Goal: Complete application form: Complete application form

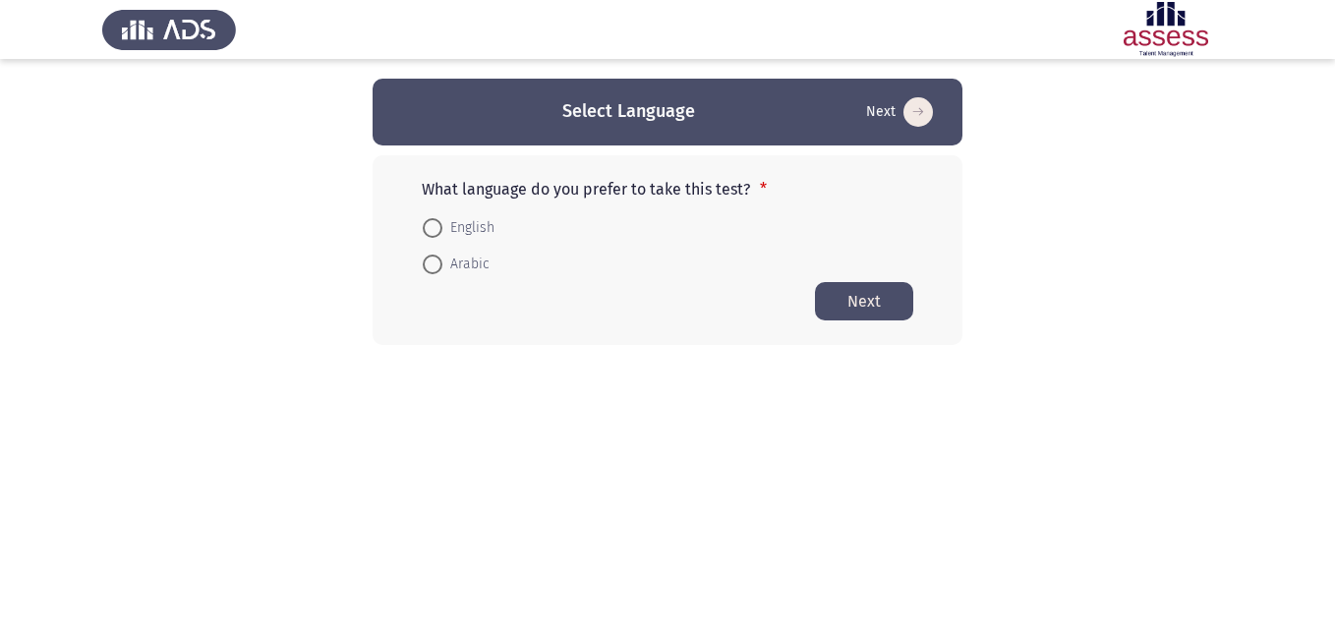
click at [439, 268] on span at bounding box center [433, 265] width 20 height 20
click at [439, 268] on input "Arabic" at bounding box center [433, 265] width 20 height 20
radio input "true"
click at [852, 291] on button "Next" at bounding box center [864, 300] width 98 height 38
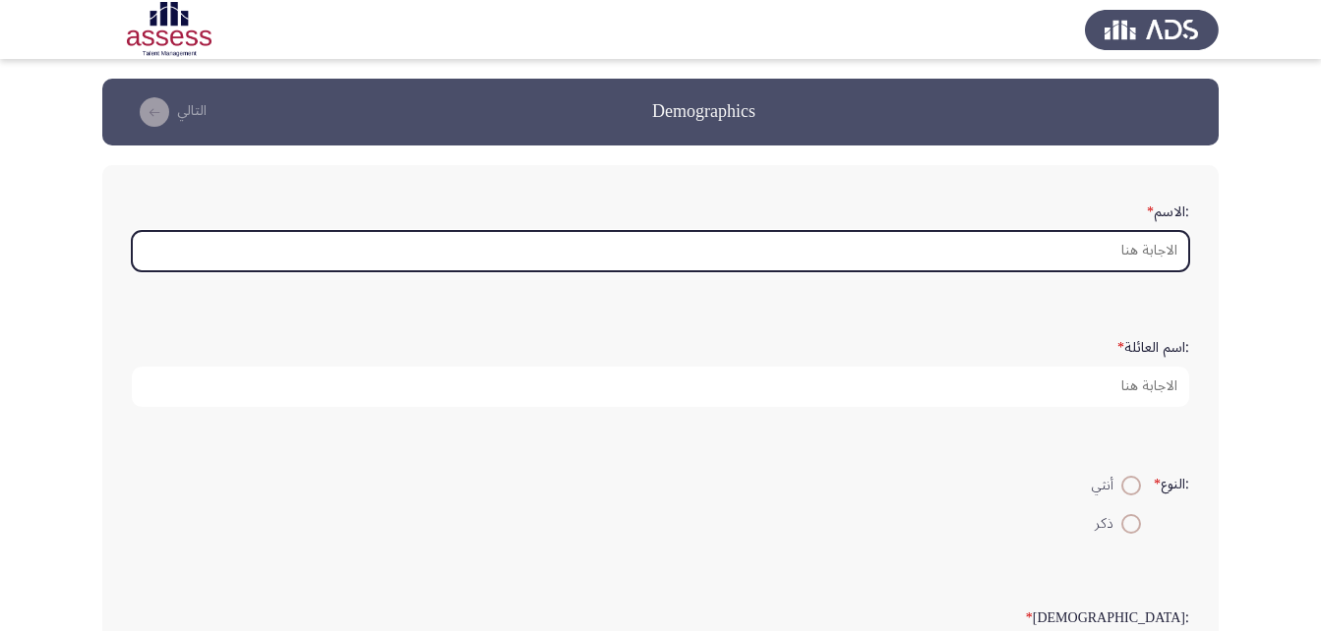
click at [1106, 248] on input ":الاسم *" at bounding box center [660, 251] width 1057 height 40
type input "H"
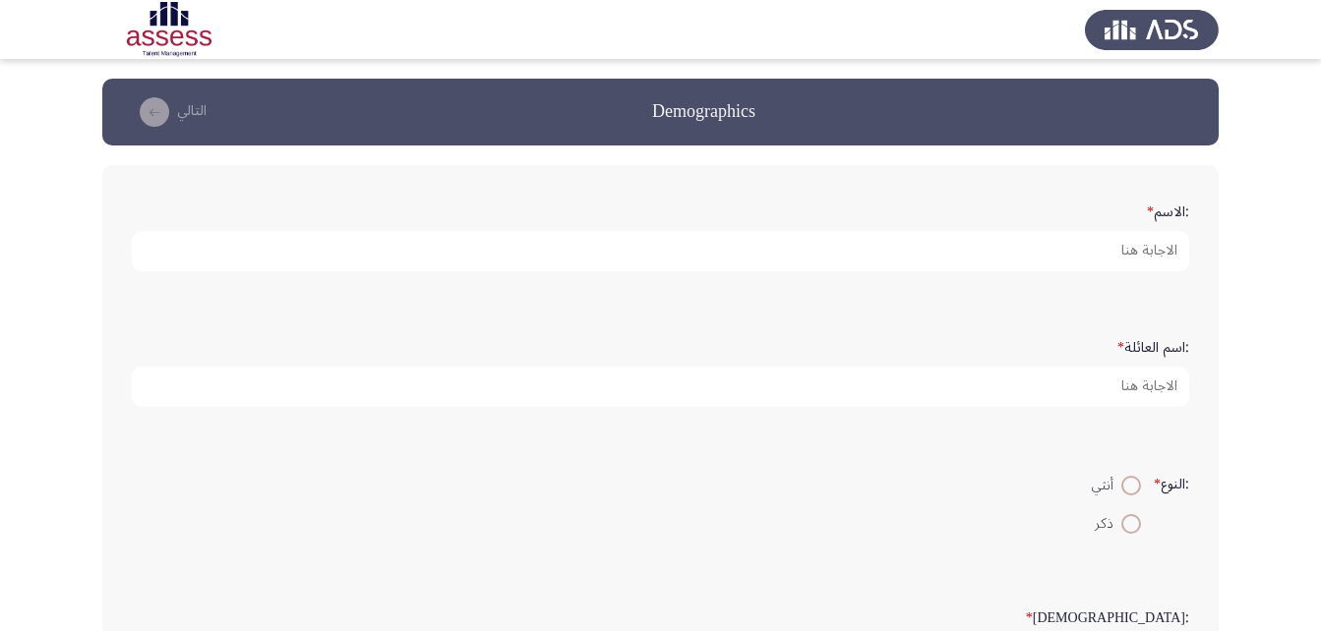
type input "H"
type input "[PERSON_NAME] [PERSON_NAME]"
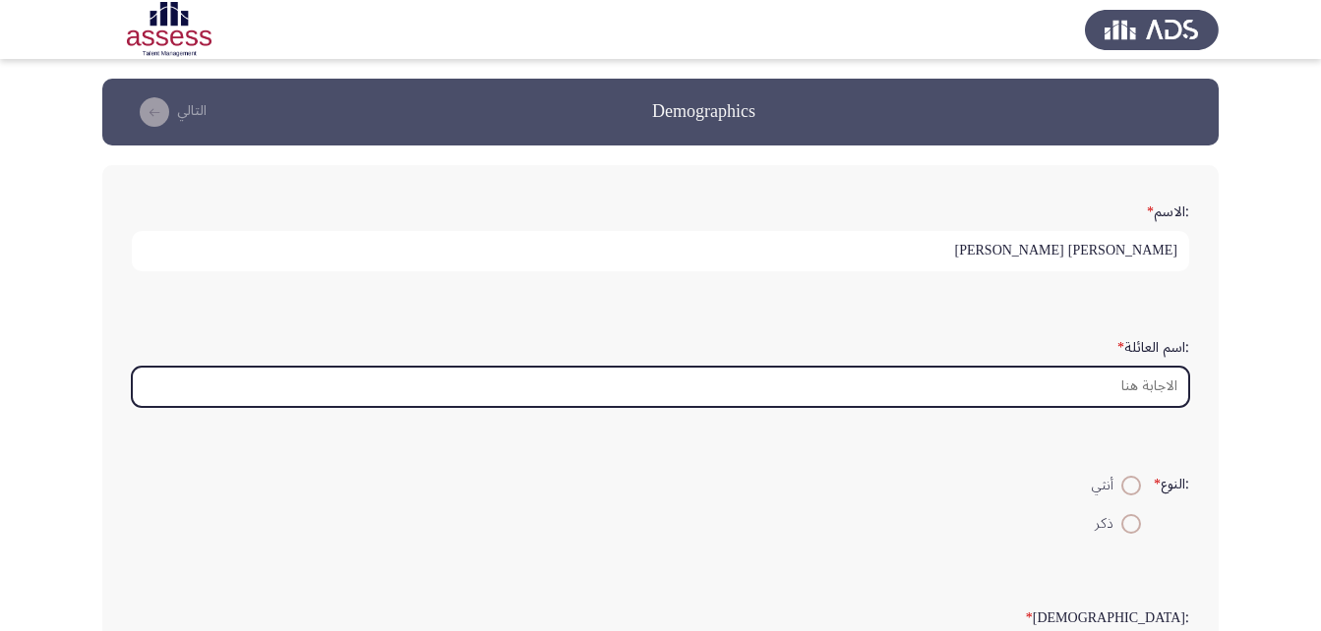
click at [1136, 380] on input ":اسم العائلة *" at bounding box center [660, 387] width 1057 height 40
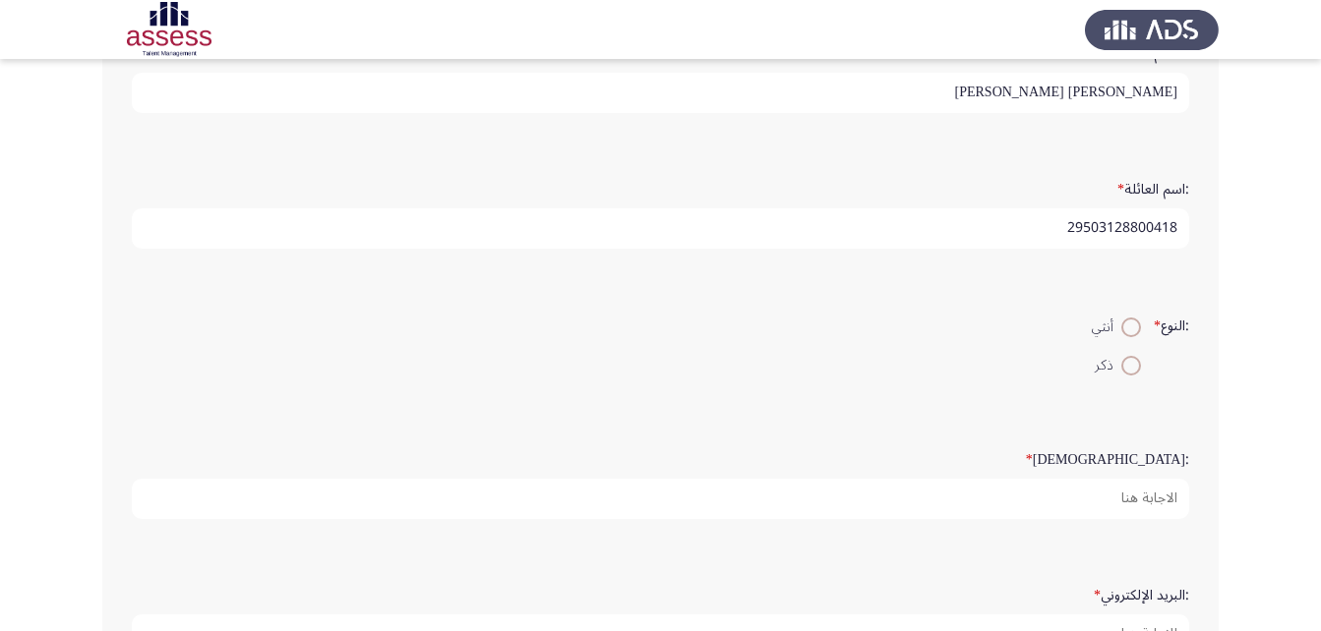
scroll to position [197, 0]
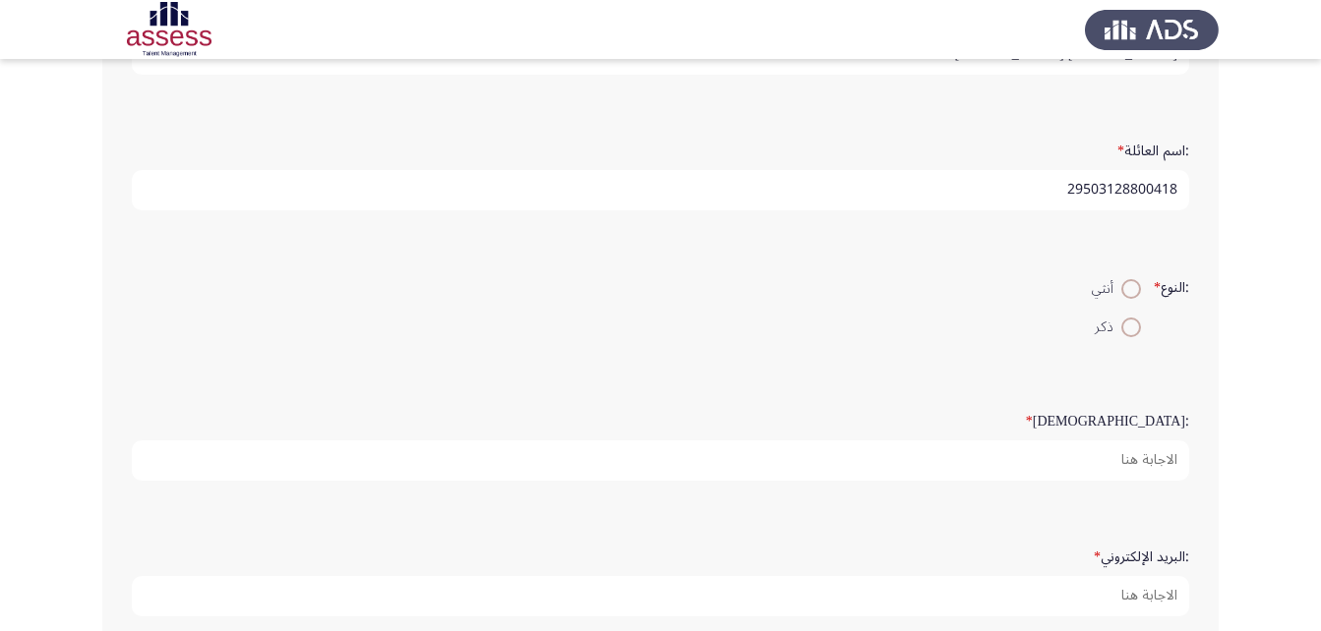
type input "29503128800418"
click at [1125, 332] on span at bounding box center [1131, 328] width 20 height 20
click at [1125, 332] on input "ذكر" at bounding box center [1131, 328] width 20 height 20
radio input "true"
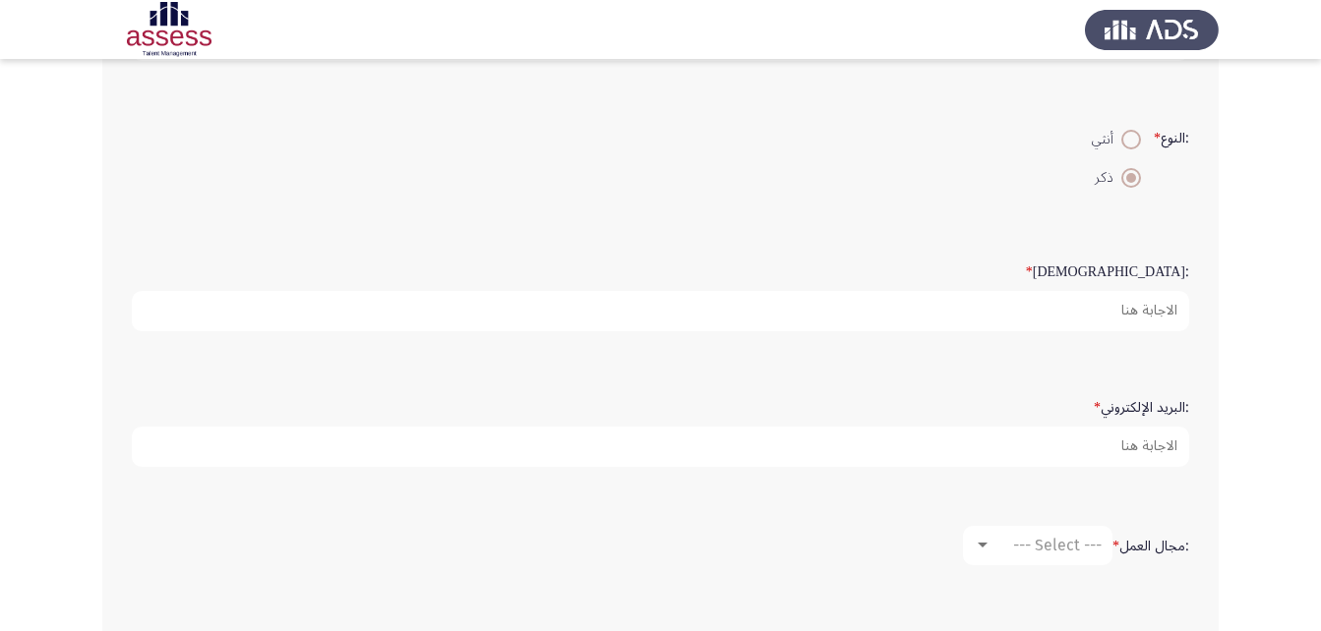
scroll to position [393, 0]
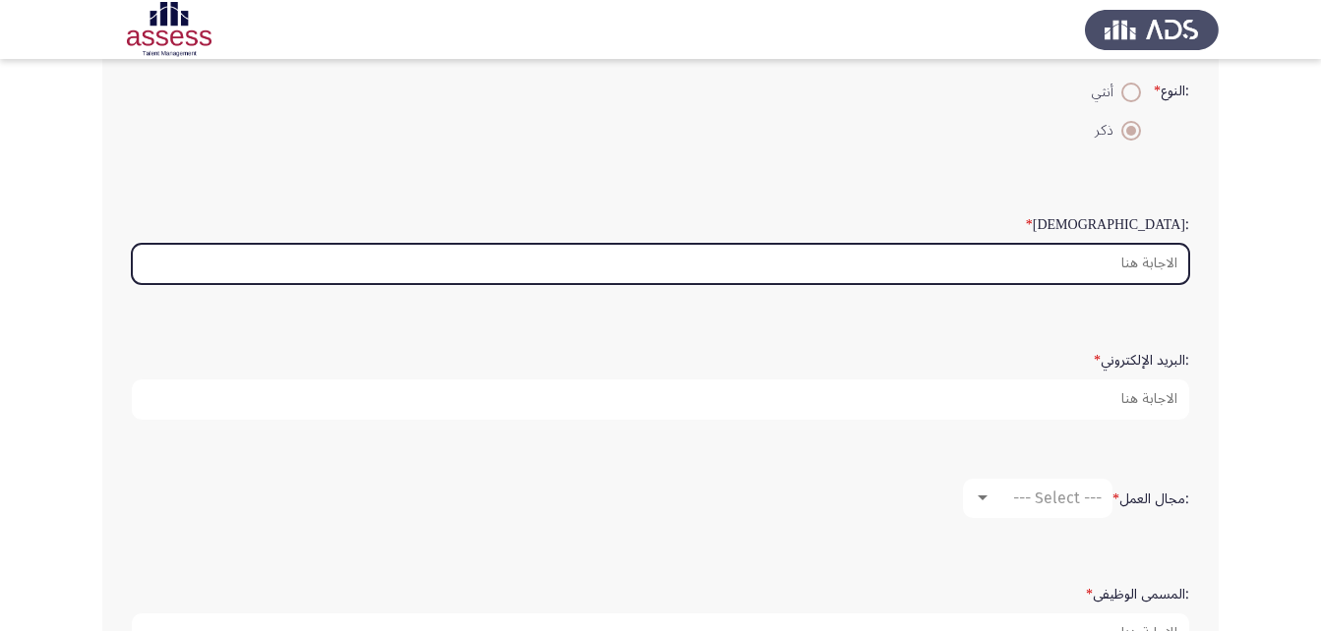
click at [1160, 257] on input ":السن *" at bounding box center [660, 264] width 1057 height 40
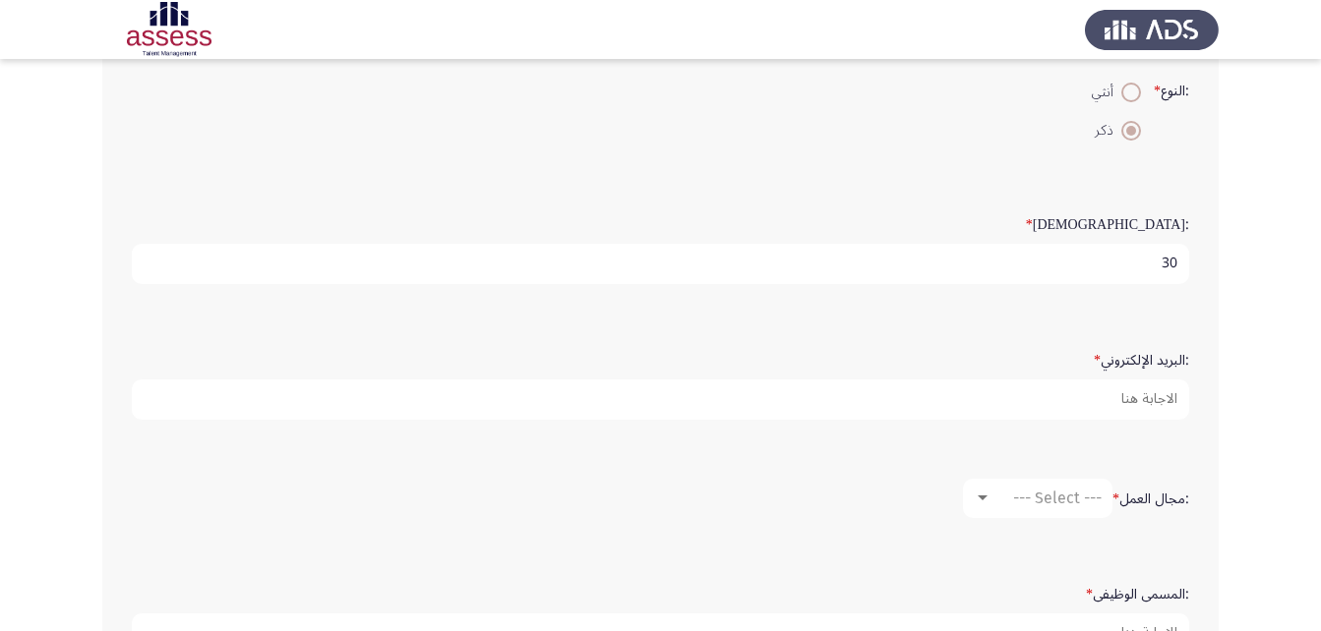
type input "30"
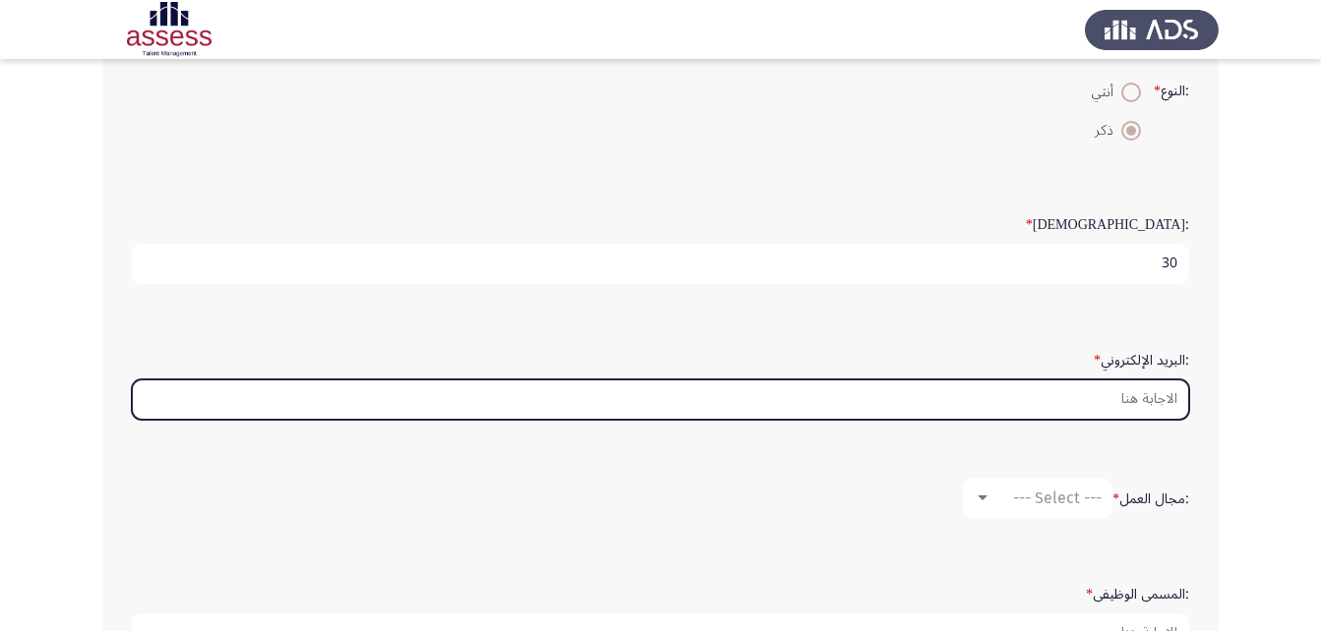
click at [1147, 409] on input ":البريد الإلكتروني *" at bounding box center [660, 400] width 1057 height 40
type input "ش"
type input "A"
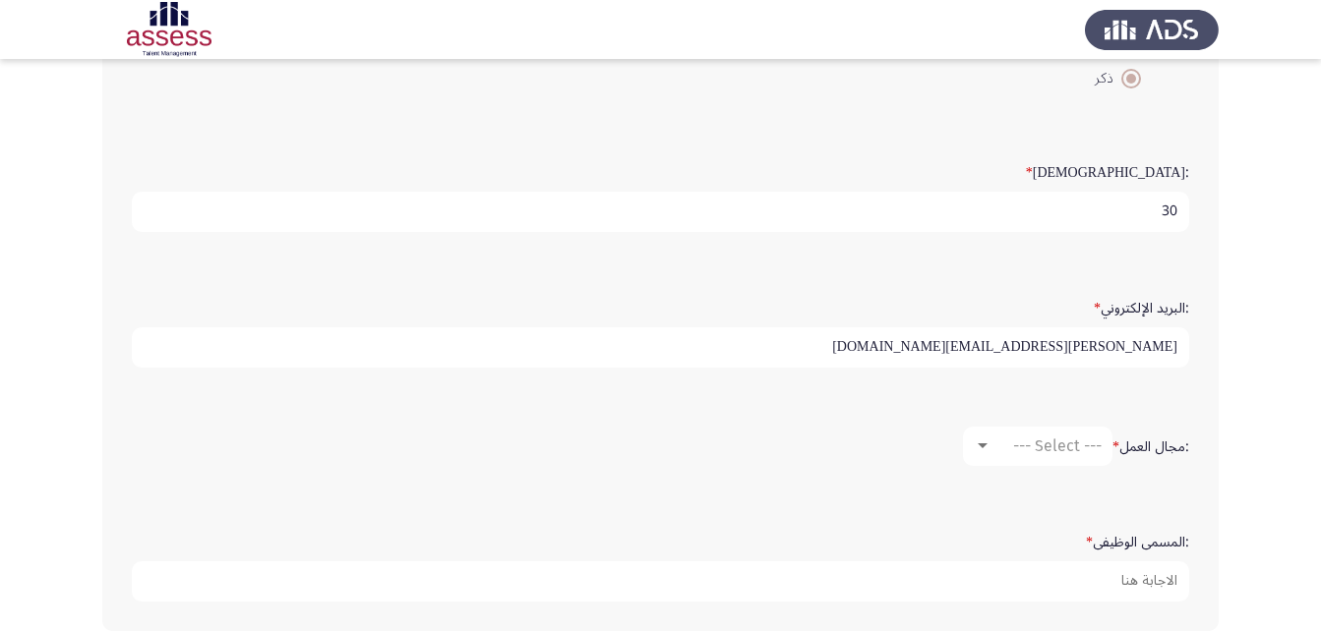
scroll to position [544, 0]
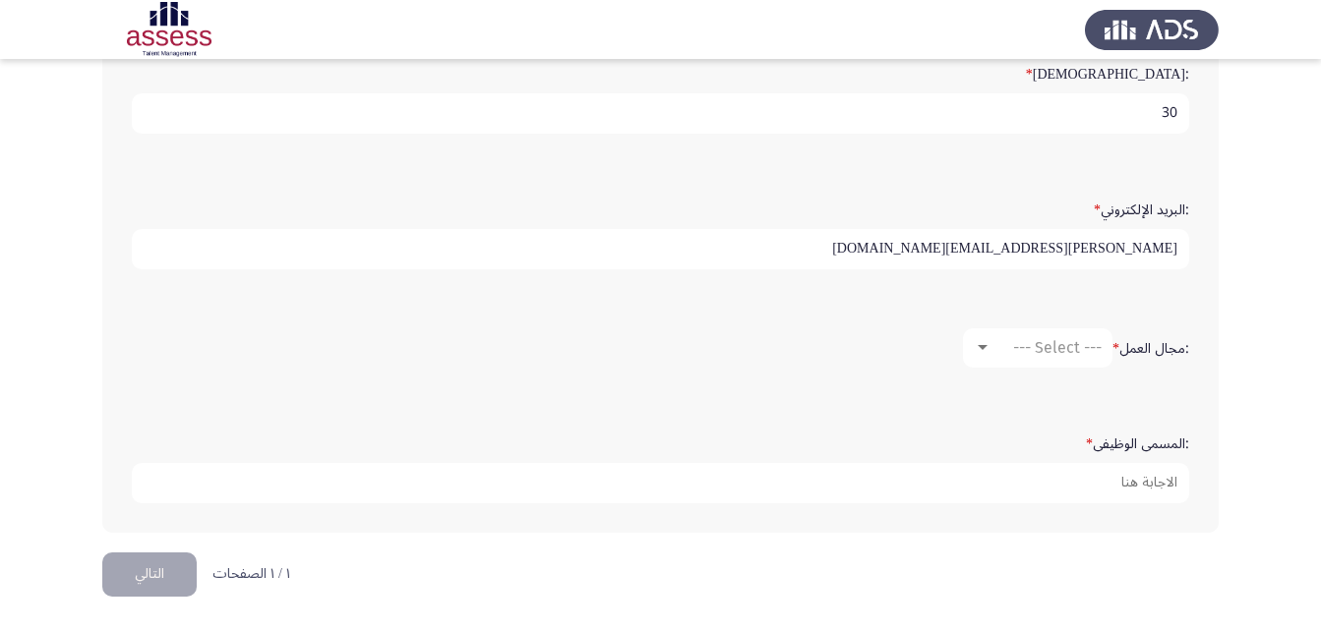
type input "[PERSON_NAME][EMAIL_ADDRESS][DOMAIN_NAME]"
click at [996, 342] on div "--- Select ---" at bounding box center [1046, 347] width 110 height 19
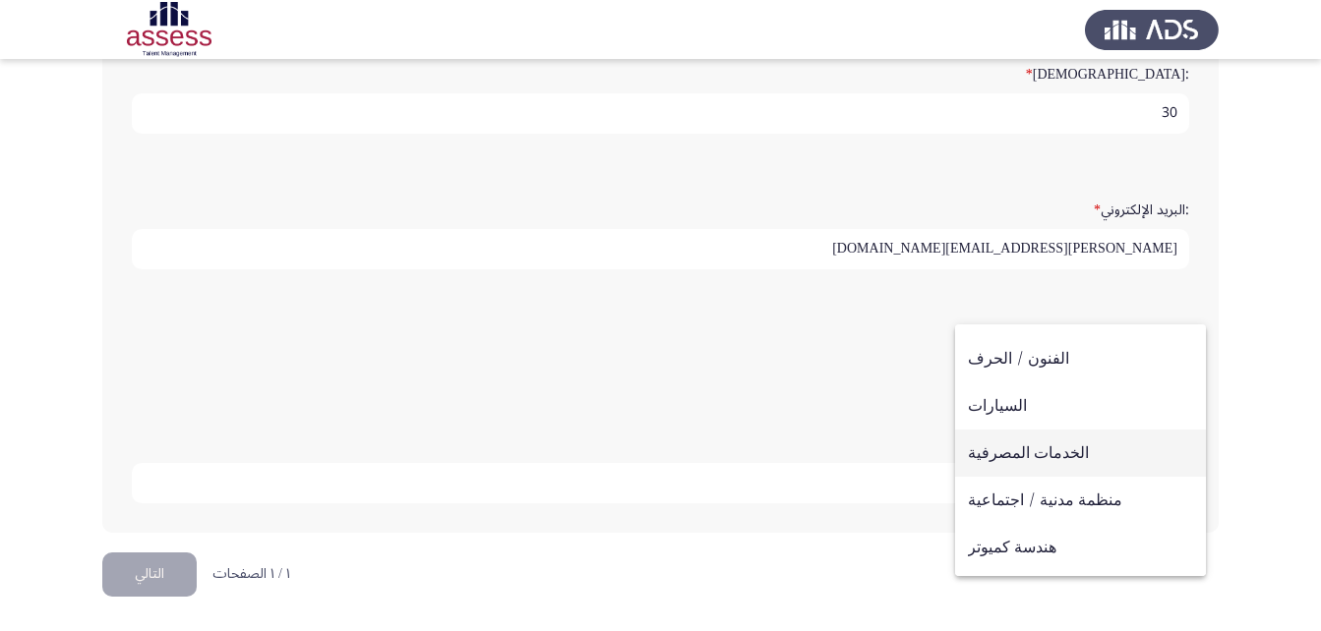
scroll to position [0, 0]
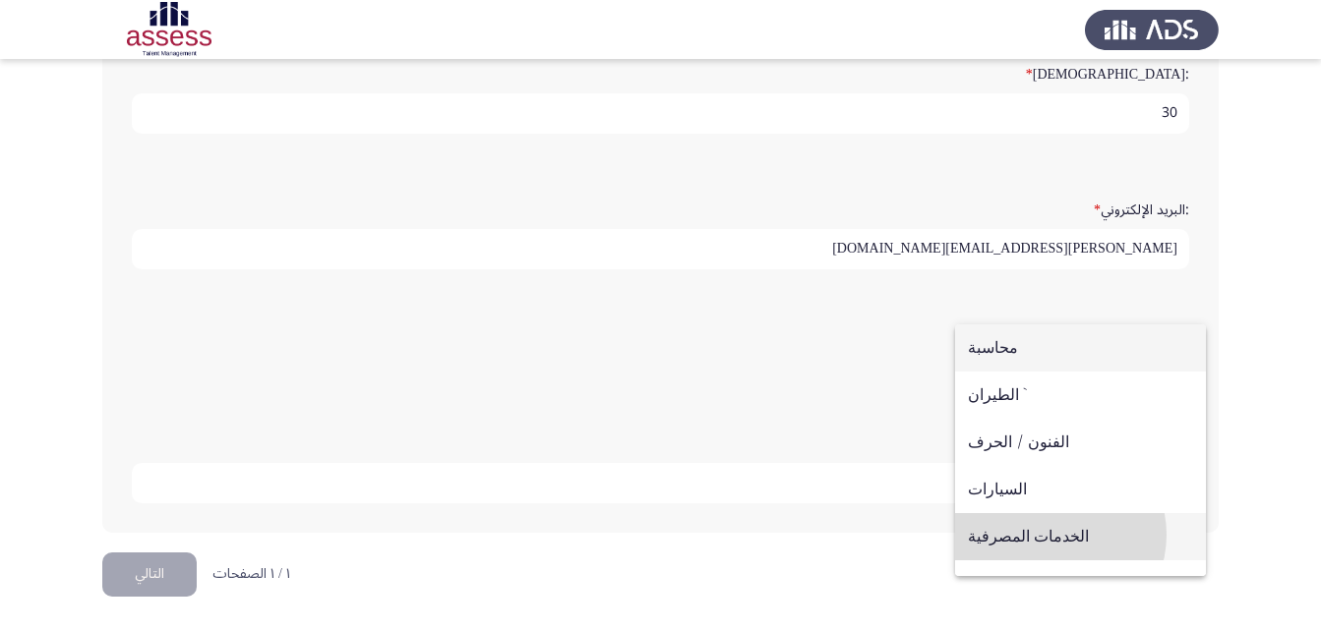
click at [1053, 535] on span "الخدمات المصرفية" at bounding box center [1080, 536] width 225 height 47
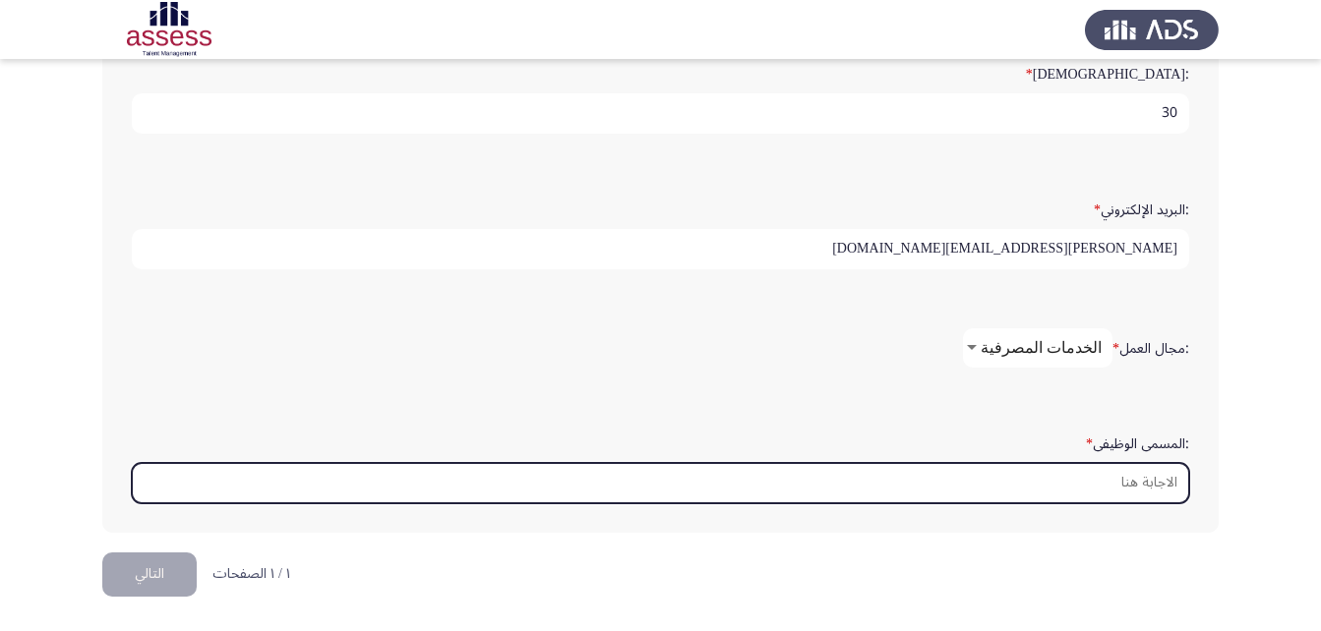
click at [1152, 485] on input ":المسمى الوظيفى *" at bounding box center [660, 483] width 1057 height 40
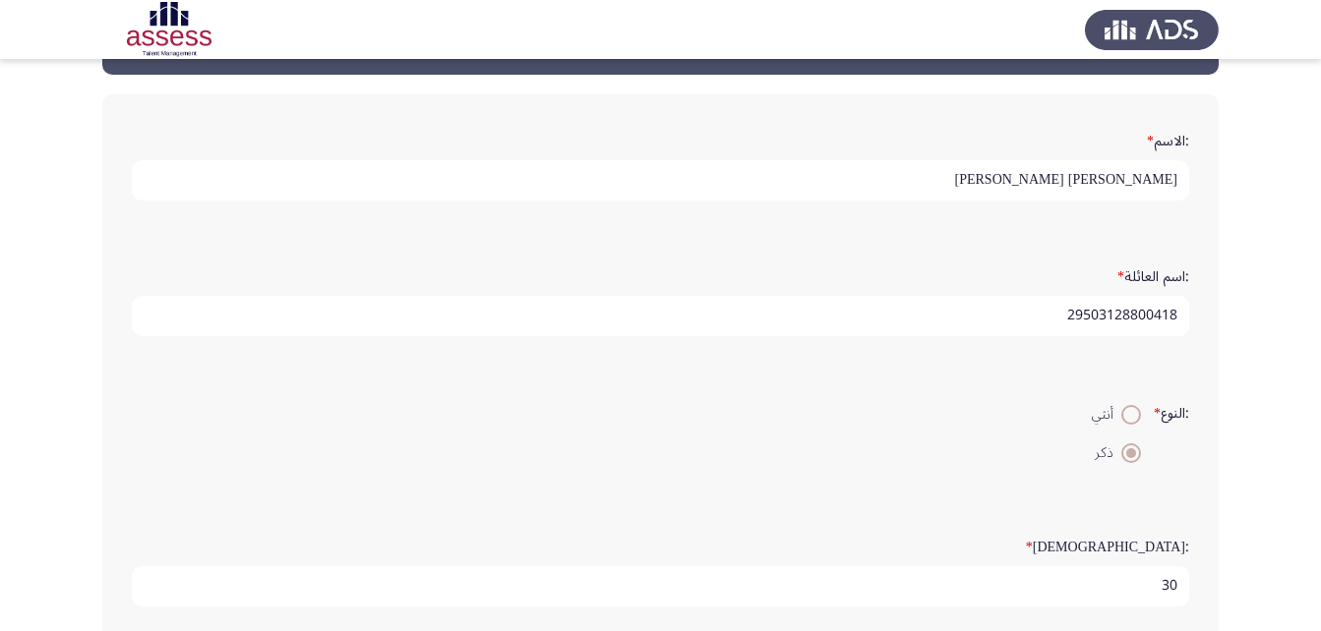
scroll to position [52, 0]
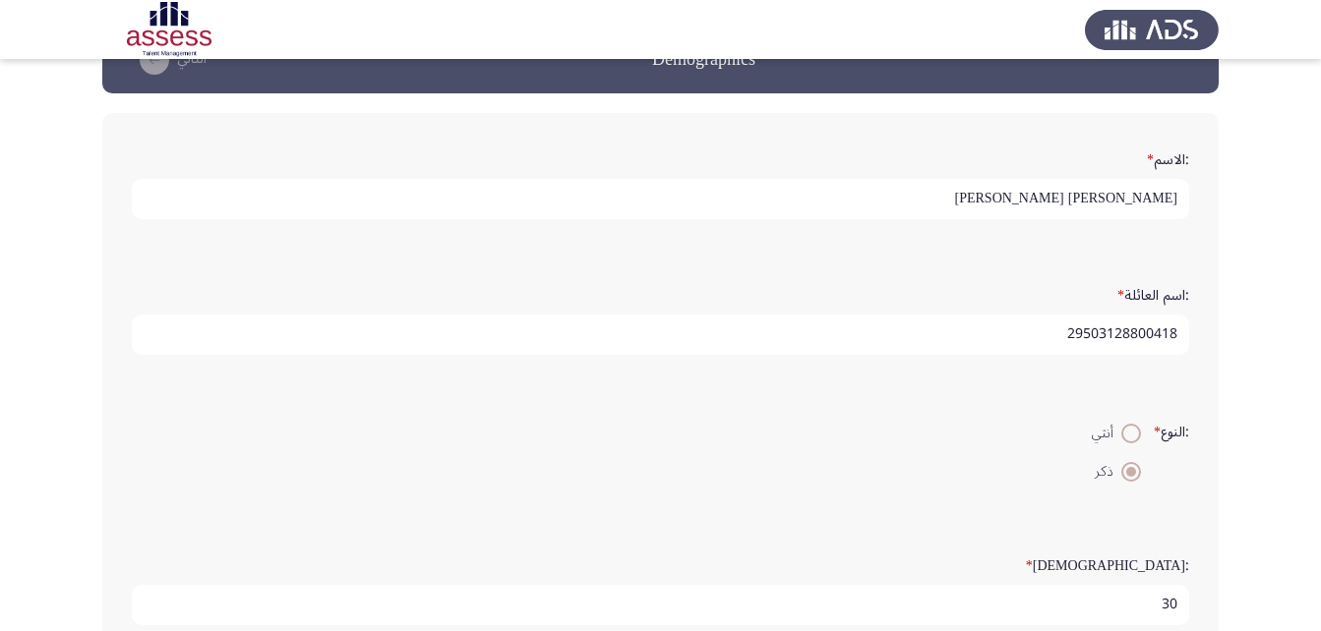
drag, startPoint x: 1096, startPoint y: 335, endPoint x: 1064, endPoint y: 341, distance: 33.0
click at [1064, 341] on input "29503128800418" at bounding box center [660, 335] width 1057 height 40
click at [1131, 338] on input "29503128800418" at bounding box center [660, 335] width 1057 height 40
click at [1160, 335] on input "29503128800418" at bounding box center [660, 335] width 1057 height 40
click at [957, 329] on input "29503128800418" at bounding box center [660, 335] width 1057 height 40
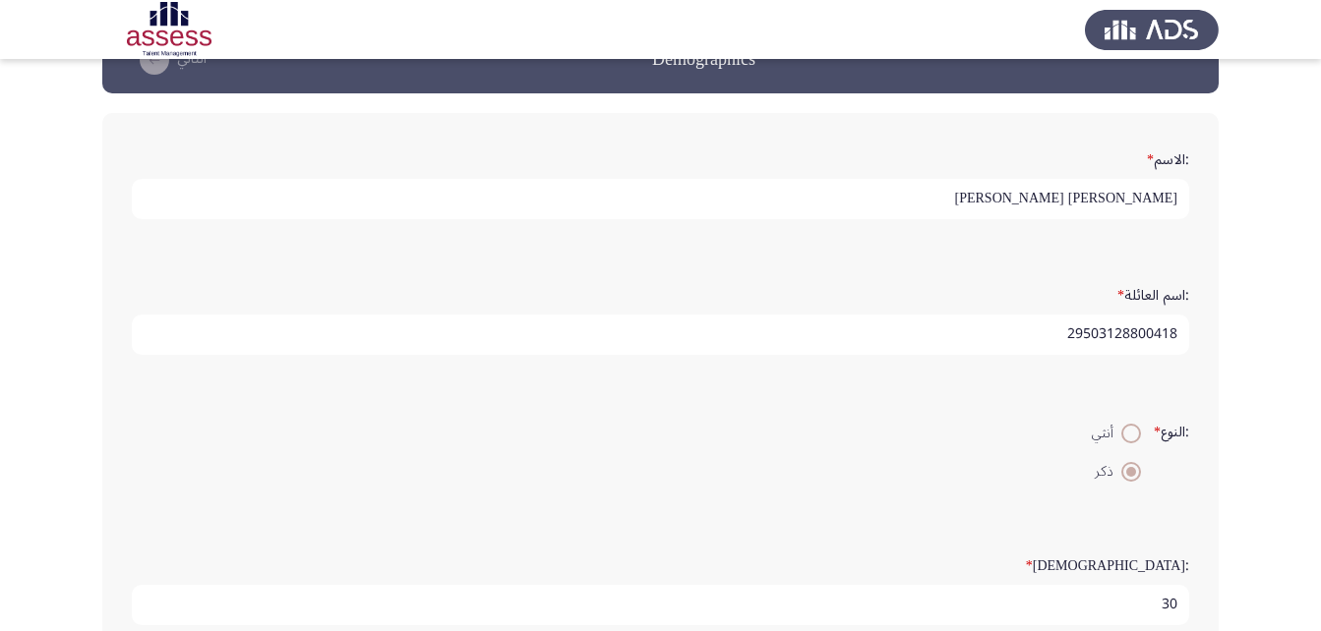
click at [852, 510] on div ":النوع * أنثي ذكر" at bounding box center [660, 451] width 1077 height 135
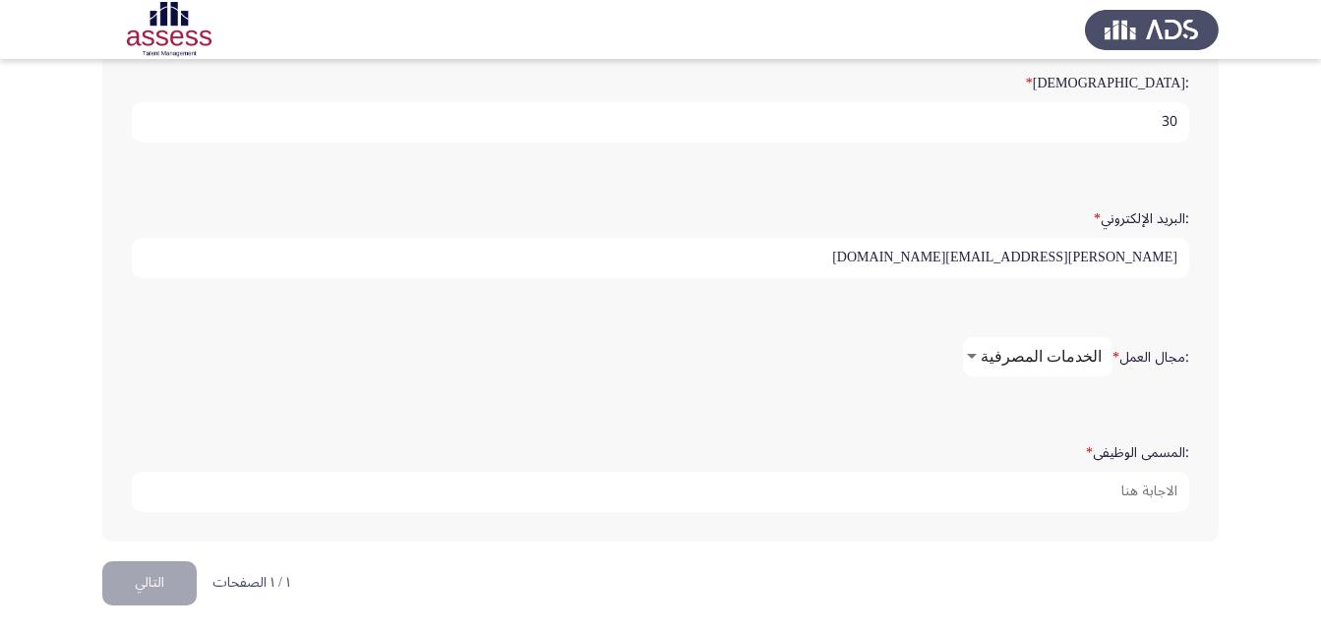
scroll to position [544, 0]
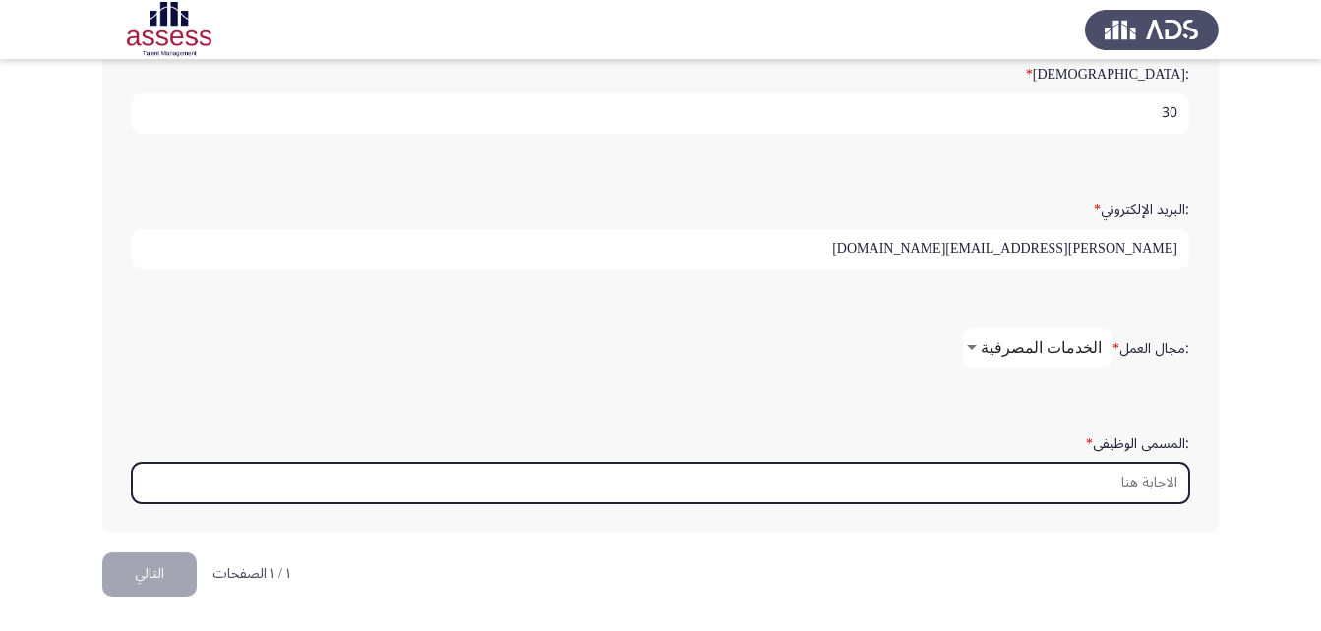
click at [1116, 493] on input ":المسمى الوظيفى *" at bounding box center [660, 483] width 1057 height 40
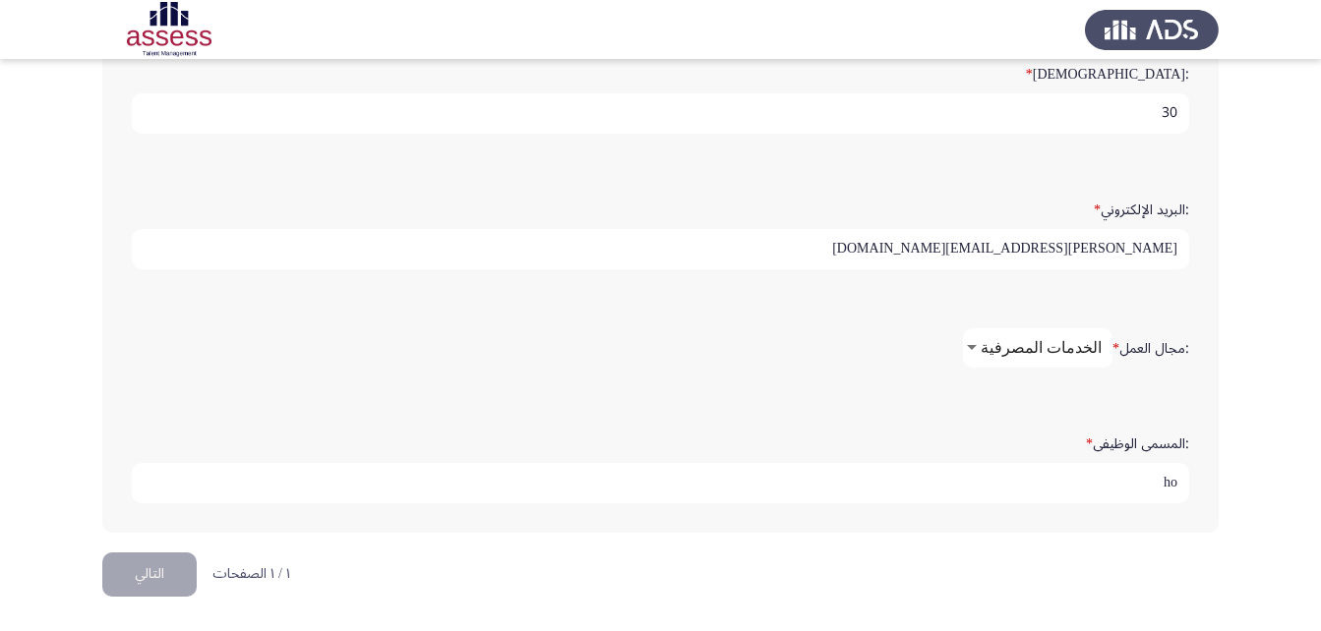
type input "h"
type input "اخصائي امن خامس"
click at [157, 584] on button "التالي" at bounding box center [149, 575] width 94 height 44
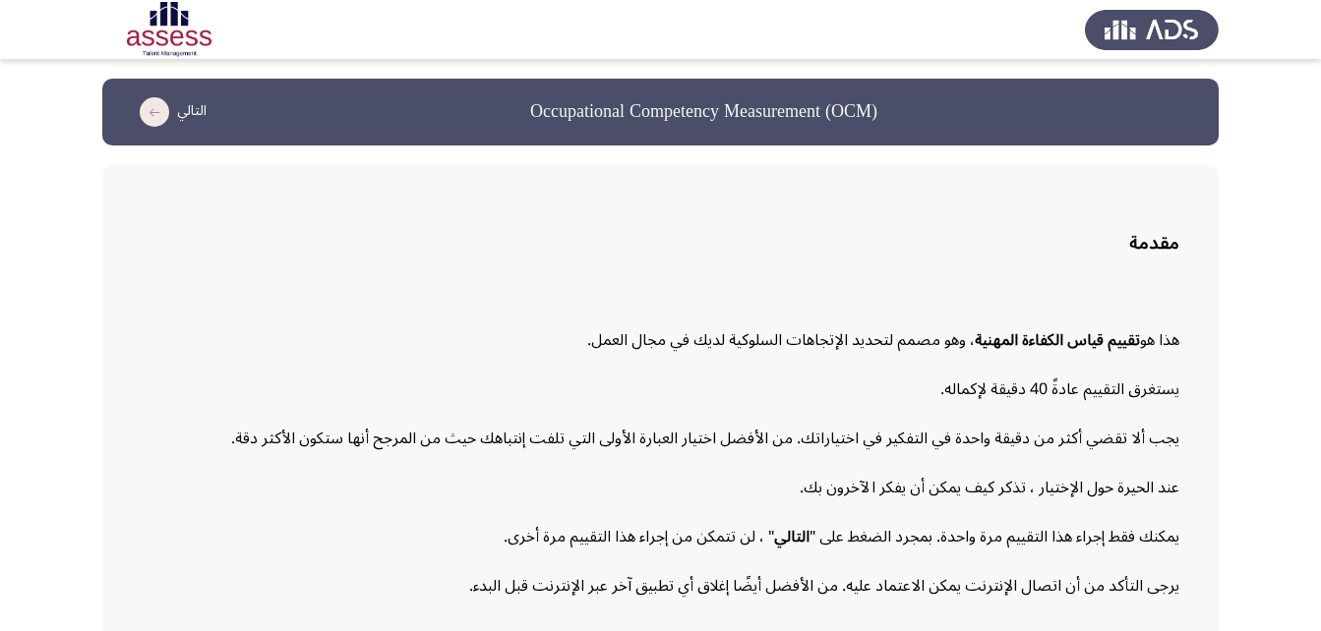
scroll to position [90, 0]
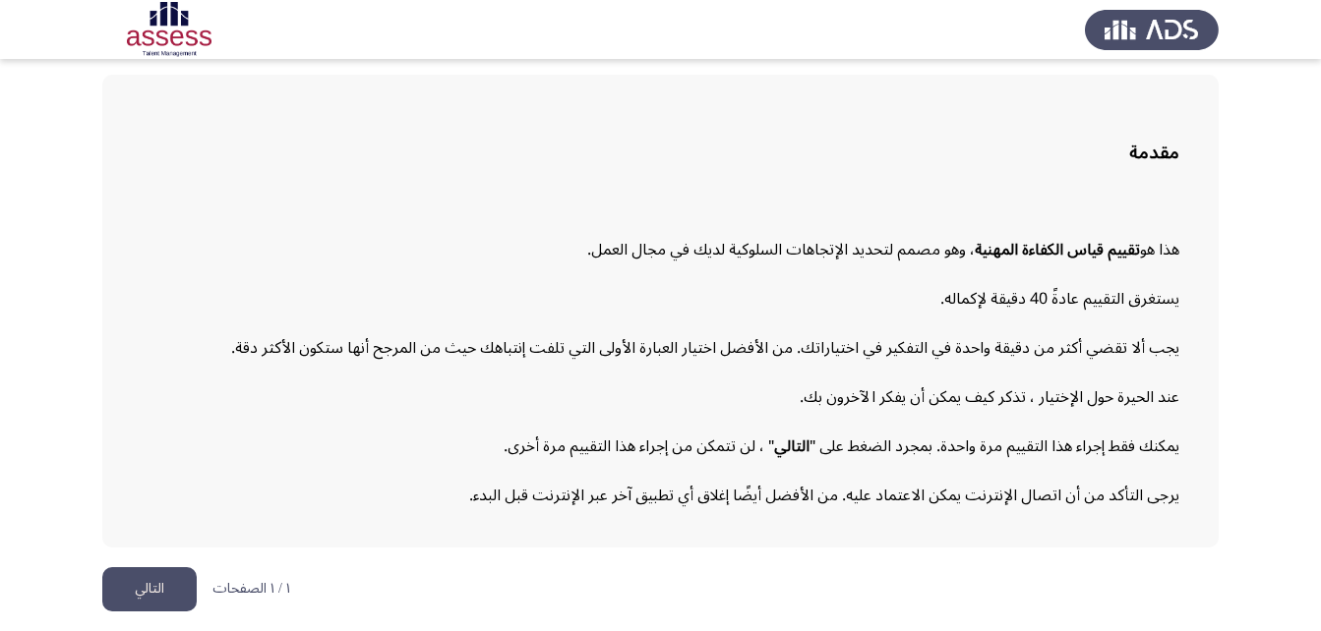
click at [140, 580] on button "التالي" at bounding box center [149, 589] width 94 height 44
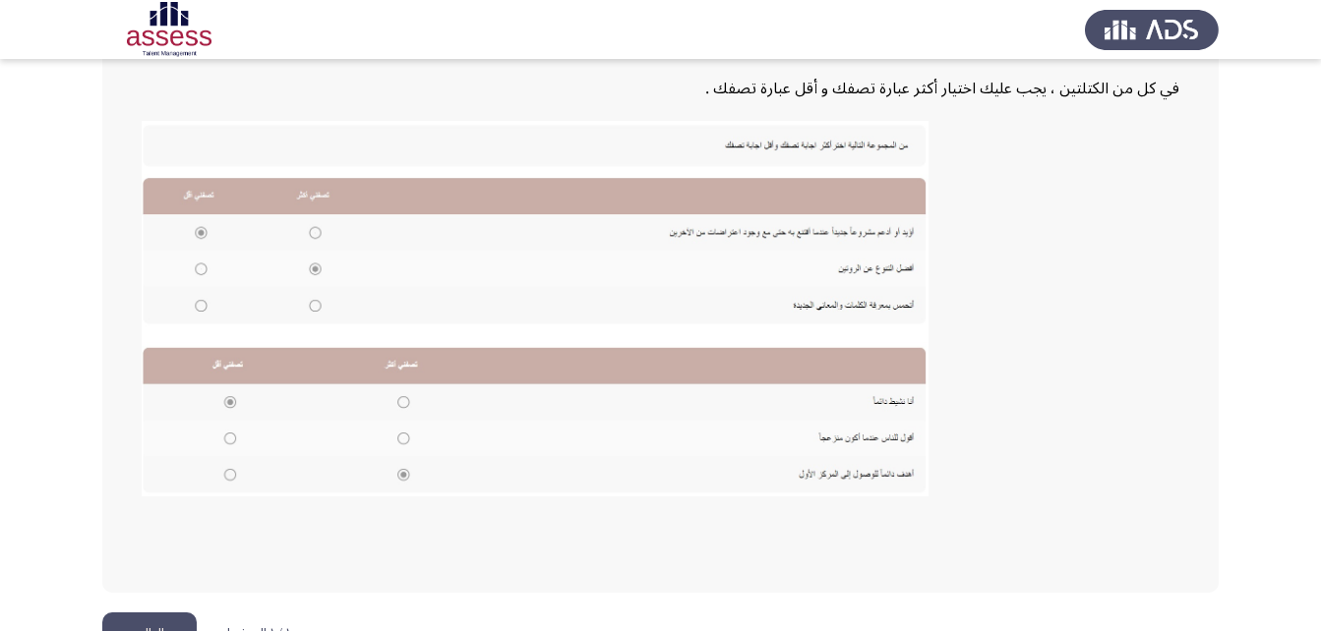
scroll to position [427, 0]
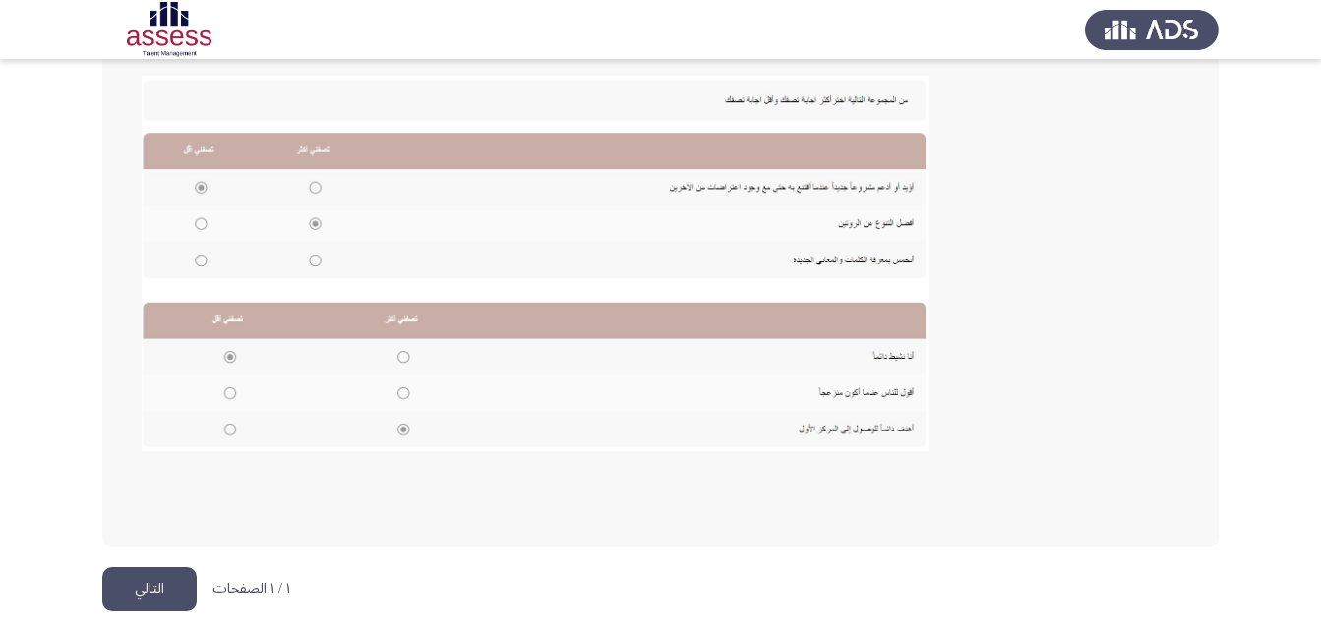
click at [147, 596] on button "التالي" at bounding box center [149, 589] width 94 height 44
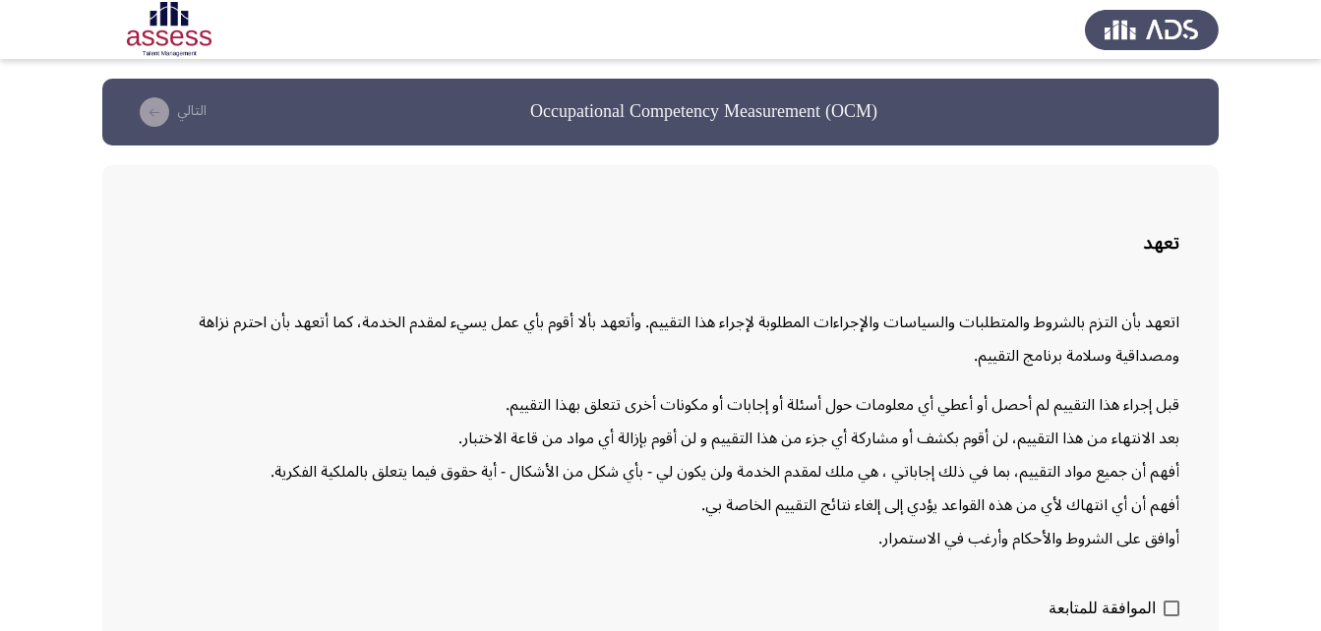
scroll to position [96, 0]
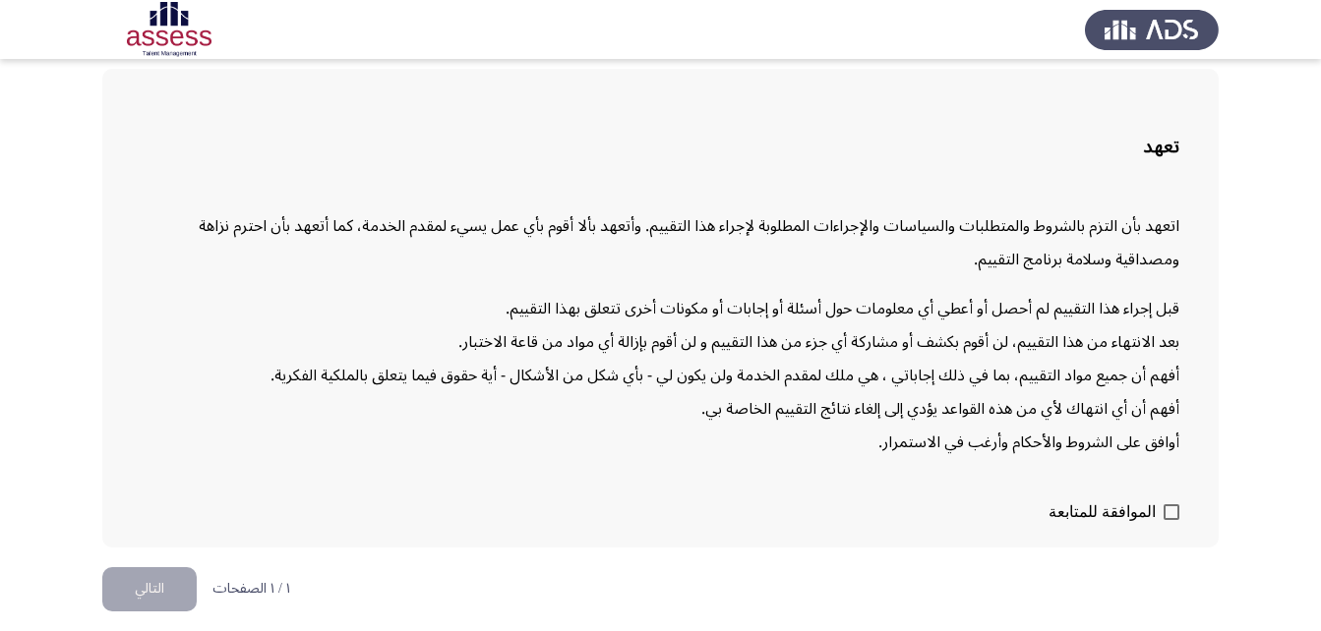
click at [1161, 513] on label "الموافقة للمتابعة" at bounding box center [1113, 512] width 131 height 24
click at [1170, 520] on input "الموافقة للمتابعة" at bounding box center [1170, 520] width 1 height 1
checkbox input "true"
click at [139, 595] on button "التالي" at bounding box center [149, 589] width 94 height 44
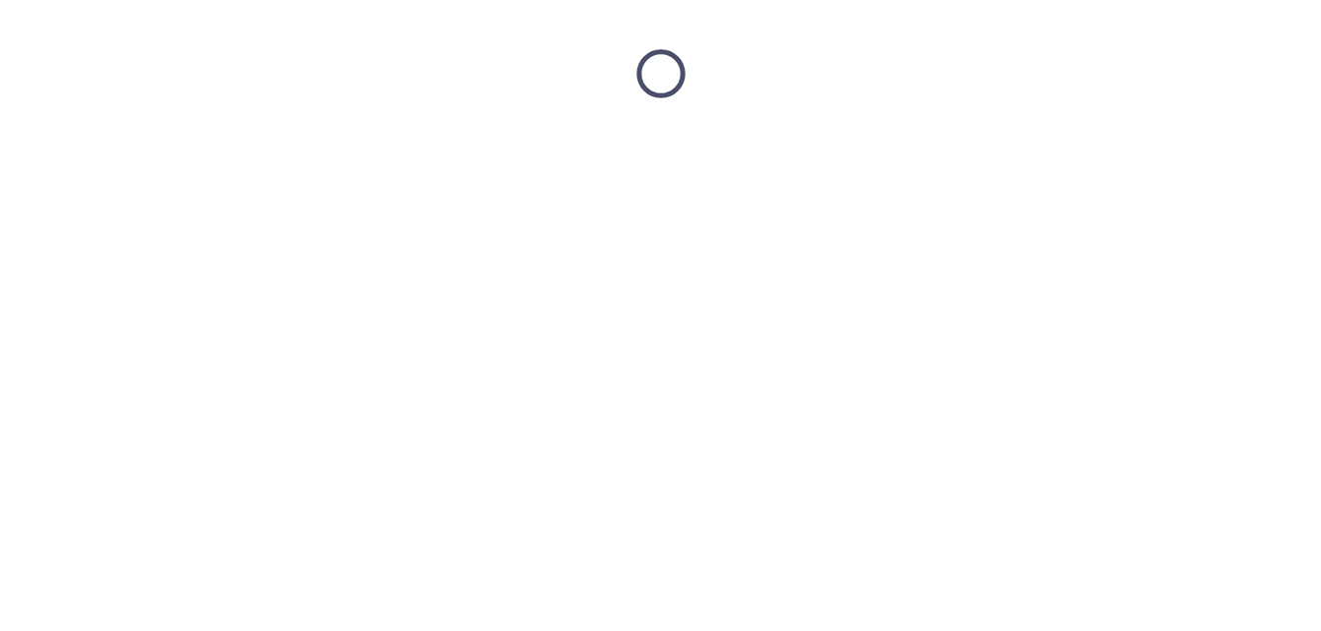
scroll to position [0, 0]
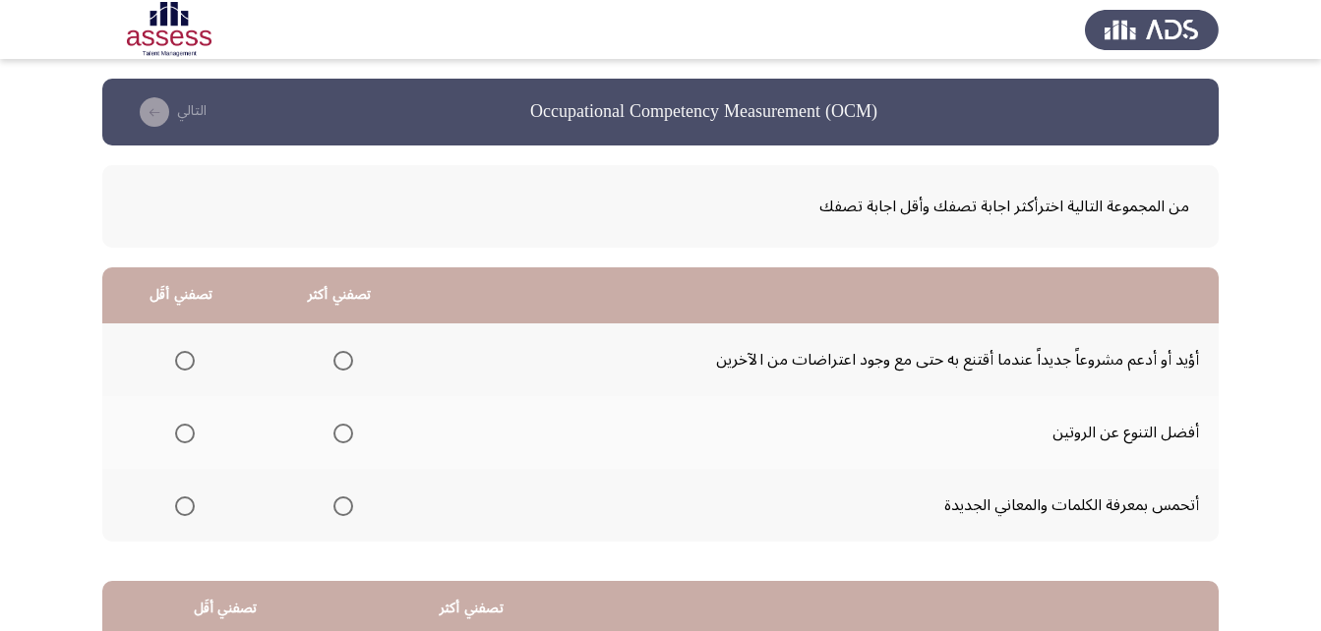
click at [342, 427] on span "Select an option" at bounding box center [343, 434] width 20 height 20
click at [342, 427] on input "Select an option" at bounding box center [343, 434] width 20 height 20
click at [178, 365] on span "Select an option" at bounding box center [185, 361] width 20 height 20
click at [178, 365] on input "Select an option" at bounding box center [185, 361] width 20 height 20
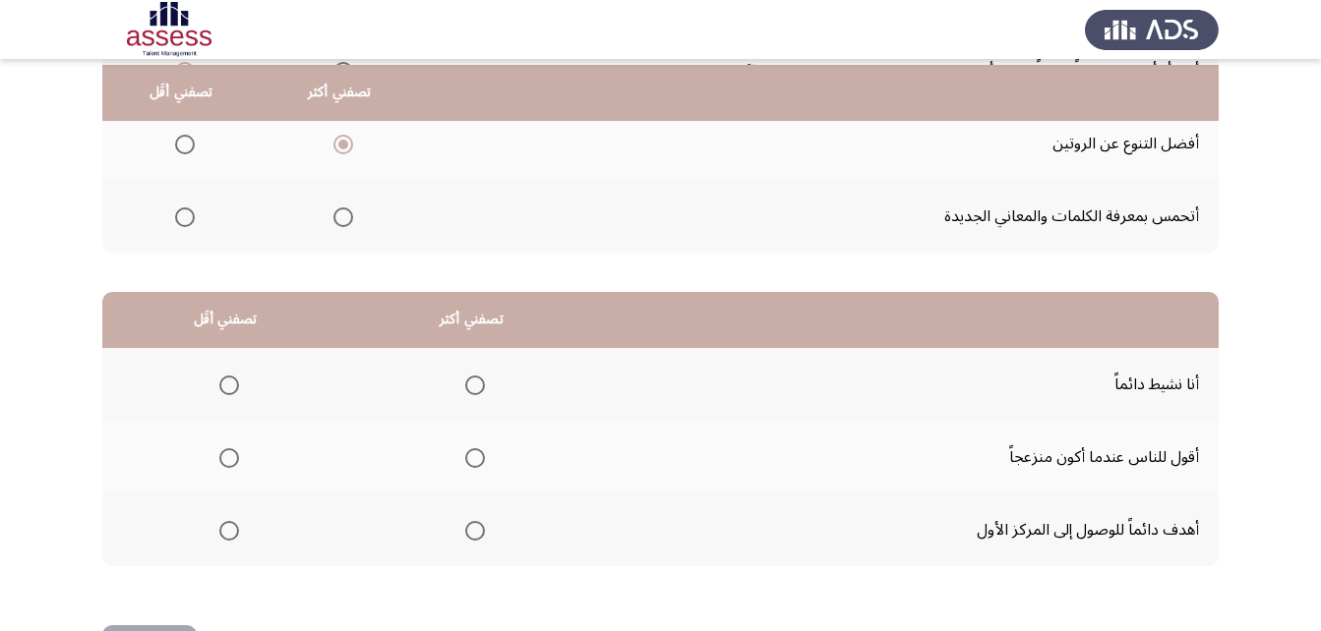
scroll to position [295, 0]
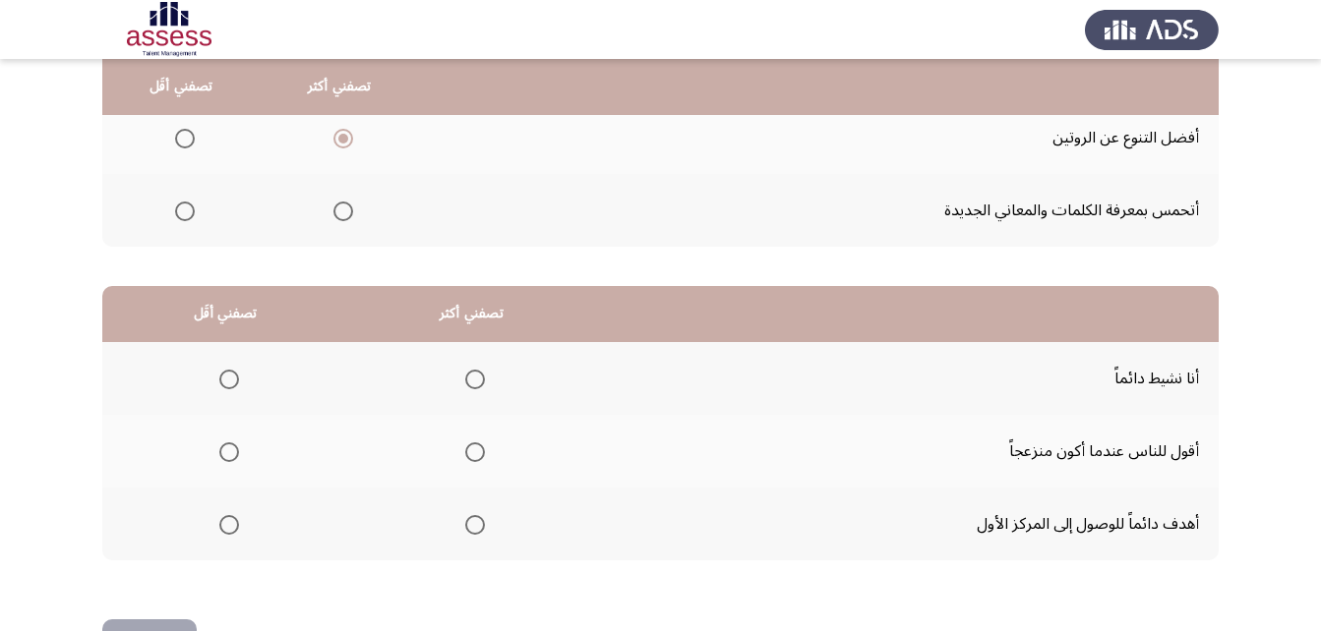
click at [465, 522] on span "Select an option" at bounding box center [475, 525] width 20 height 20
click at [465, 522] on input "Select an option" at bounding box center [475, 525] width 20 height 20
click at [233, 450] on span "Select an option" at bounding box center [229, 452] width 20 height 20
click at [233, 450] on input "Select an option" at bounding box center [229, 452] width 20 height 20
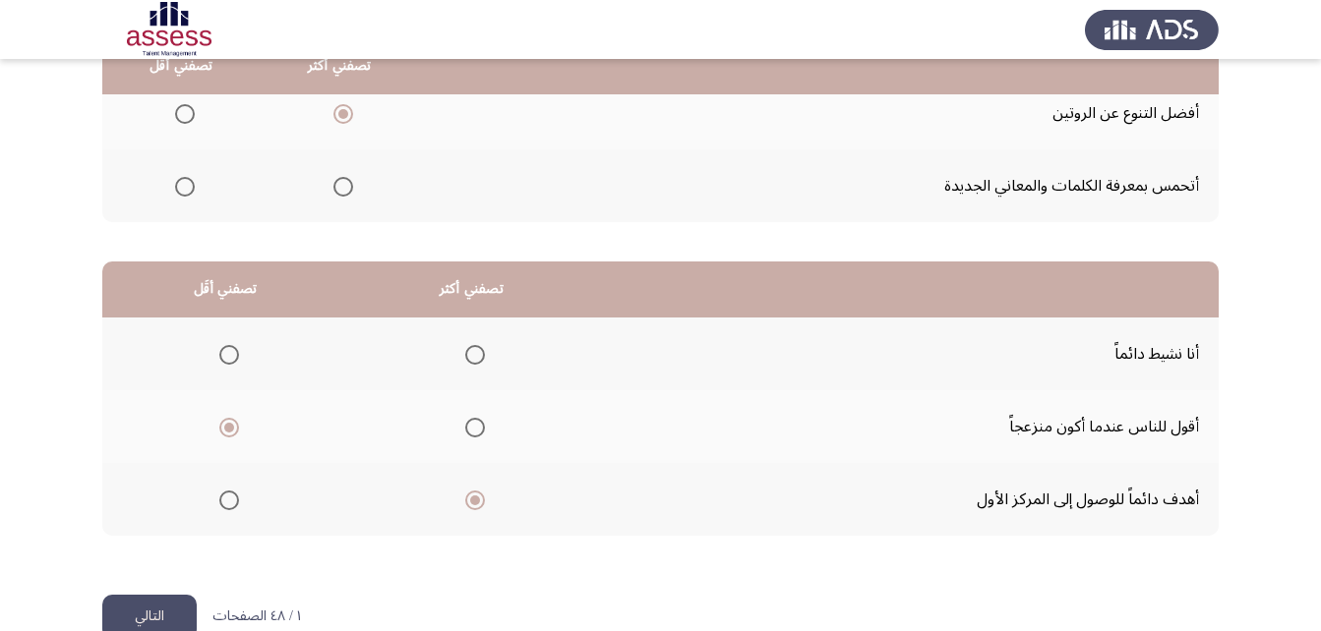
scroll to position [362, 0]
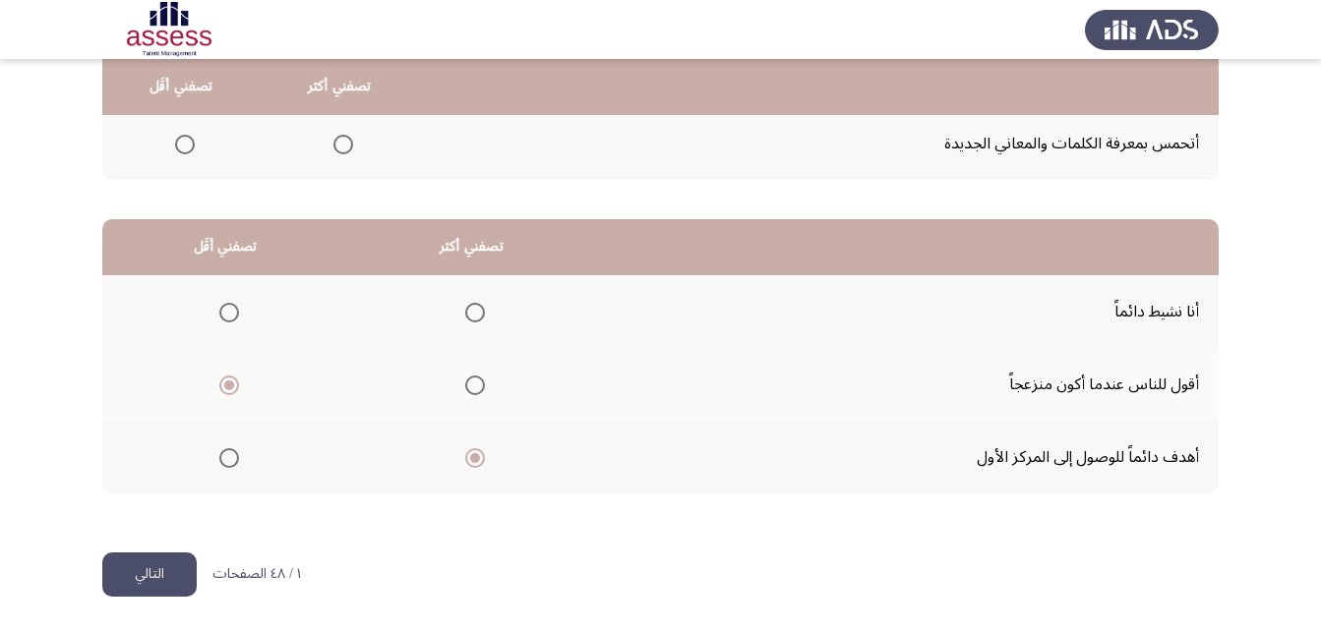
click at [143, 561] on button "التالي" at bounding box center [149, 575] width 94 height 44
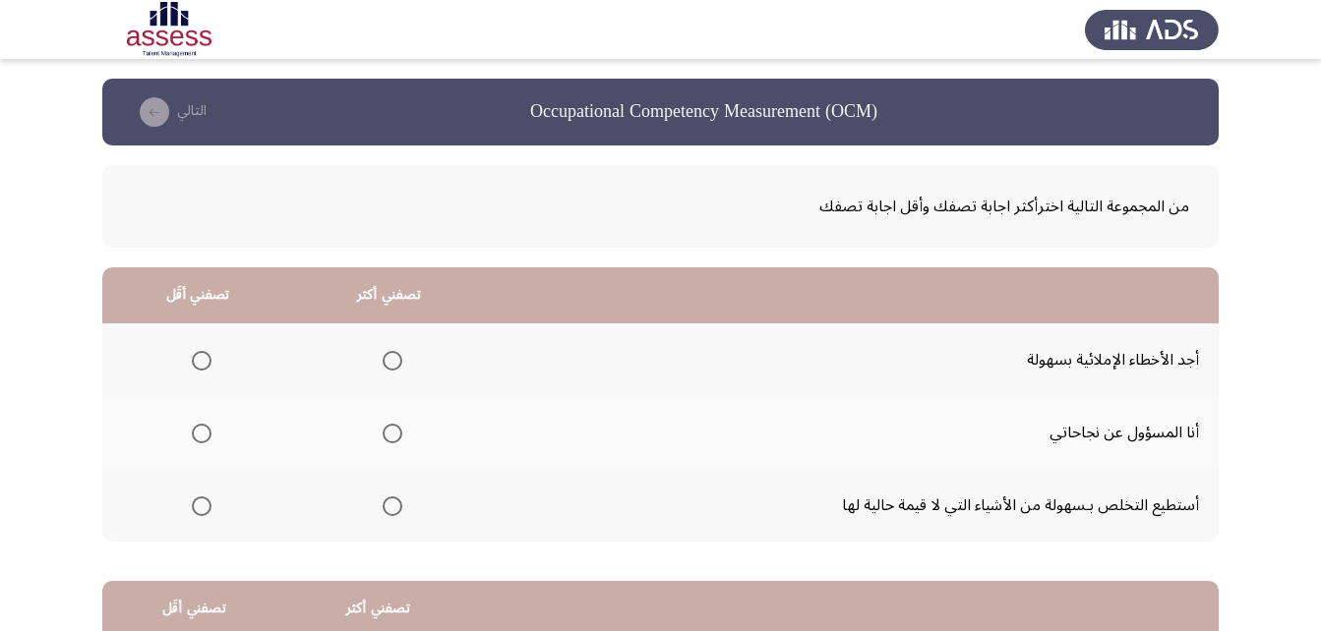
click at [382, 364] on span "Select an option" at bounding box center [392, 361] width 20 height 20
click at [382, 364] on input "Select an option" at bounding box center [392, 361] width 20 height 20
click at [192, 426] on span "Select an option" at bounding box center [202, 434] width 20 height 20
click at [192, 426] on input "Select an option" at bounding box center [202, 434] width 20 height 20
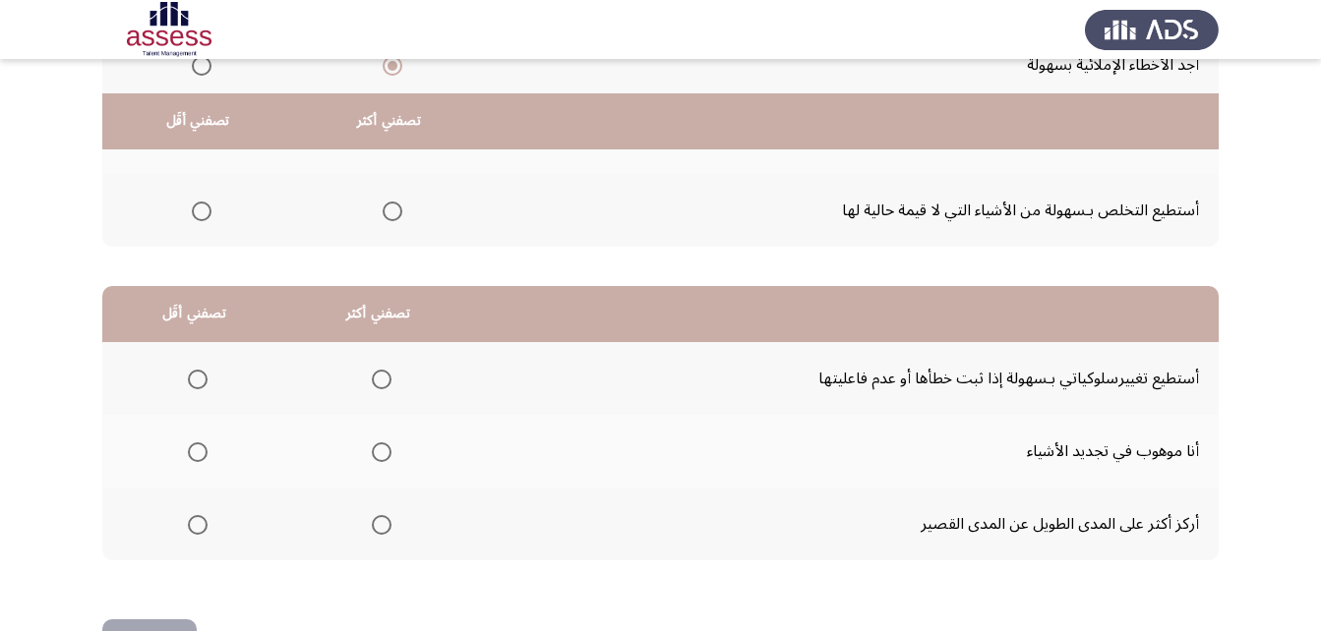
scroll to position [362, 0]
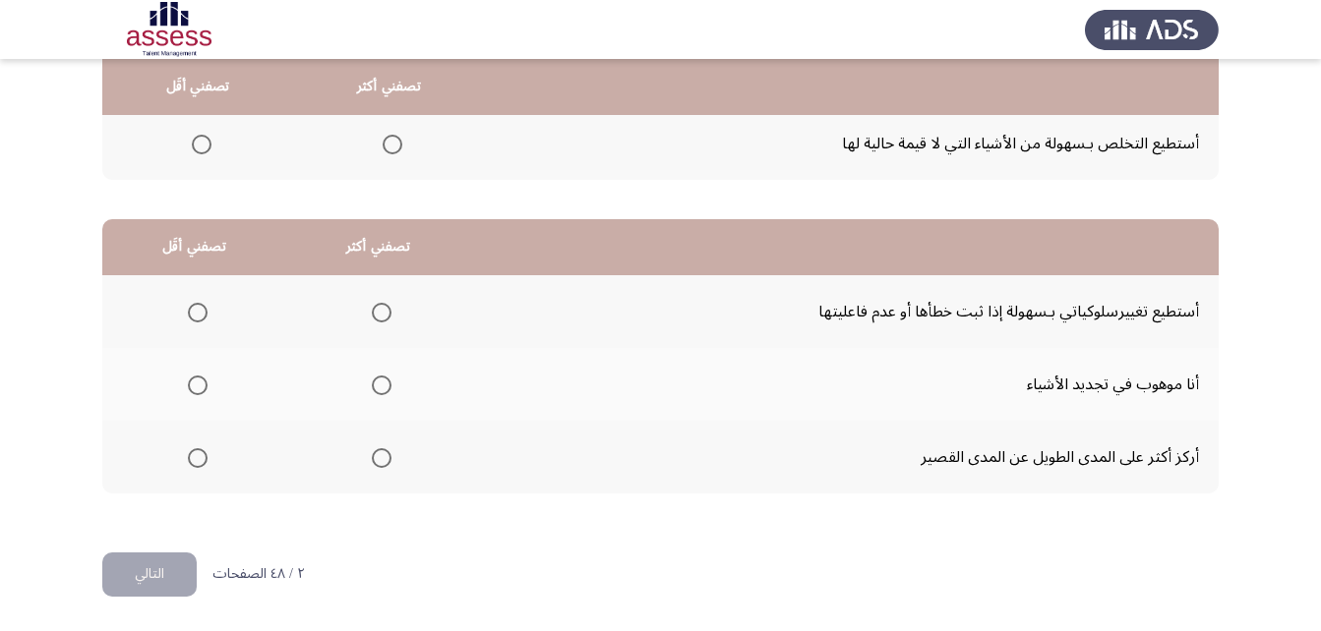
click at [200, 388] on span "Select an option" at bounding box center [198, 386] width 20 height 20
click at [200, 388] on input "Select an option" at bounding box center [198, 386] width 20 height 20
click at [372, 307] on span "Select an option" at bounding box center [382, 313] width 20 height 20
click at [372, 307] on input "Select an option" at bounding box center [382, 313] width 20 height 20
click at [139, 568] on button "التالي" at bounding box center [149, 575] width 94 height 44
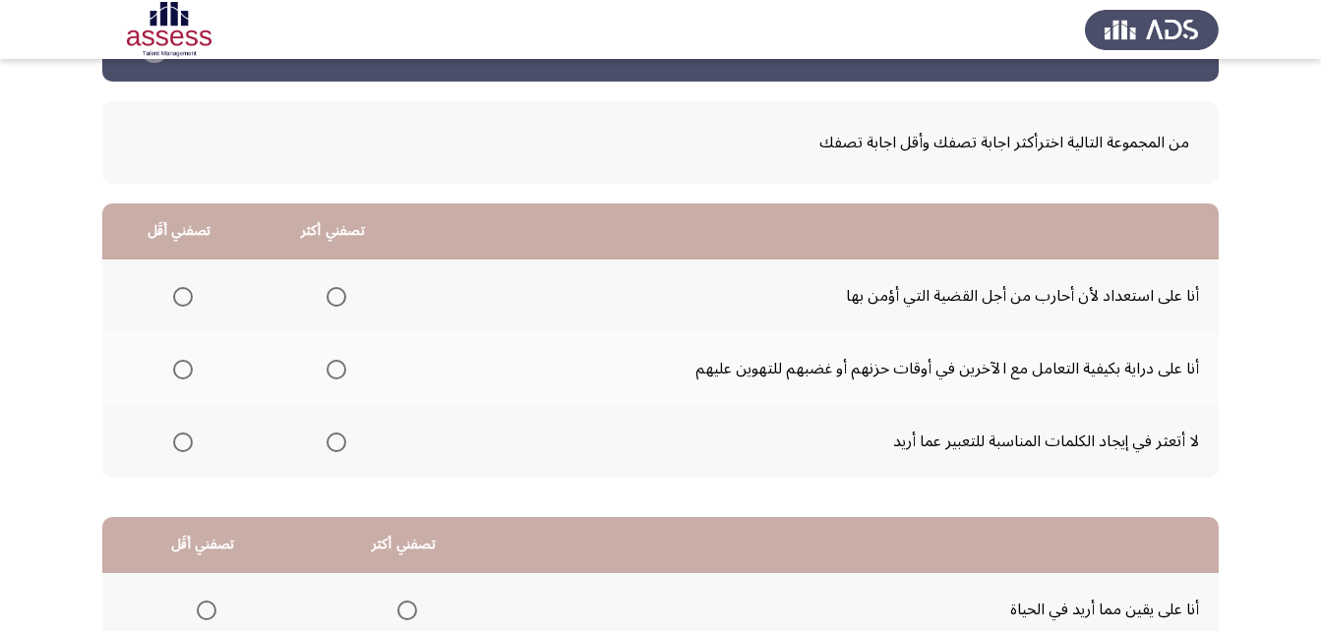
scroll to position [98, 0]
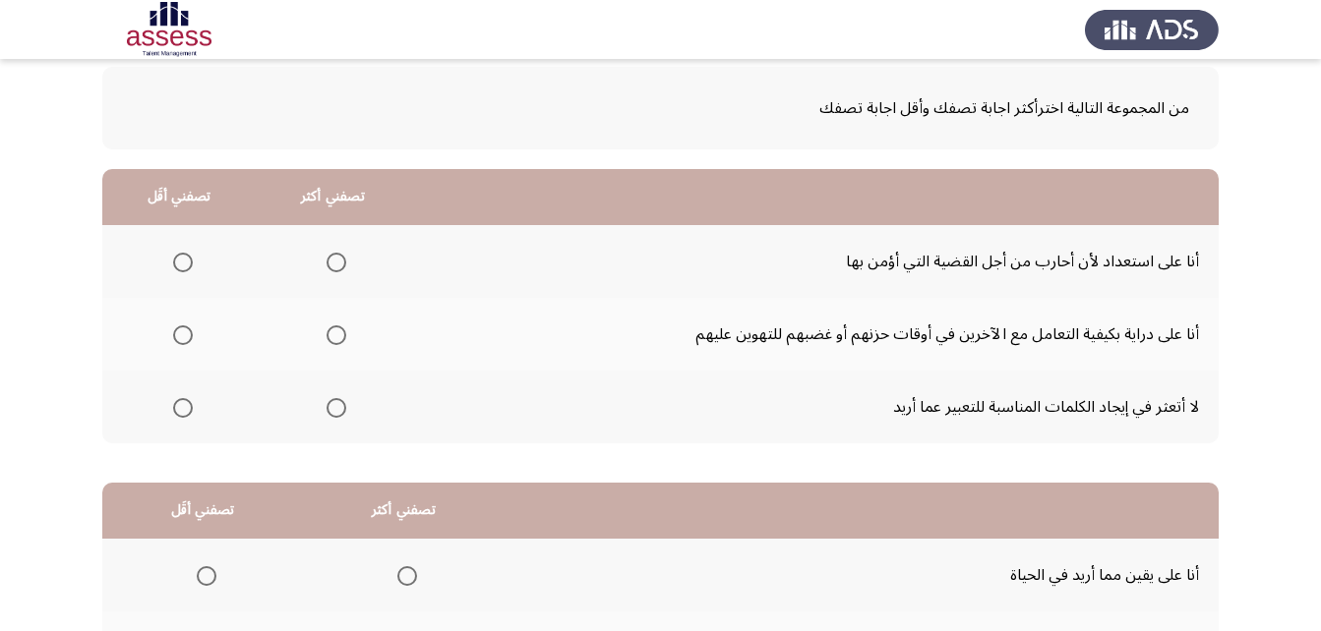
click at [335, 330] on span "Select an option" at bounding box center [336, 335] width 20 height 20
click at [335, 330] on input "Select an option" at bounding box center [336, 335] width 20 height 20
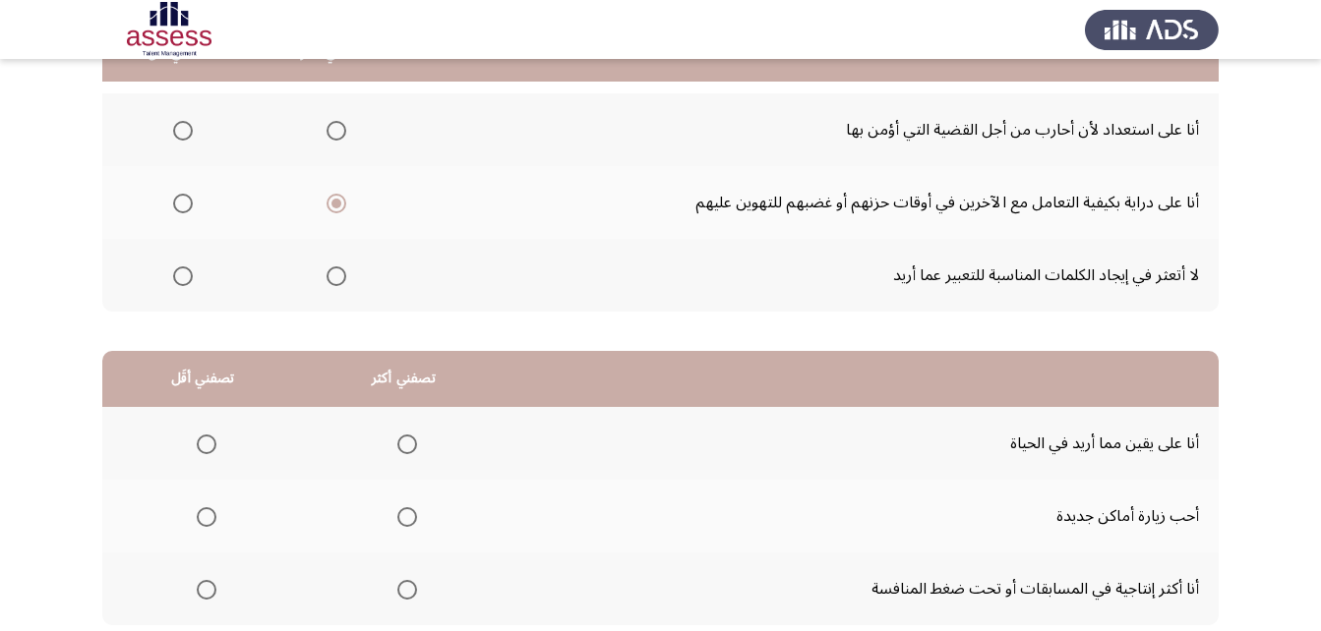
scroll to position [197, 0]
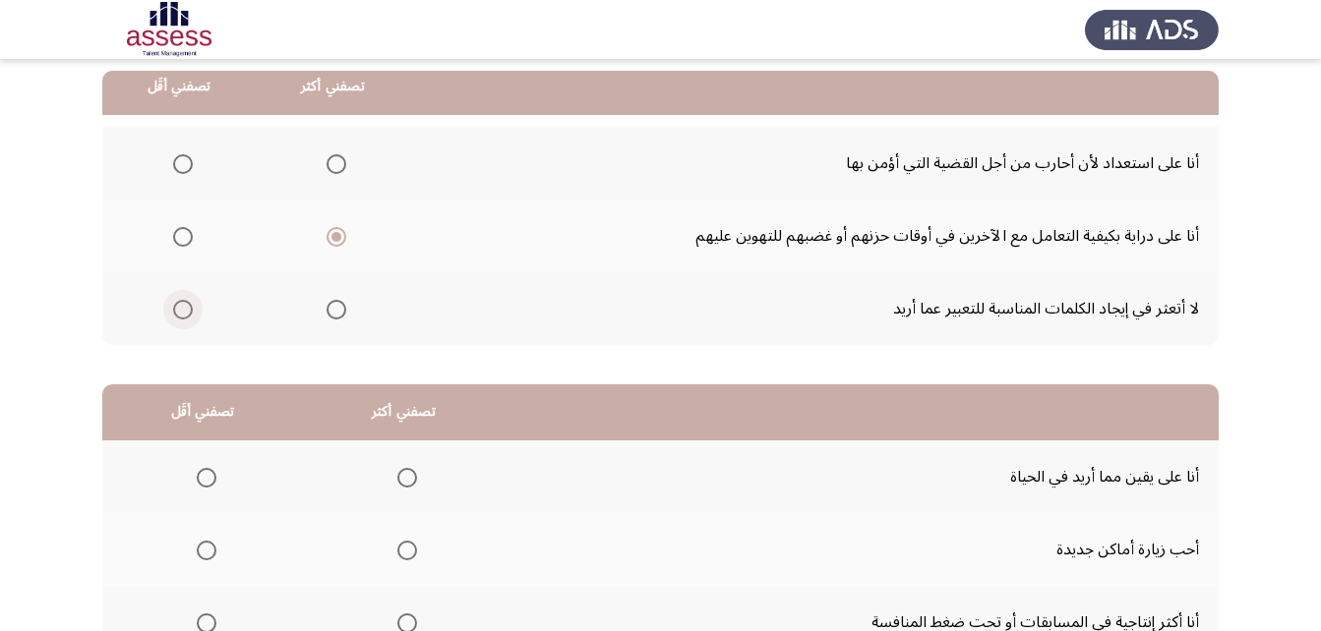
click at [182, 305] on span "Select an option" at bounding box center [183, 310] width 20 height 20
click at [182, 305] on input "Select an option" at bounding box center [183, 310] width 20 height 20
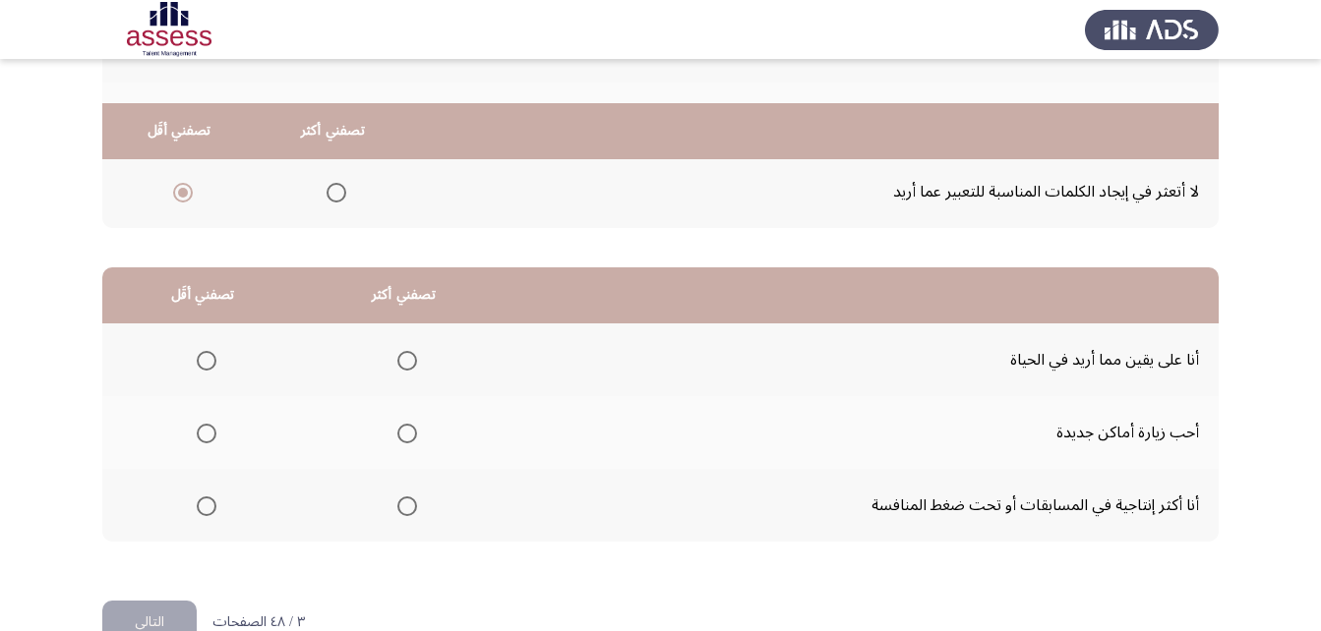
scroll to position [362, 0]
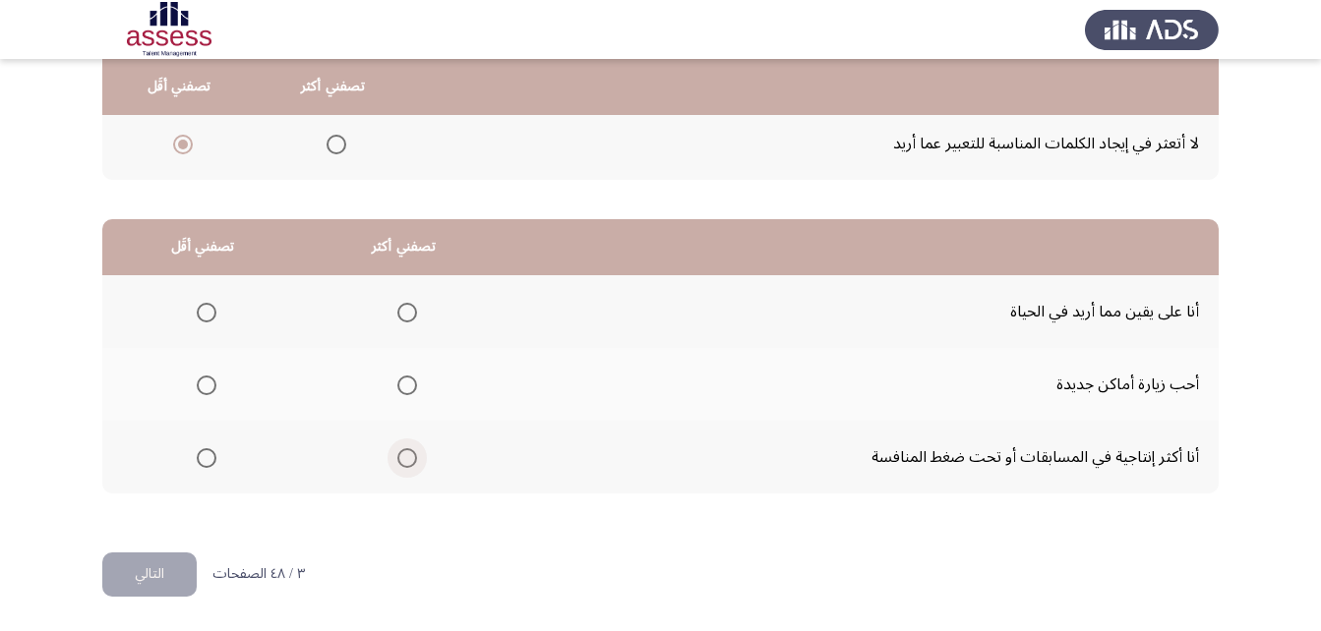
click at [404, 459] on span "Select an option" at bounding box center [407, 458] width 20 height 20
click at [404, 459] on input "Select an option" at bounding box center [407, 458] width 20 height 20
click at [206, 310] on span "Select an option" at bounding box center [207, 313] width 20 height 20
click at [206, 310] on input "Select an option" at bounding box center [207, 313] width 20 height 20
click at [154, 581] on button "التالي" at bounding box center [149, 575] width 94 height 44
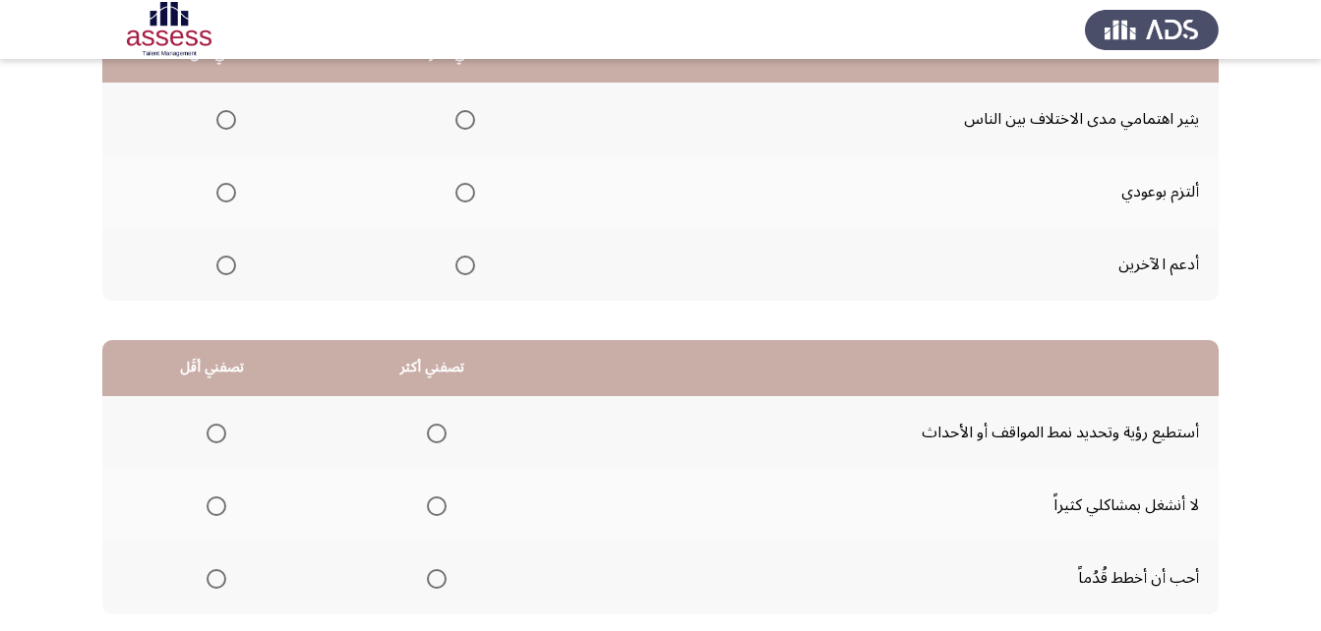
scroll to position [0, 0]
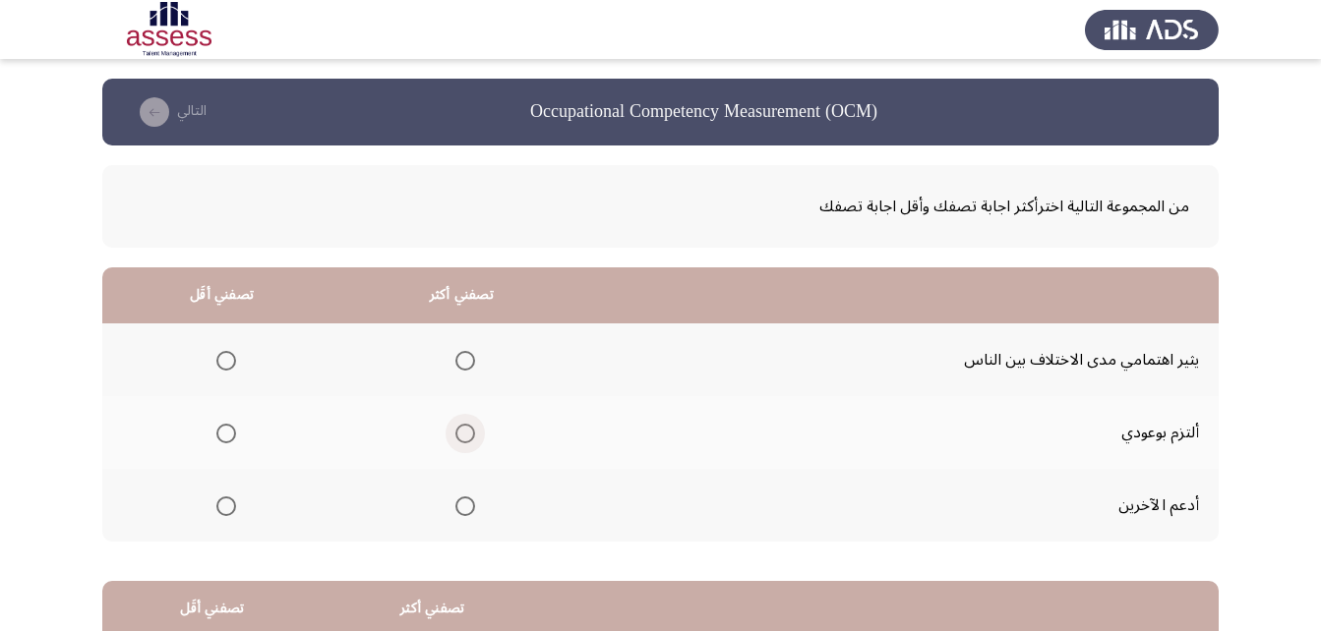
click at [461, 436] on span "Select an option" at bounding box center [465, 434] width 20 height 20
click at [461, 436] on input "Select an option" at bounding box center [465, 434] width 20 height 20
click at [228, 355] on span "Select an option" at bounding box center [226, 361] width 20 height 20
click at [228, 355] on input "Select an option" at bounding box center [226, 361] width 20 height 20
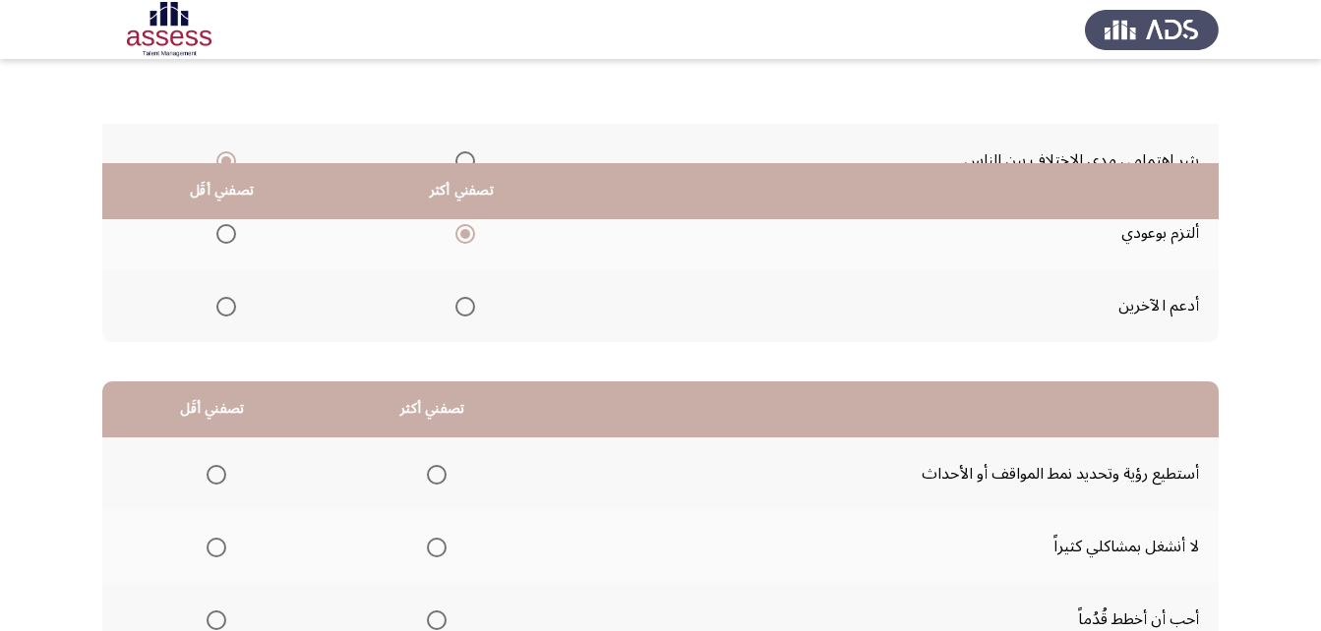
scroll to position [362, 0]
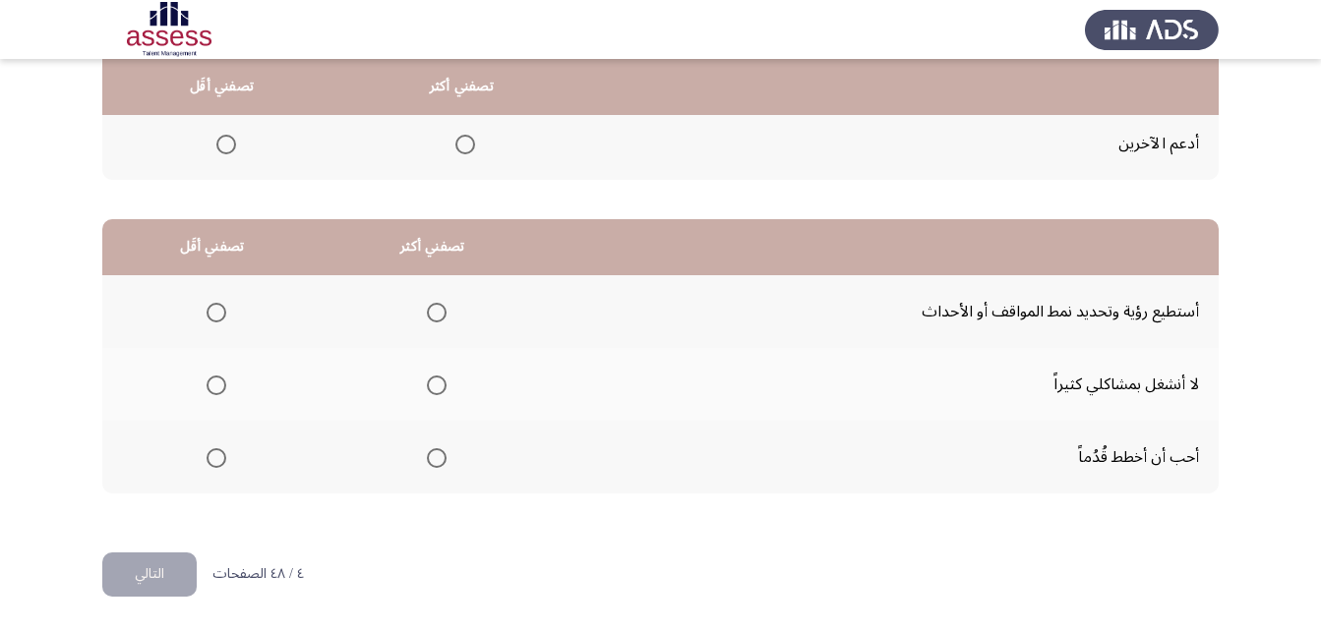
click at [427, 463] on span "Select an option" at bounding box center [437, 458] width 20 height 20
click at [427, 463] on input "Select an option" at bounding box center [437, 458] width 20 height 20
click at [211, 306] on span "Select an option" at bounding box center [216, 313] width 20 height 20
click at [211, 306] on input "Select an option" at bounding box center [216, 313] width 20 height 20
click at [173, 579] on button "التالي" at bounding box center [149, 575] width 94 height 44
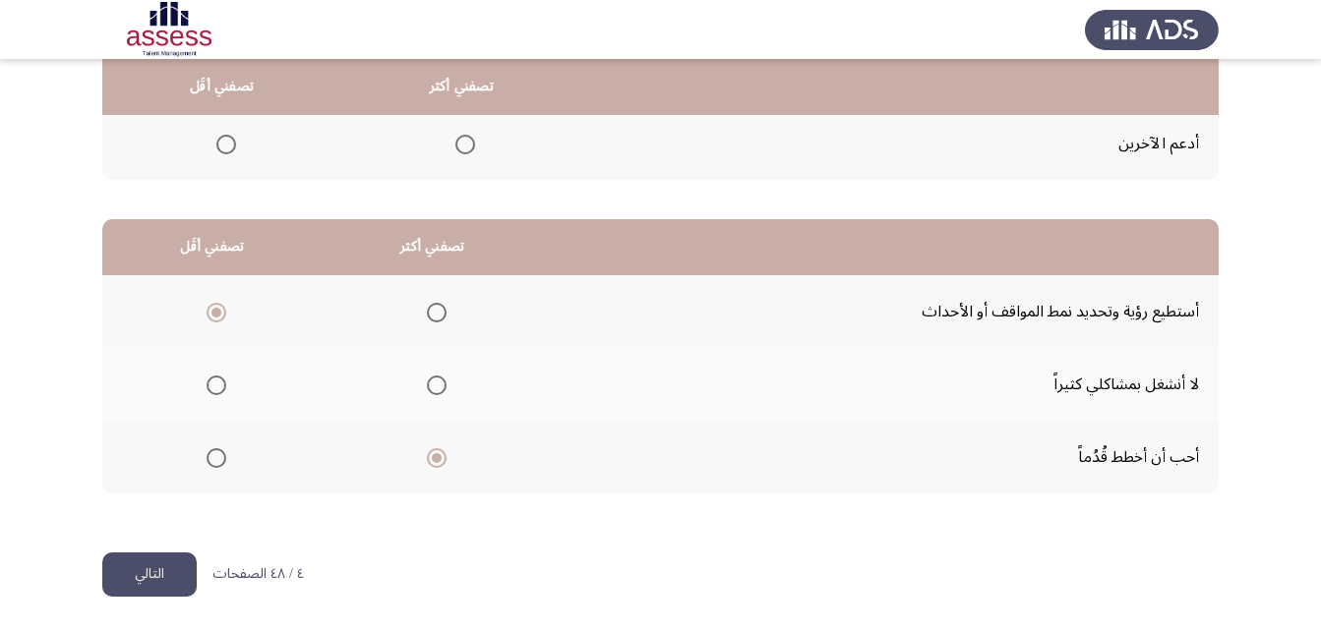
scroll to position [0, 0]
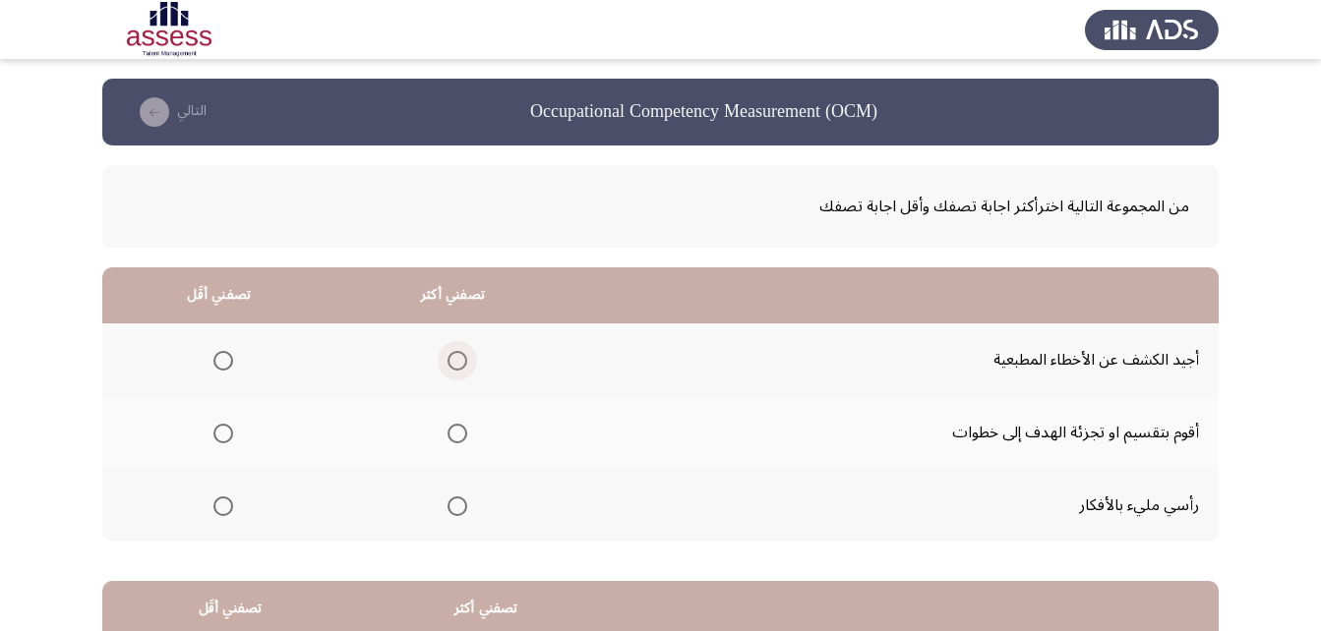
click at [455, 355] on span "Select an option" at bounding box center [457, 361] width 20 height 20
click at [455, 355] on input "Select an option" at bounding box center [457, 361] width 20 height 20
click at [213, 508] on span "Select an option" at bounding box center [223, 507] width 20 height 20
click at [213, 508] on input "Select an option" at bounding box center [223, 507] width 20 height 20
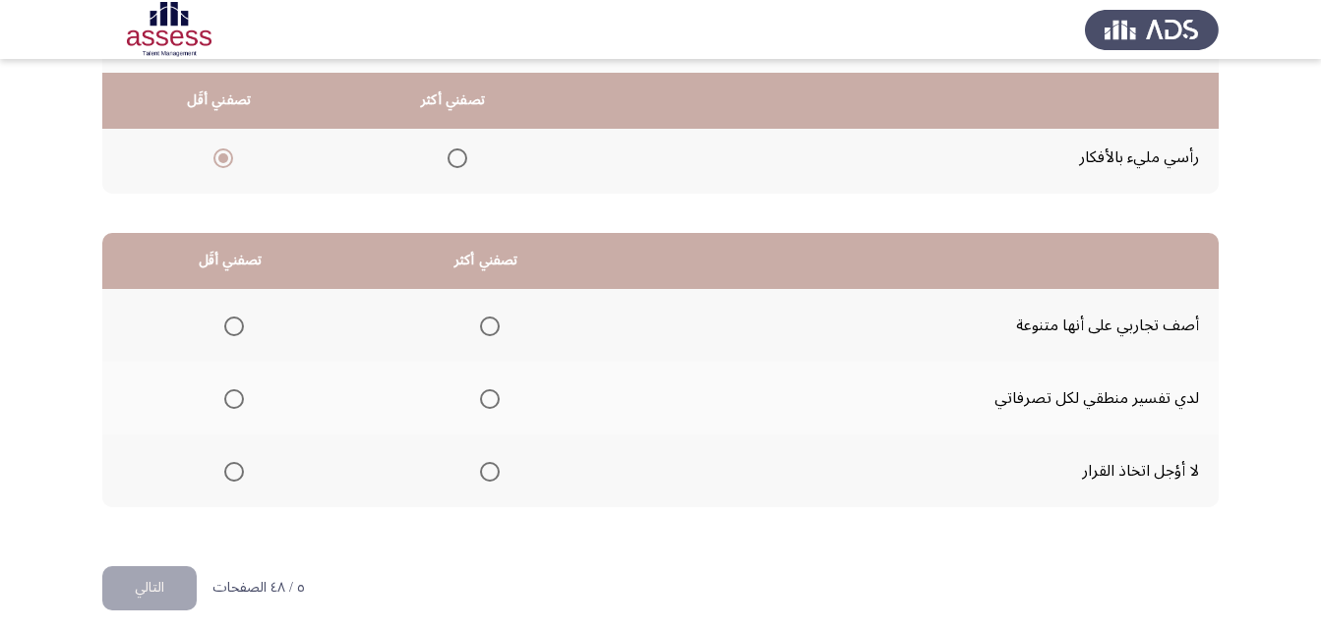
scroll to position [362, 0]
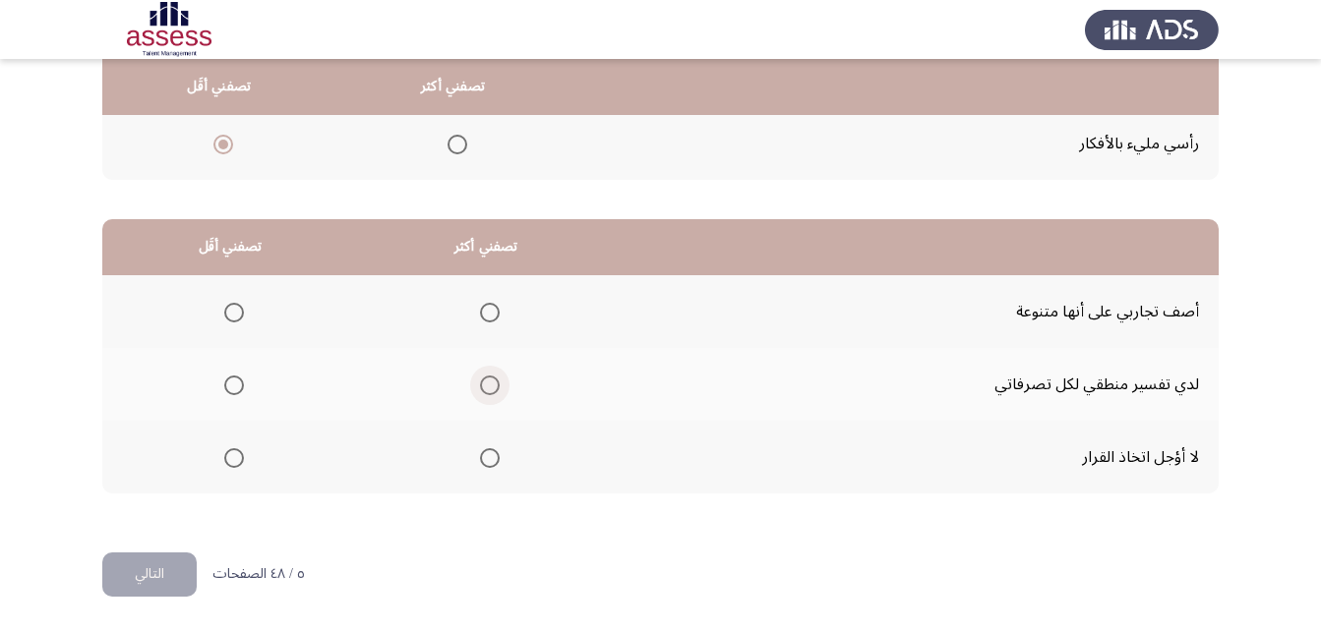
click at [480, 383] on span "Select an option" at bounding box center [490, 386] width 20 height 20
click at [480, 383] on input "Select an option" at bounding box center [490, 386] width 20 height 20
click at [234, 310] on span "Select an option" at bounding box center [234, 313] width 20 height 20
click at [234, 310] on input "Select an option" at bounding box center [234, 313] width 20 height 20
click at [182, 565] on button "التالي" at bounding box center [149, 575] width 94 height 44
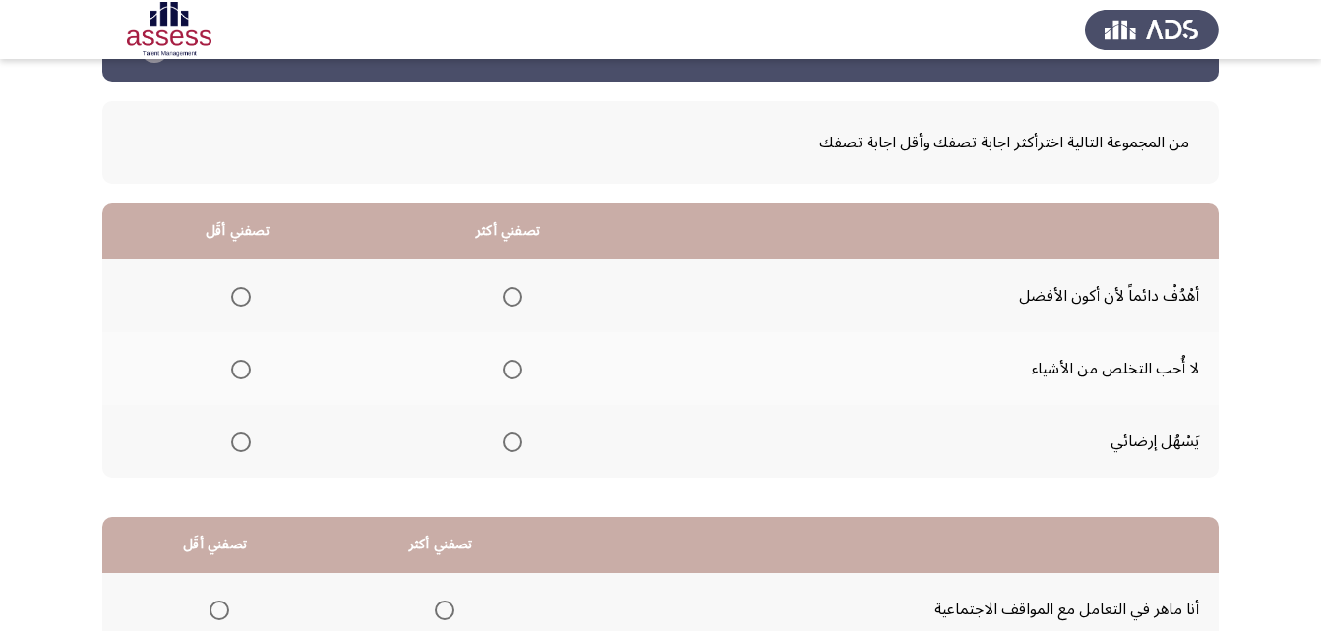
scroll to position [98, 0]
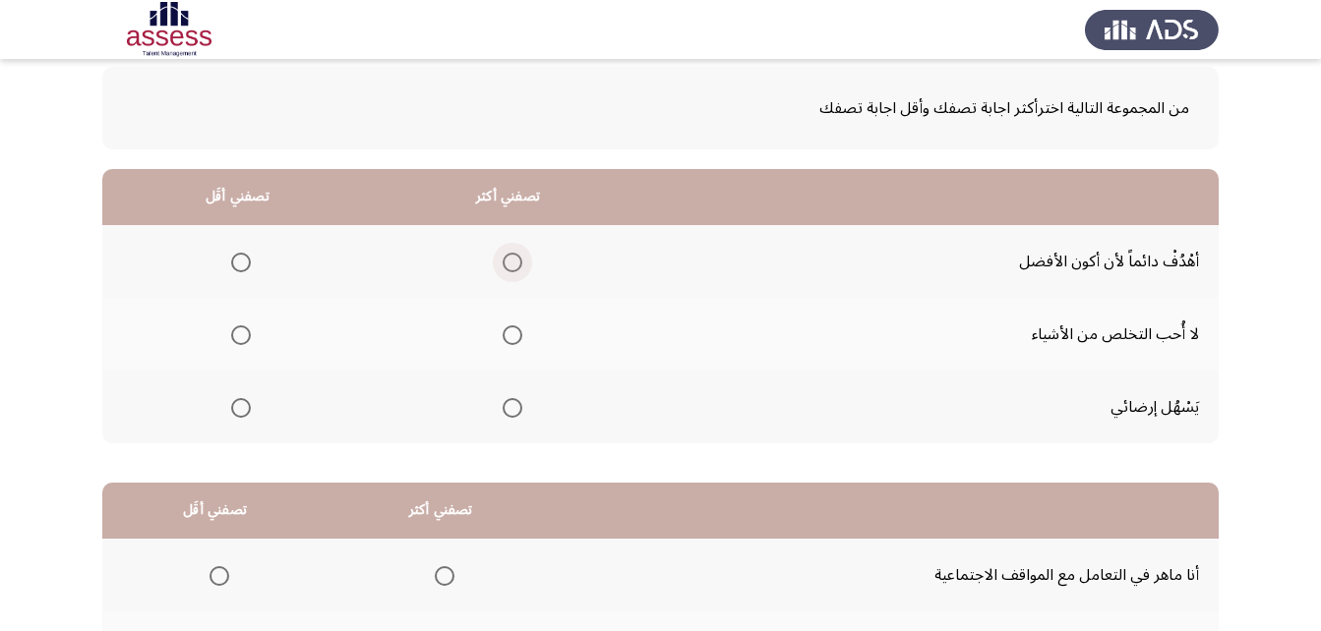
click at [510, 260] on span "Select an option" at bounding box center [512, 263] width 20 height 20
click at [510, 260] on input "Select an option" at bounding box center [512, 263] width 20 height 20
click at [508, 342] on span "Select an option" at bounding box center [512, 335] width 20 height 20
click at [508, 342] on input "Select an option" at bounding box center [512, 335] width 20 height 20
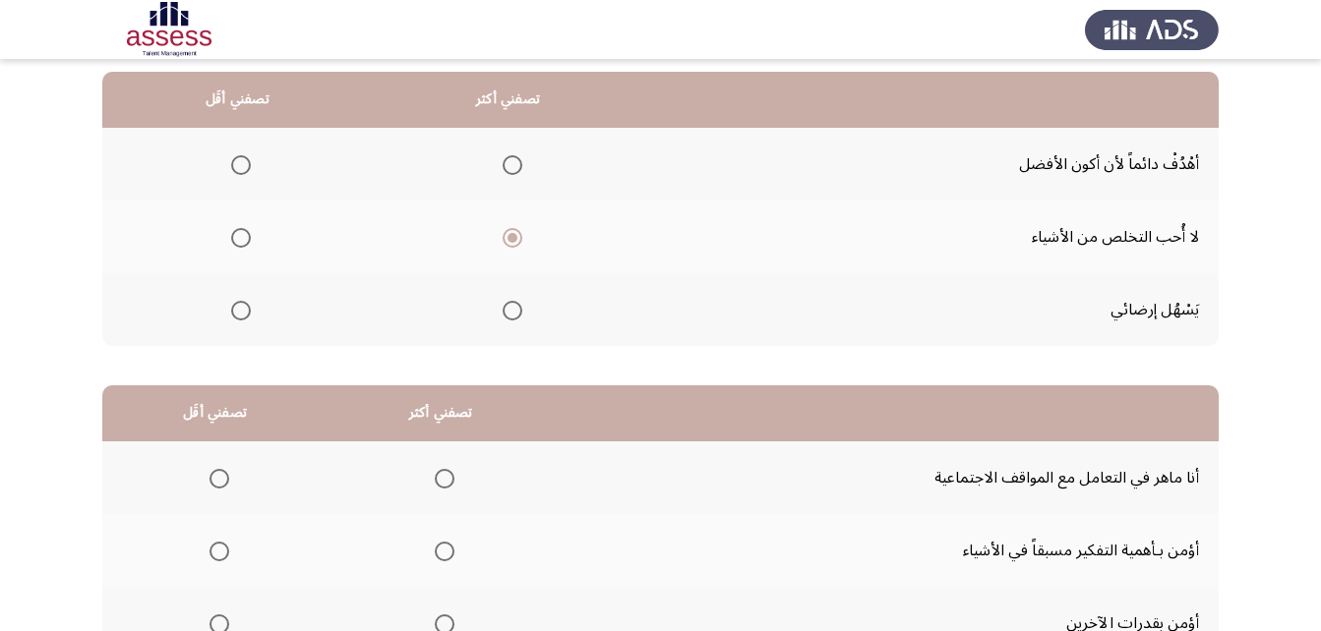
scroll to position [197, 0]
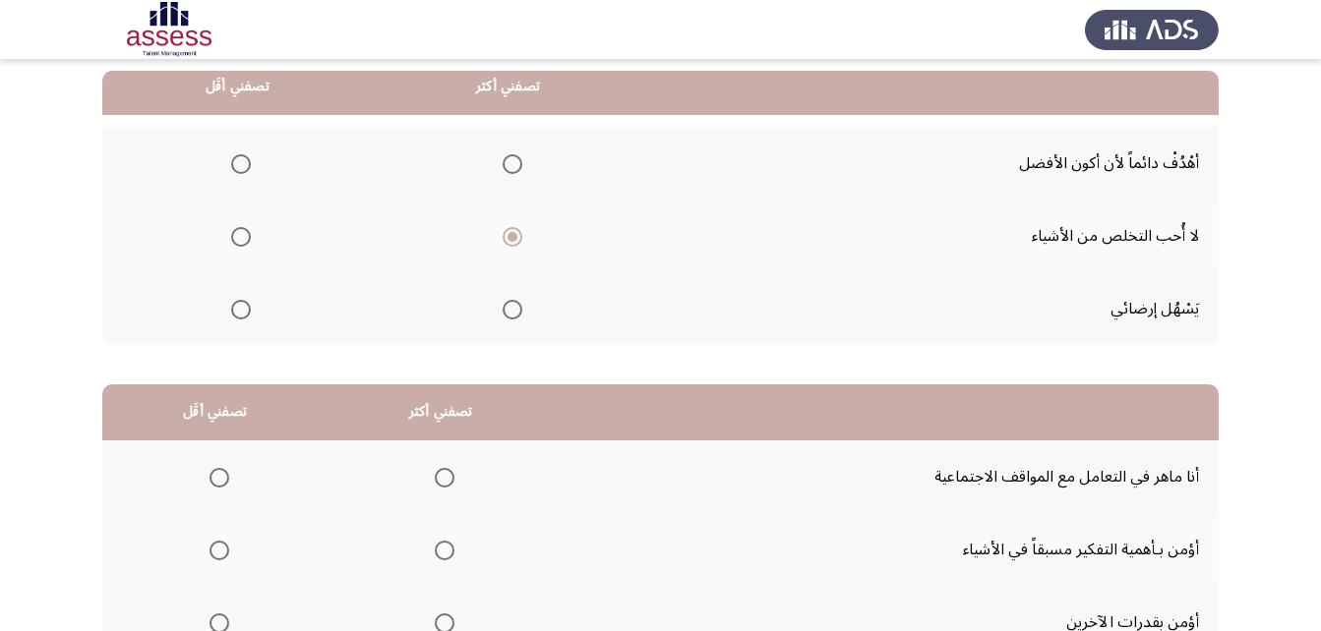
click at [512, 164] on span "Select an option" at bounding box center [512, 164] width 0 height 0
click at [510, 163] on input "Select an option" at bounding box center [512, 164] width 20 height 20
click at [231, 308] on span "Select an option" at bounding box center [241, 310] width 20 height 20
click at [231, 308] on input "Select an option" at bounding box center [241, 310] width 20 height 20
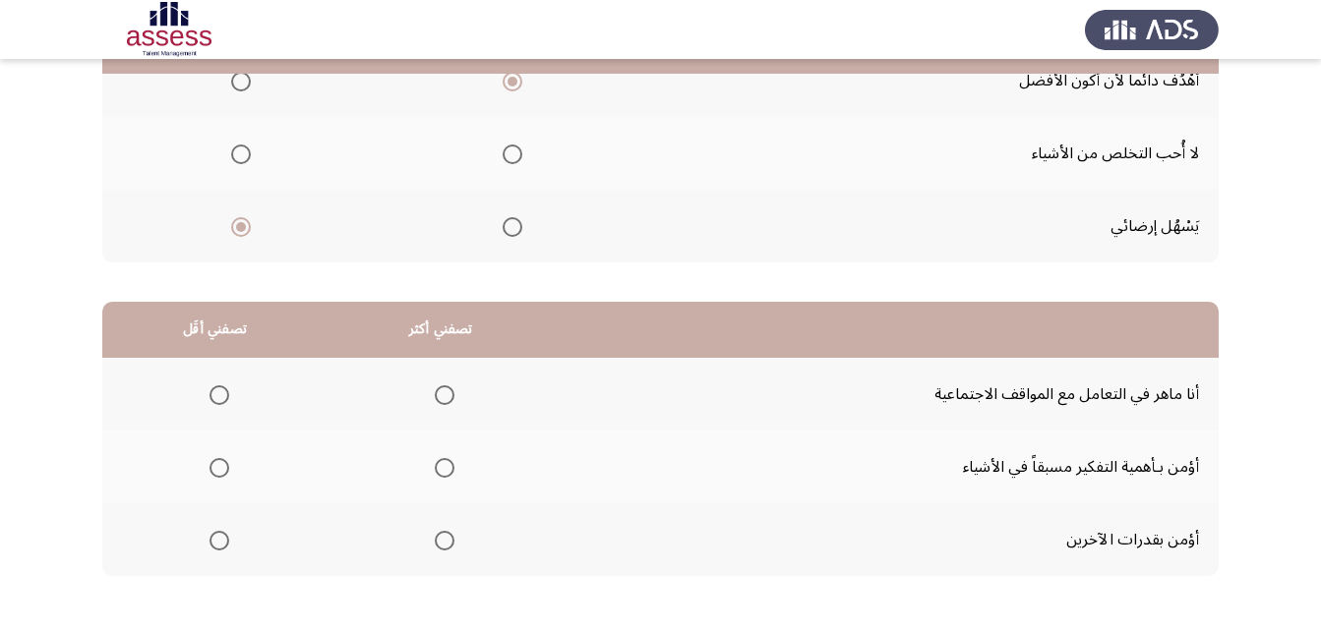
scroll to position [362, 0]
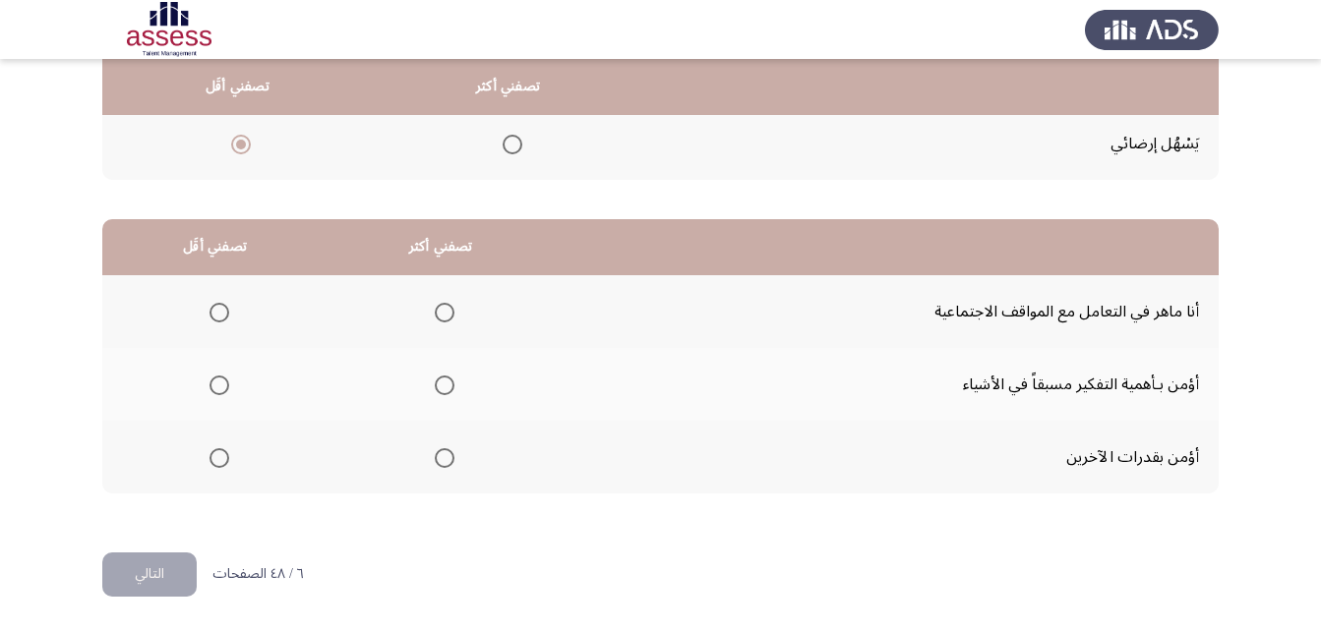
click at [437, 382] on span "Select an option" at bounding box center [445, 386] width 20 height 20
click at [437, 382] on input "Select an option" at bounding box center [445, 386] width 20 height 20
click at [218, 452] on span "Select an option" at bounding box center [219, 458] width 20 height 20
click at [218, 452] on input "Select an option" at bounding box center [219, 458] width 20 height 20
click at [221, 308] on span "Select an option" at bounding box center [219, 313] width 20 height 20
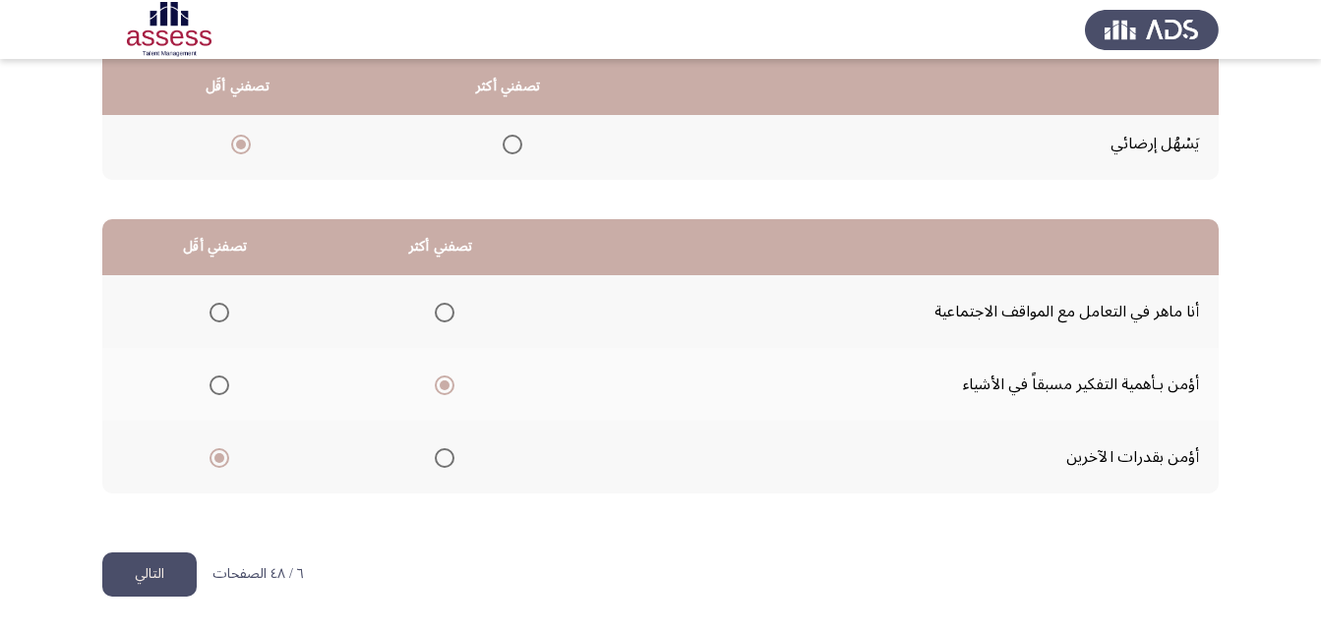
click at [221, 308] on input "Select an option" at bounding box center [219, 313] width 20 height 20
click at [174, 569] on button "التالي" at bounding box center [149, 575] width 94 height 44
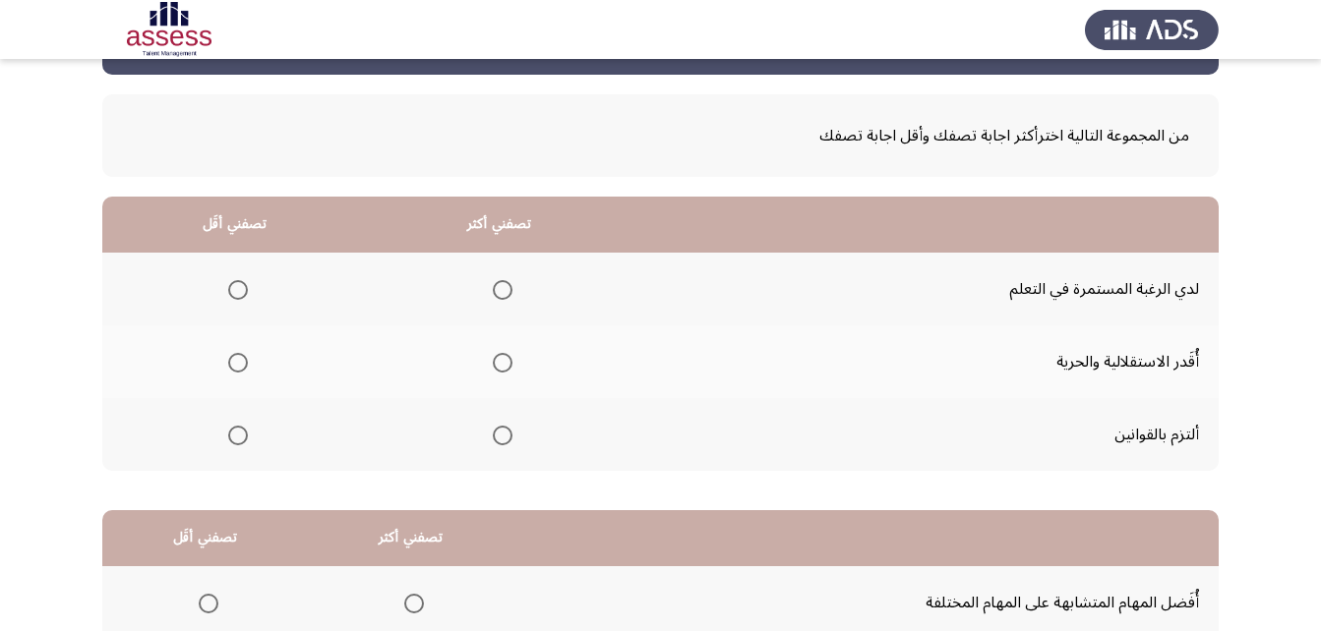
scroll to position [98, 0]
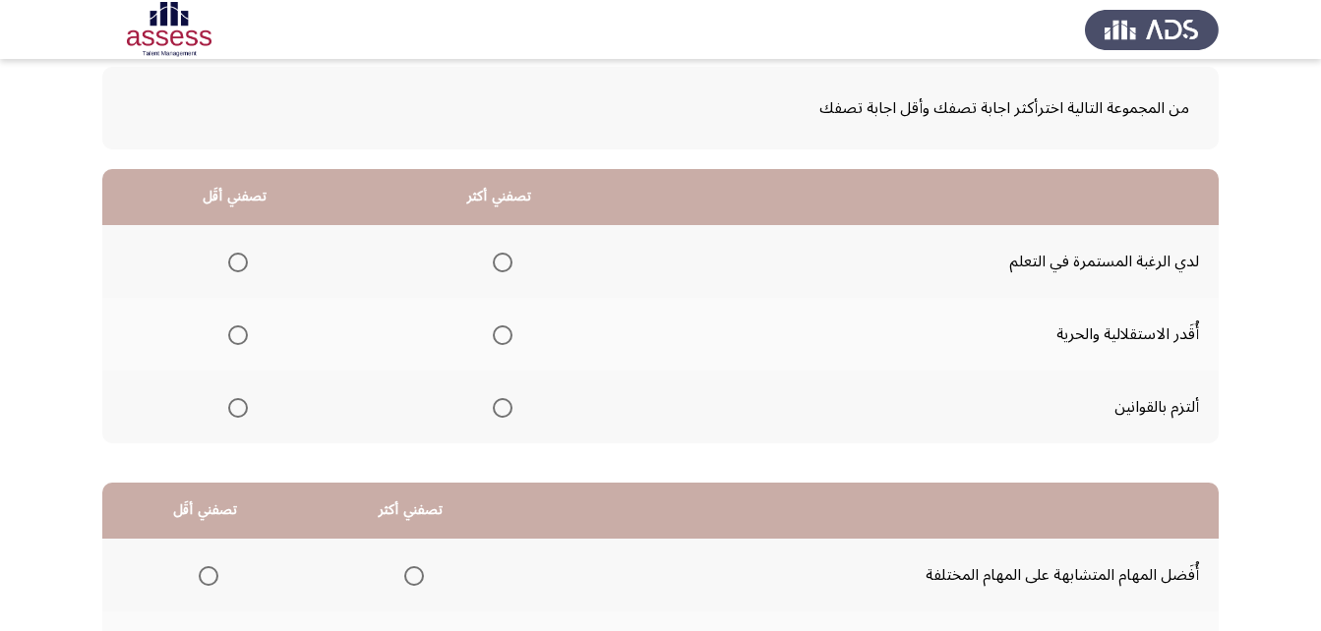
click at [502, 408] on span "Select an option" at bounding box center [503, 408] width 20 height 20
click at [502, 408] on input "Select an option" at bounding box center [503, 408] width 20 height 20
click at [500, 258] on span "Select an option" at bounding box center [503, 263] width 20 height 20
click at [500, 258] on input "Select an option" at bounding box center [503, 263] width 20 height 20
click at [243, 408] on span "Select an option" at bounding box center [238, 408] width 20 height 20
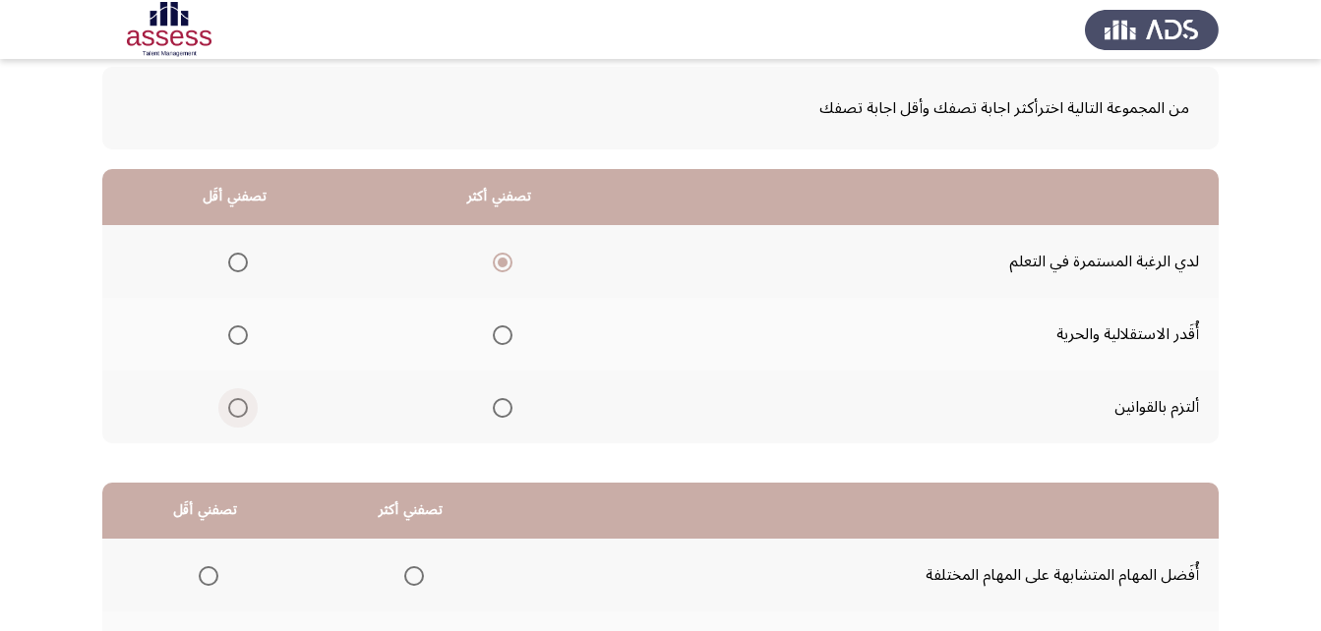
click at [243, 408] on input "Select an option" at bounding box center [238, 408] width 20 height 20
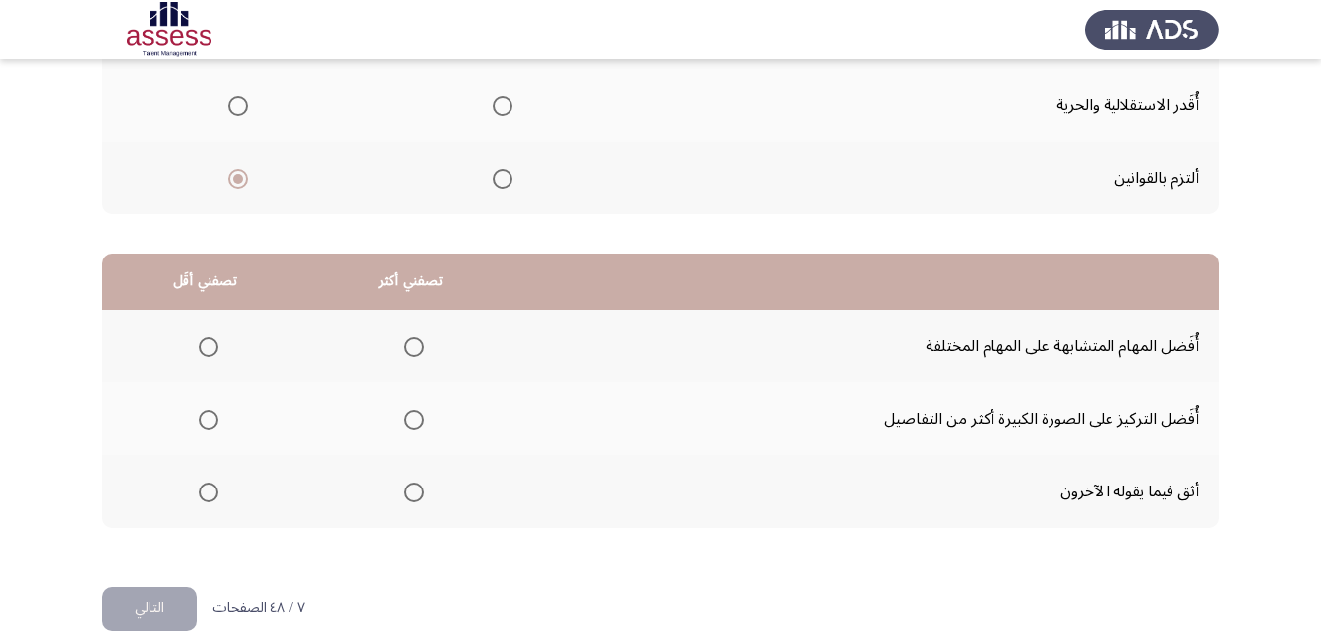
scroll to position [362, 0]
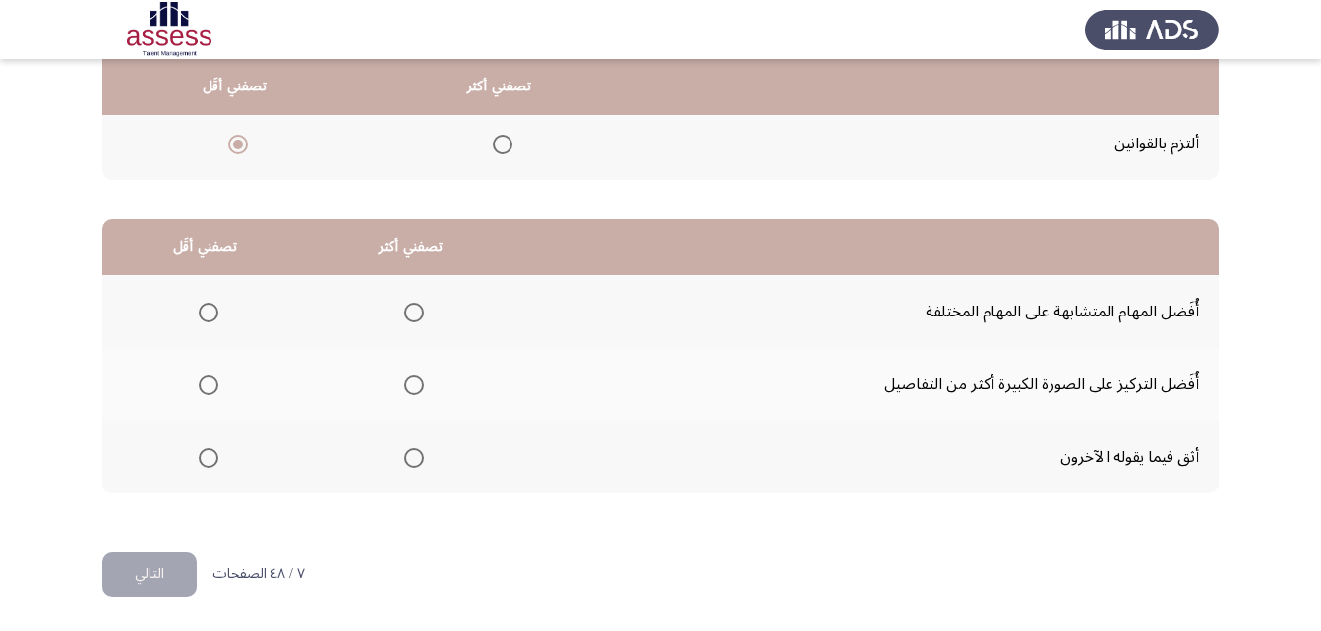
click at [414, 385] on span "Select an option" at bounding box center [414, 385] width 0 height 0
click at [413, 384] on input "Select an option" at bounding box center [414, 386] width 20 height 20
click at [205, 302] on mat-radio-button "Select an option" at bounding box center [205, 312] width 28 height 21
click at [206, 307] on span "Select an option" at bounding box center [209, 313] width 20 height 20
click at [206, 307] on input "Select an option" at bounding box center [209, 313] width 20 height 20
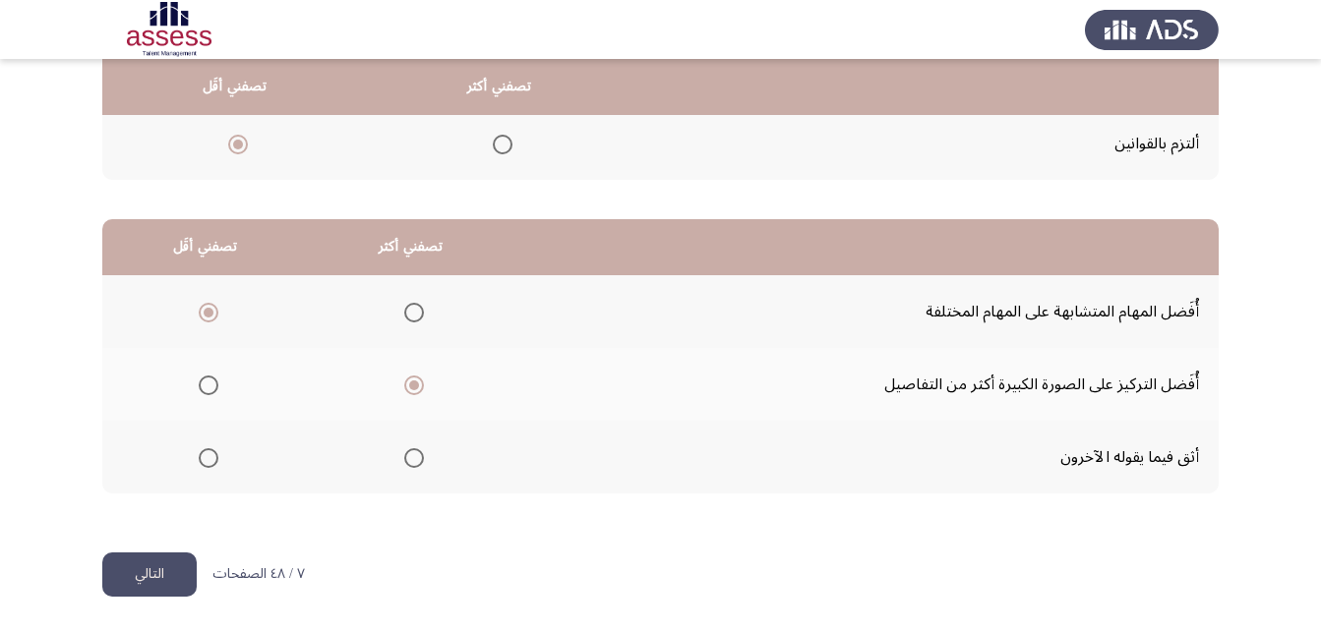
click at [167, 564] on button "التالي" at bounding box center [149, 575] width 94 height 44
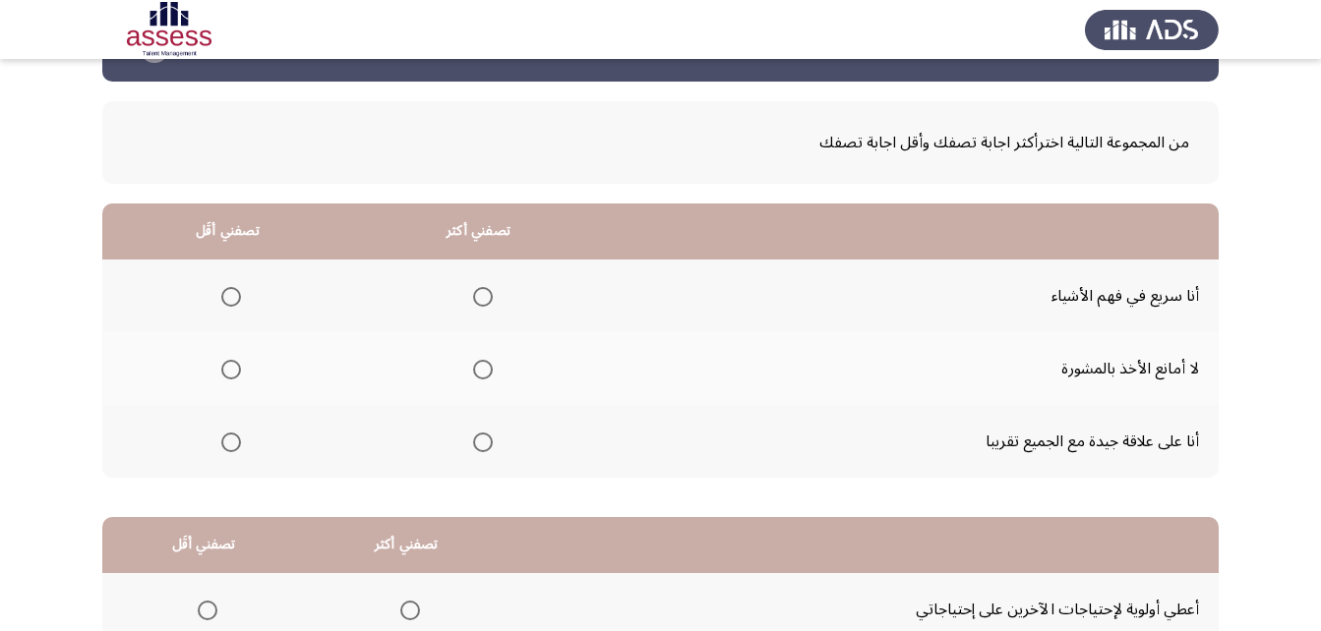
scroll to position [98, 0]
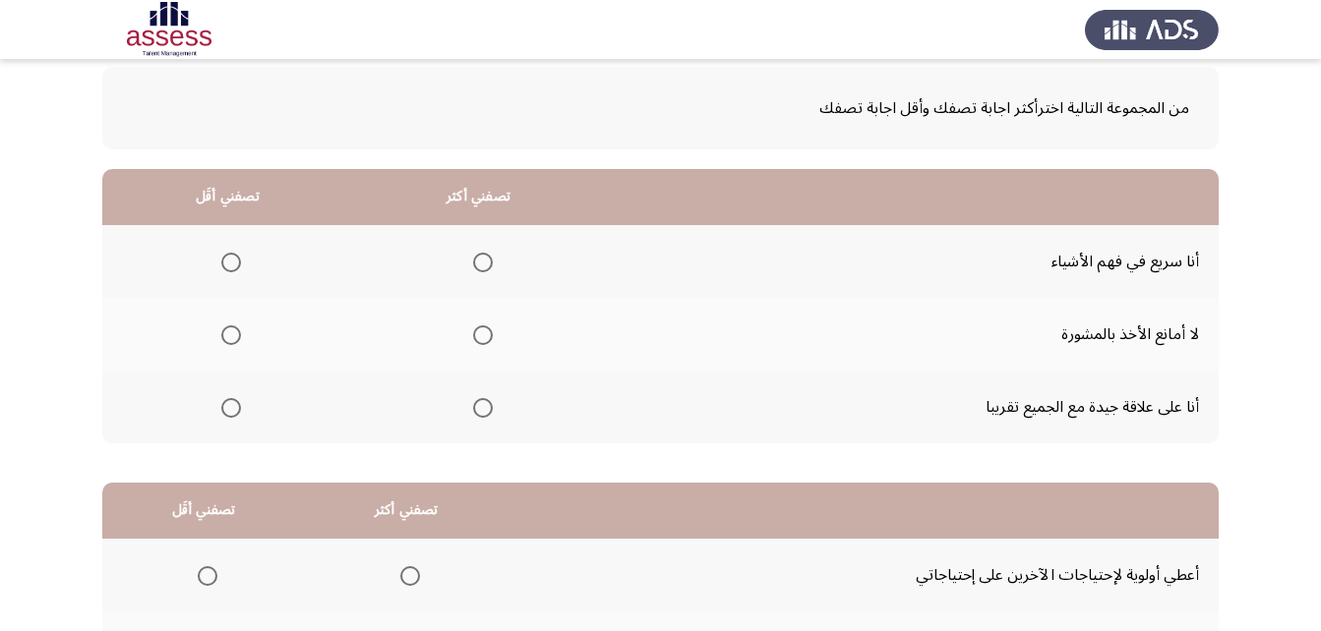
drag, startPoint x: 221, startPoint y: 334, endPoint x: 192, endPoint y: 331, distance: 29.6
click at [199, 331] on th at bounding box center [227, 334] width 251 height 73
click at [242, 332] on th at bounding box center [227, 334] width 251 height 73
click at [226, 332] on span "Select an option" at bounding box center [231, 335] width 20 height 20
click at [226, 332] on input "Select an option" at bounding box center [231, 335] width 20 height 20
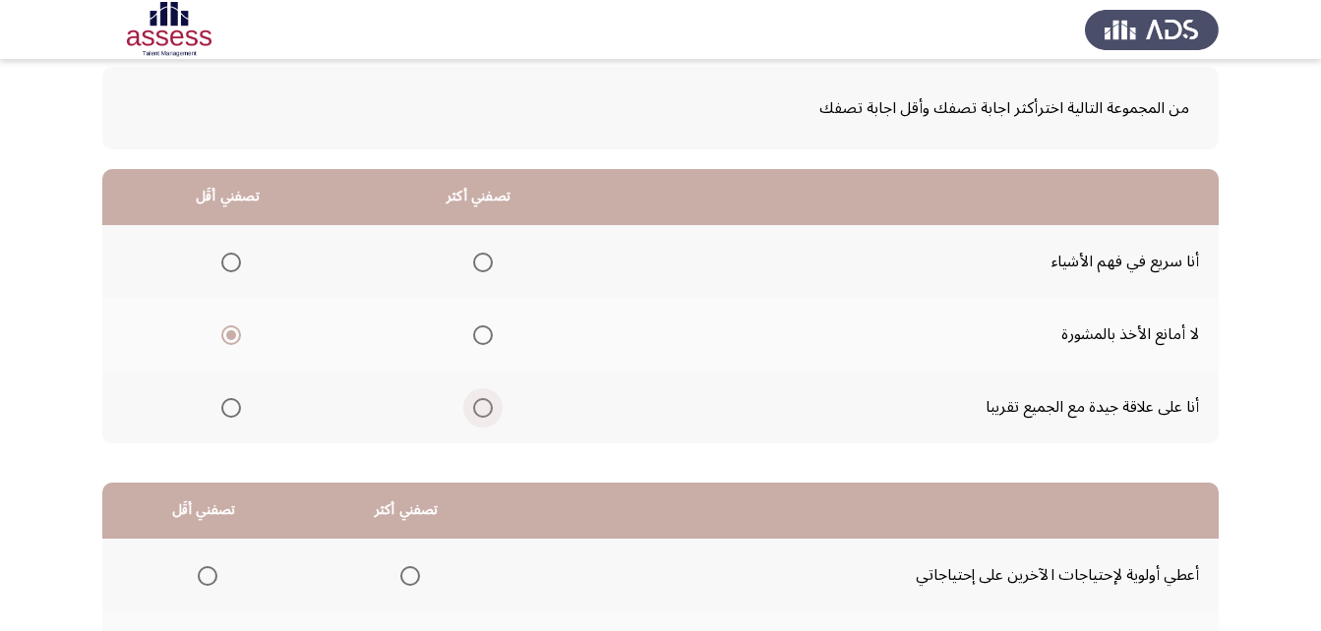
click at [480, 408] on span "Select an option" at bounding box center [483, 408] width 20 height 20
click at [480, 408] on input "Select an option" at bounding box center [483, 408] width 20 height 20
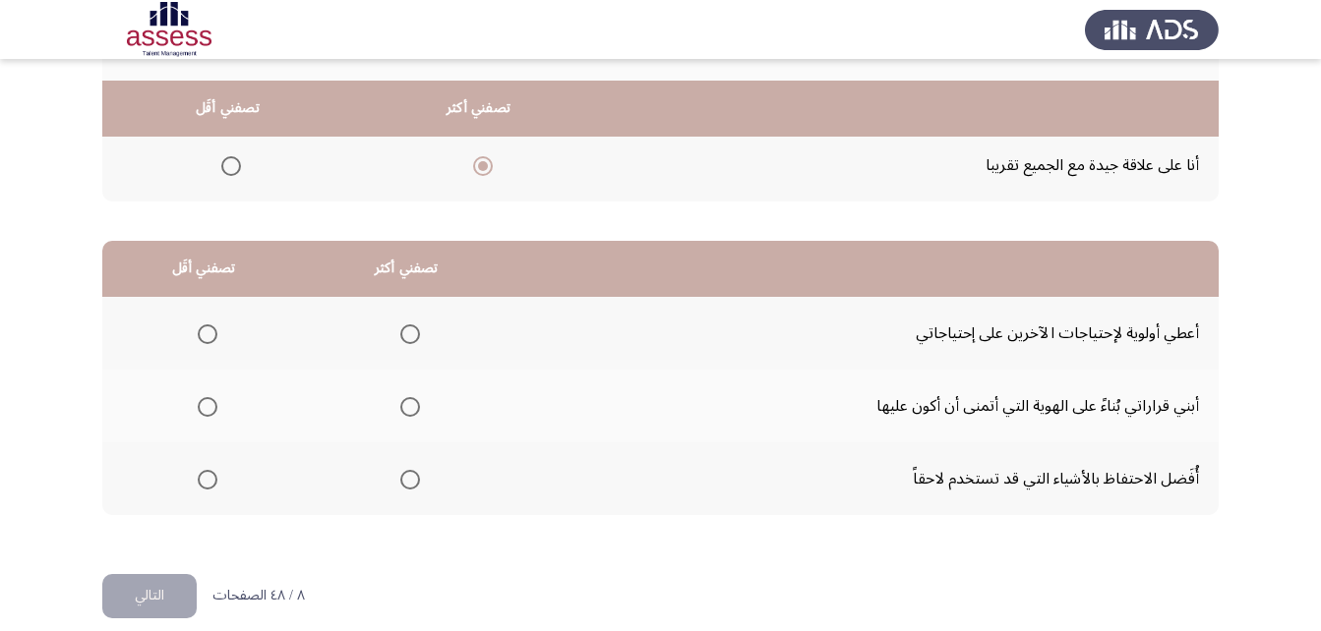
scroll to position [362, 0]
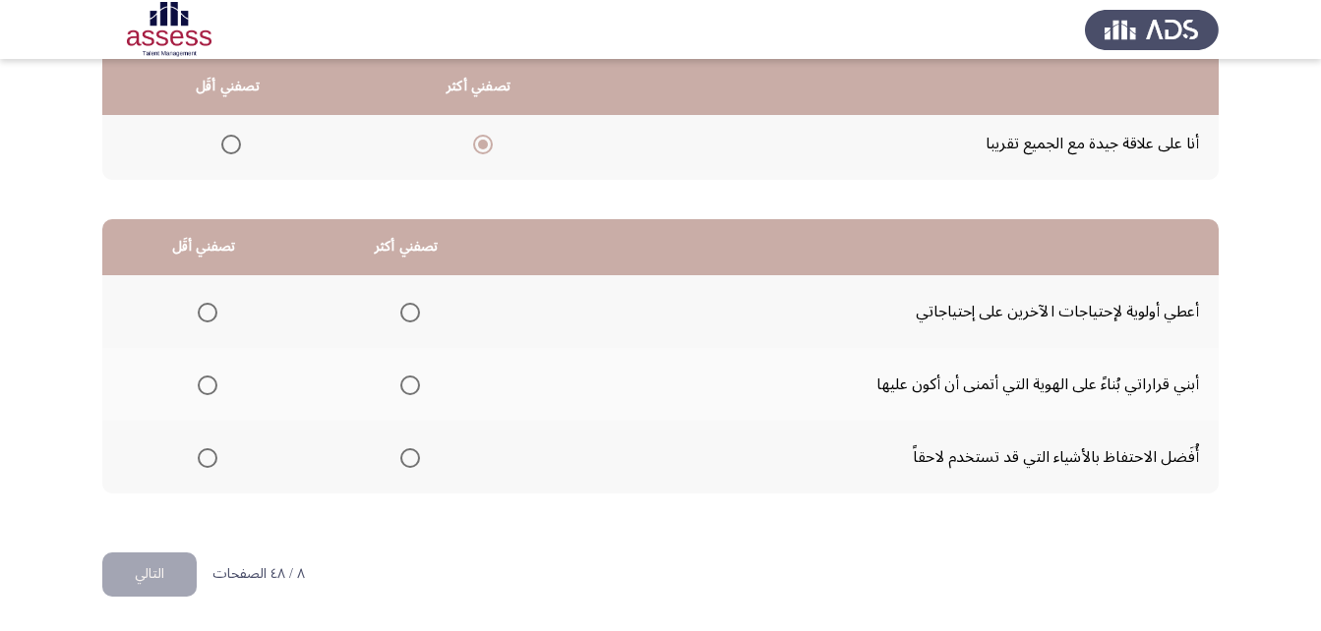
click at [407, 456] on span "Select an option" at bounding box center [410, 458] width 20 height 20
click at [407, 456] on input "Select an option" at bounding box center [410, 458] width 20 height 20
click at [218, 383] on th at bounding box center [203, 384] width 203 height 73
click at [210, 382] on span "Select an option" at bounding box center [208, 386] width 20 height 20
click at [210, 382] on input "Select an option" at bounding box center [208, 386] width 20 height 20
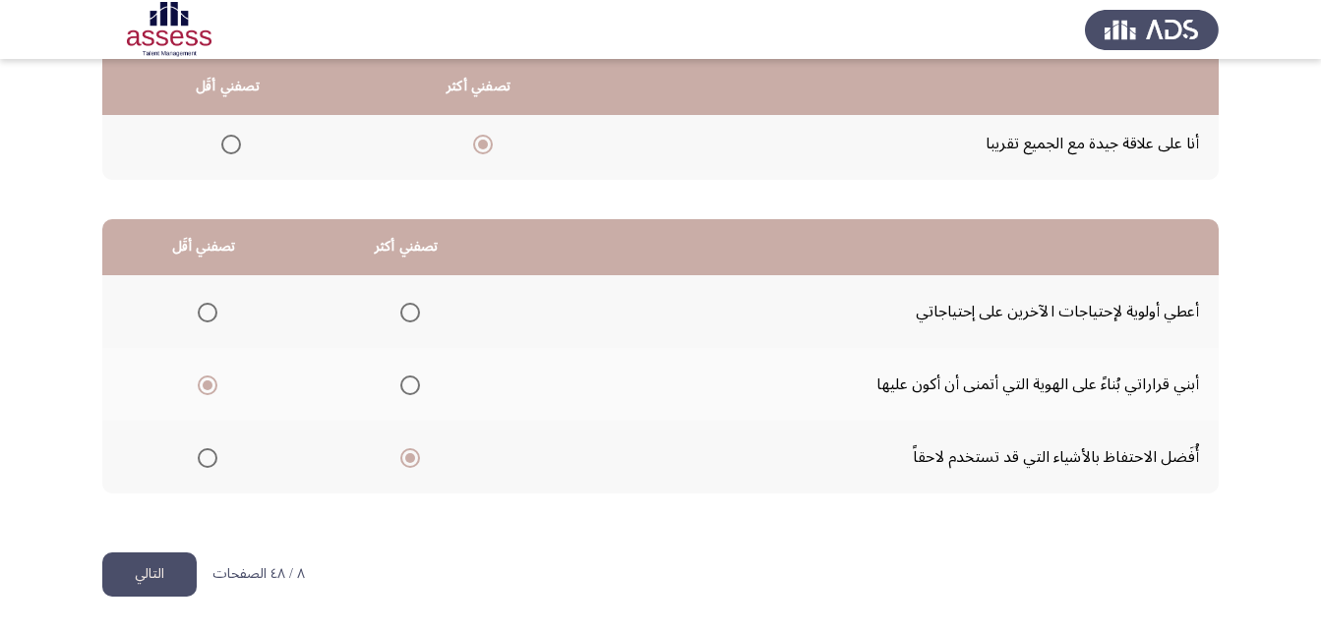
click at [159, 569] on button "التالي" at bounding box center [149, 575] width 94 height 44
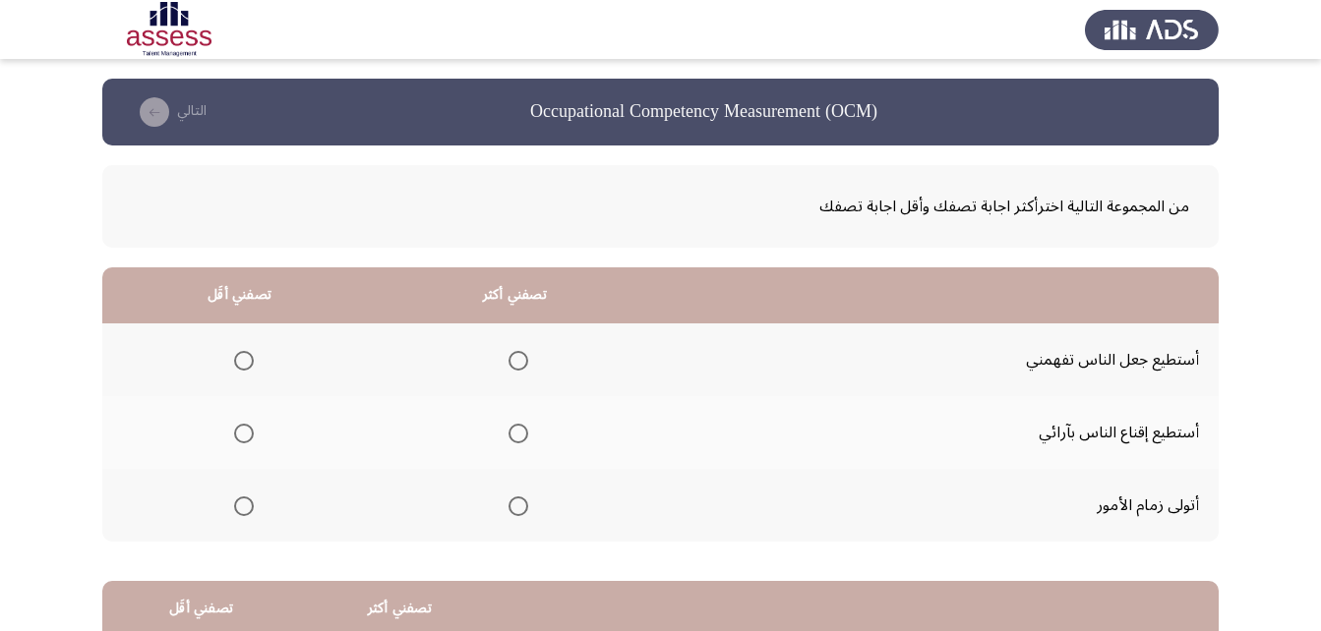
click at [513, 366] on span "Select an option" at bounding box center [518, 361] width 20 height 20
click at [513, 366] on input "Select an option" at bounding box center [518, 361] width 20 height 20
click at [244, 511] on span "Select an option" at bounding box center [244, 507] width 20 height 20
click at [244, 511] on input "Select an option" at bounding box center [244, 507] width 20 height 20
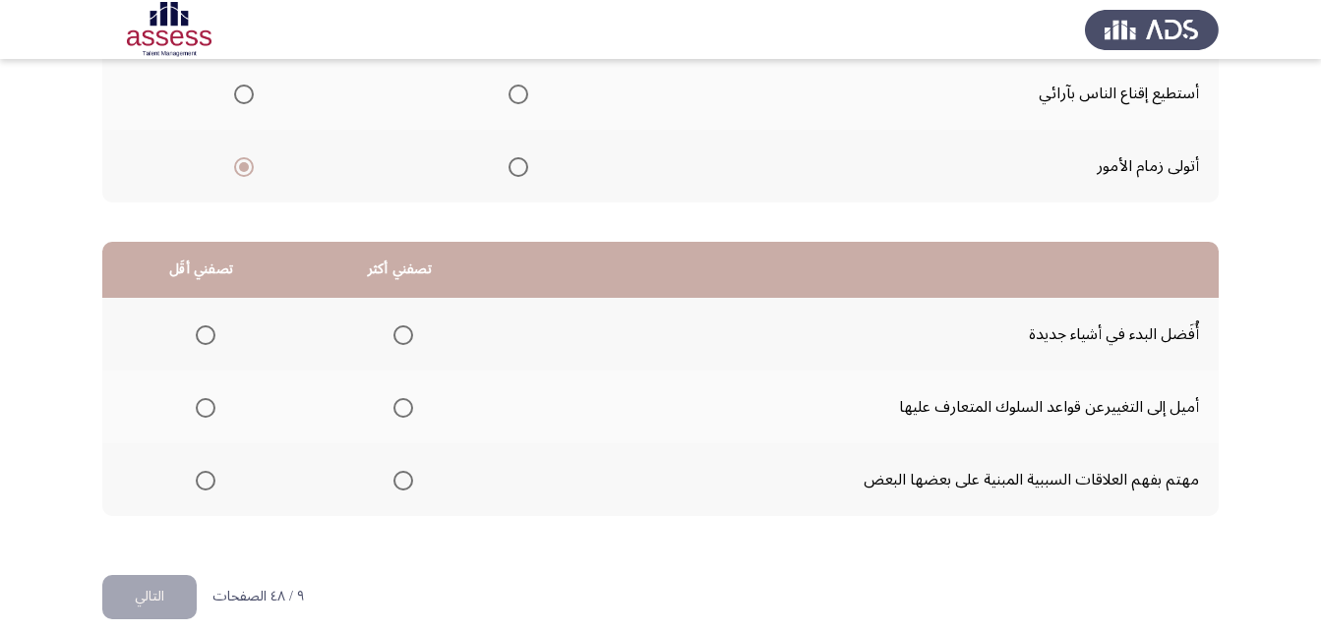
scroll to position [362, 0]
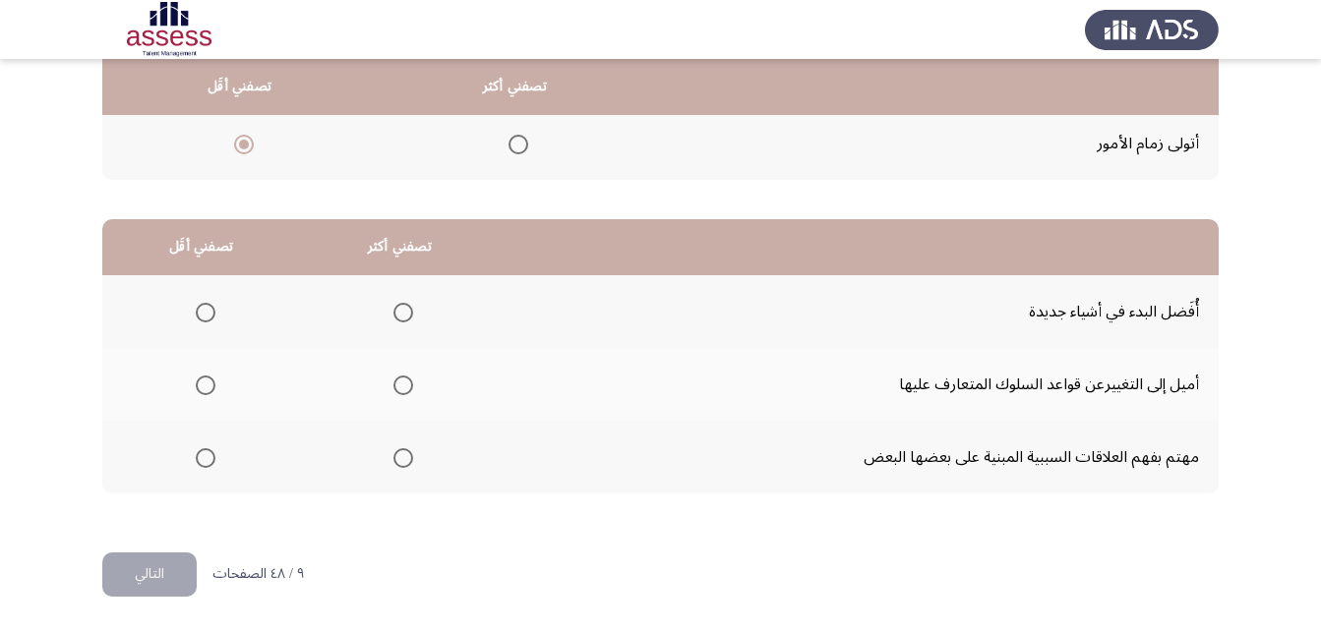
click at [397, 316] on span "Select an option" at bounding box center [403, 313] width 20 height 20
click at [397, 316] on input "Select an option" at bounding box center [403, 313] width 20 height 20
click at [211, 465] on span "Select an option" at bounding box center [206, 458] width 20 height 20
click at [211, 465] on input "Select an option" at bounding box center [206, 458] width 20 height 20
click at [169, 566] on button "التالي" at bounding box center [149, 575] width 94 height 44
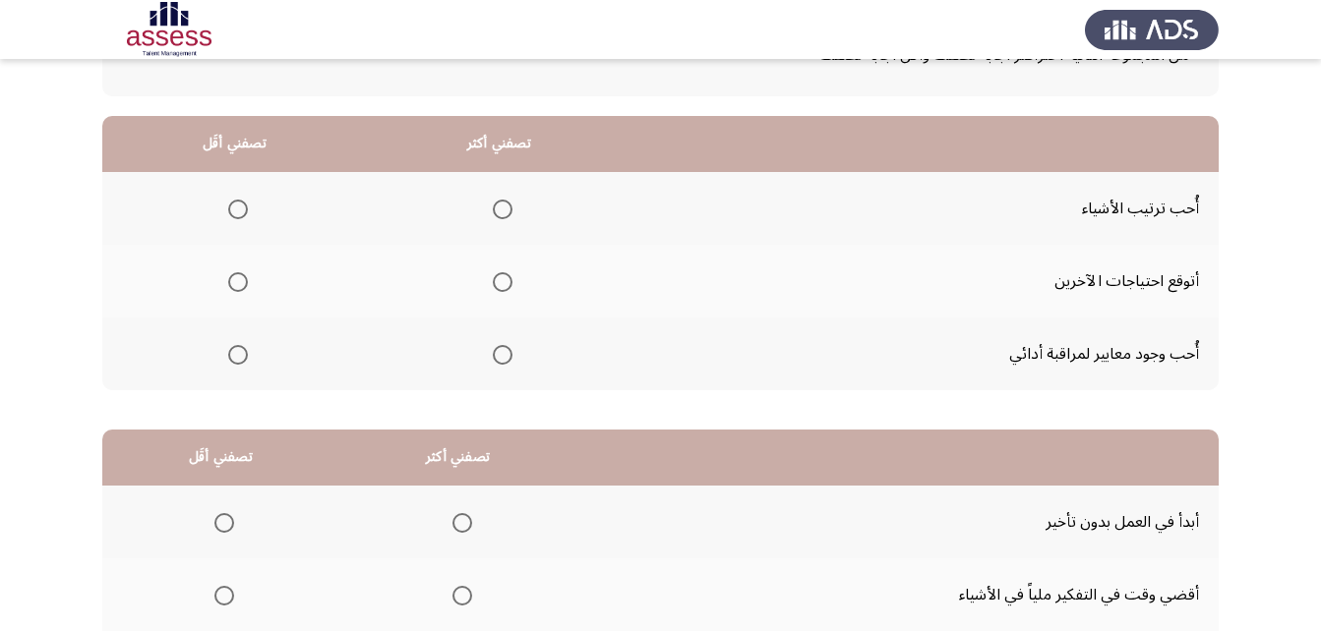
scroll to position [197, 0]
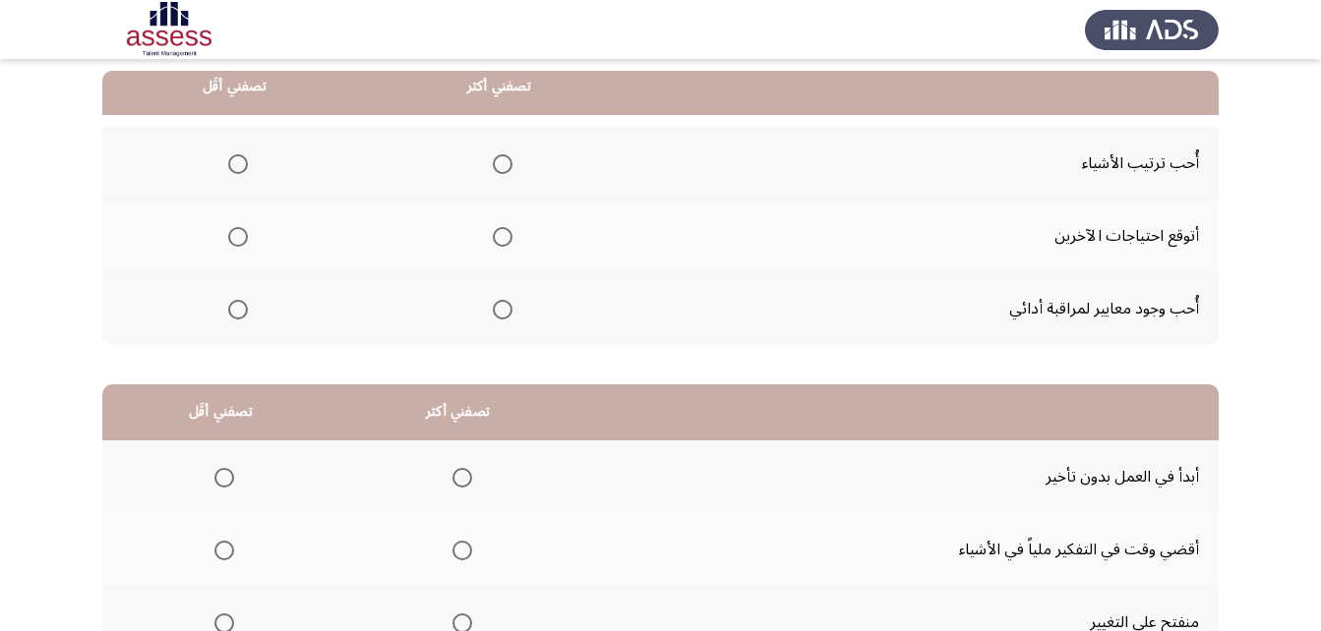
click at [500, 156] on span "Select an option" at bounding box center [503, 164] width 20 height 20
click at [500, 156] on input "Select an option" at bounding box center [503, 164] width 20 height 20
click at [230, 242] on span "Select an option" at bounding box center [238, 237] width 20 height 20
click at [230, 242] on input "Select an option" at bounding box center [238, 237] width 20 height 20
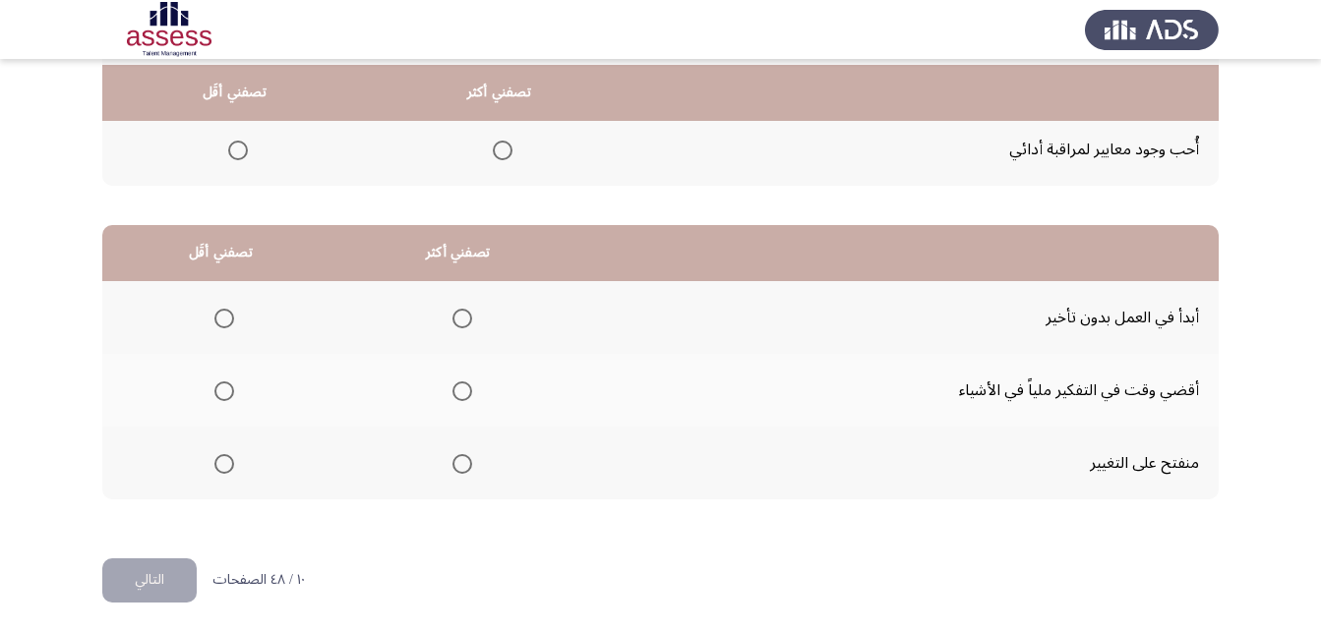
scroll to position [362, 0]
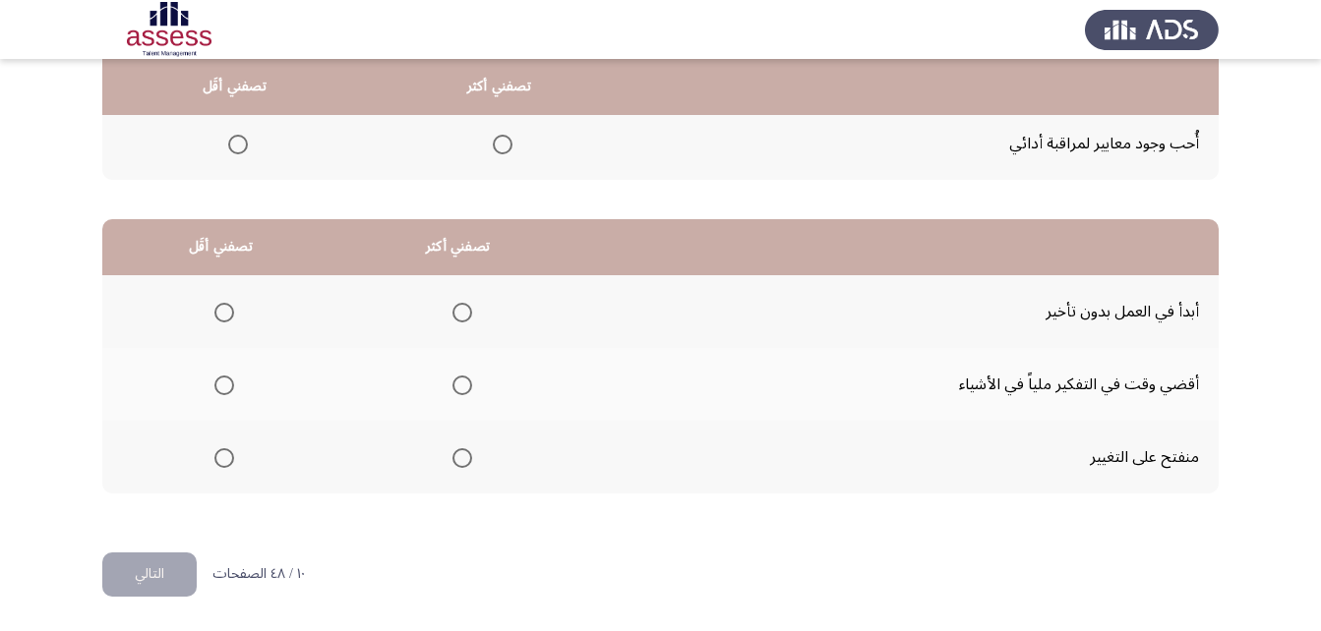
click at [465, 309] on span "Select an option" at bounding box center [462, 313] width 20 height 20
click at [465, 309] on input "Select an option" at bounding box center [462, 313] width 20 height 20
click at [227, 457] on span "Select an option" at bounding box center [224, 458] width 20 height 20
click at [227, 457] on input "Select an option" at bounding box center [224, 458] width 20 height 20
click at [156, 570] on button "التالي" at bounding box center [149, 575] width 94 height 44
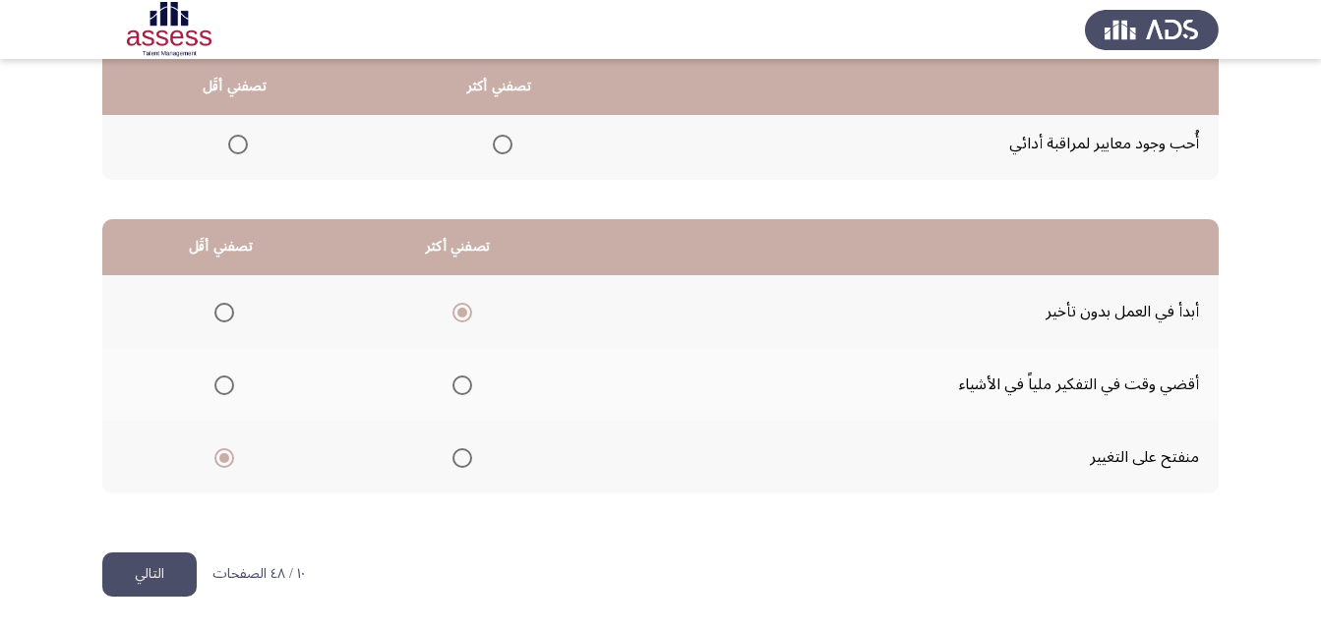
scroll to position [0, 0]
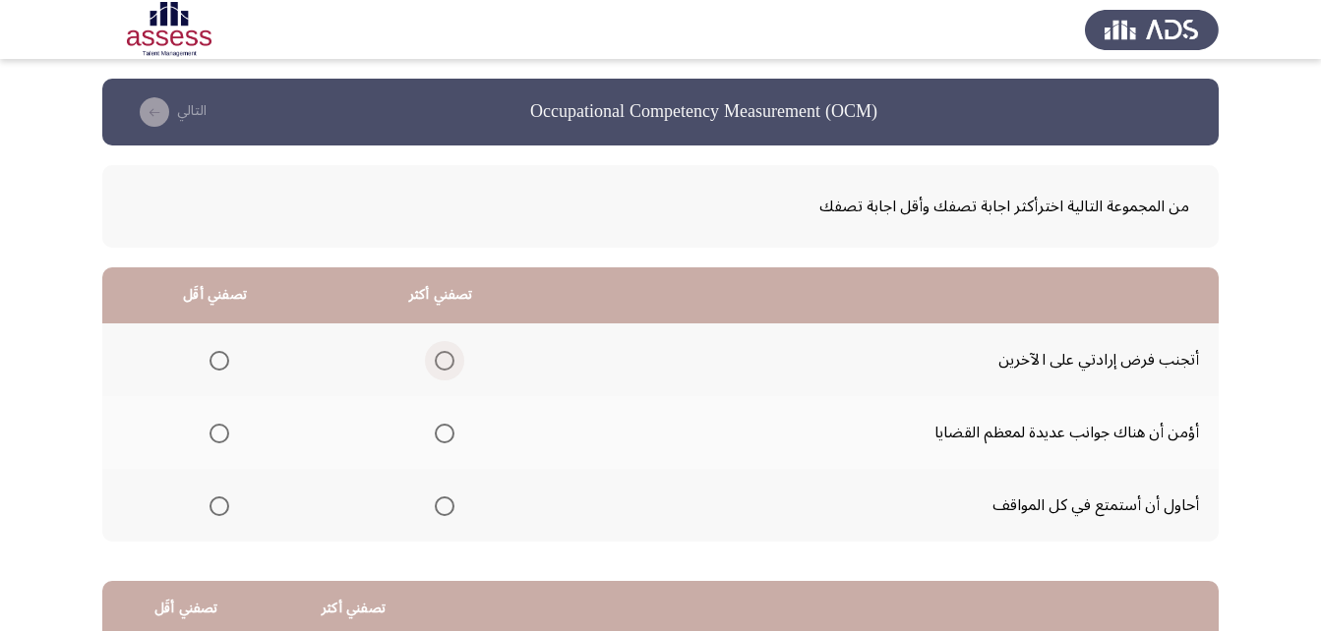
click at [440, 363] on span "Select an option" at bounding box center [445, 361] width 20 height 20
click at [440, 363] on input "Select an option" at bounding box center [445, 361] width 20 height 20
click at [218, 438] on span "Select an option" at bounding box center [219, 434] width 20 height 20
click at [218, 438] on input "Select an option" at bounding box center [219, 434] width 20 height 20
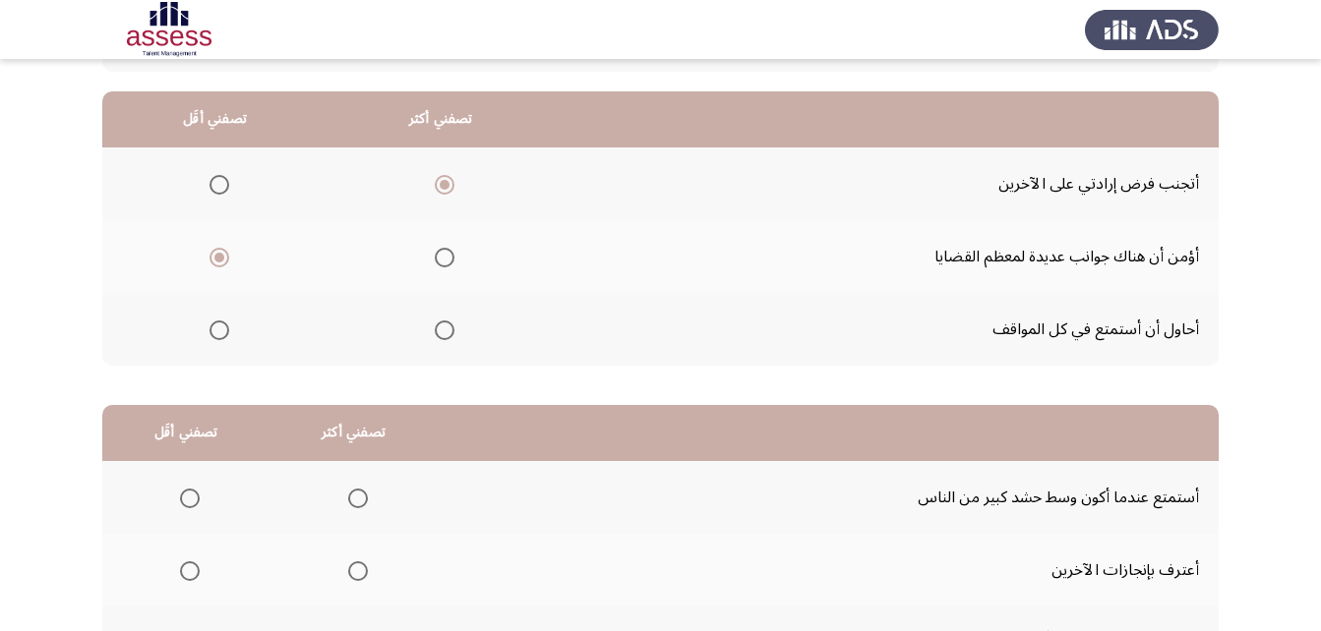
scroll to position [362, 0]
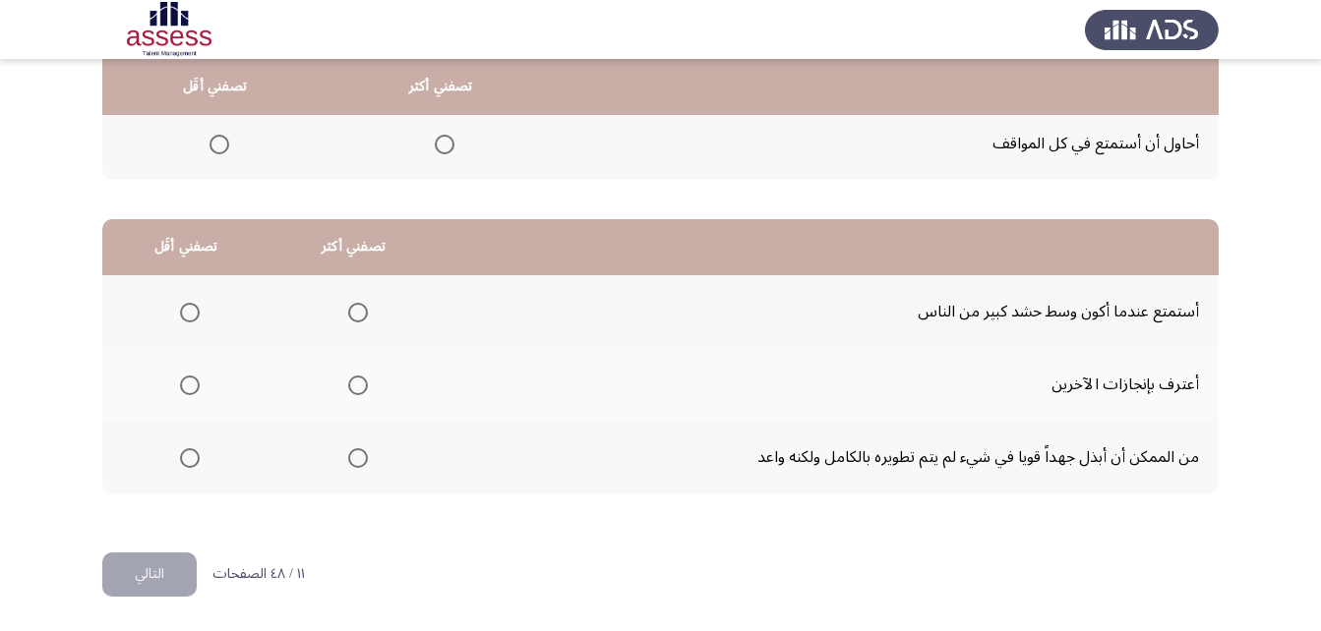
click at [360, 308] on span "Select an option" at bounding box center [358, 313] width 20 height 20
click at [360, 308] on input "Select an option" at bounding box center [358, 313] width 20 height 20
click at [178, 459] on label "Select an option" at bounding box center [186, 458] width 28 height 20
click at [180, 459] on input "Select an option" at bounding box center [190, 458] width 20 height 20
click at [179, 565] on button "التالي" at bounding box center [149, 575] width 94 height 44
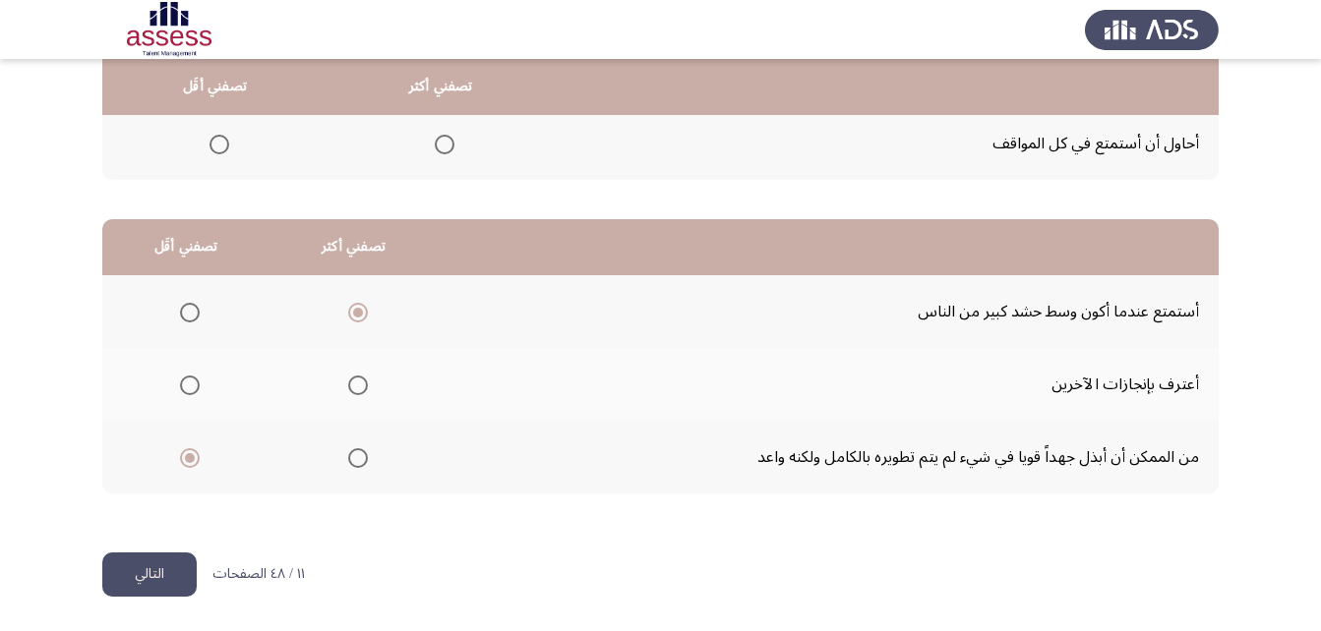
scroll to position [0, 0]
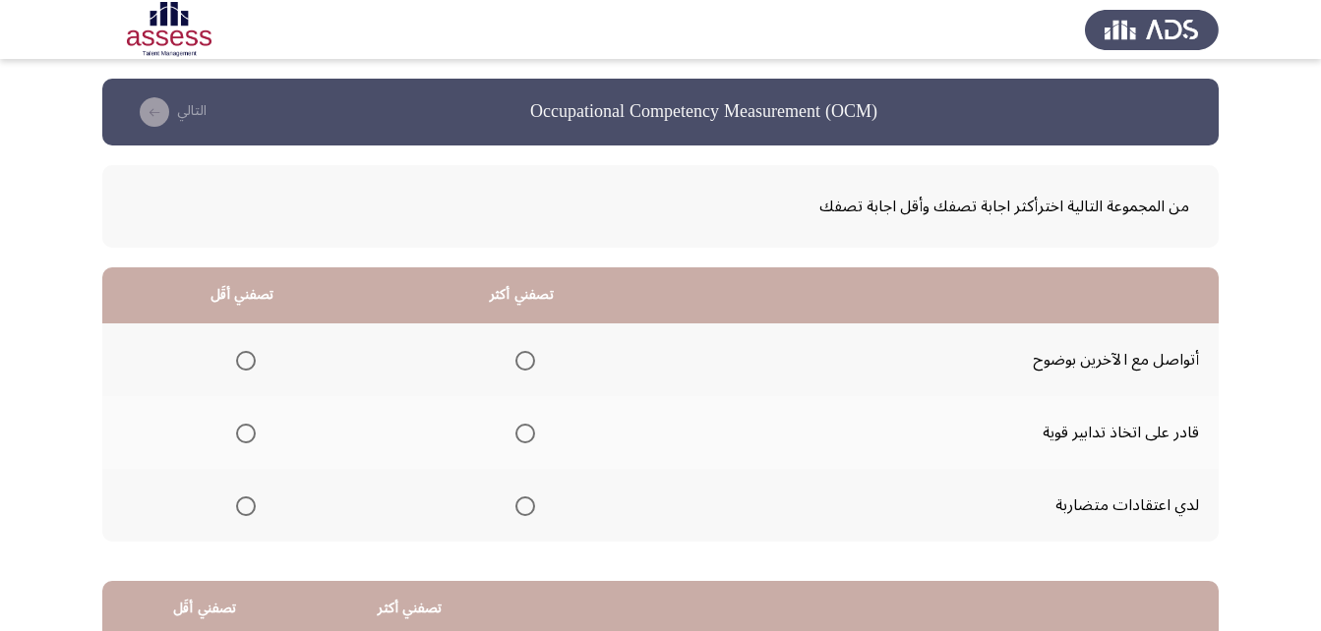
click at [524, 359] on span "Select an option" at bounding box center [525, 361] width 20 height 20
click at [524, 359] on input "Select an option" at bounding box center [525, 361] width 20 height 20
click at [239, 504] on span "Select an option" at bounding box center [246, 507] width 20 height 20
click at [239, 504] on input "Select an option" at bounding box center [246, 507] width 20 height 20
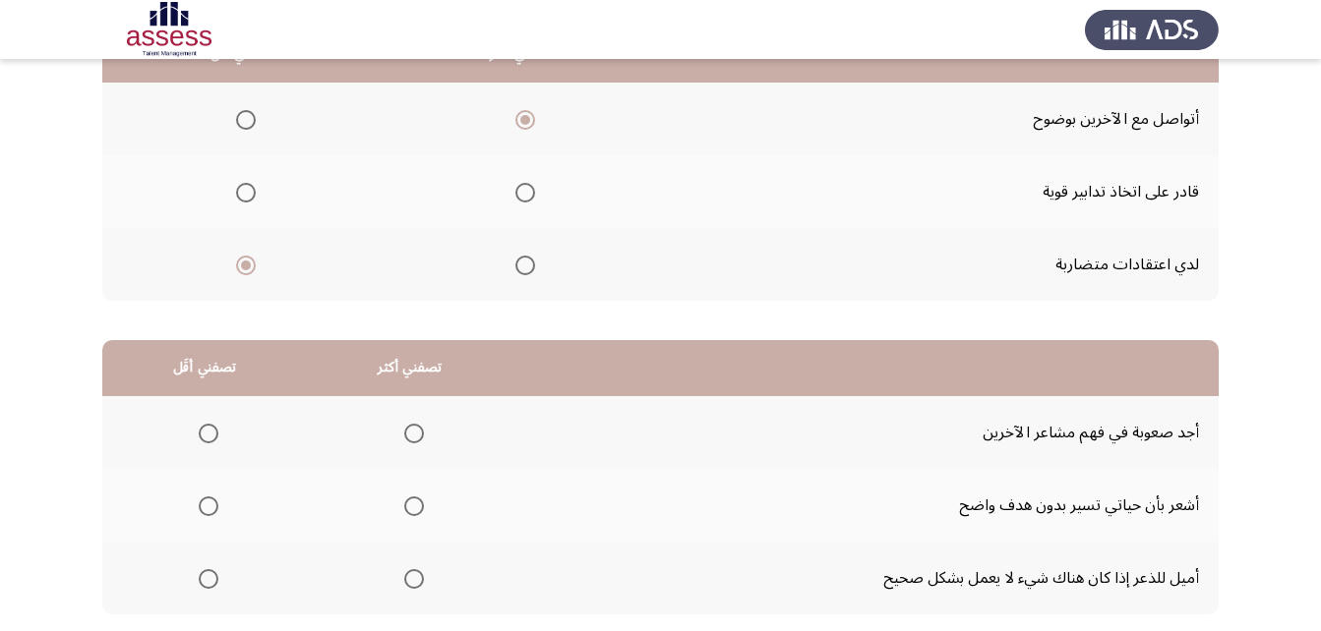
scroll to position [264, 0]
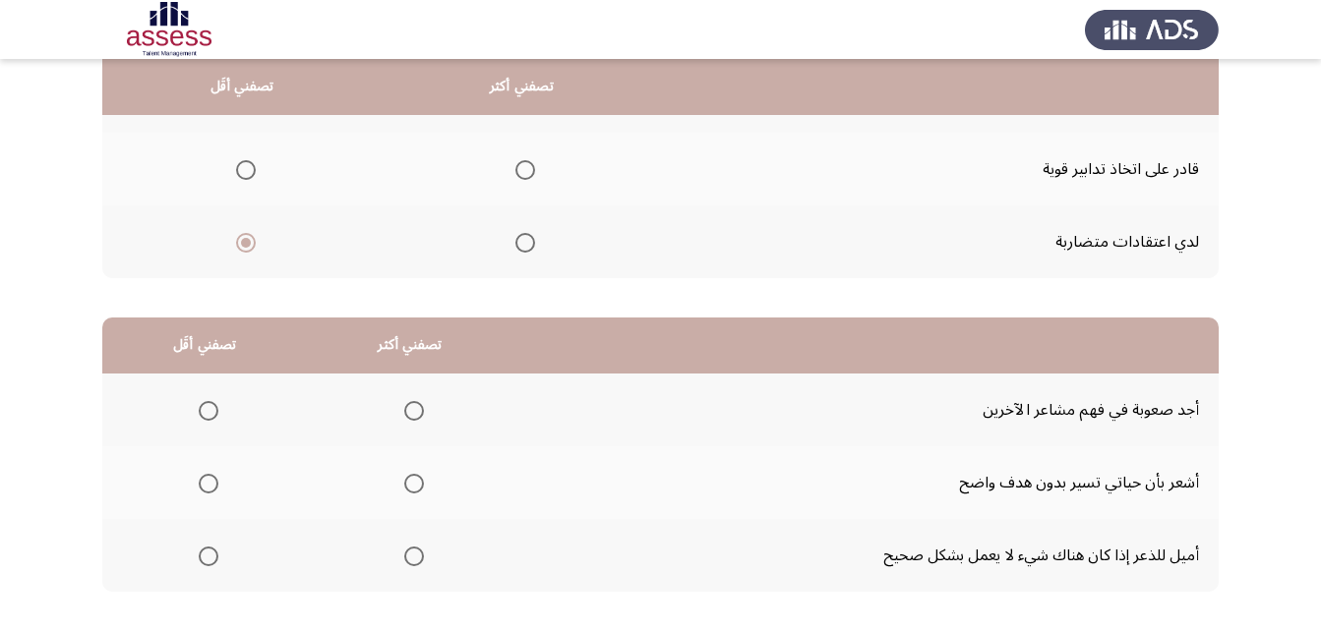
click at [413, 413] on span "Select an option" at bounding box center [414, 411] width 20 height 20
click at [413, 413] on input "Select an option" at bounding box center [414, 411] width 20 height 20
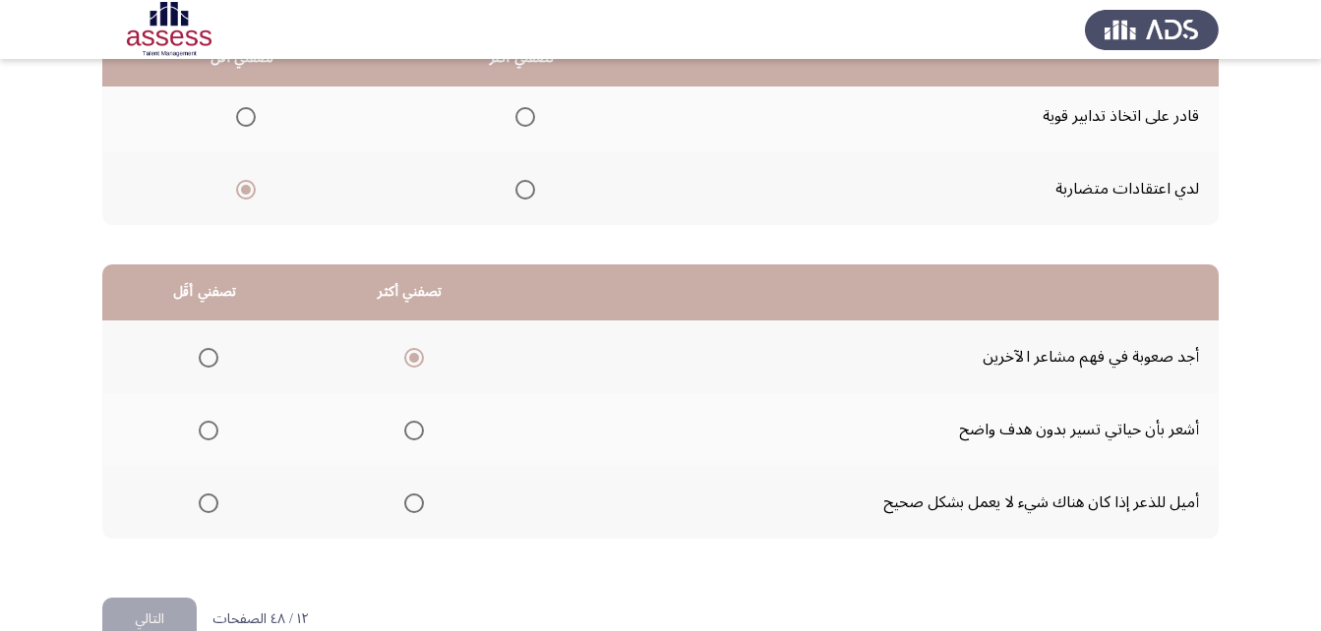
scroll to position [362, 0]
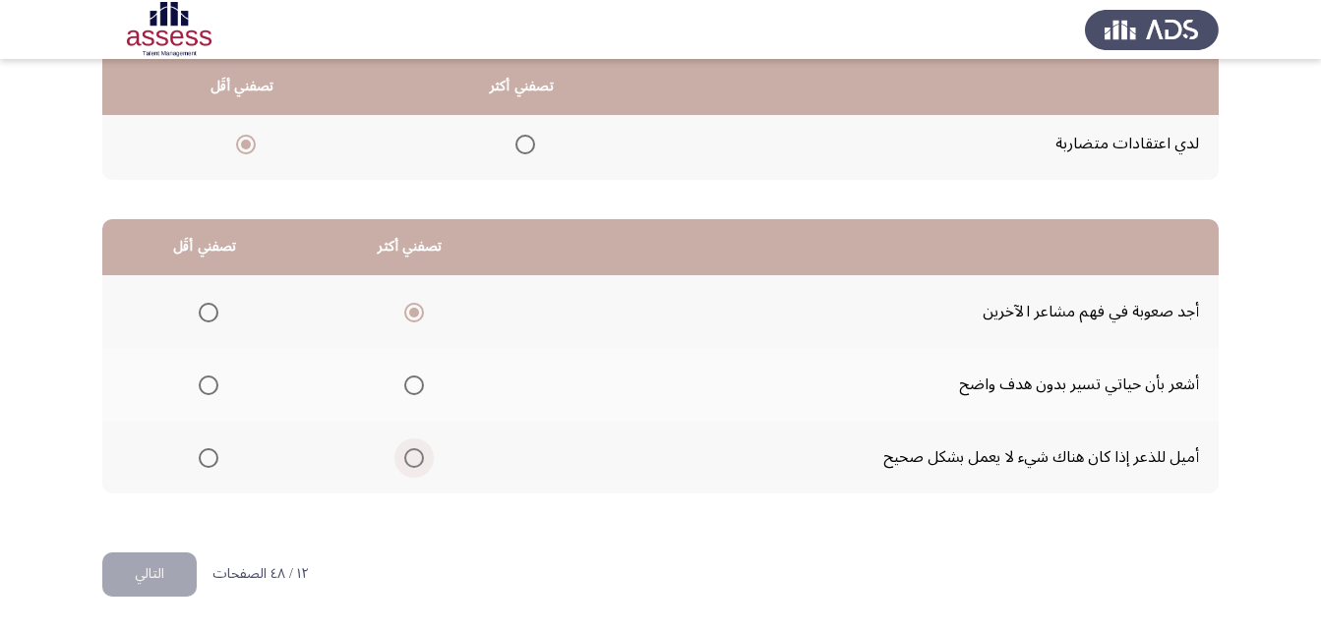
click at [404, 456] on span "Select an option" at bounding box center [414, 458] width 20 height 20
click at [404, 456] on input "Select an option" at bounding box center [414, 458] width 20 height 20
click at [206, 389] on span "Select an option" at bounding box center [209, 386] width 20 height 20
click at [206, 389] on input "Select an option" at bounding box center [209, 386] width 20 height 20
click at [166, 577] on button "التالي" at bounding box center [149, 575] width 94 height 44
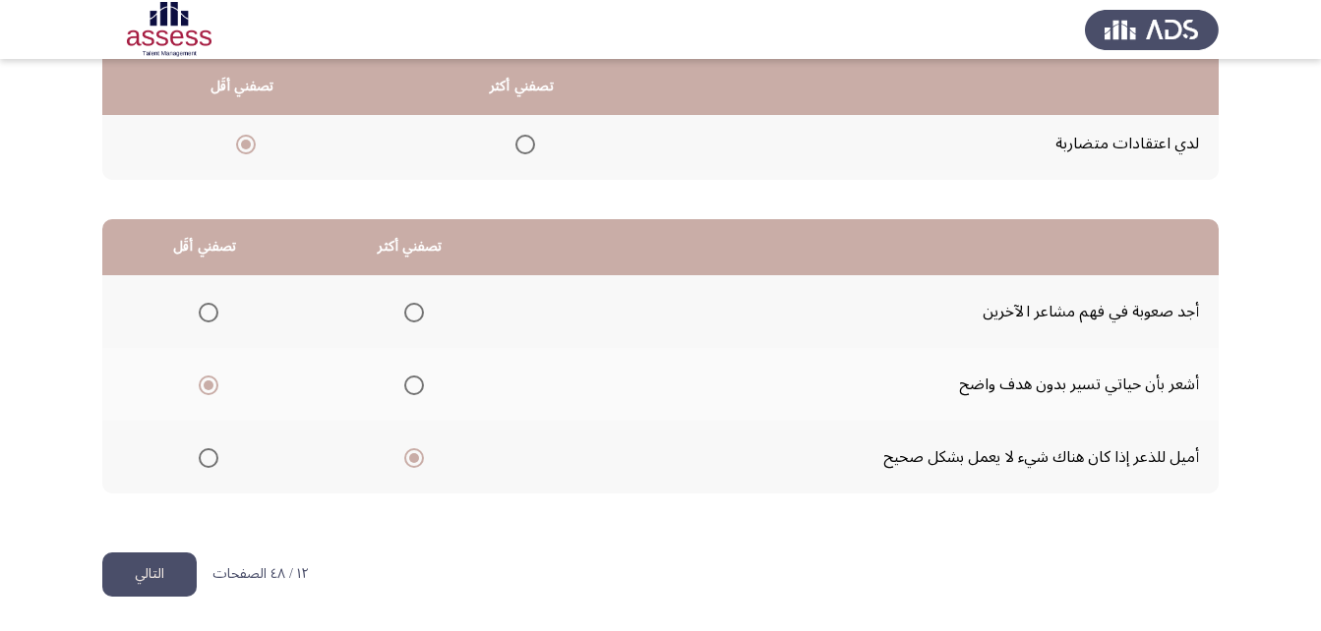
scroll to position [0, 0]
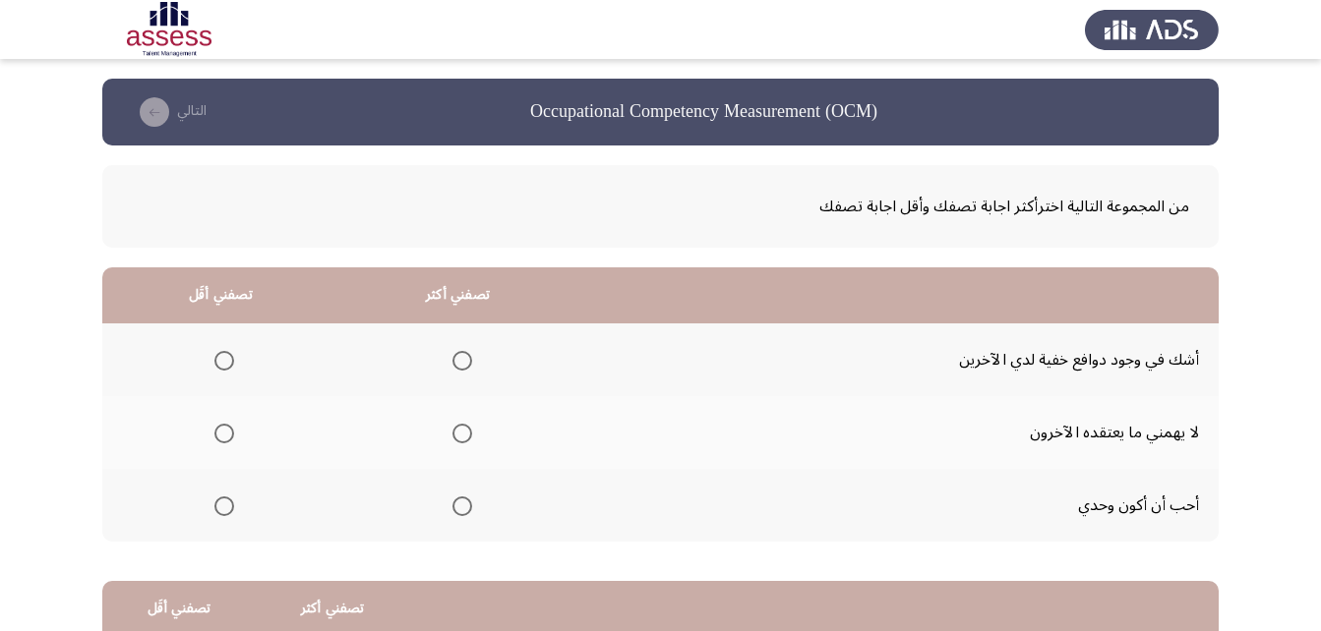
click at [453, 434] on span "Select an option" at bounding box center [462, 434] width 20 height 20
click at [453, 434] on input "Select an option" at bounding box center [462, 434] width 20 height 20
click at [217, 506] on span "Select an option" at bounding box center [224, 507] width 20 height 20
click at [217, 506] on input "Select an option" at bounding box center [224, 507] width 20 height 20
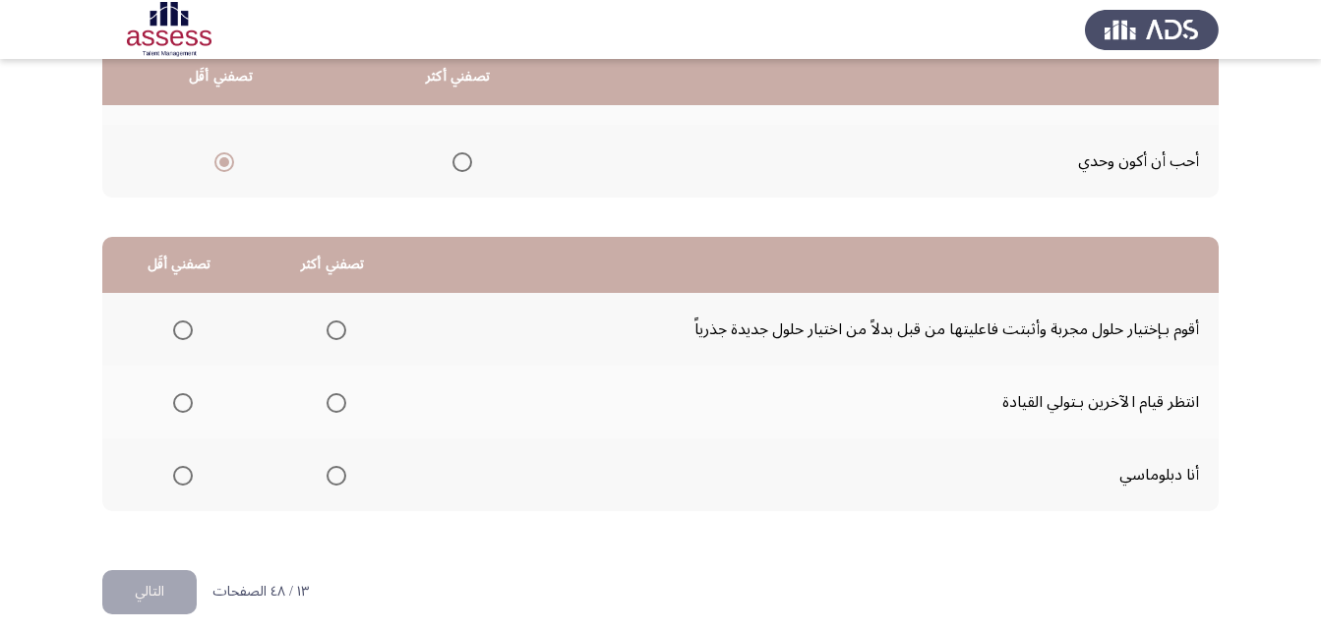
scroll to position [362, 0]
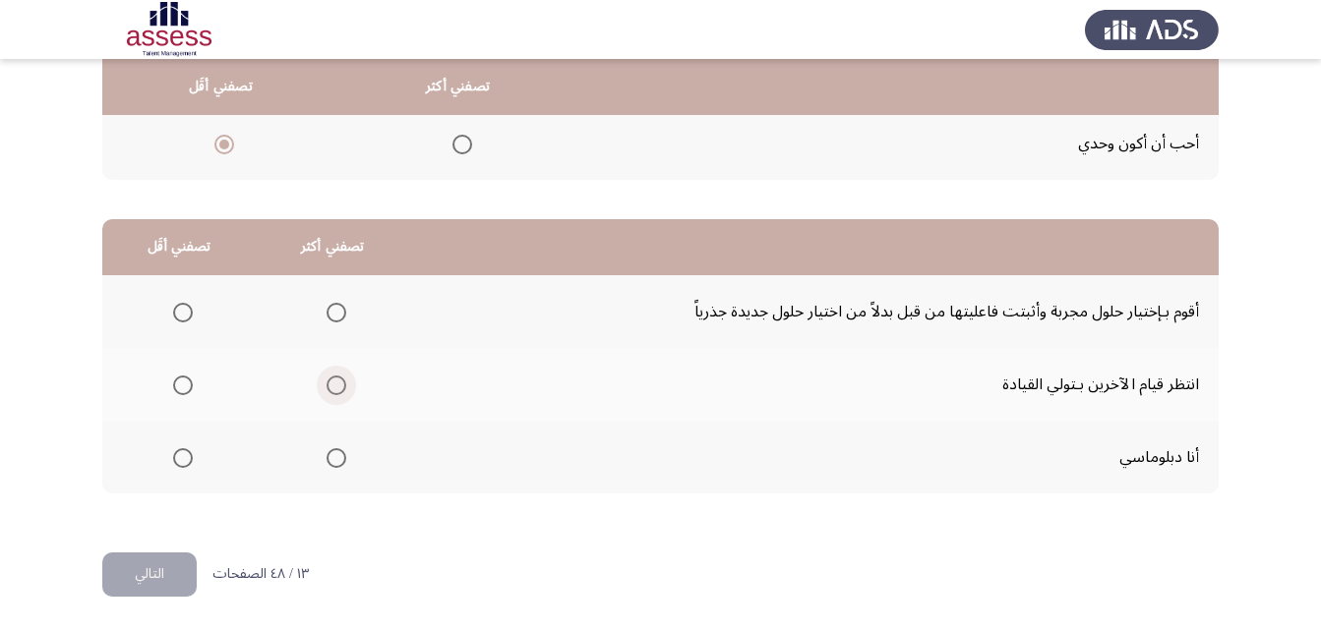
click at [326, 382] on span "Select an option" at bounding box center [336, 386] width 20 height 20
click at [326, 382] on input "Select an option" at bounding box center [336, 386] width 20 height 20
click at [182, 311] on span "Select an option" at bounding box center [183, 313] width 20 height 20
click at [182, 311] on input "Select an option" at bounding box center [183, 313] width 20 height 20
click at [180, 574] on button "التالي" at bounding box center [149, 575] width 94 height 44
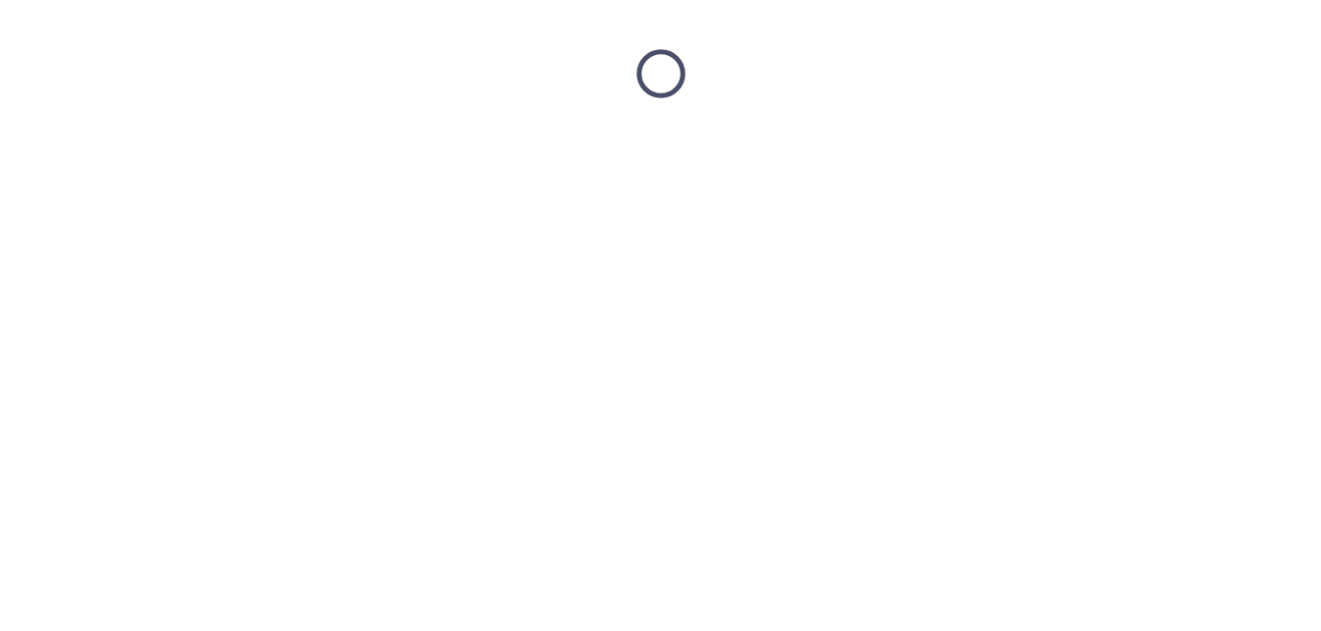
scroll to position [0, 0]
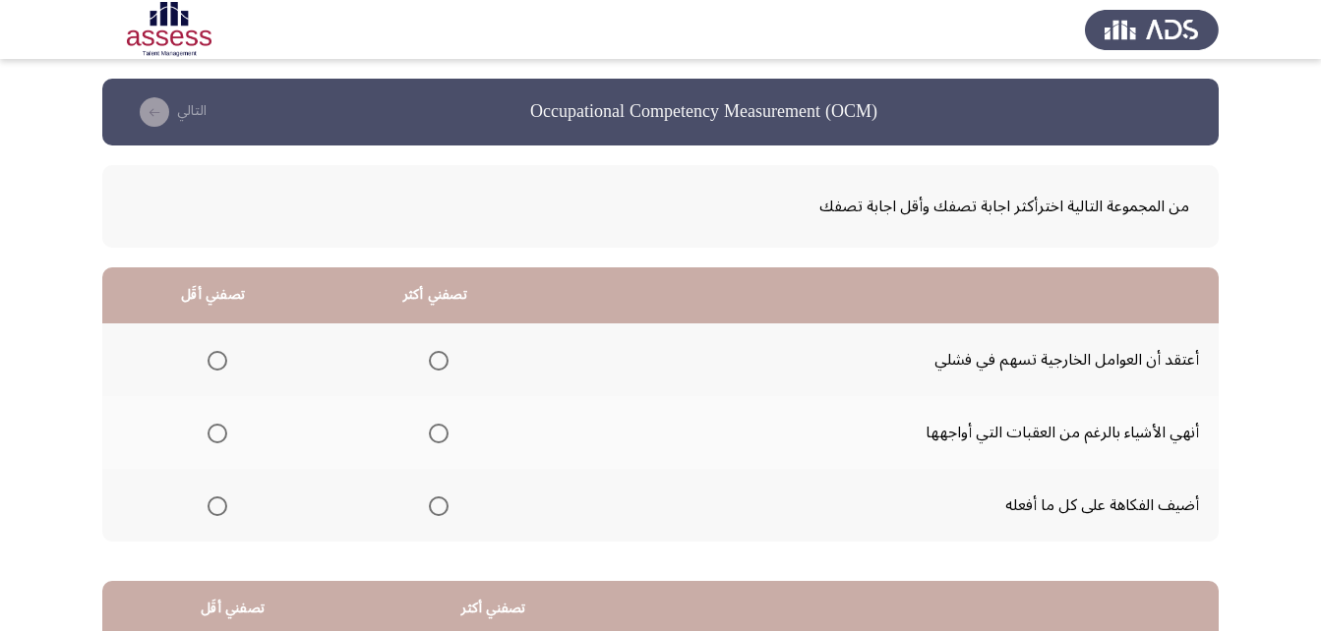
click at [442, 430] on span "Select an option" at bounding box center [439, 434] width 20 height 20
click at [442, 430] on input "Select an option" at bounding box center [439, 434] width 20 height 20
click at [213, 357] on span "Select an option" at bounding box center [217, 361] width 20 height 20
click at [213, 357] on input "Select an option" at bounding box center [217, 361] width 20 height 20
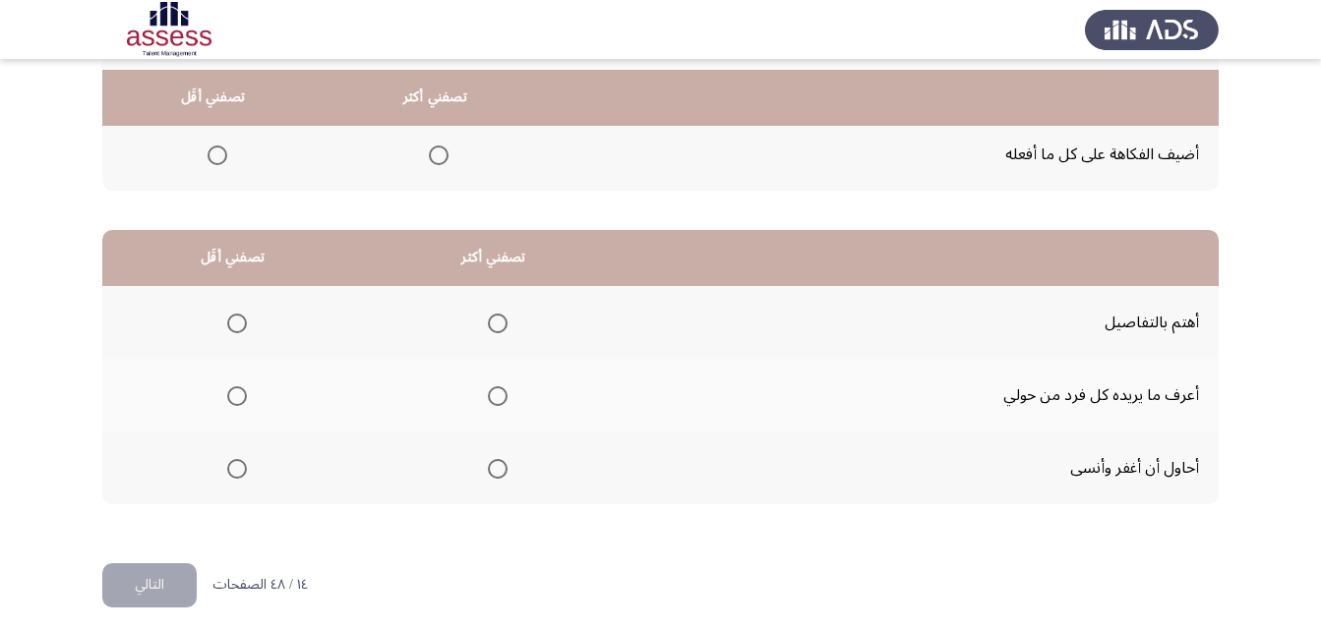
scroll to position [362, 0]
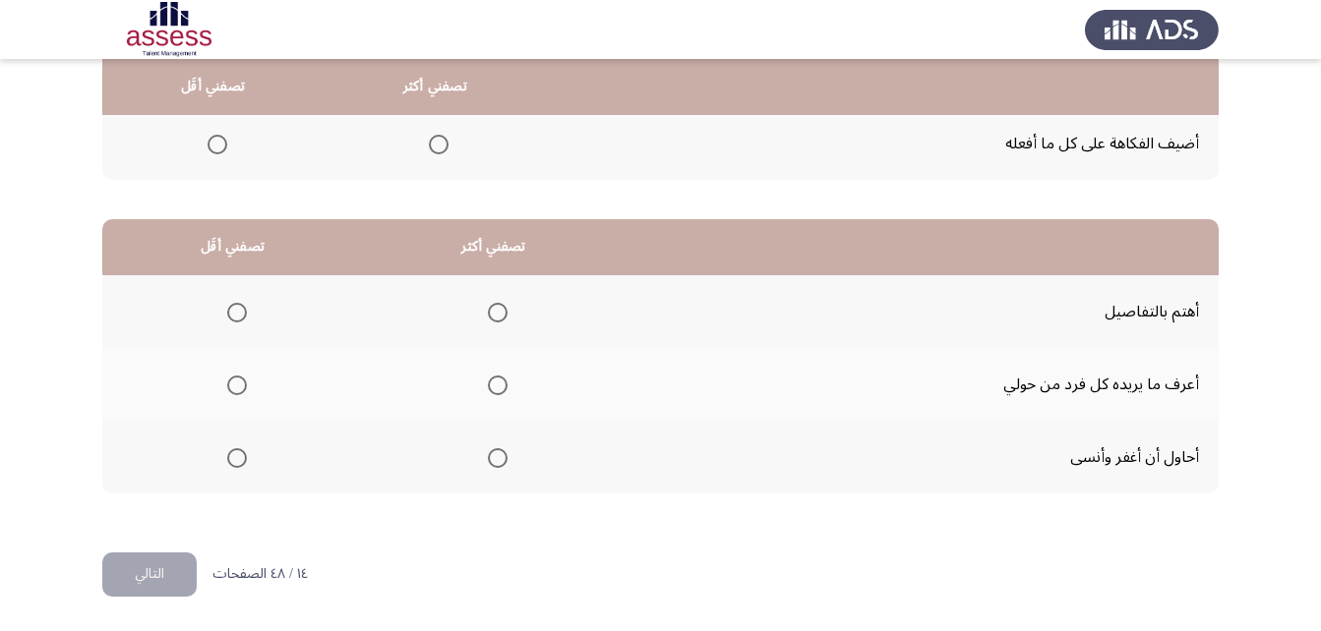
click at [492, 383] on span "Select an option" at bounding box center [498, 386] width 20 height 20
click at [492, 383] on input "Select an option" at bounding box center [498, 386] width 20 height 20
click at [231, 460] on span "Select an option" at bounding box center [237, 458] width 20 height 20
click at [231, 460] on input "Select an option" at bounding box center [237, 458] width 20 height 20
click at [159, 570] on button "التالي" at bounding box center [149, 575] width 94 height 44
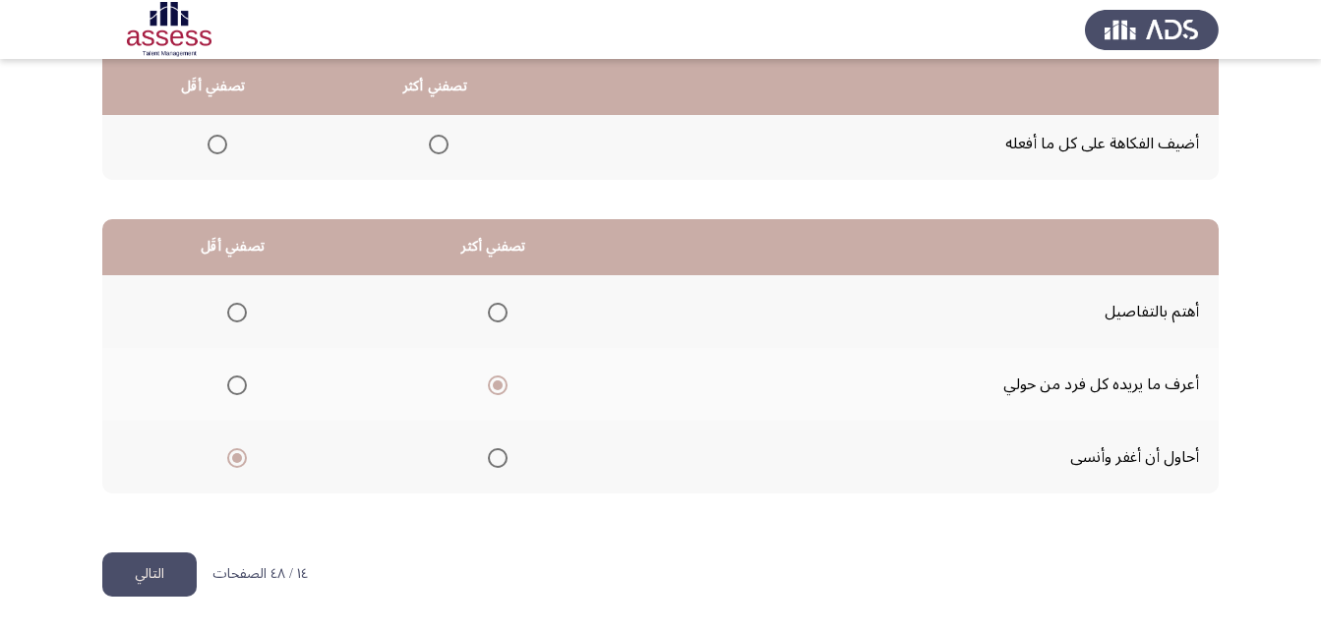
scroll to position [0, 0]
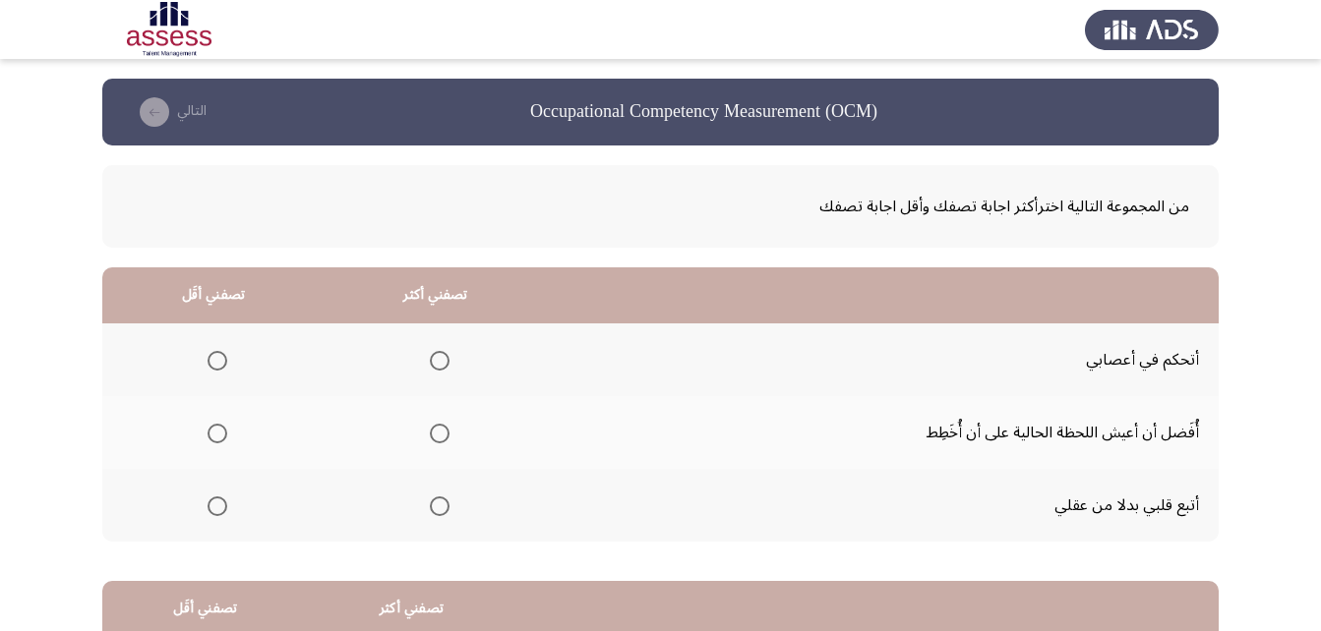
click at [438, 431] on span "Select an option" at bounding box center [440, 434] width 20 height 20
click at [438, 431] on input "Select an option" at bounding box center [440, 434] width 20 height 20
click at [205, 508] on label "Select an option" at bounding box center [214, 507] width 28 height 20
click at [207, 508] on input "Select an option" at bounding box center [217, 507] width 20 height 20
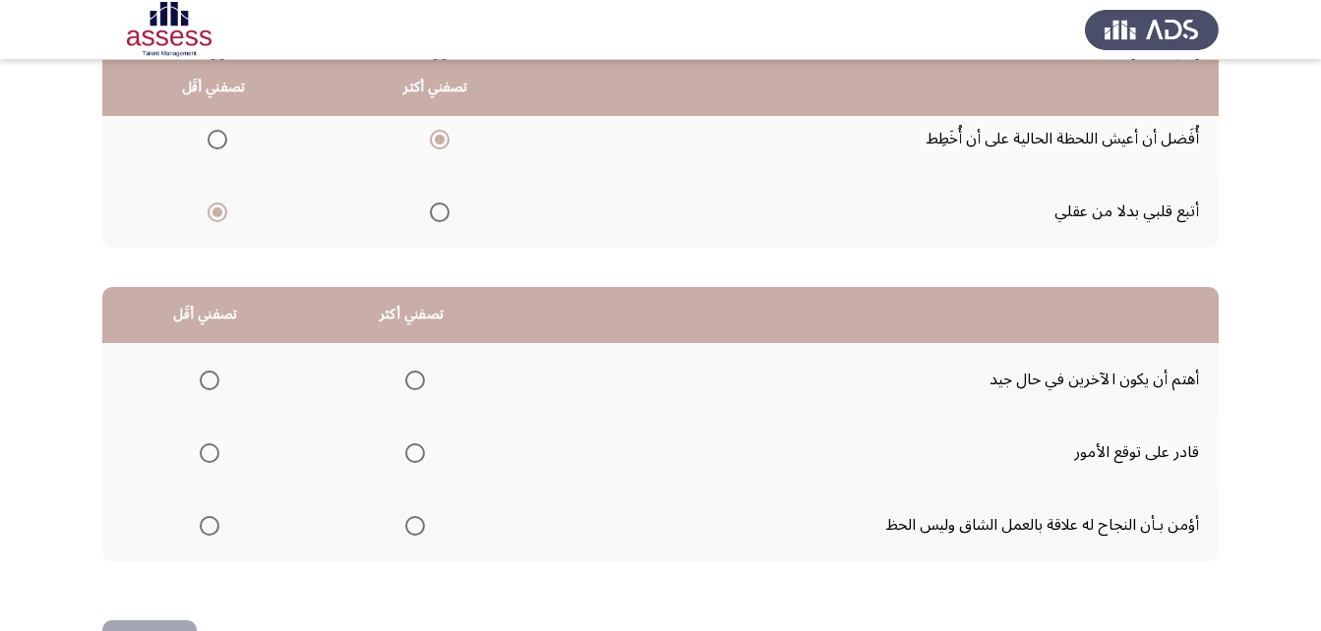
scroll to position [295, 0]
click at [405, 519] on span "Select an option" at bounding box center [415, 525] width 20 height 20
click at [405, 519] on input "Select an option" at bounding box center [415, 525] width 20 height 20
click at [212, 456] on span "Select an option" at bounding box center [210, 452] width 20 height 20
click at [212, 456] on input "Select an option" at bounding box center [210, 452] width 20 height 20
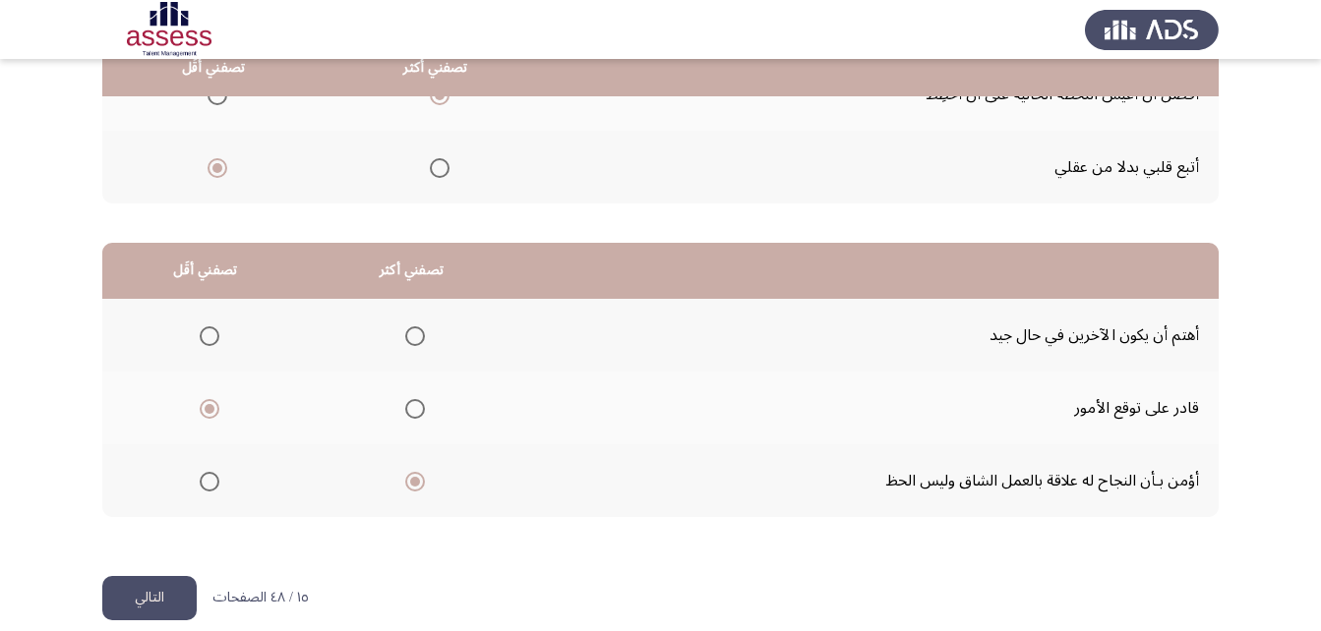
scroll to position [362, 0]
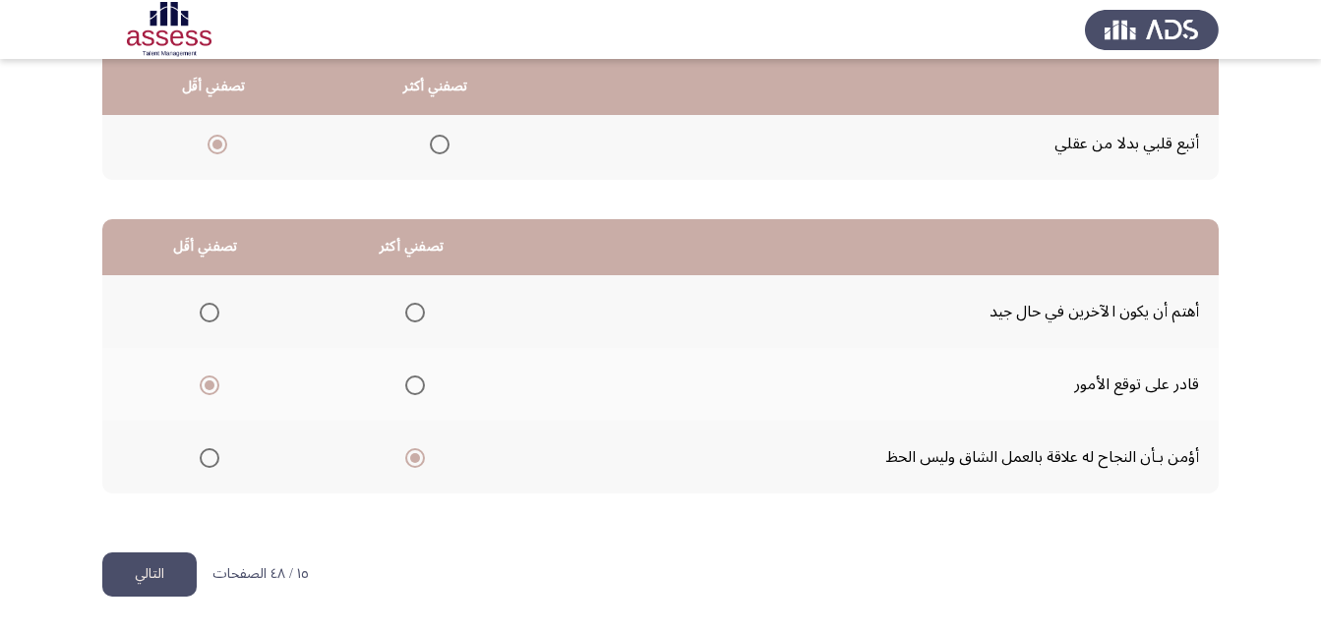
click at [151, 573] on button "التالي" at bounding box center [149, 575] width 94 height 44
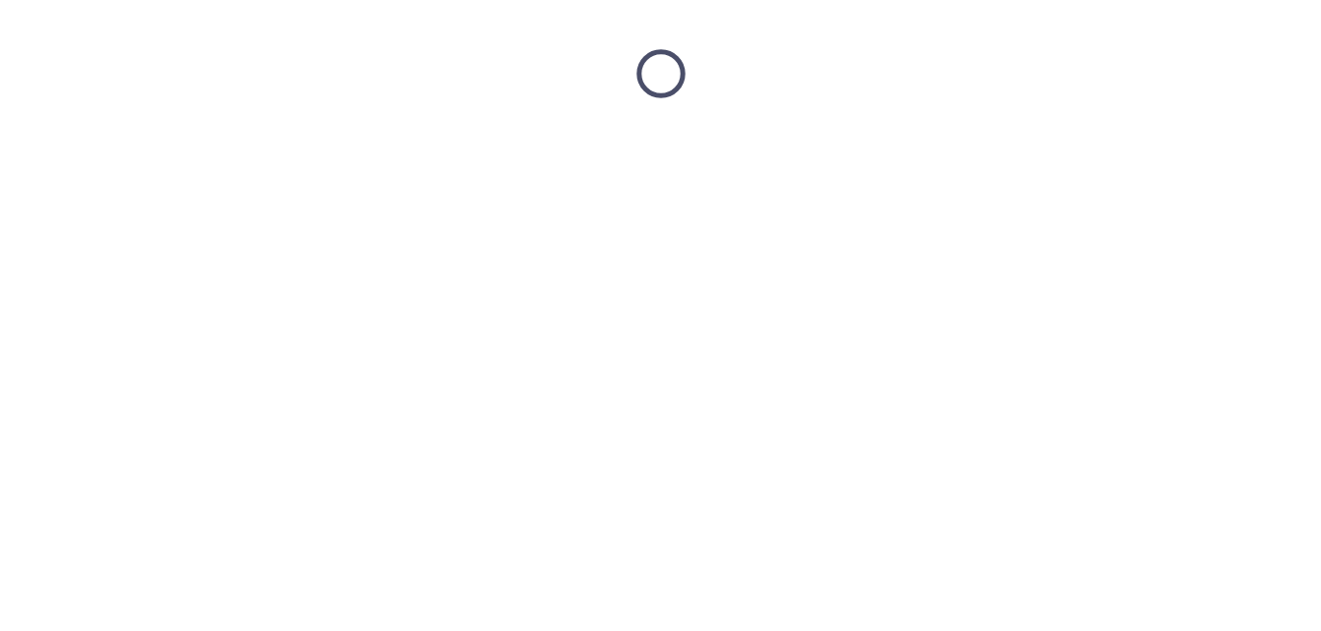
scroll to position [0, 0]
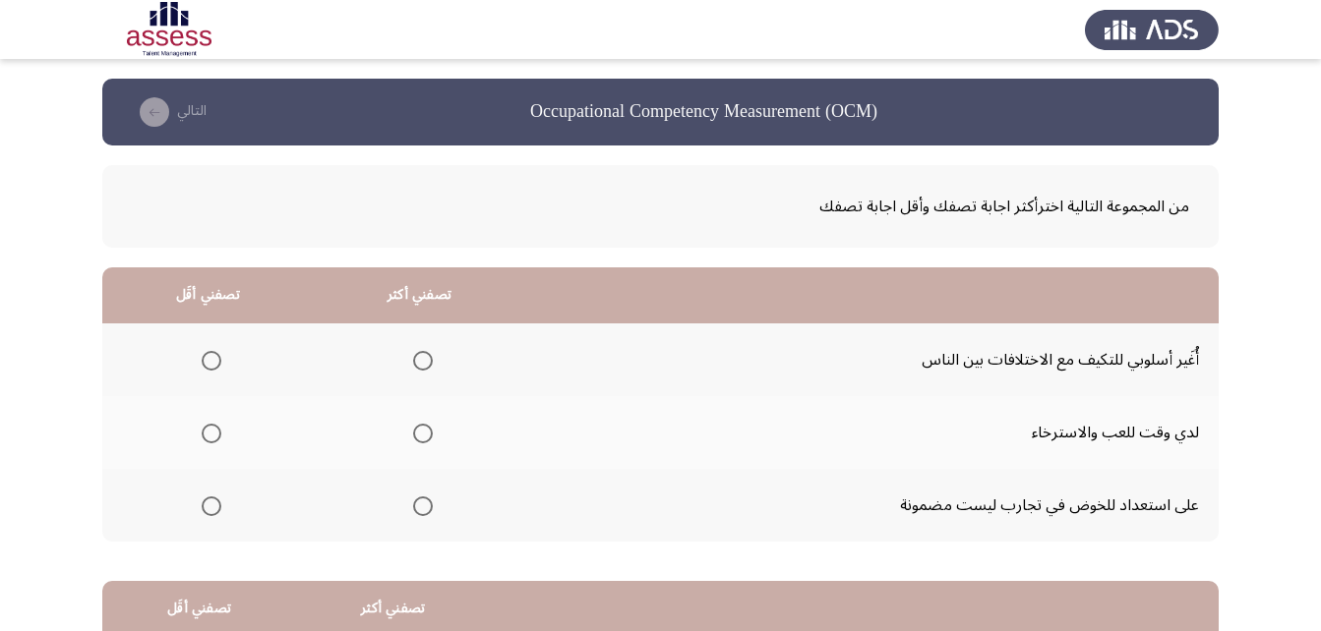
click at [422, 357] on span "Select an option" at bounding box center [423, 361] width 20 height 20
click at [422, 357] on input "Select an option" at bounding box center [423, 361] width 20 height 20
click at [212, 506] on span "Select an option" at bounding box center [212, 507] width 20 height 20
click at [212, 506] on input "Select an option" at bounding box center [212, 507] width 20 height 20
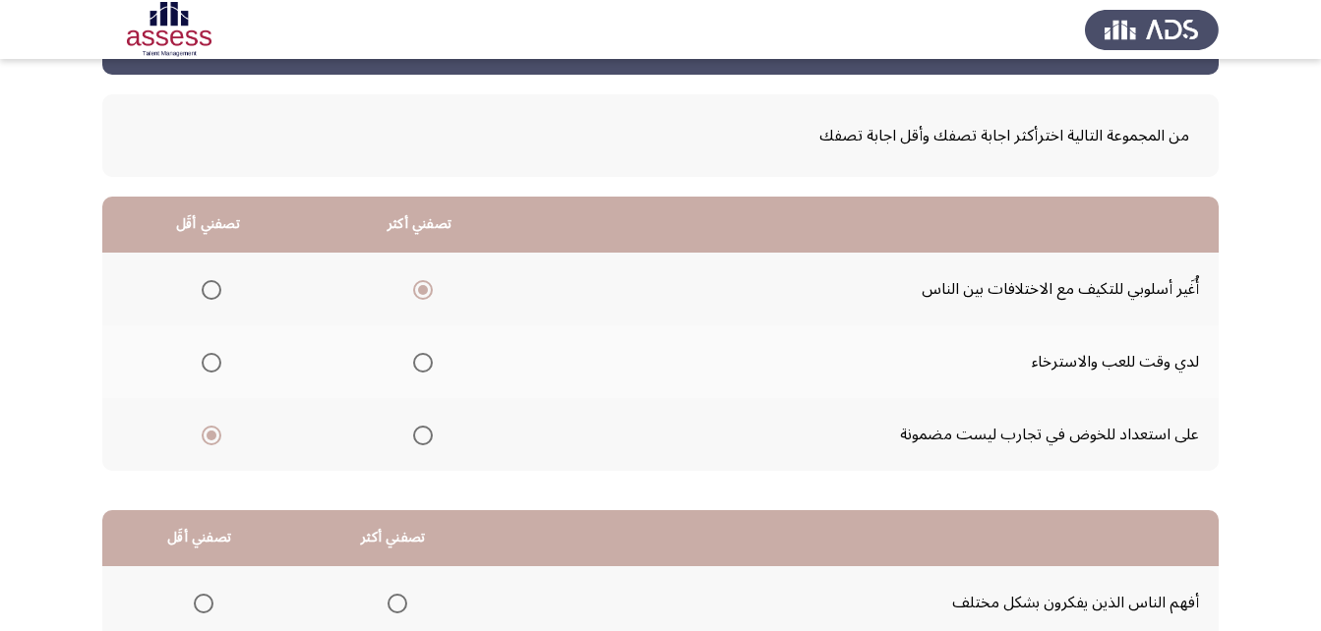
scroll to position [362, 0]
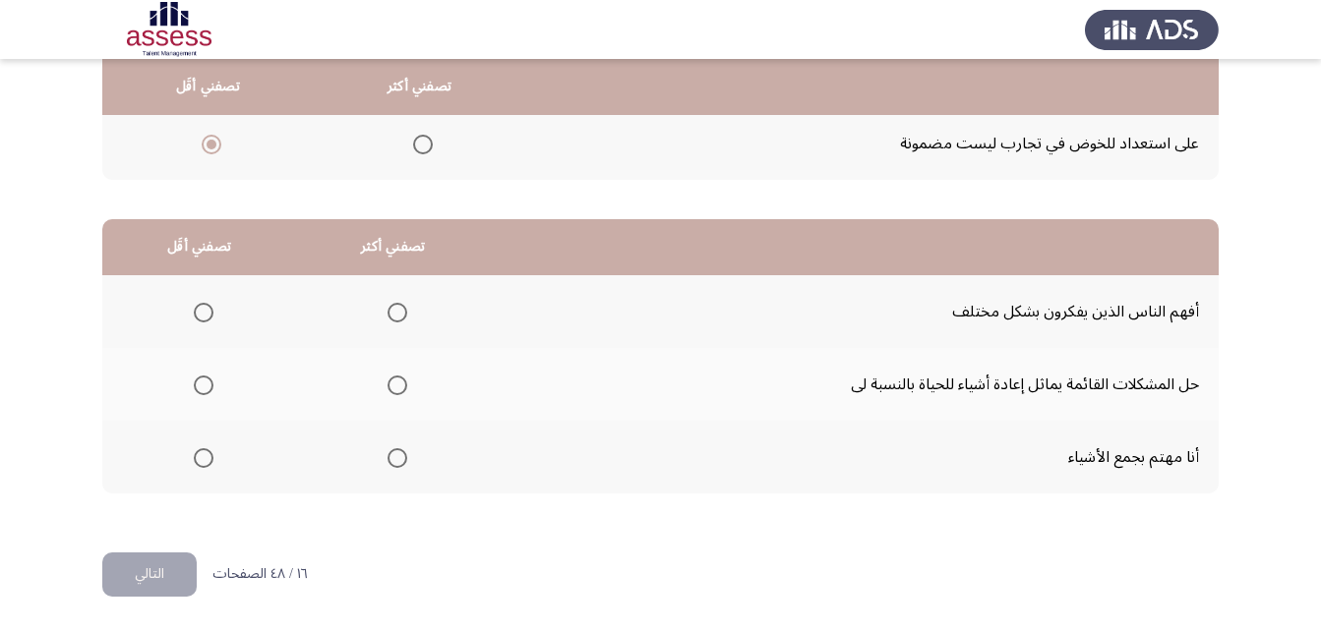
click at [398, 388] on span "Select an option" at bounding box center [397, 386] width 20 height 20
click at [398, 388] on input "Select an option" at bounding box center [397, 386] width 20 height 20
click at [210, 456] on span "Select an option" at bounding box center [204, 458] width 20 height 20
click at [210, 456] on input "Select an option" at bounding box center [204, 458] width 20 height 20
click at [163, 567] on button "التالي" at bounding box center [149, 575] width 94 height 44
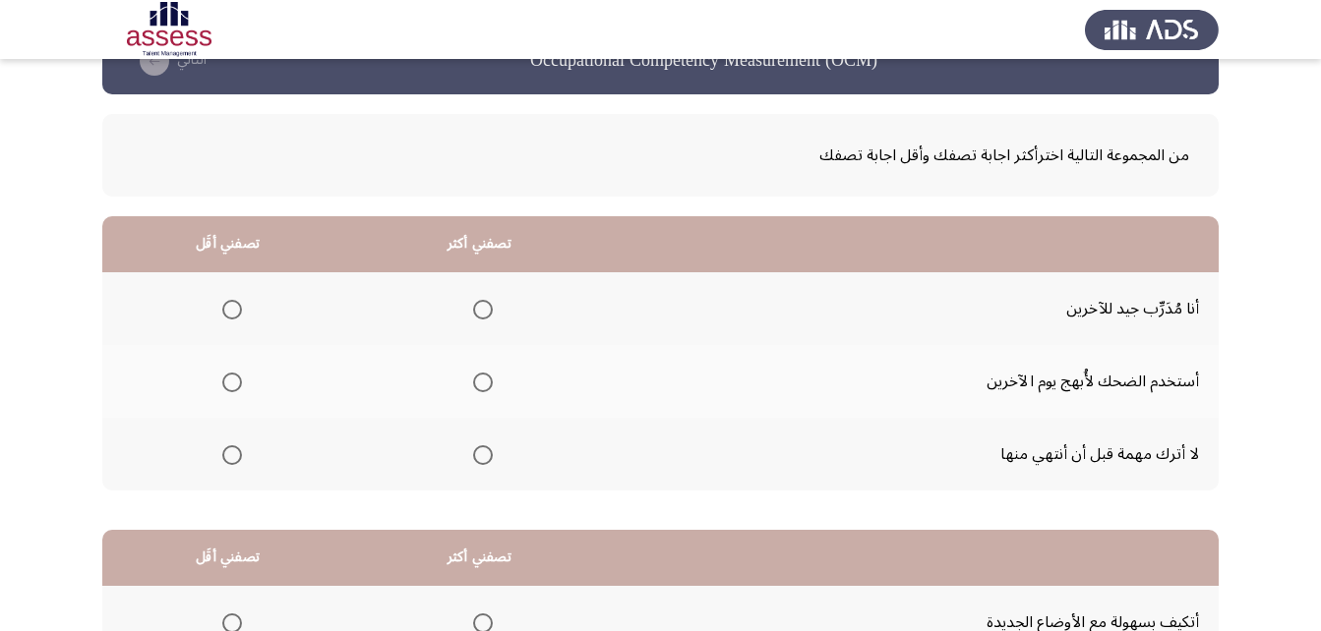
scroll to position [98, 0]
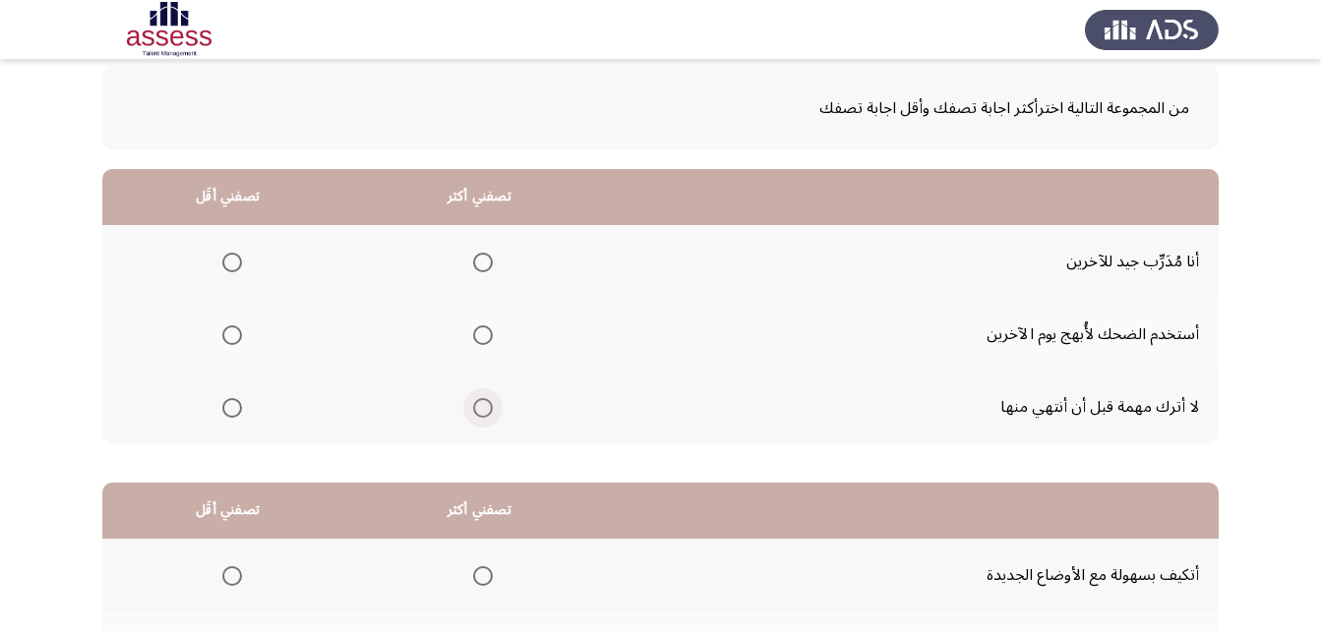
click at [484, 406] on span "Select an option" at bounding box center [483, 408] width 20 height 20
click at [484, 406] on input "Select an option" at bounding box center [483, 408] width 20 height 20
click at [234, 259] on span "Select an option" at bounding box center [232, 263] width 20 height 20
click at [234, 259] on input "Select an option" at bounding box center [232, 263] width 20 height 20
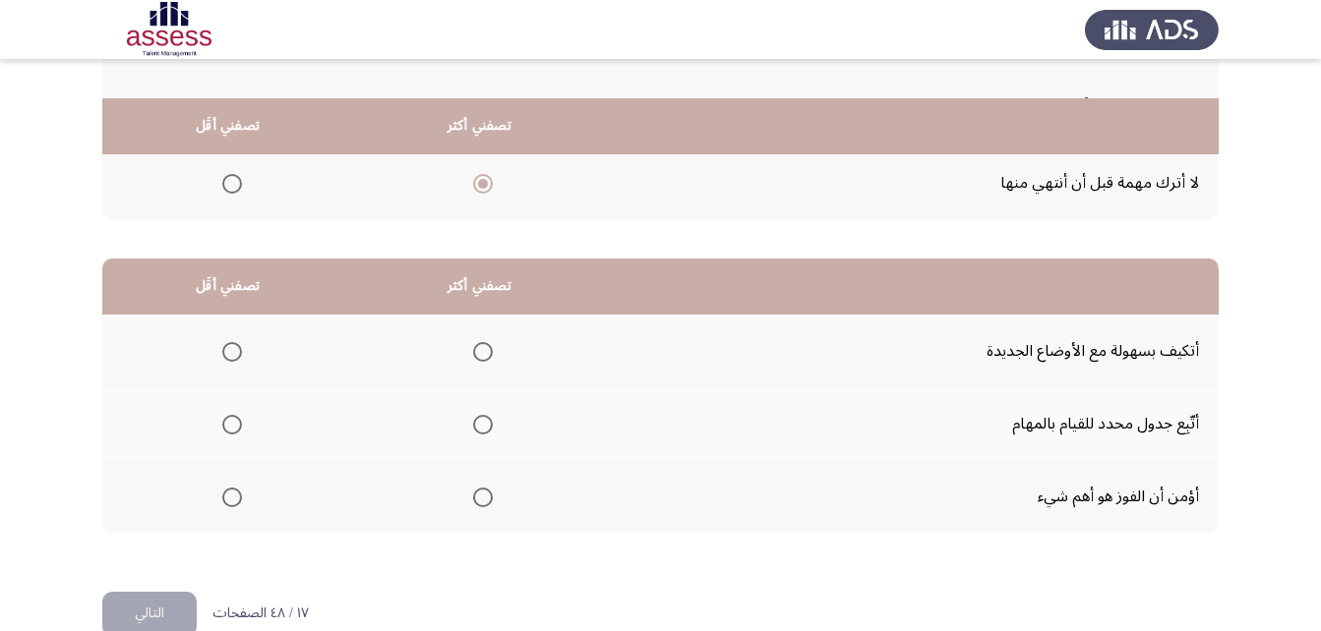
scroll to position [362, 0]
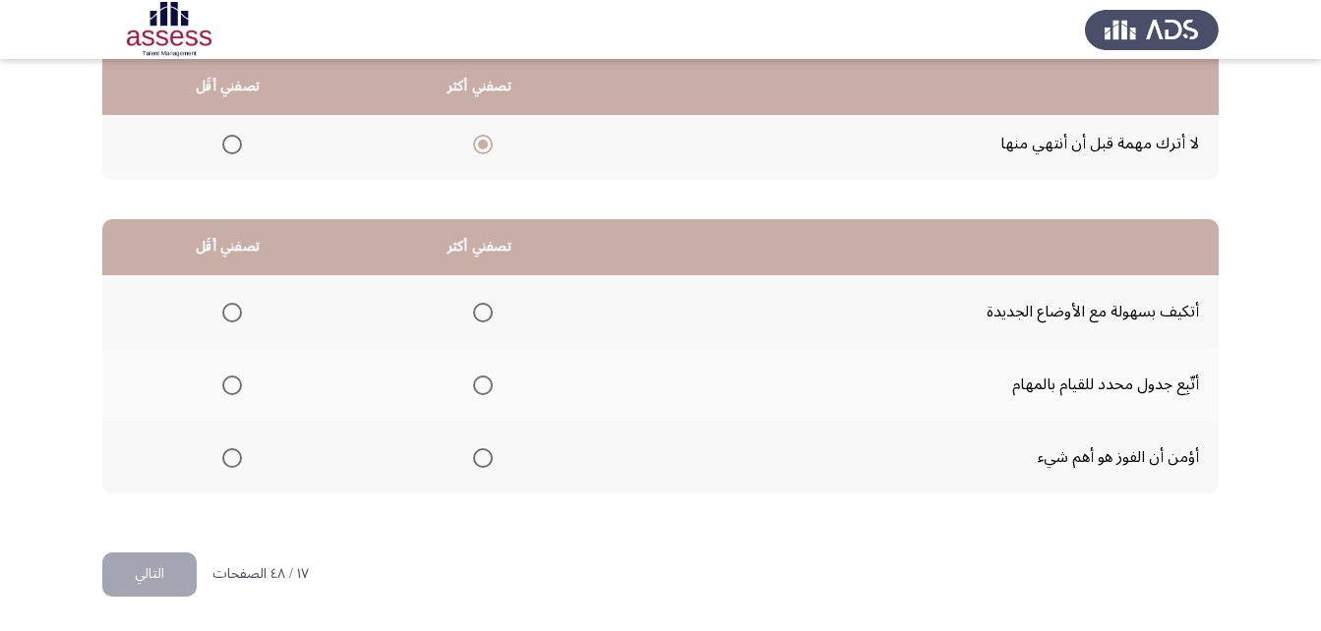
click at [473, 387] on span "Select an option" at bounding box center [483, 386] width 20 height 20
click at [473, 387] on input "Select an option" at bounding box center [483, 386] width 20 height 20
click at [235, 467] on span "Select an option" at bounding box center [232, 458] width 20 height 20
click at [235, 467] on input "Select an option" at bounding box center [232, 458] width 20 height 20
click at [178, 573] on button "التالي" at bounding box center [149, 575] width 94 height 44
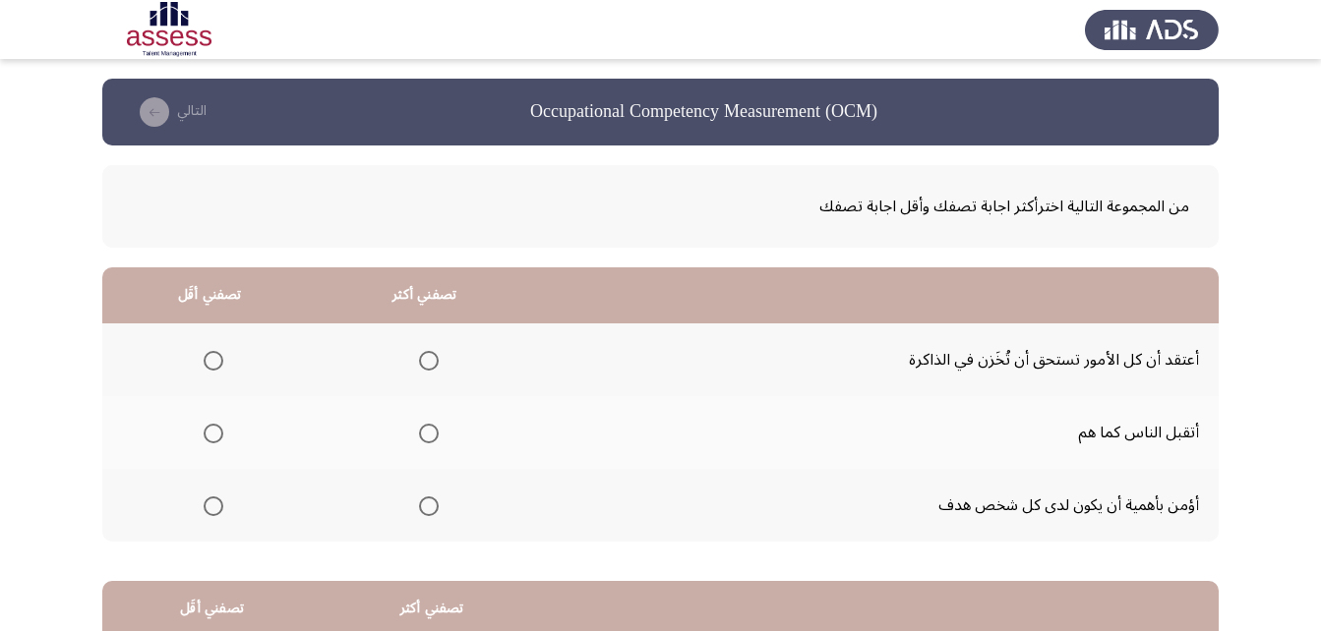
scroll to position [98, 0]
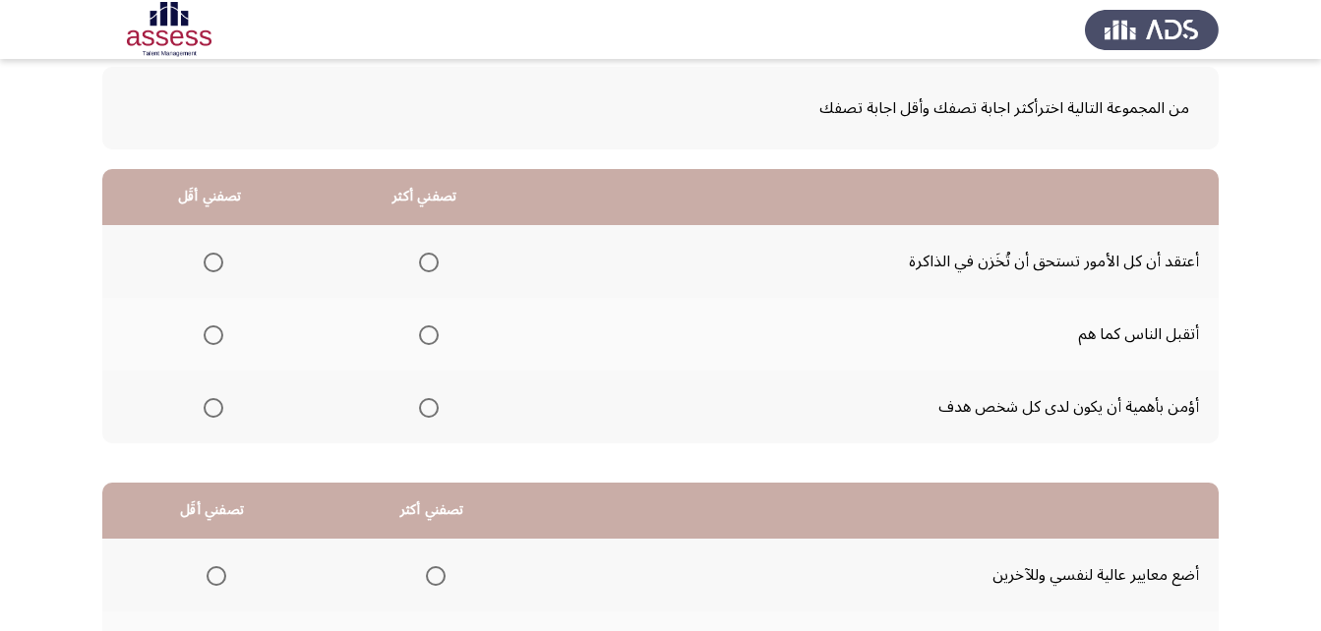
click at [427, 341] on span "Select an option" at bounding box center [429, 335] width 20 height 20
click at [427, 341] on input "Select an option" at bounding box center [429, 335] width 20 height 20
click at [216, 256] on span "Select an option" at bounding box center [214, 263] width 20 height 20
click at [216, 256] on input "Select an option" at bounding box center [214, 263] width 20 height 20
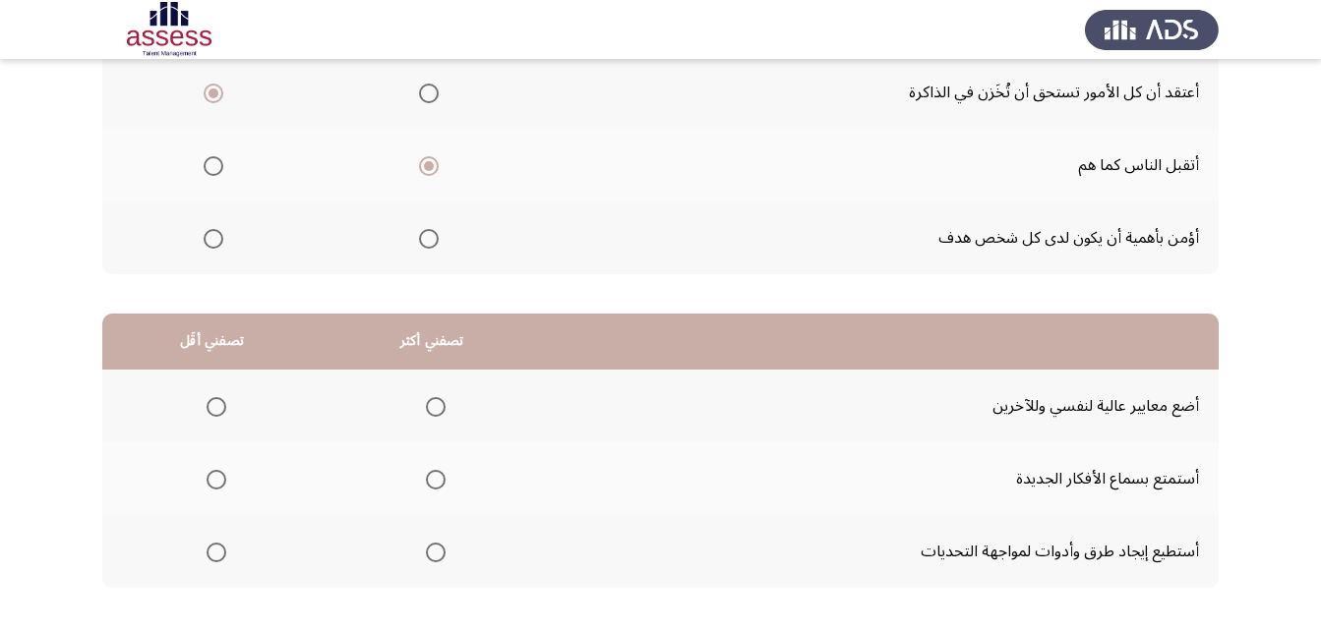
scroll to position [362, 0]
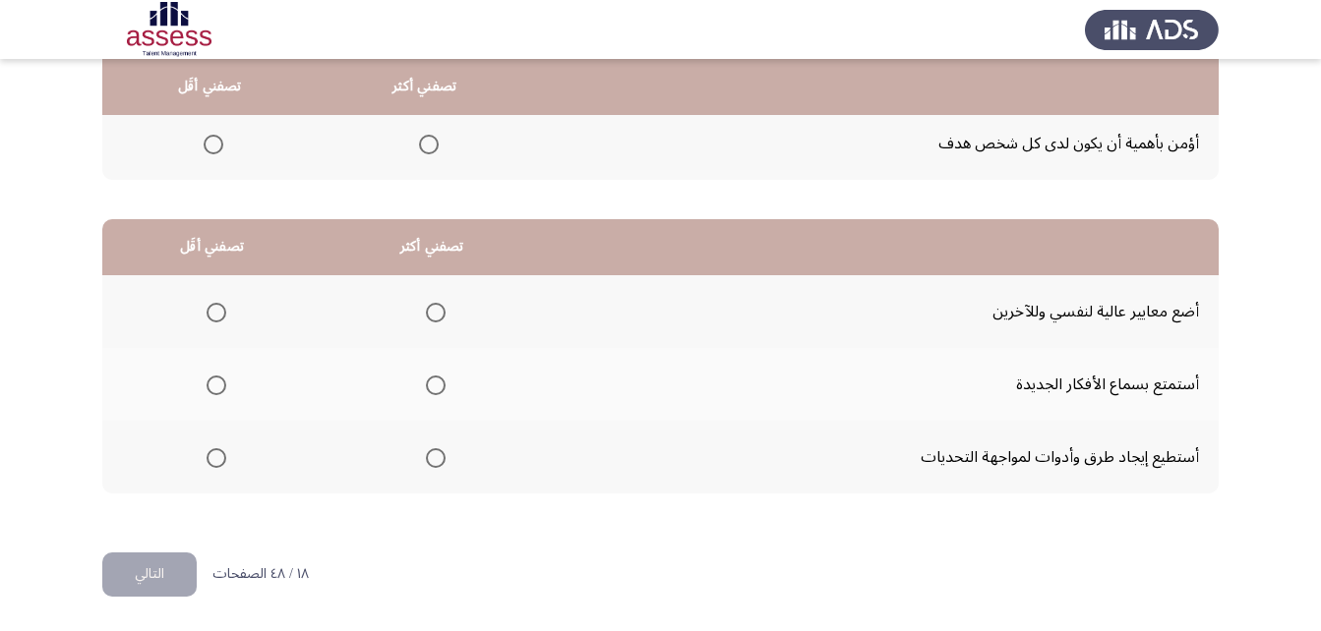
click at [428, 392] on span "Select an option" at bounding box center [436, 386] width 20 height 20
click at [428, 392] on input "Select an option" at bounding box center [436, 386] width 20 height 20
click at [213, 461] on span "Select an option" at bounding box center [216, 458] width 20 height 20
click at [213, 461] on input "Select an option" at bounding box center [216, 458] width 20 height 20
click at [161, 565] on button "التالي" at bounding box center [149, 575] width 94 height 44
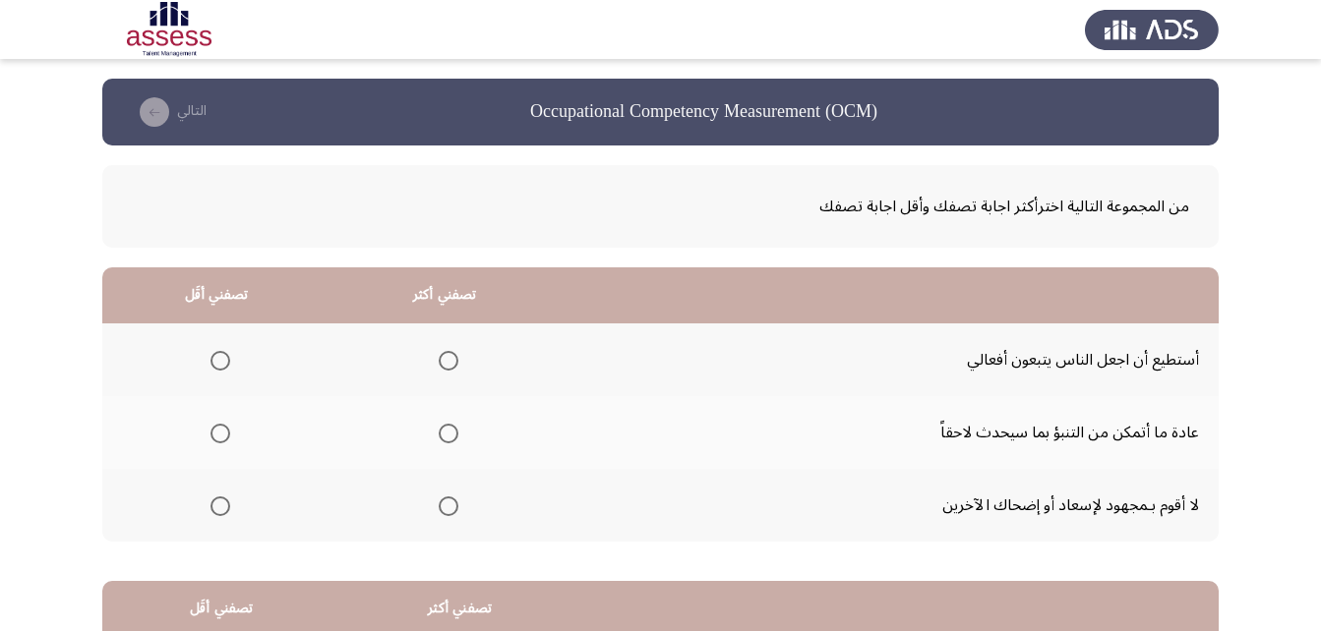
scroll to position [98, 0]
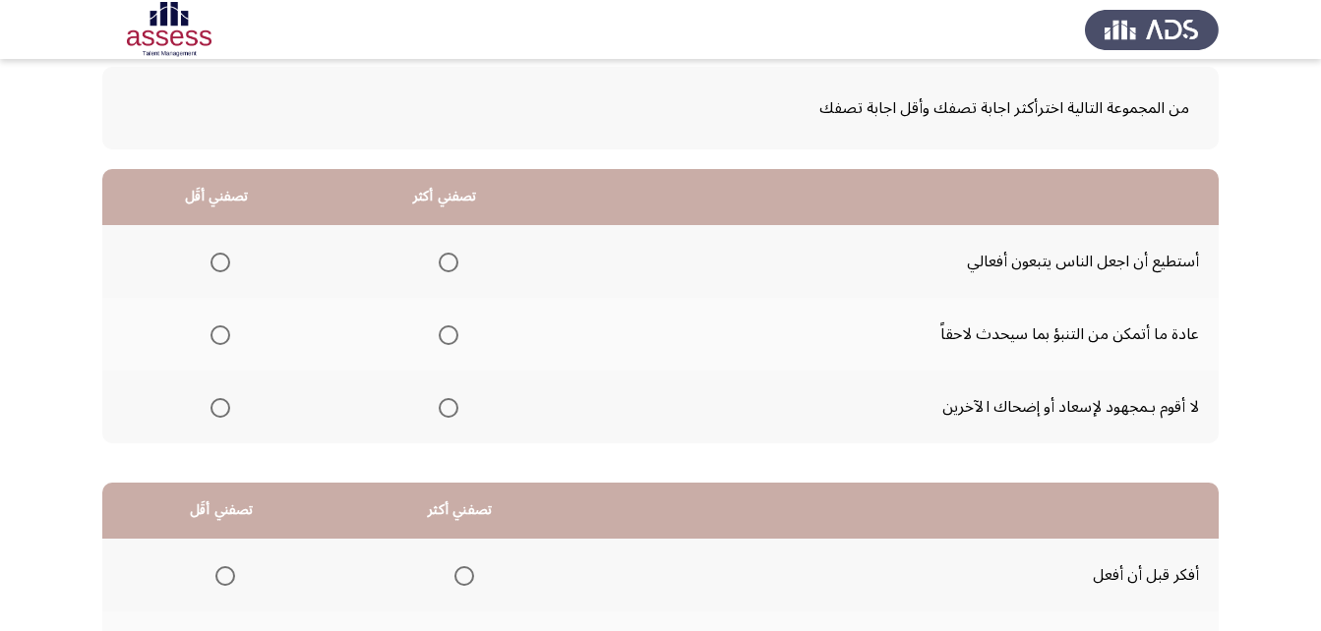
click at [445, 333] on span "Select an option" at bounding box center [449, 335] width 20 height 20
click at [445, 333] on input "Select an option" at bounding box center [449, 335] width 20 height 20
click at [212, 404] on span "Select an option" at bounding box center [220, 408] width 20 height 20
click at [212, 404] on input "Select an option" at bounding box center [220, 408] width 20 height 20
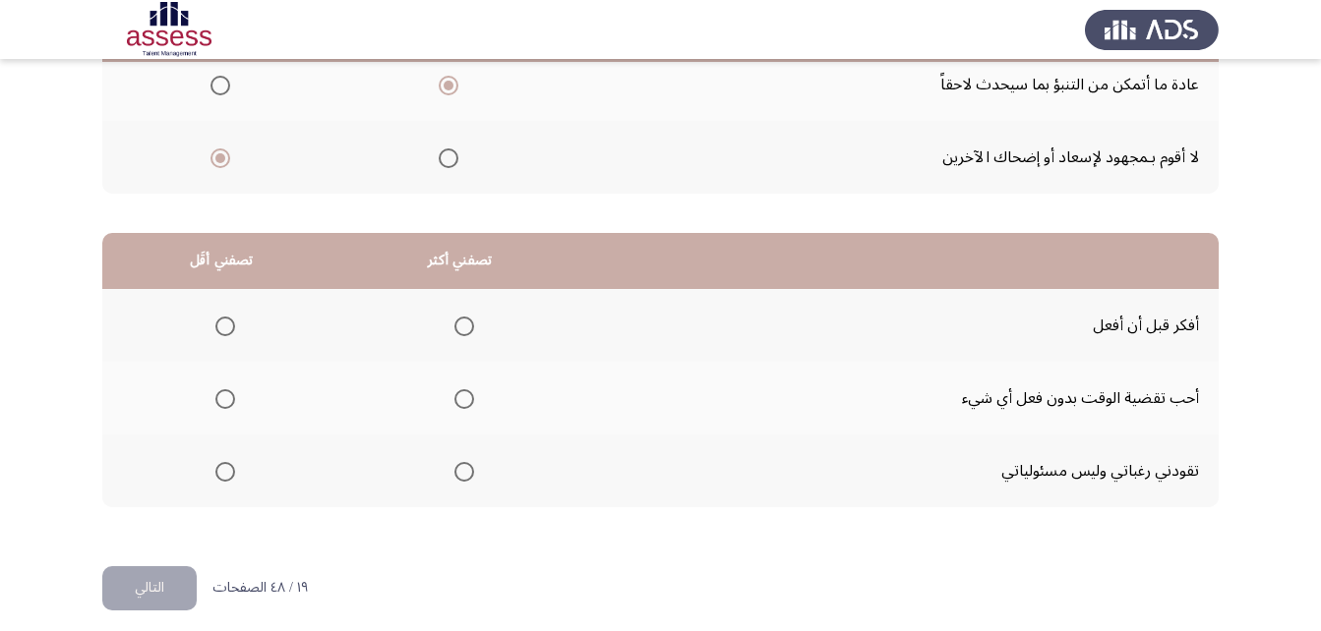
scroll to position [362, 0]
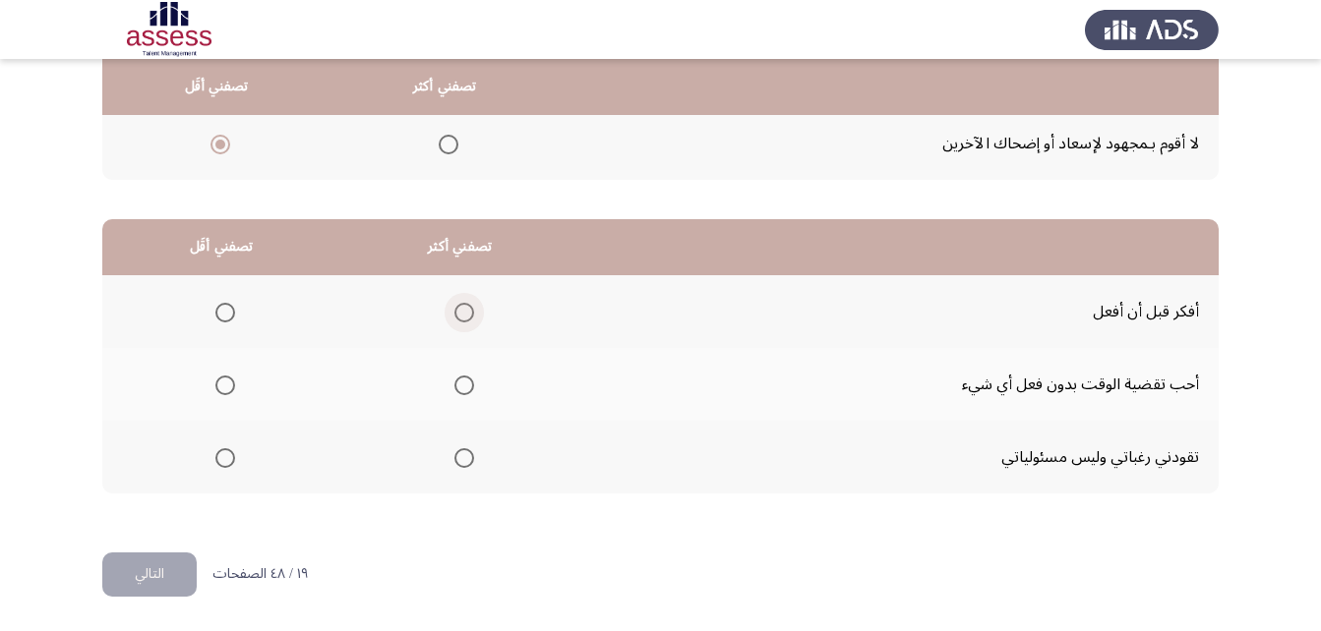
click at [464, 313] on span "Select an option" at bounding box center [464, 313] width 20 height 20
click at [464, 313] on input "Select an option" at bounding box center [464, 313] width 20 height 20
click at [229, 386] on span "Select an option" at bounding box center [225, 386] width 20 height 20
click at [229, 386] on input "Select an option" at bounding box center [225, 386] width 20 height 20
click at [176, 577] on button "التالي" at bounding box center [149, 575] width 94 height 44
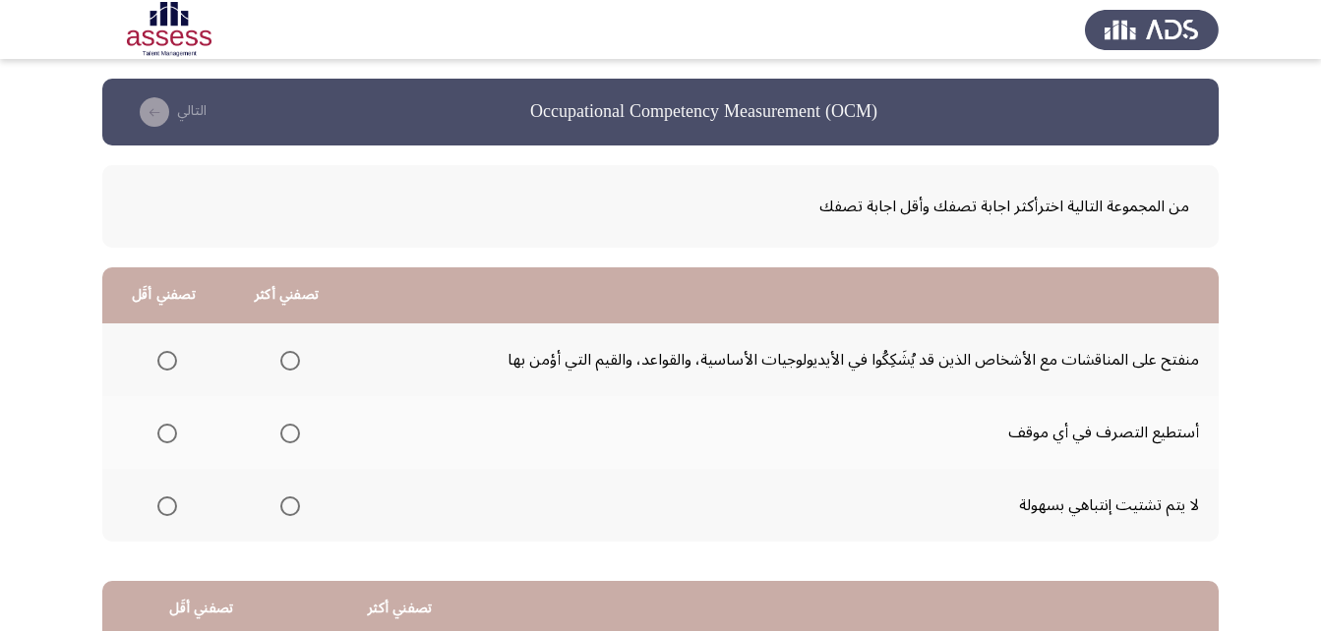
scroll to position [98, 0]
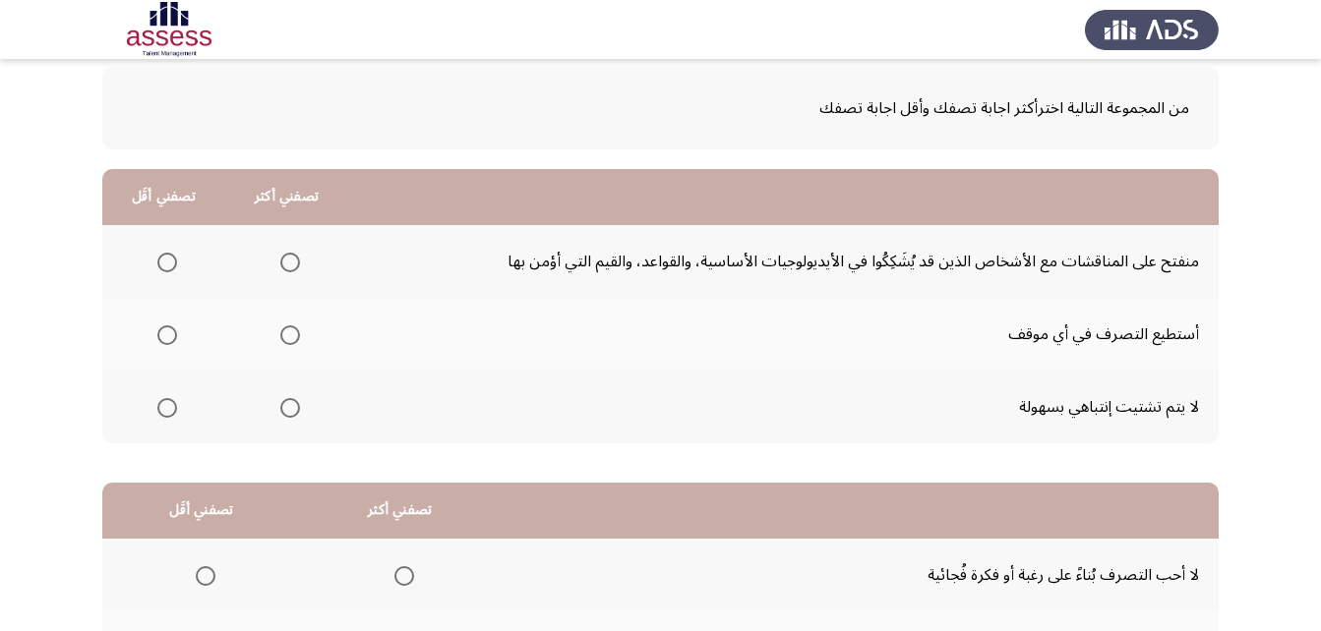
click at [276, 337] on label "Select an option" at bounding box center [286, 335] width 28 height 20
click at [280, 337] on input "Select an option" at bounding box center [290, 335] width 20 height 20
click at [165, 262] on span "Select an option" at bounding box center [167, 263] width 20 height 20
click at [165, 262] on input "Select an option" at bounding box center [167, 263] width 20 height 20
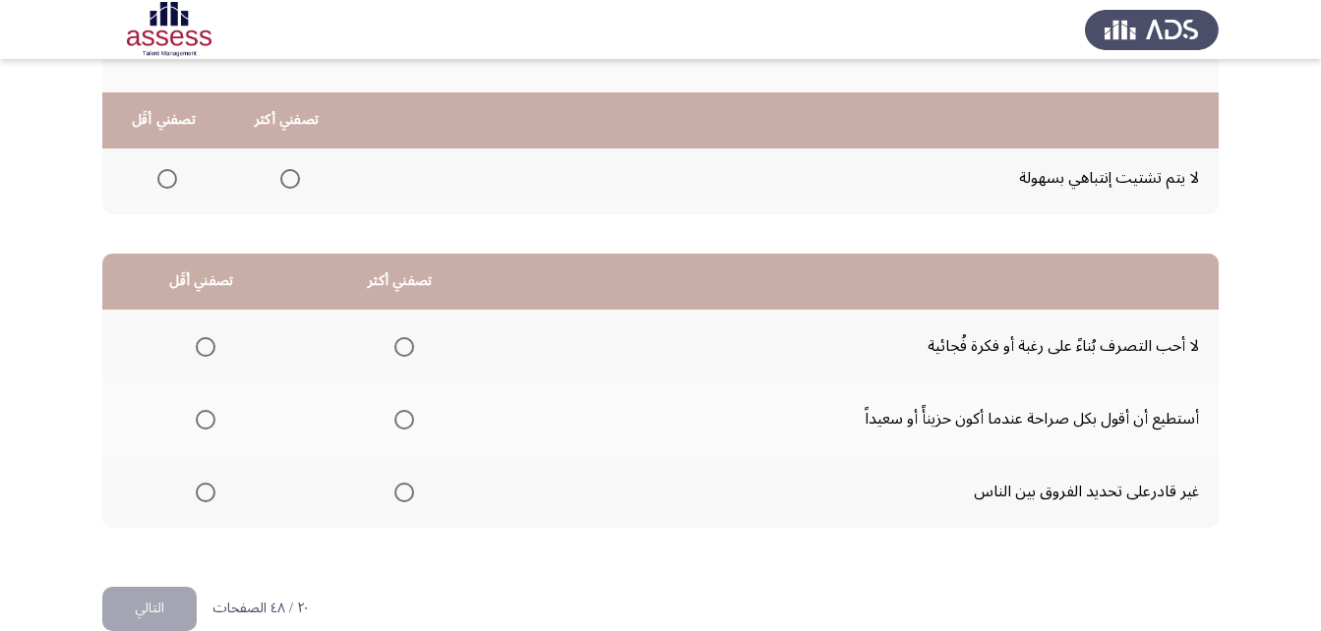
scroll to position [362, 0]
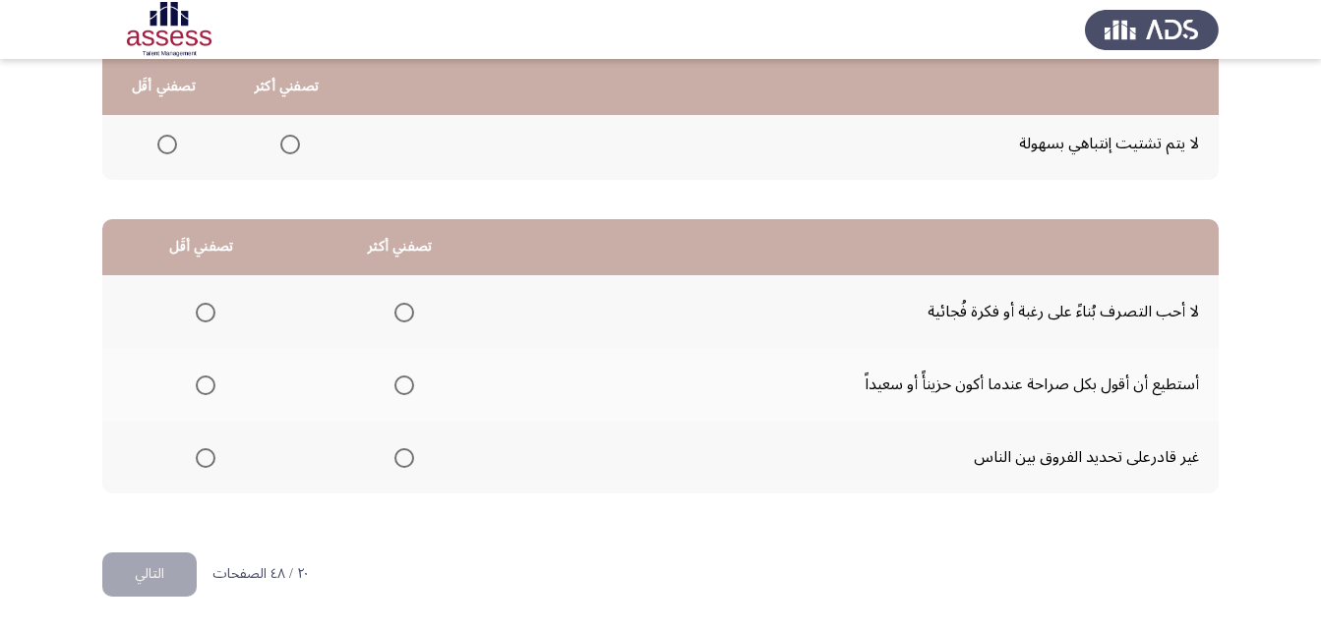
click at [396, 319] on span "Select an option" at bounding box center [404, 313] width 20 height 20
click at [396, 319] on input "Select an option" at bounding box center [404, 313] width 20 height 20
click at [202, 388] on span "Select an option" at bounding box center [206, 386] width 20 height 20
click at [202, 388] on input "Select an option" at bounding box center [206, 386] width 20 height 20
click at [177, 577] on button "التالي" at bounding box center [149, 575] width 94 height 44
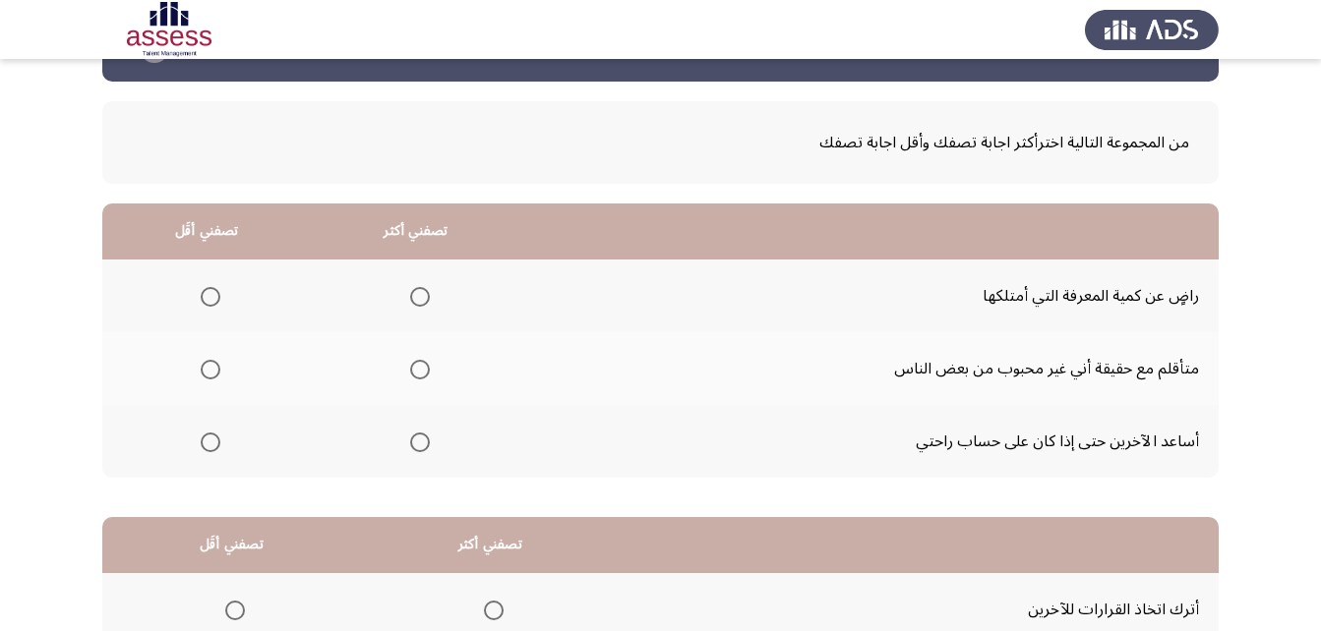
scroll to position [98, 0]
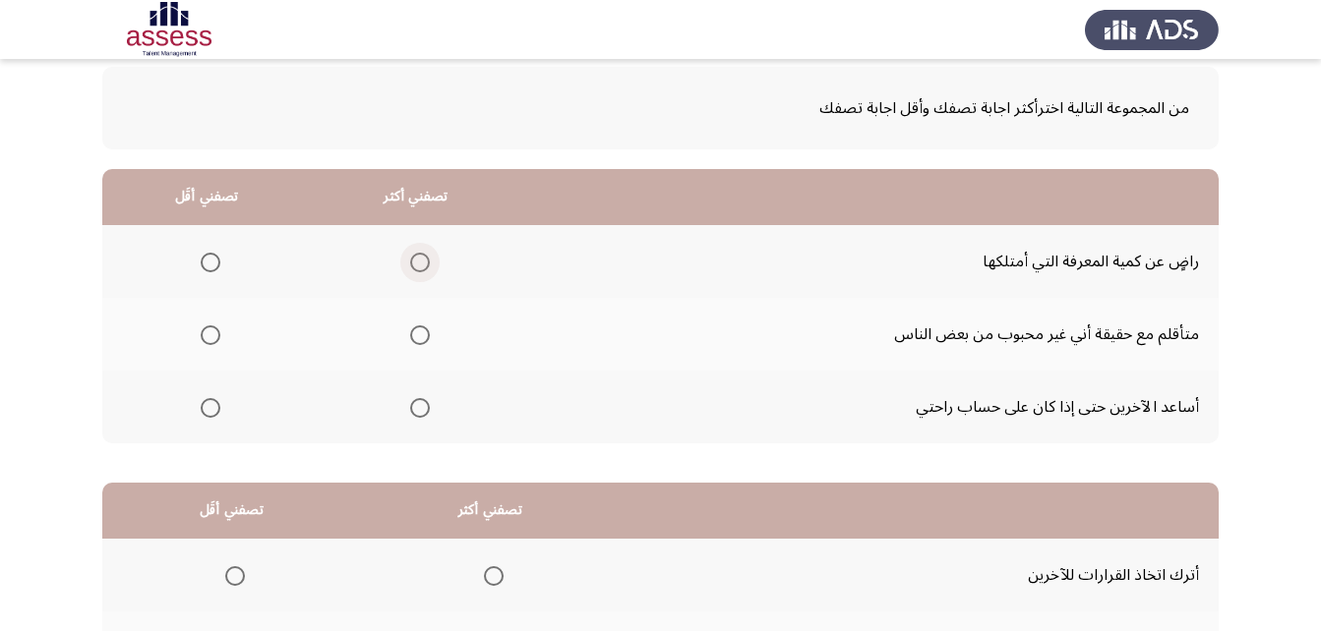
click at [412, 269] on span "Select an option" at bounding box center [420, 263] width 20 height 20
click at [412, 269] on input "Select an option" at bounding box center [420, 263] width 20 height 20
click at [202, 333] on span "Select an option" at bounding box center [211, 335] width 20 height 20
click at [202, 333] on input "Select an option" at bounding box center [211, 335] width 20 height 20
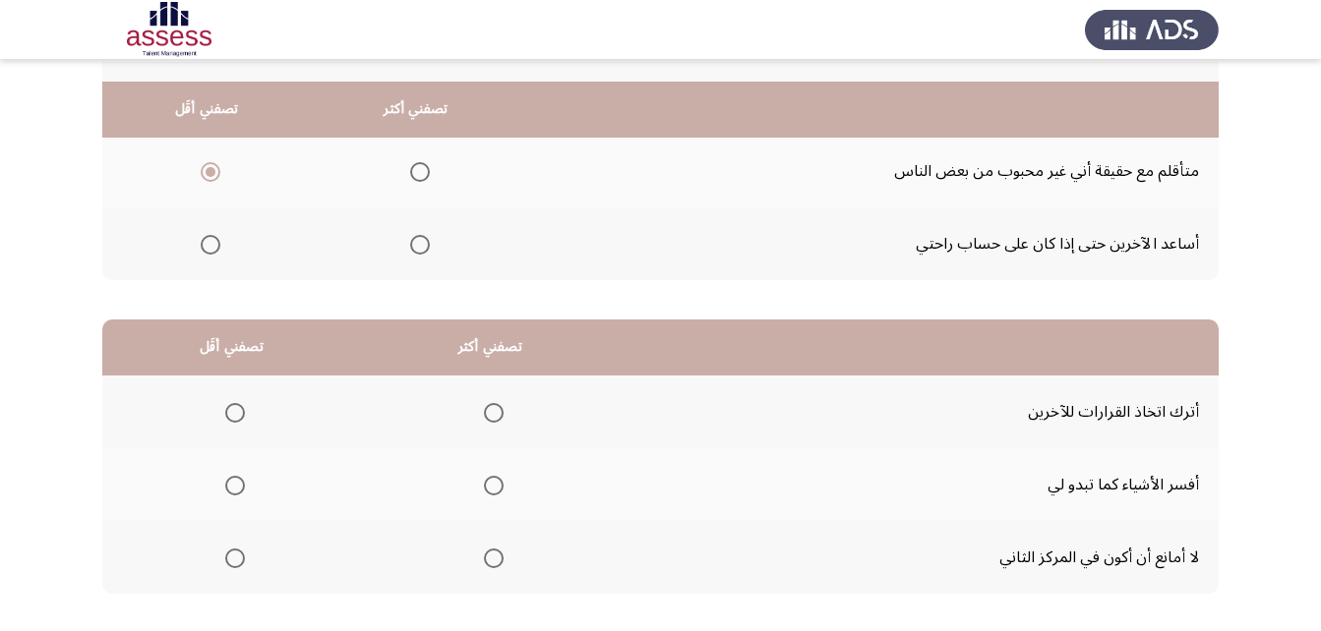
scroll to position [295, 0]
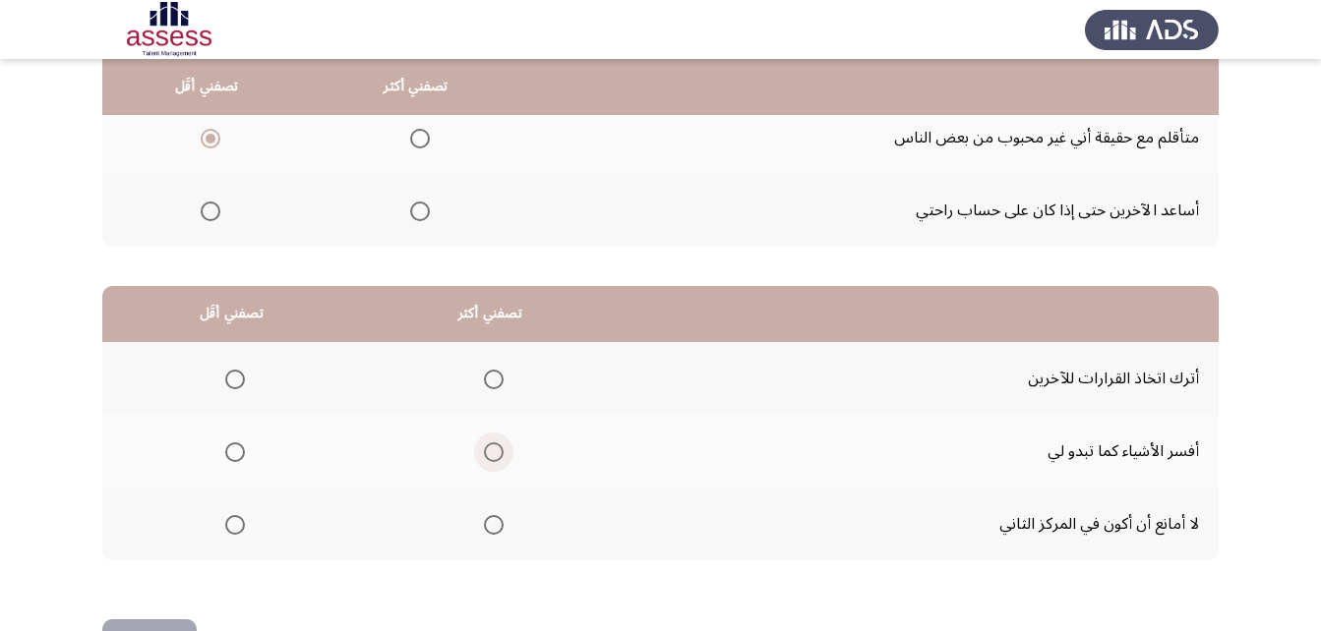
click at [491, 447] on span "Select an option" at bounding box center [494, 452] width 20 height 20
click at [491, 447] on input "Select an option" at bounding box center [494, 452] width 20 height 20
click at [211, 374] on th at bounding box center [231, 378] width 259 height 73
click at [227, 381] on span "Select an option" at bounding box center [235, 380] width 20 height 20
click at [227, 381] on input "Select an option" at bounding box center [235, 380] width 20 height 20
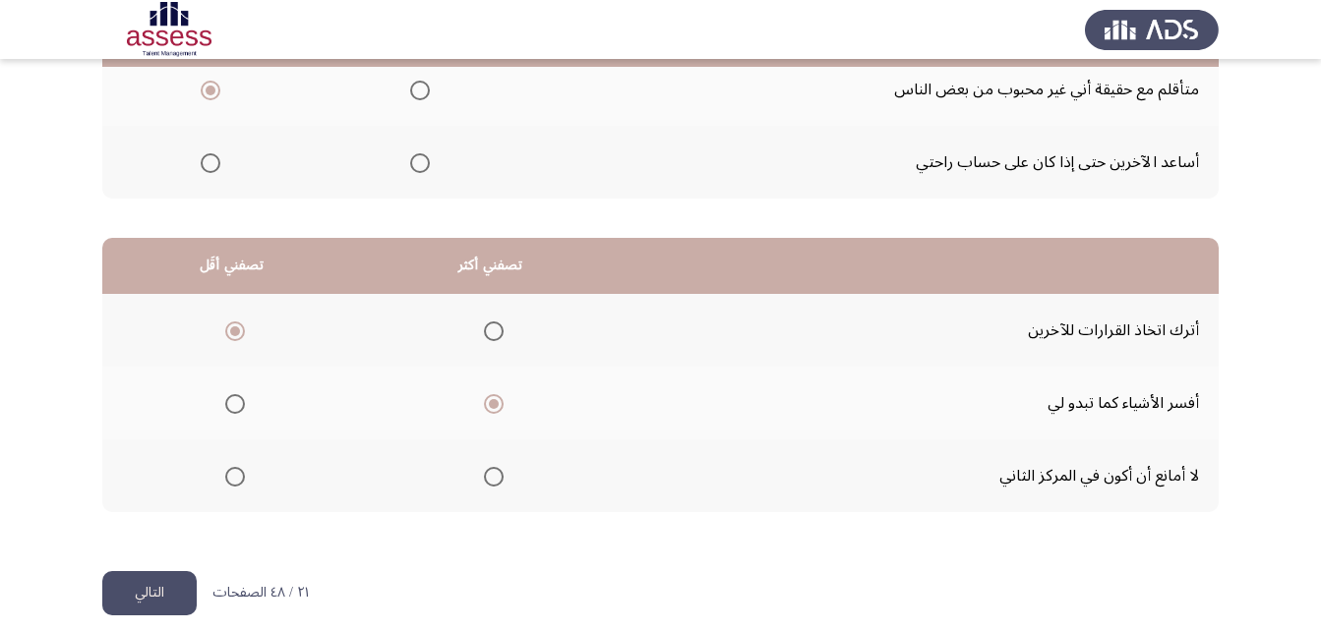
scroll to position [362, 0]
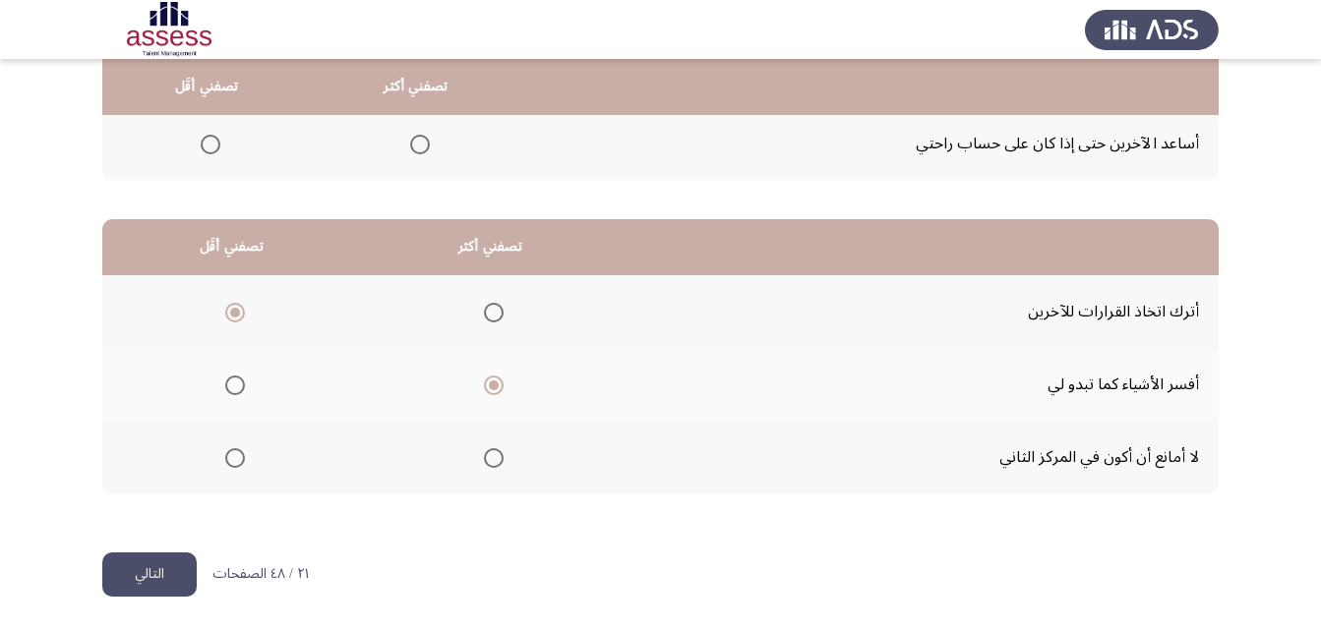
click at [149, 577] on button "التالي" at bounding box center [149, 575] width 94 height 44
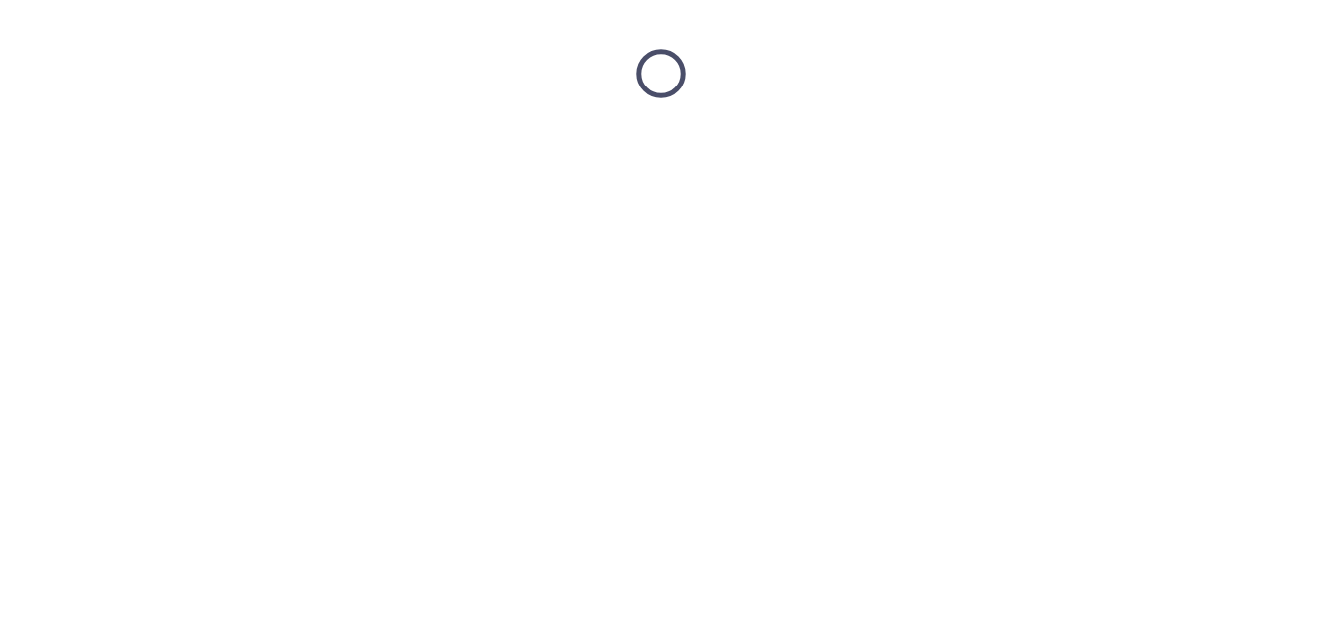
scroll to position [0, 0]
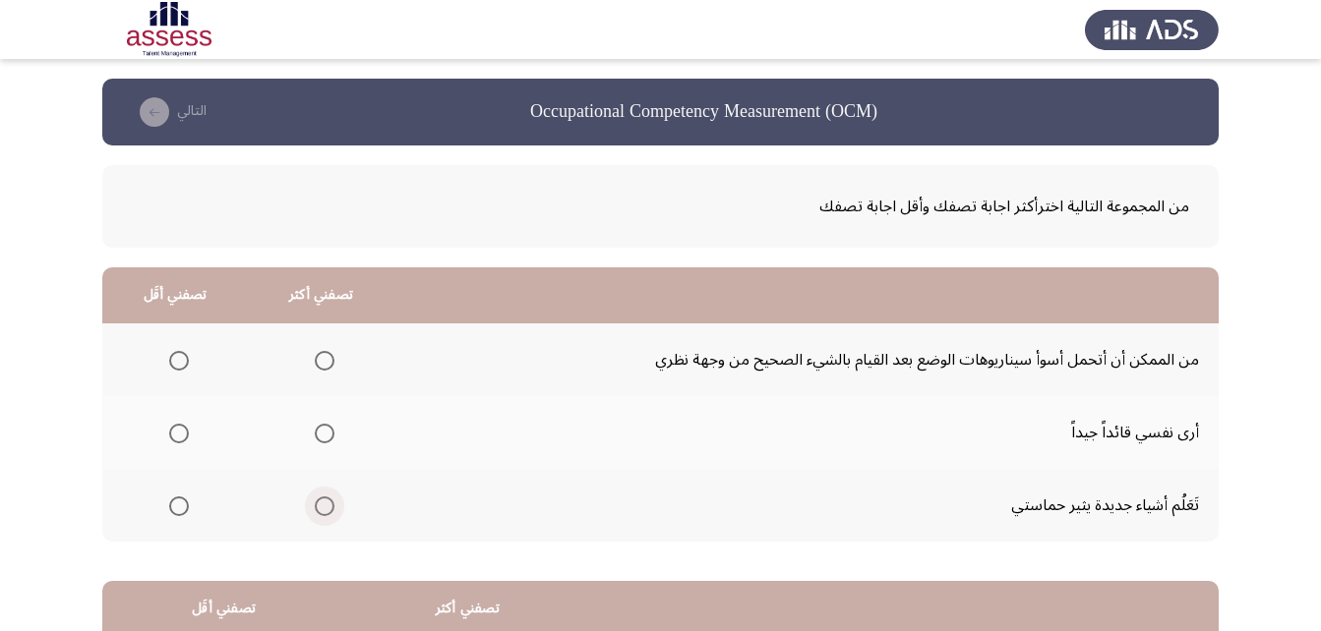
click at [330, 500] on span "Select an option" at bounding box center [325, 507] width 20 height 20
click at [330, 500] on input "Select an option" at bounding box center [325, 507] width 20 height 20
click at [171, 362] on span "Select an option" at bounding box center [179, 361] width 20 height 20
click at [171, 362] on input "Select an option" at bounding box center [179, 361] width 20 height 20
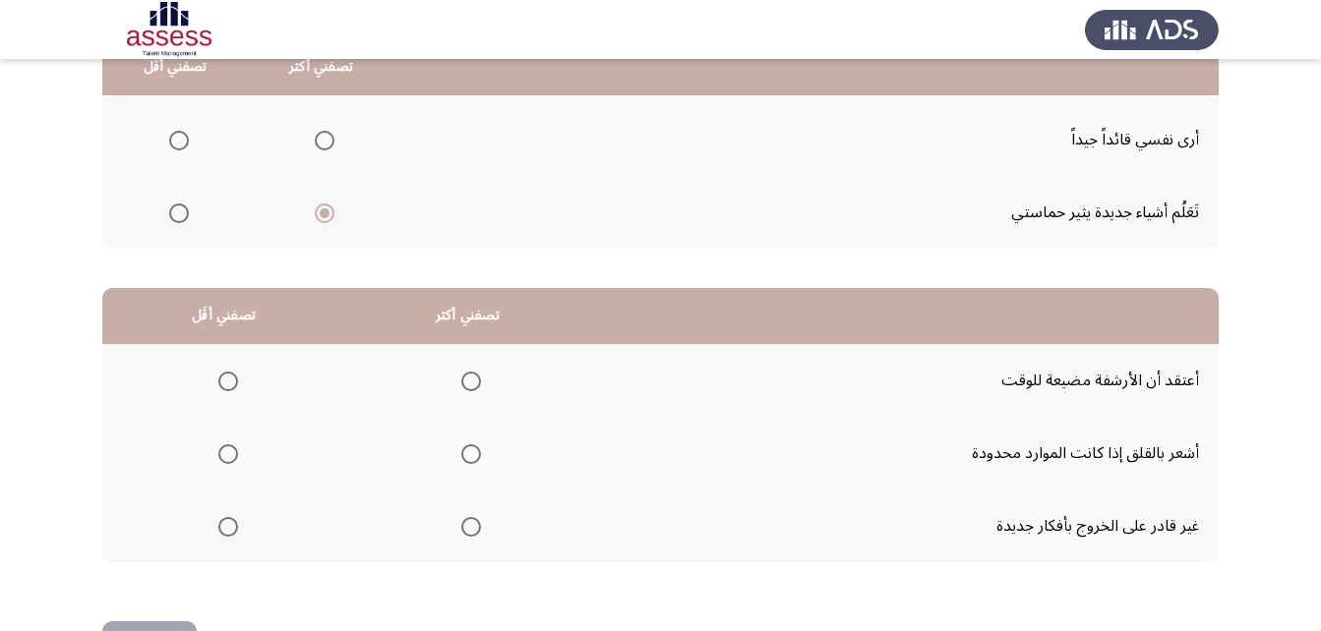
scroll to position [295, 0]
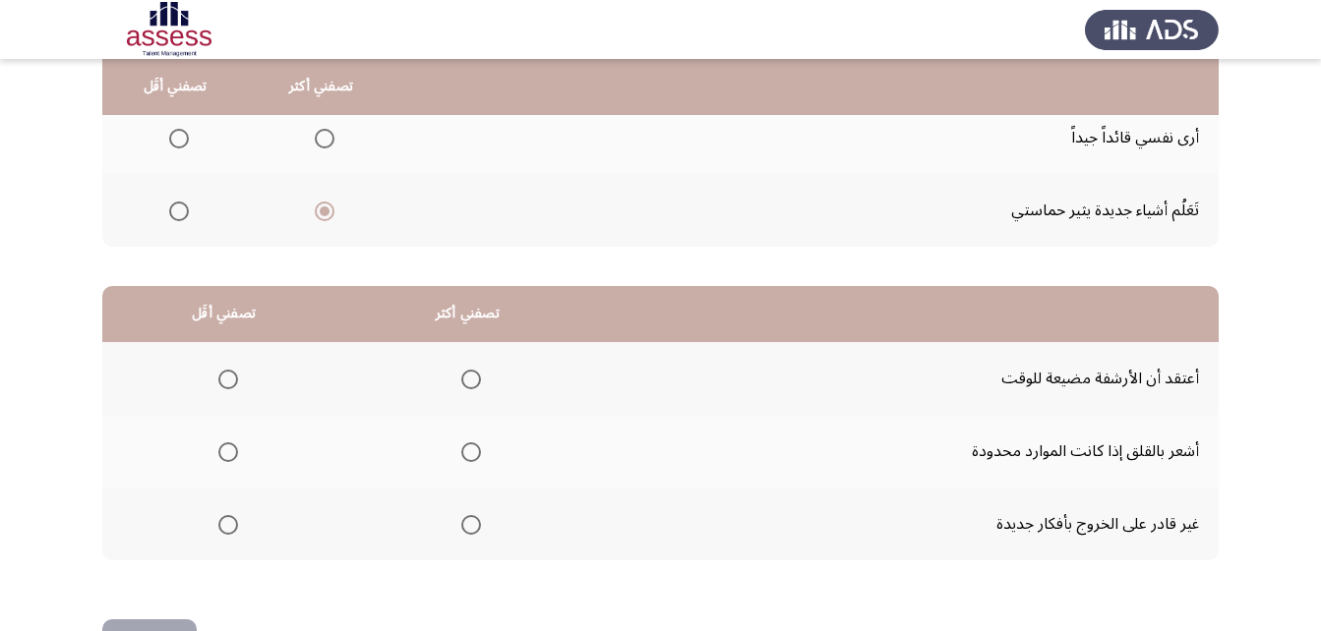
click at [478, 445] on span "Select an option" at bounding box center [471, 452] width 20 height 20
click at [478, 445] on input "Select an option" at bounding box center [471, 452] width 20 height 20
click at [232, 378] on span "Select an option" at bounding box center [228, 380] width 20 height 20
click at [232, 378] on input "Select an option" at bounding box center [228, 380] width 20 height 20
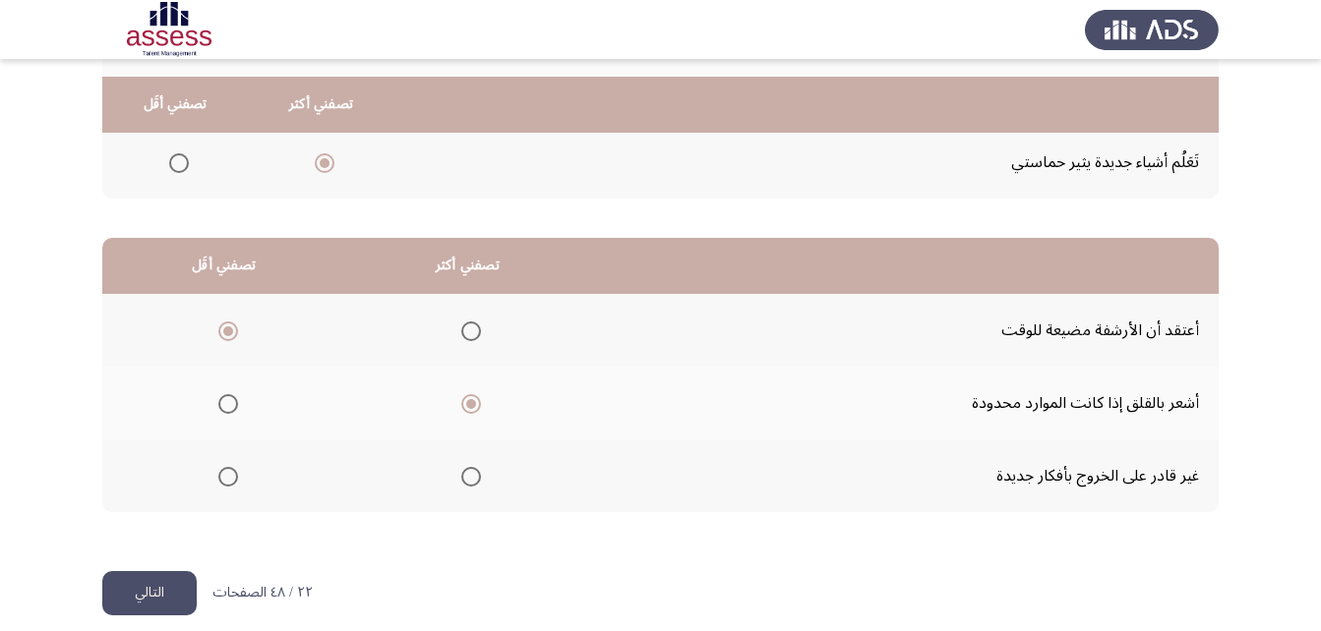
scroll to position [362, 0]
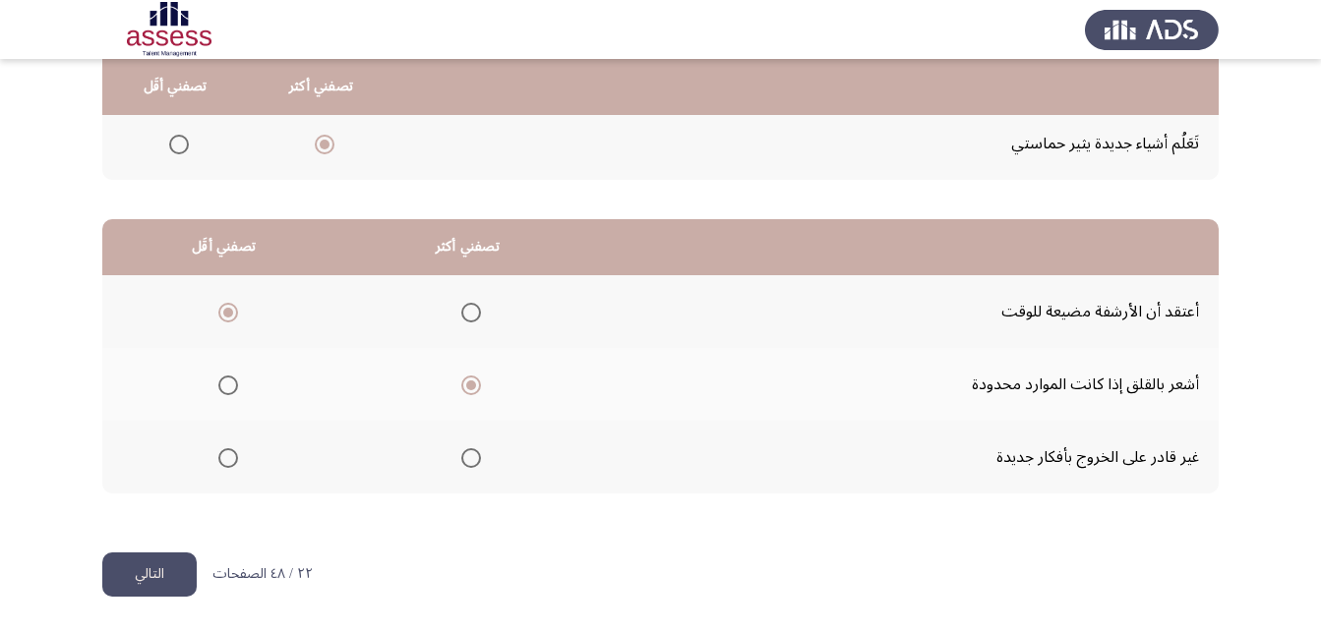
click at [151, 568] on button "التالي" at bounding box center [149, 575] width 94 height 44
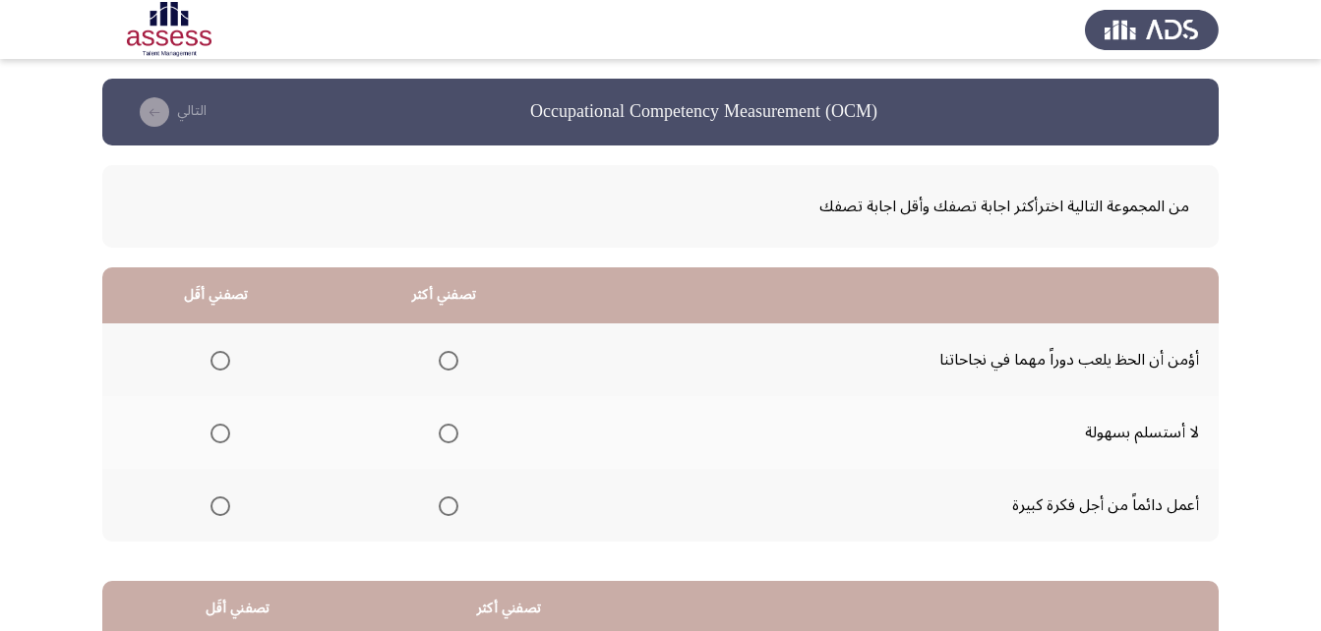
click at [439, 432] on span "Select an option" at bounding box center [449, 434] width 20 height 20
click at [439, 432] on input "Select an option" at bounding box center [449, 434] width 20 height 20
click at [228, 500] on span "Select an option" at bounding box center [220, 507] width 20 height 20
click at [228, 500] on input "Select an option" at bounding box center [220, 507] width 20 height 20
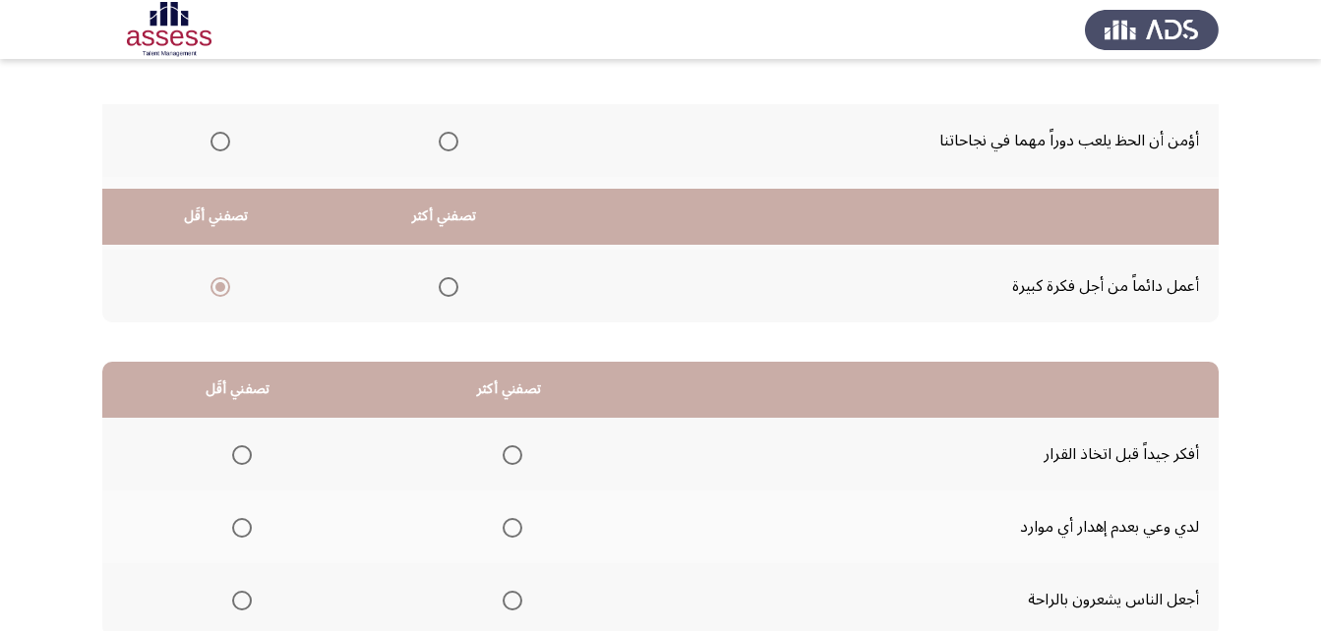
scroll to position [362, 0]
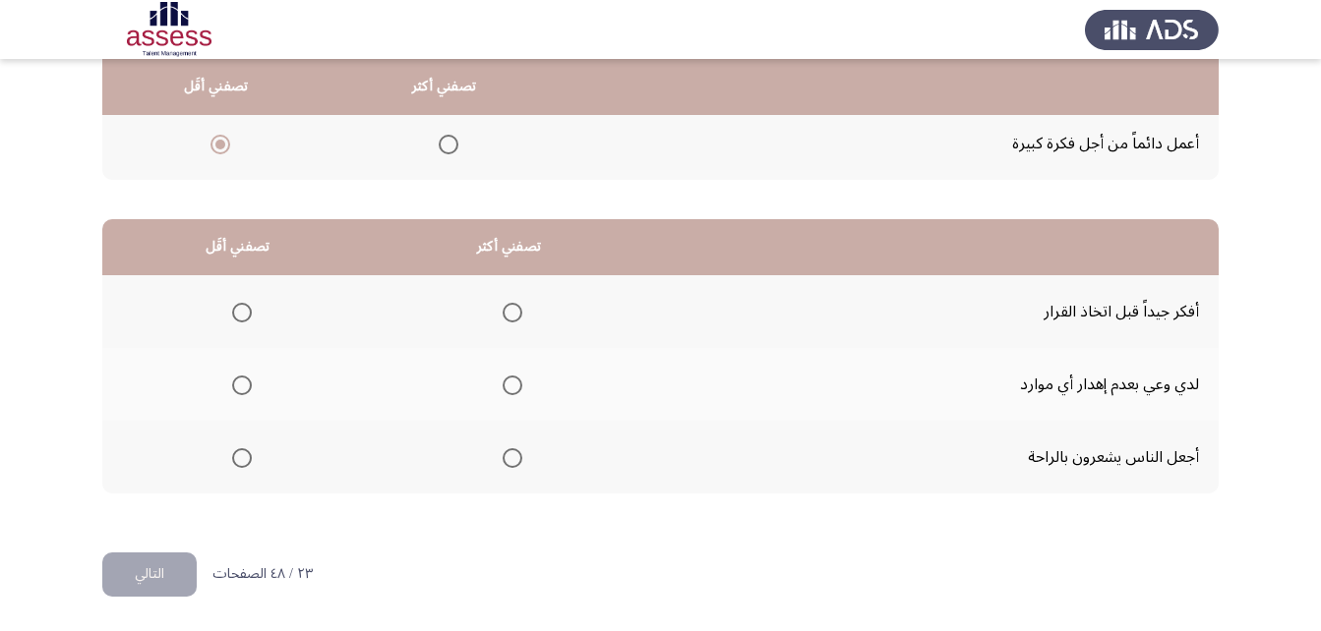
click at [503, 313] on span "Select an option" at bounding box center [512, 313] width 20 height 20
click at [503, 313] on input "Select an option" at bounding box center [512, 313] width 20 height 20
click at [242, 381] on span "Select an option" at bounding box center [242, 386] width 20 height 20
click at [242, 381] on input "Select an option" at bounding box center [242, 386] width 20 height 20
click at [143, 576] on button "التالي" at bounding box center [149, 575] width 94 height 44
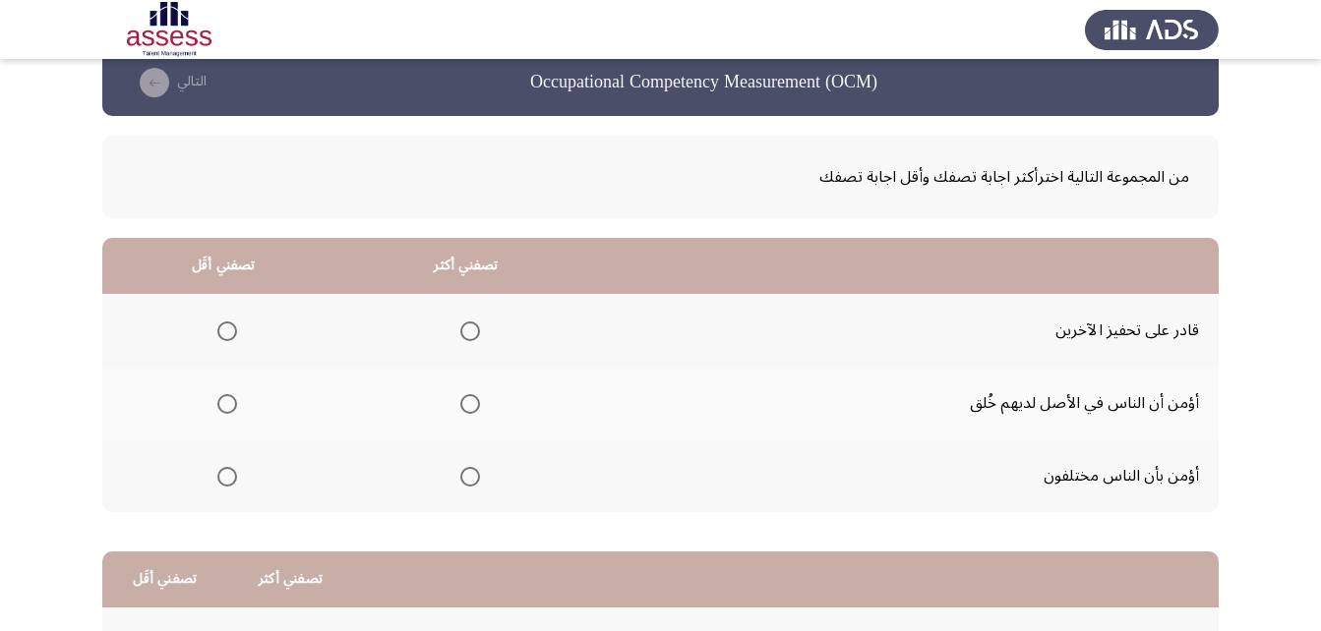
scroll to position [0, 0]
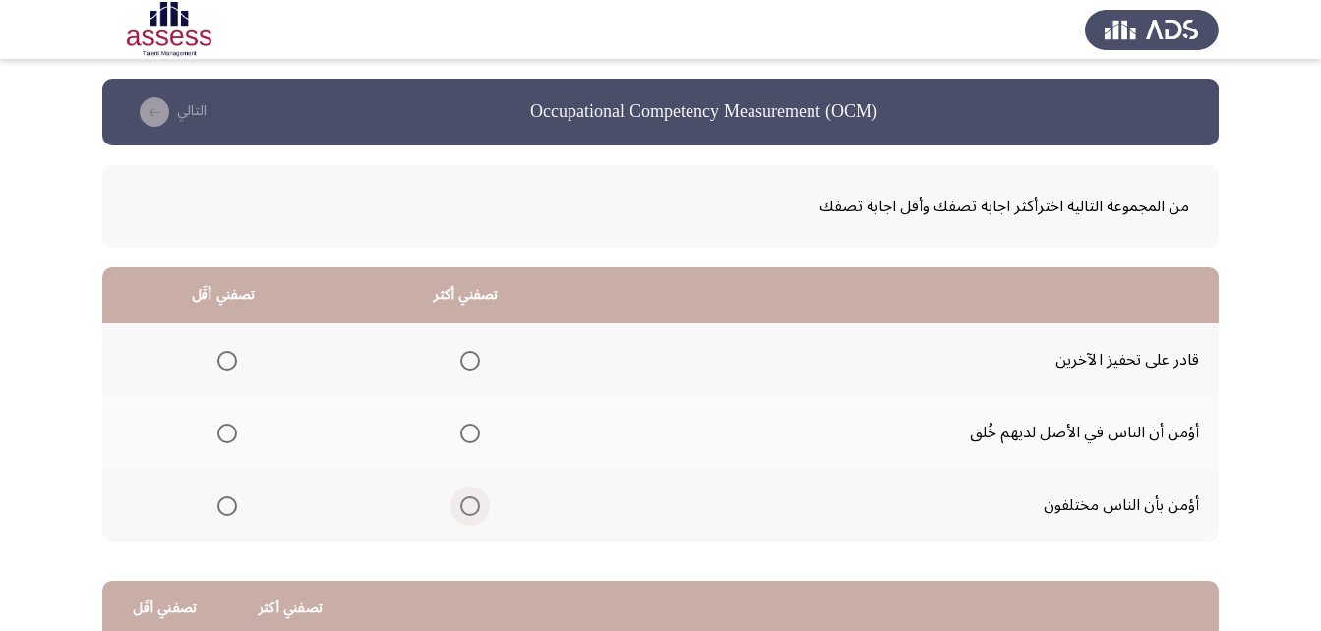
click at [476, 500] on span "Select an option" at bounding box center [470, 507] width 20 height 20
click at [476, 500] on input "Select an option" at bounding box center [470, 507] width 20 height 20
click at [222, 365] on span "Select an option" at bounding box center [227, 361] width 20 height 20
click at [222, 365] on input "Select an option" at bounding box center [227, 361] width 20 height 20
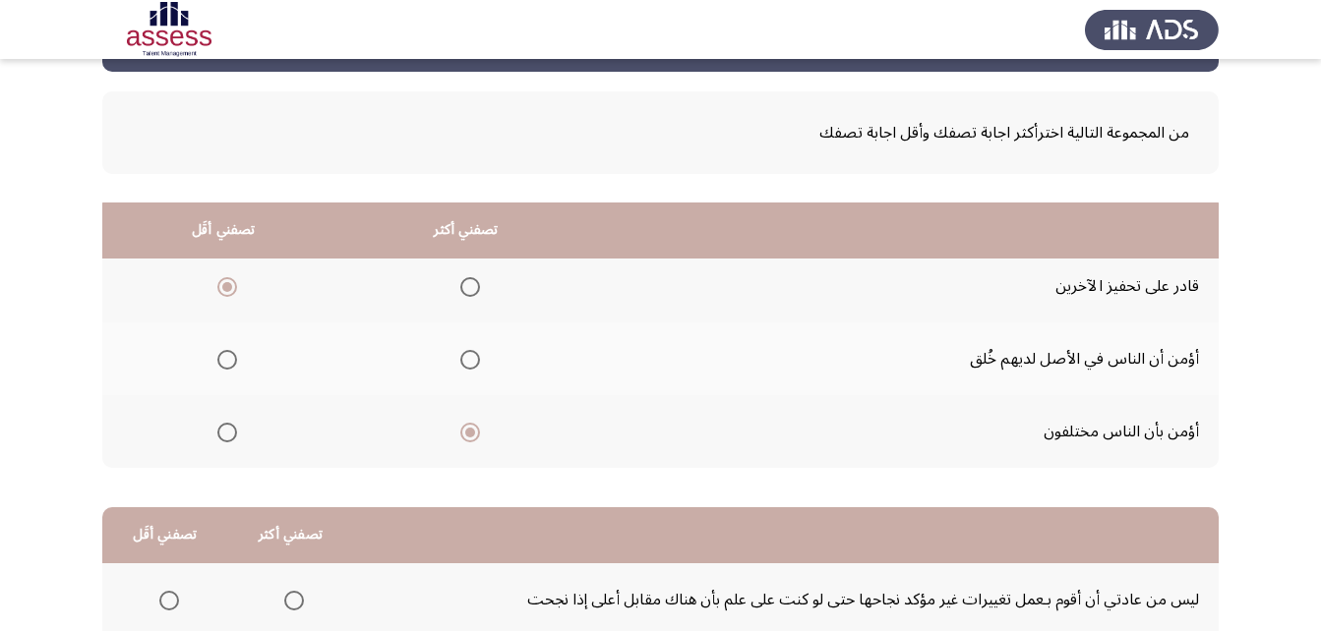
scroll to position [295, 0]
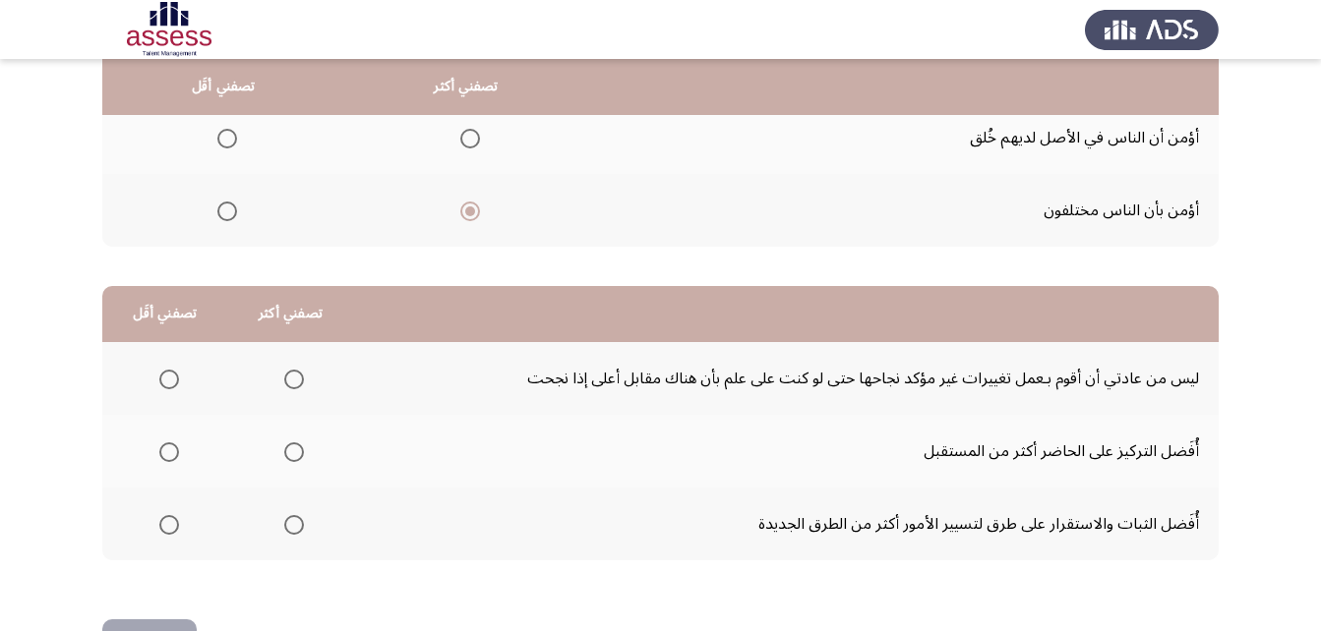
click at [293, 530] on span "Select an option" at bounding box center [294, 525] width 20 height 20
click at [293, 530] on input "Select an option" at bounding box center [294, 525] width 20 height 20
click at [164, 444] on span "Select an option" at bounding box center [169, 452] width 20 height 20
click at [164, 444] on input "Select an option" at bounding box center [169, 452] width 20 height 20
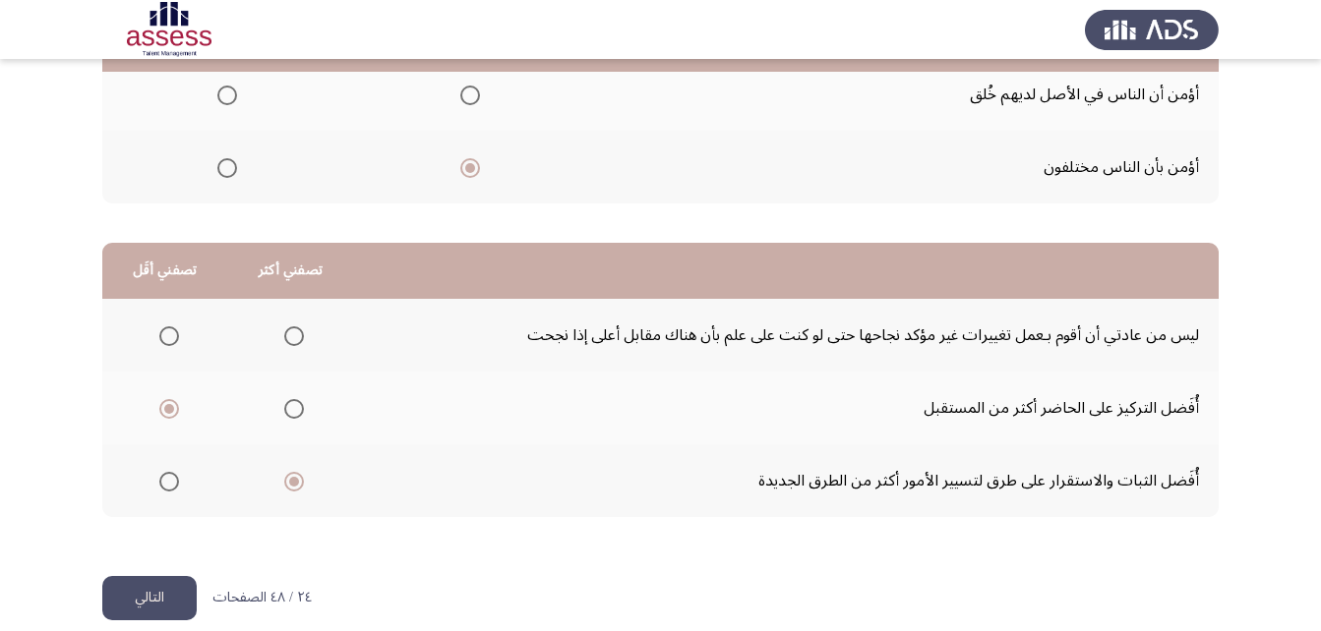
scroll to position [362, 0]
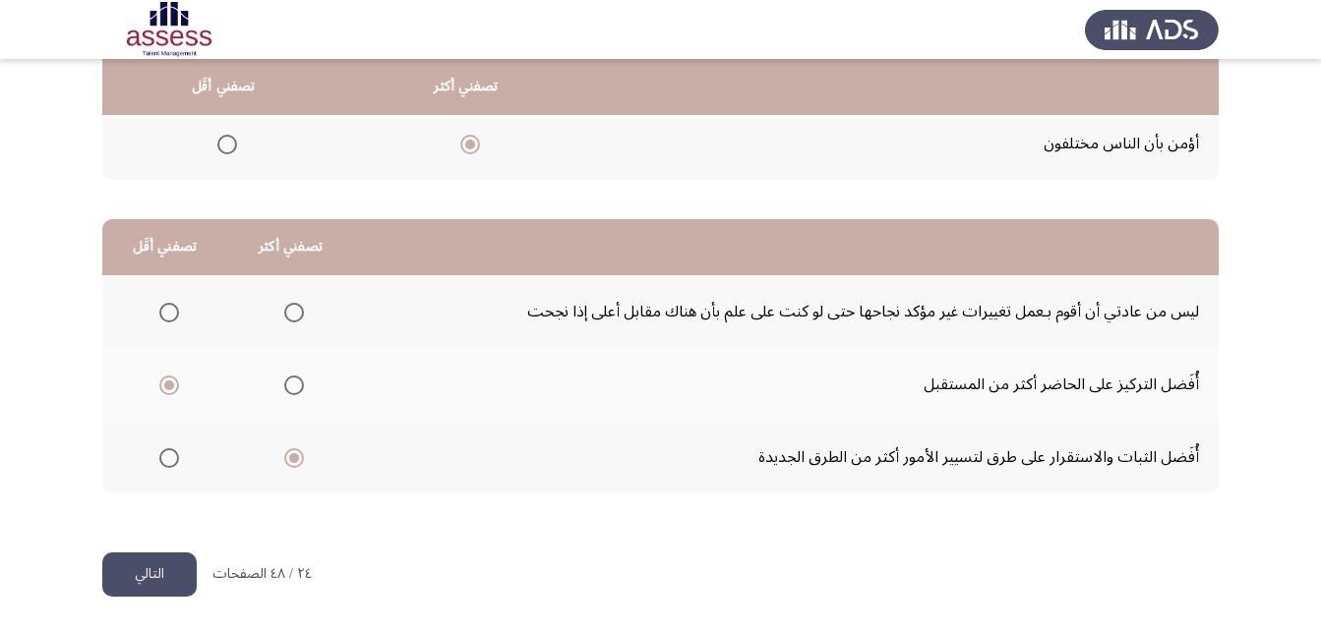
click at [174, 556] on button "التالي" at bounding box center [149, 575] width 94 height 44
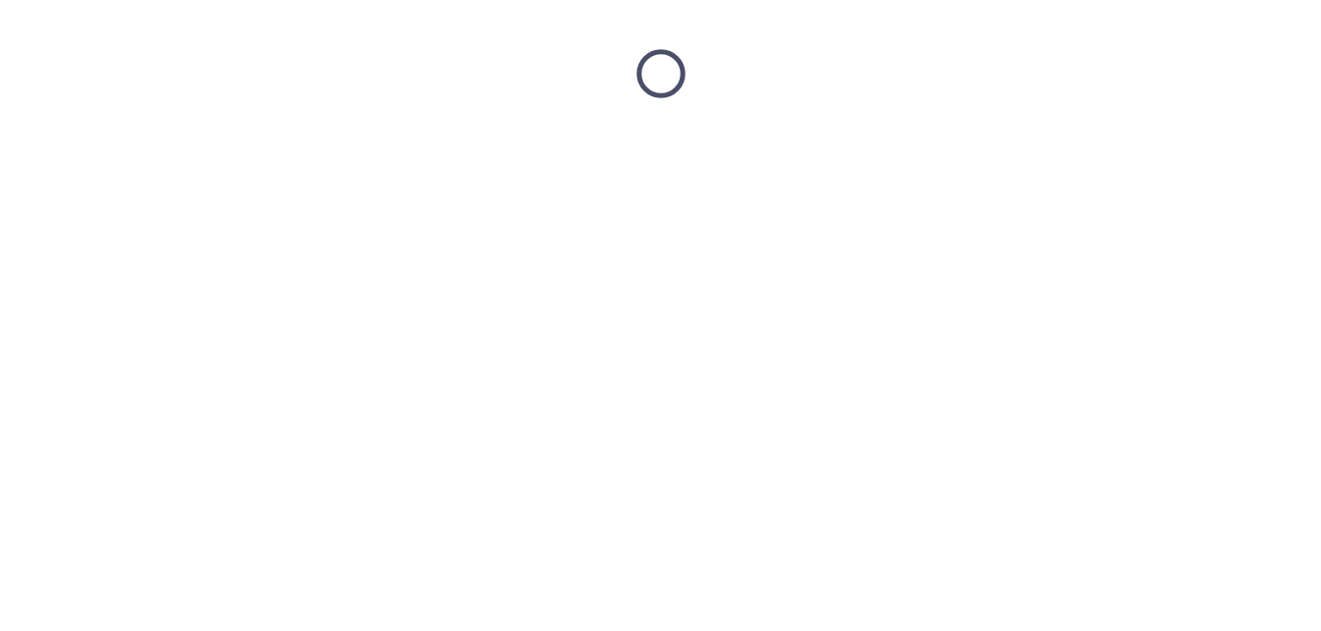
scroll to position [0, 0]
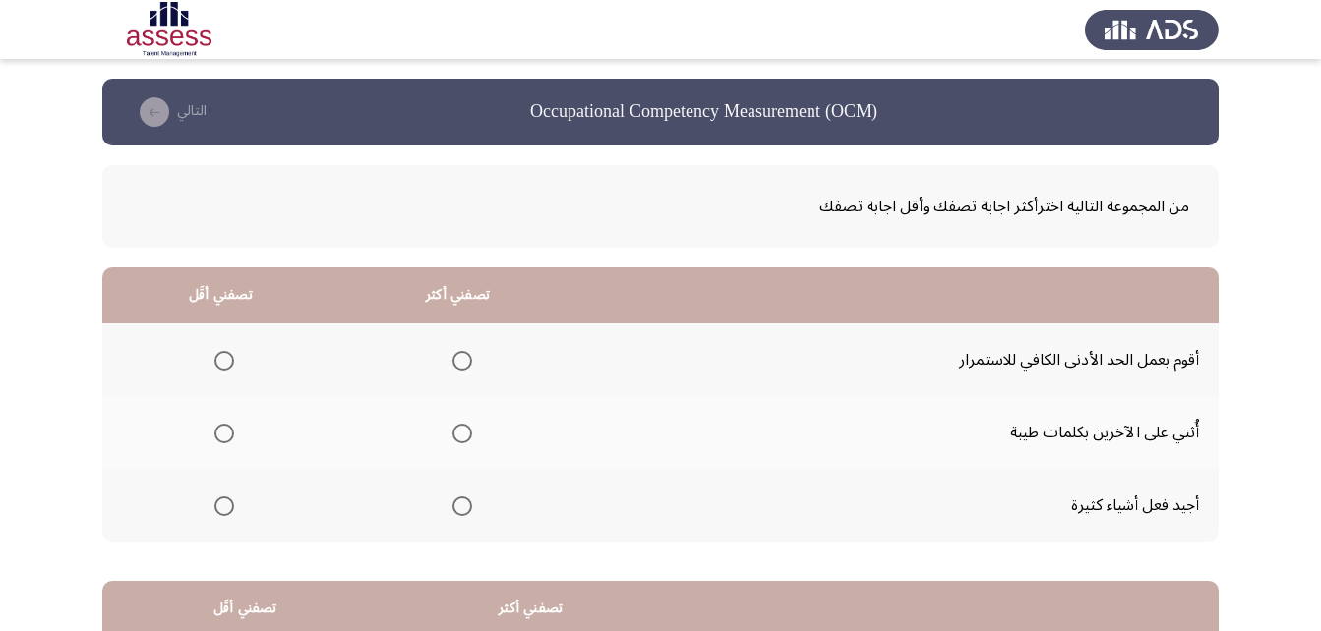
click at [452, 508] on span "Select an option" at bounding box center [462, 507] width 20 height 20
click at [452, 508] on input "Select an option" at bounding box center [462, 507] width 20 height 20
click at [219, 362] on span "Select an option" at bounding box center [224, 361] width 20 height 20
click at [219, 362] on input "Select an option" at bounding box center [224, 361] width 20 height 20
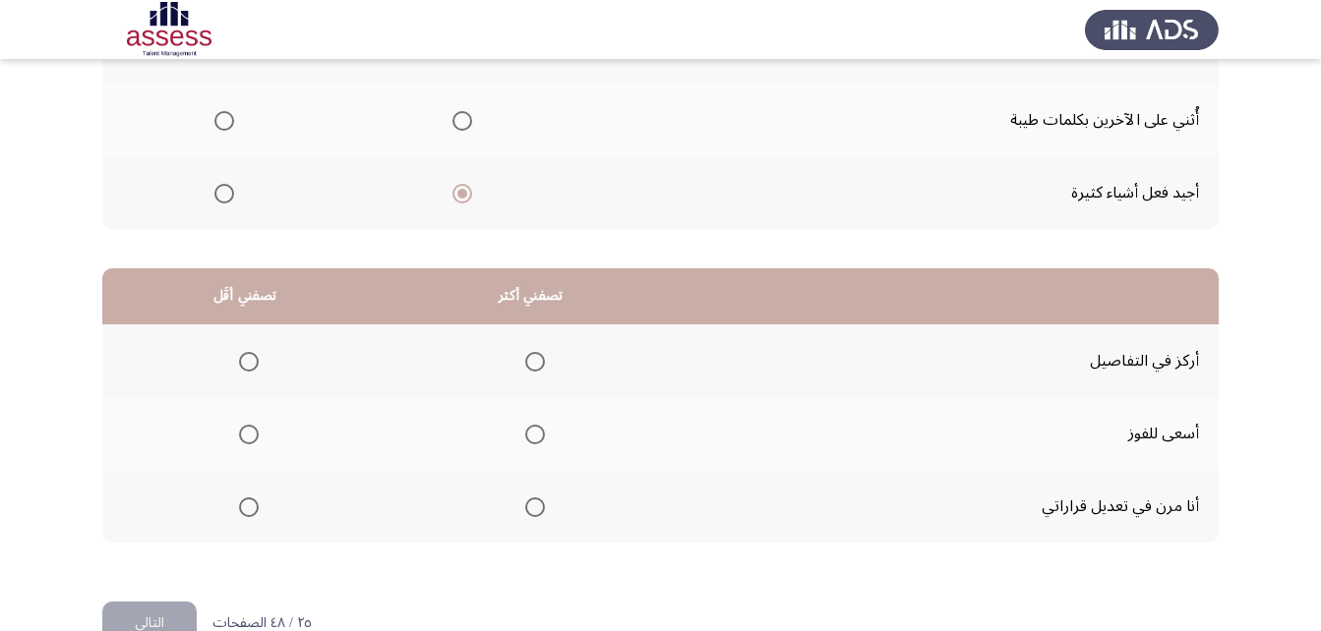
scroll to position [362, 0]
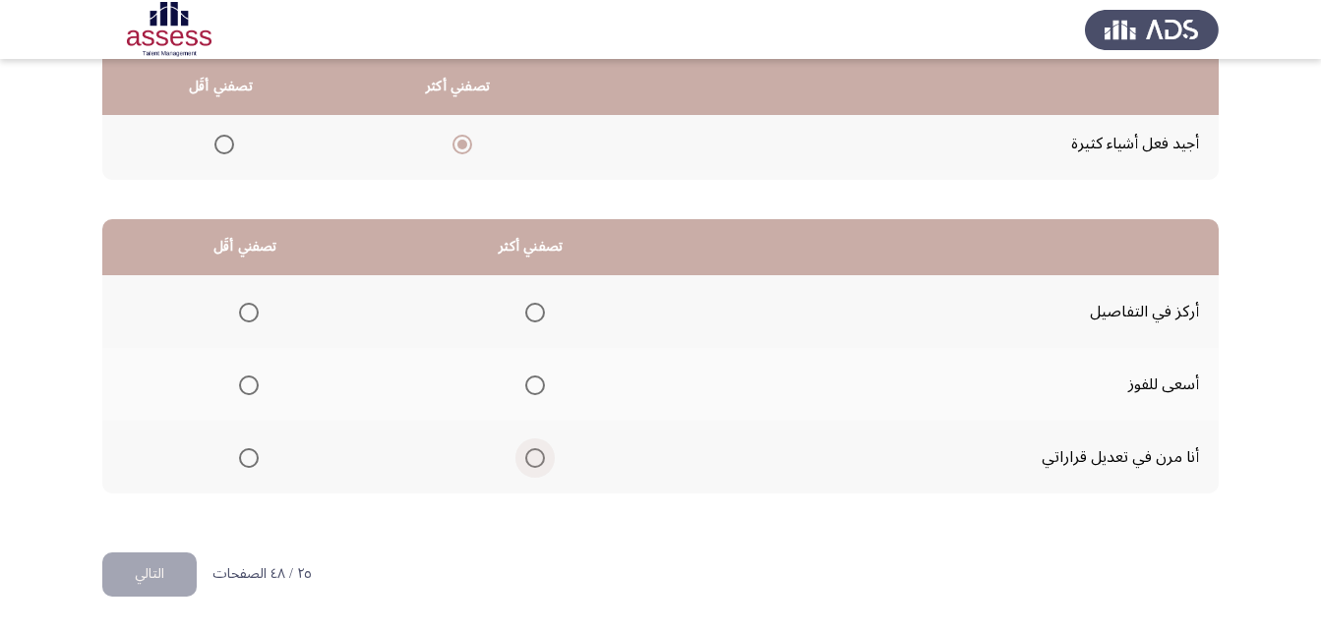
click at [534, 456] on span "Select an option" at bounding box center [535, 458] width 20 height 20
click at [534, 456] on input "Select an option" at bounding box center [535, 458] width 20 height 20
click at [258, 382] on th at bounding box center [244, 384] width 285 height 73
click at [250, 384] on span "Select an option" at bounding box center [249, 386] width 20 height 20
click at [250, 384] on input "Select an option" at bounding box center [249, 386] width 20 height 20
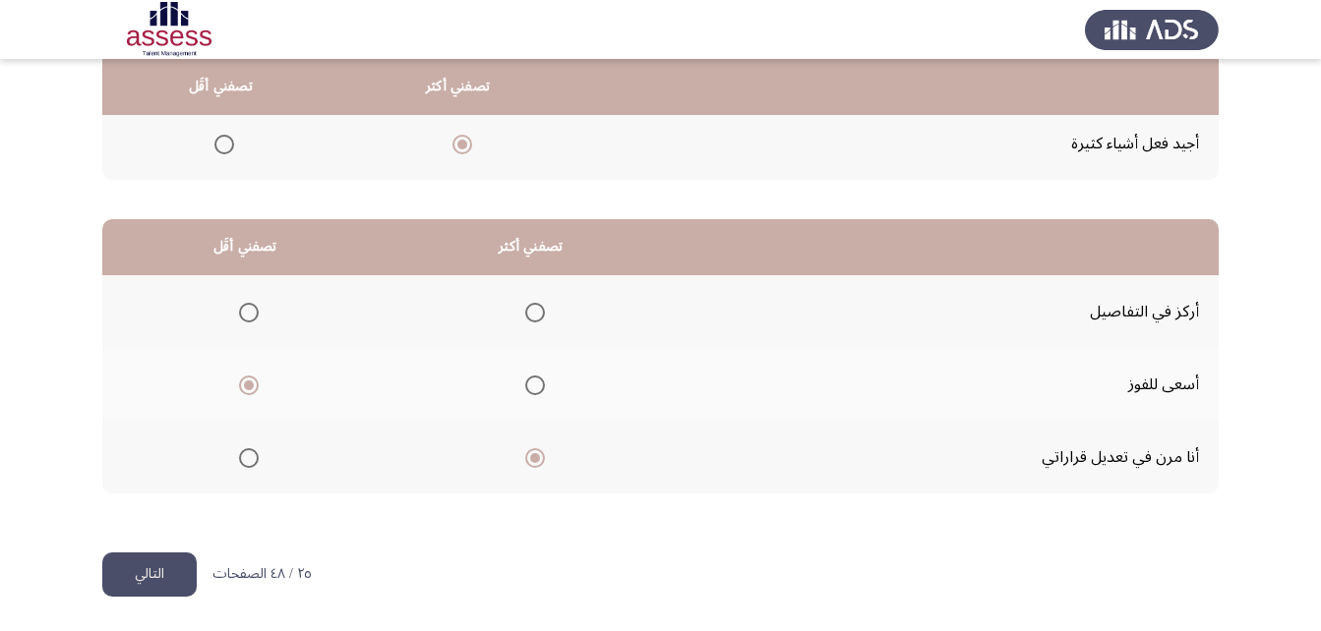
click at [534, 389] on span "Select an option" at bounding box center [535, 386] width 20 height 20
click at [534, 389] on input "Select an option" at bounding box center [535, 386] width 20 height 20
click at [247, 310] on span "Select an option" at bounding box center [249, 313] width 20 height 20
click at [247, 310] on input "Select an option" at bounding box center [249, 313] width 20 height 20
click at [179, 575] on button "التالي" at bounding box center [149, 575] width 94 height 44
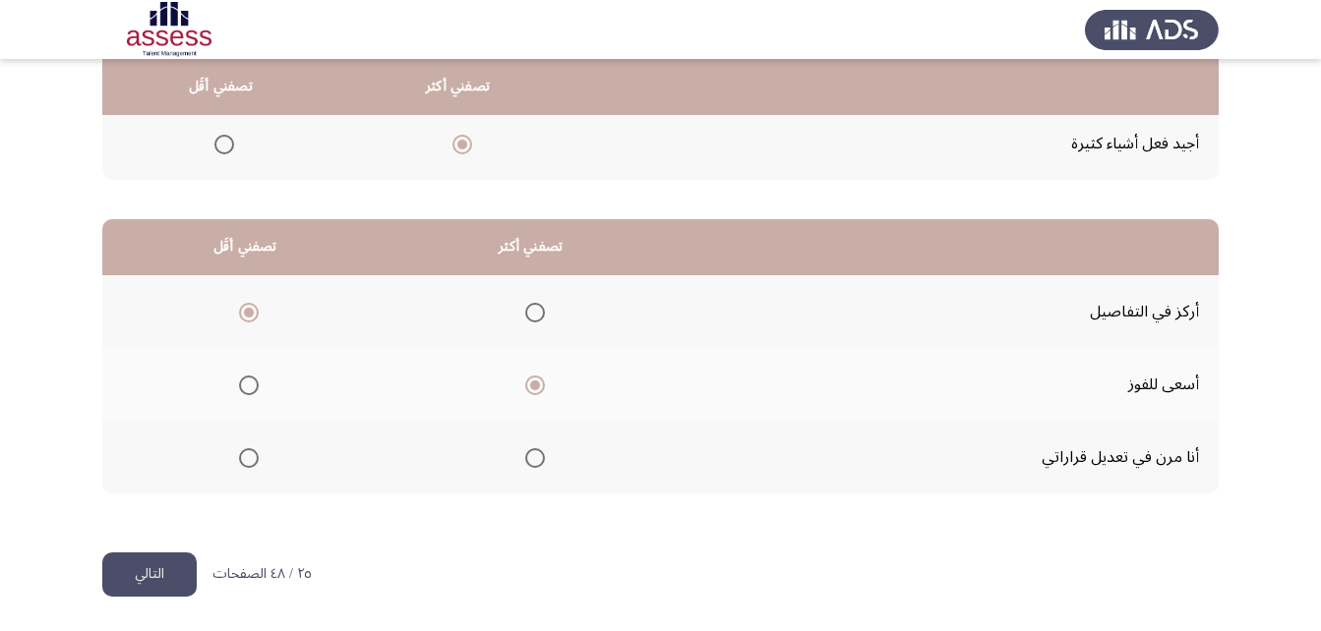
scroll to position [0, 0]
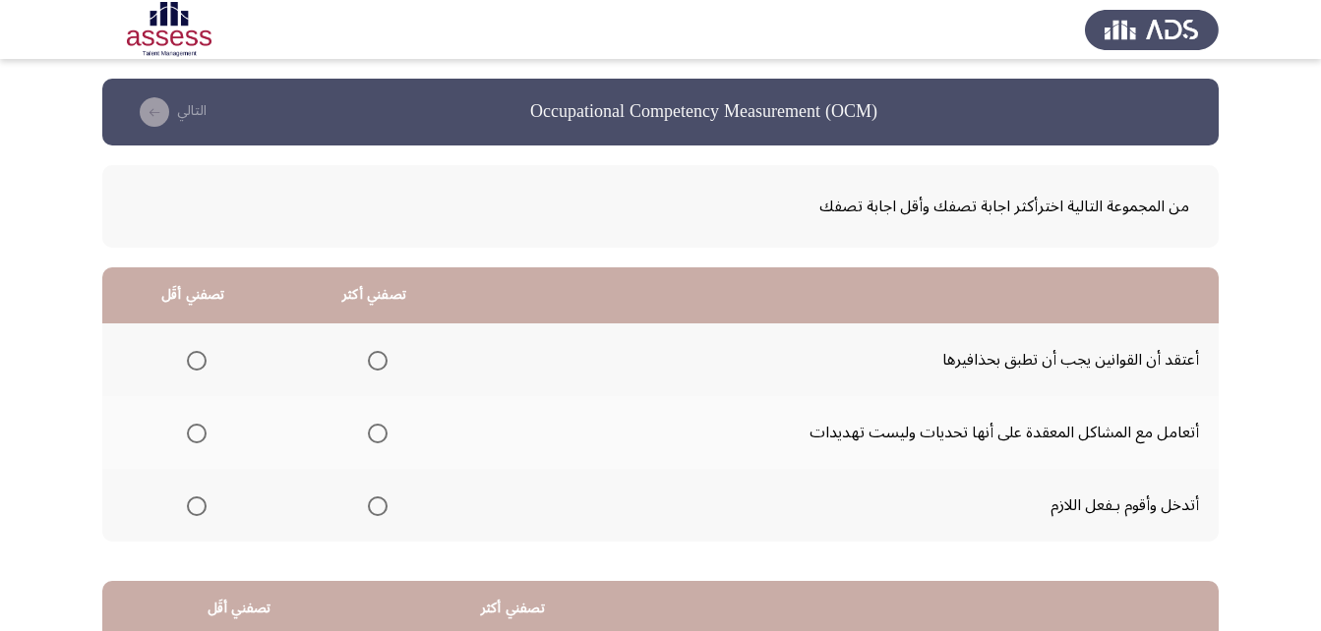
click at [379, 359] on span "Select an option" at bounding box center [378, 361] width 20 height 20
click at [379, 359] on input "Select an option" at bounding box center [378, 361] width 20 height 20
click at [197, 500] on span "Select an option" at bounding box center [197, 507] width 20 height 20
click at [197, 500] on input "Select an option" at bounding box center [197, 507] width 20 height 20
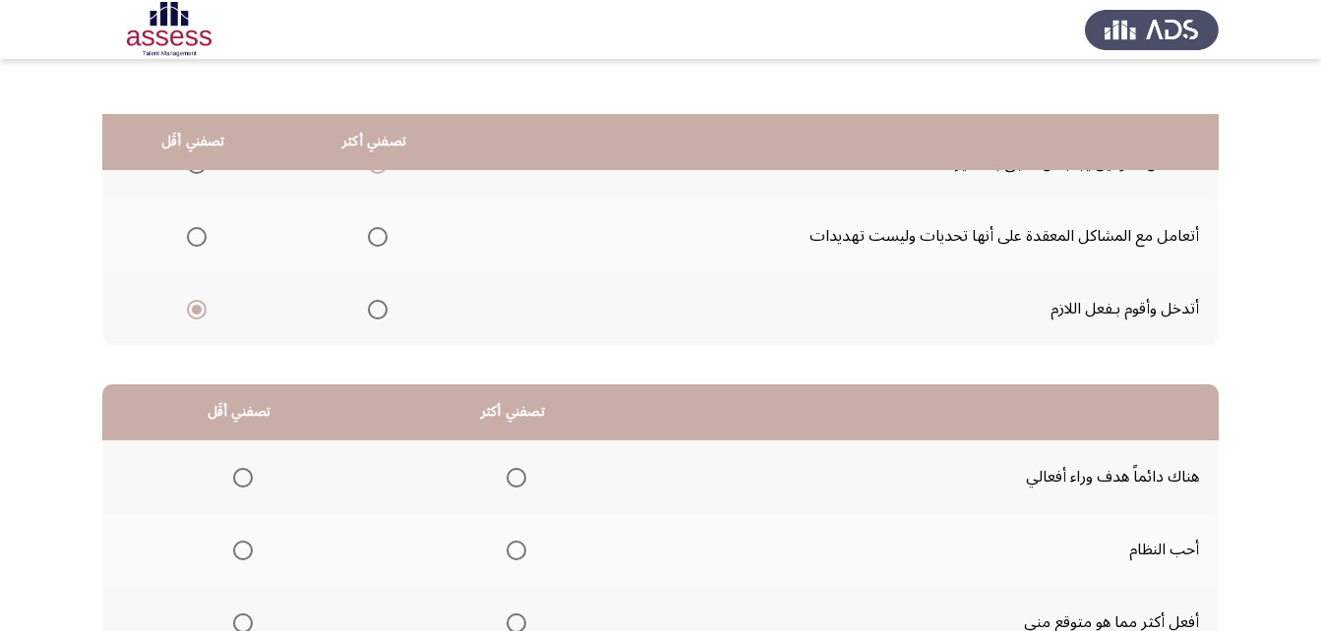
scroll to position [362, 0]
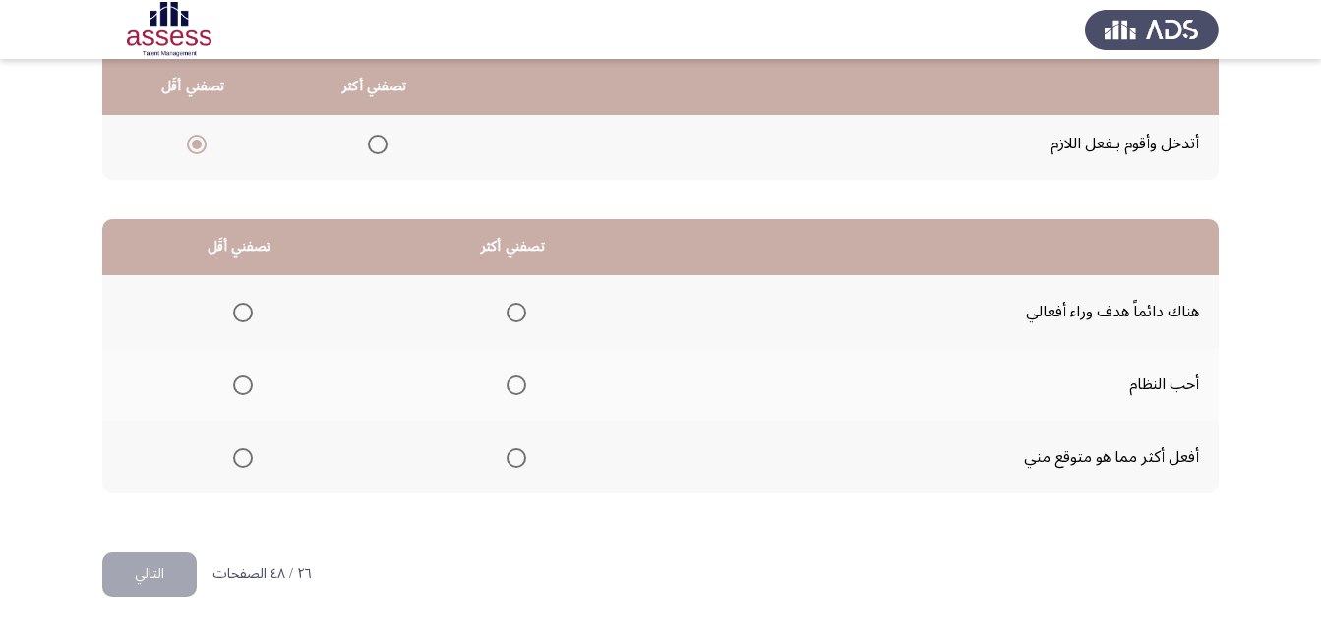
click at [521, 385] on span "Select an option" at bounding box center [516, 386] width 20 height 20
click at [521, 385] on input "Select an option" at bounding box center [516, 386] width 20 height 20
click at [223, 311] on th at bounding box center [238, 311] width 273 height 73
click at [238, 316] on span "Select an option" at bounding box center [243, 313] width 20 height 20
click at [238, 316] on input "Select an option" at bounding box center [243, 313] width 20 height 20
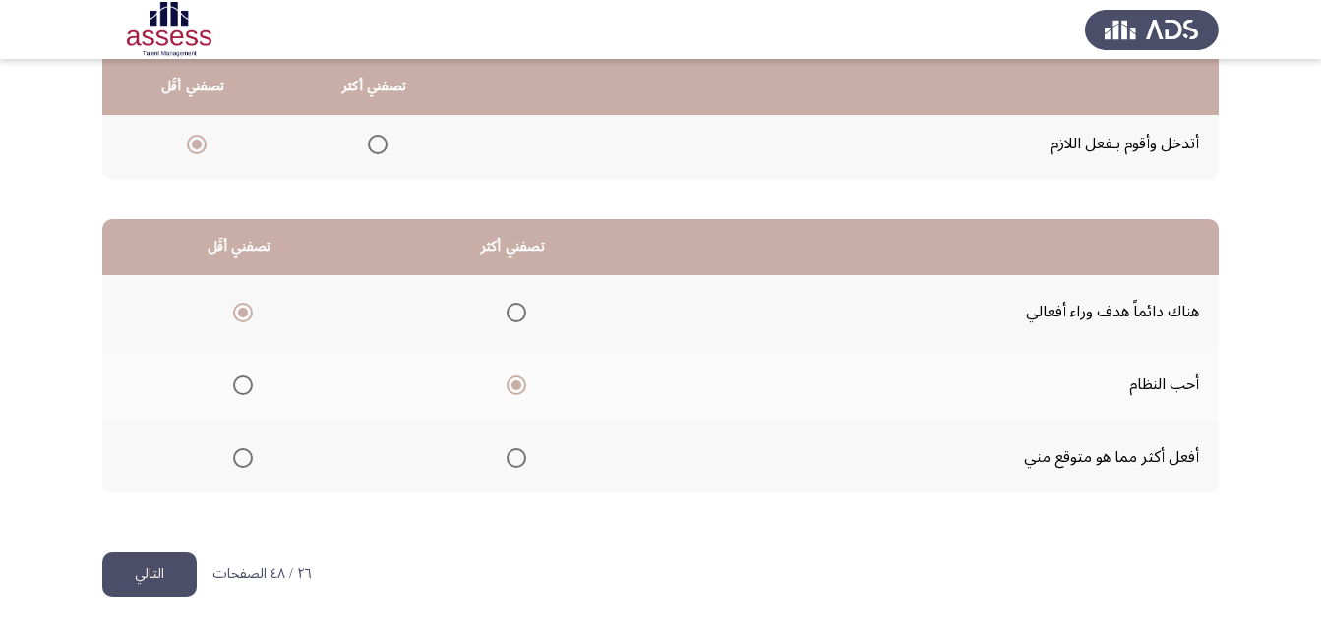
click at [127, 588] on button "التالي" at bounding box center [149, 575] width 94 height 44
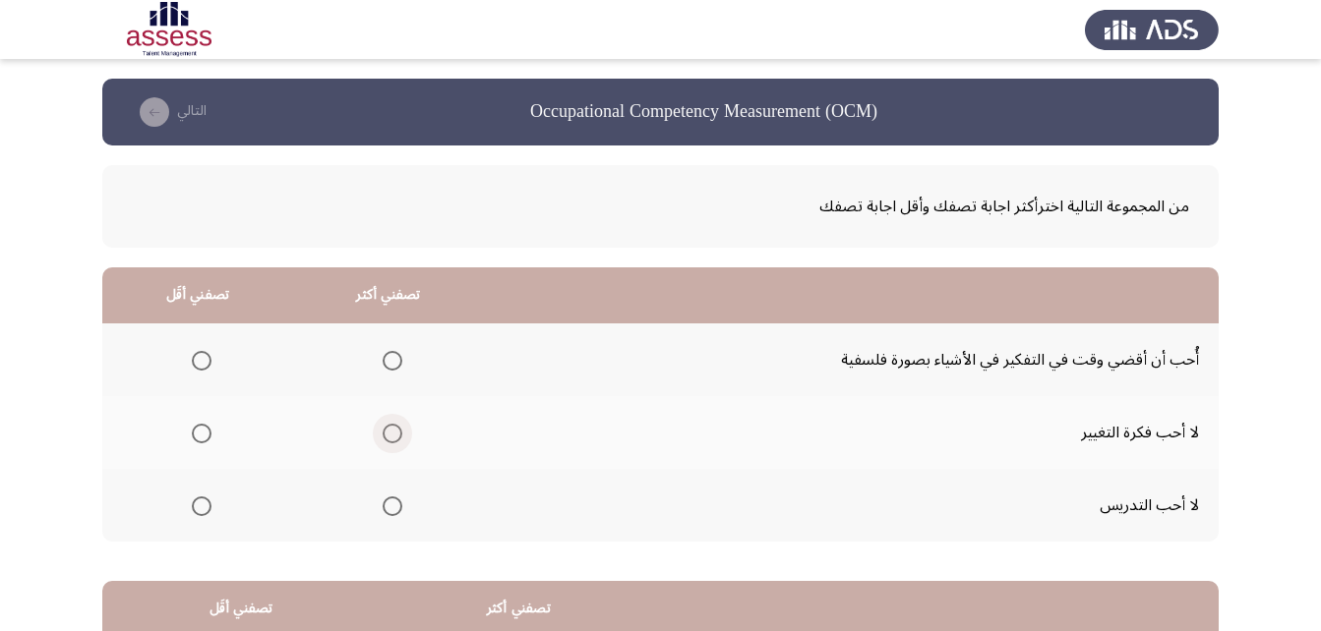
click at [393, 438] on span "Select an option" at bounding box center [392, 434] width 20 height 20
click at [393, 438] on input "Select an option" at bounding box center [392, 434] width 20 height 20
click at [196, 372] on mat-radio-group "Select an option" at bounding box center [198, 359] width 28 height 33
click at [196, 510] on span "Select an option" at bounding box center [202, 507] width 20 height 20
click at [196, 510] on input "Select an option" at bounding box center [202, 507] width 20 height 20
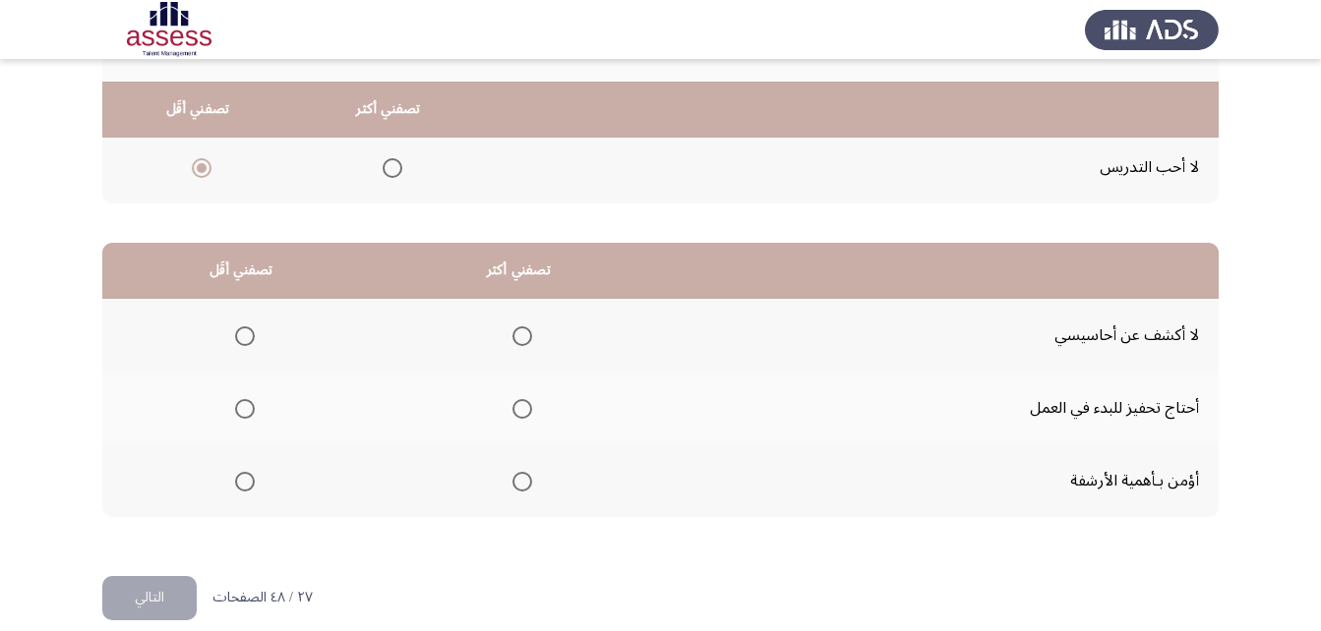
scroll to position [362, 0]
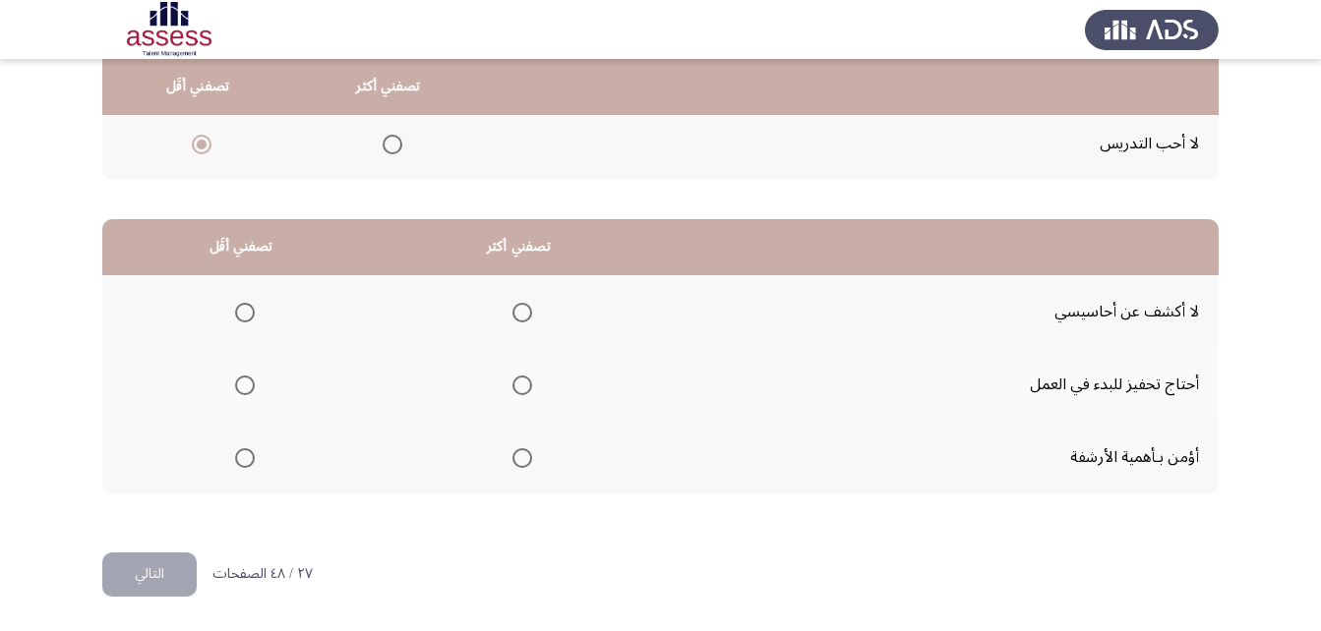
click at [528, 462] on span "Select an option" at bounding box center [522, 458] width 20 height 20
click at [528, 462] on input "Select an option" at bounding box center [522, 458] width 20 height 20
click at [242, 315] on span "Select an option" at bounding box center [245, 313] width 20 height 20
click at [242, 315] on input "Select an option" at bounding box center [245, 313] width 20 height 20
click at [181, 570] on button "التالي" at bounding box center [149, 575] width 94 height 44
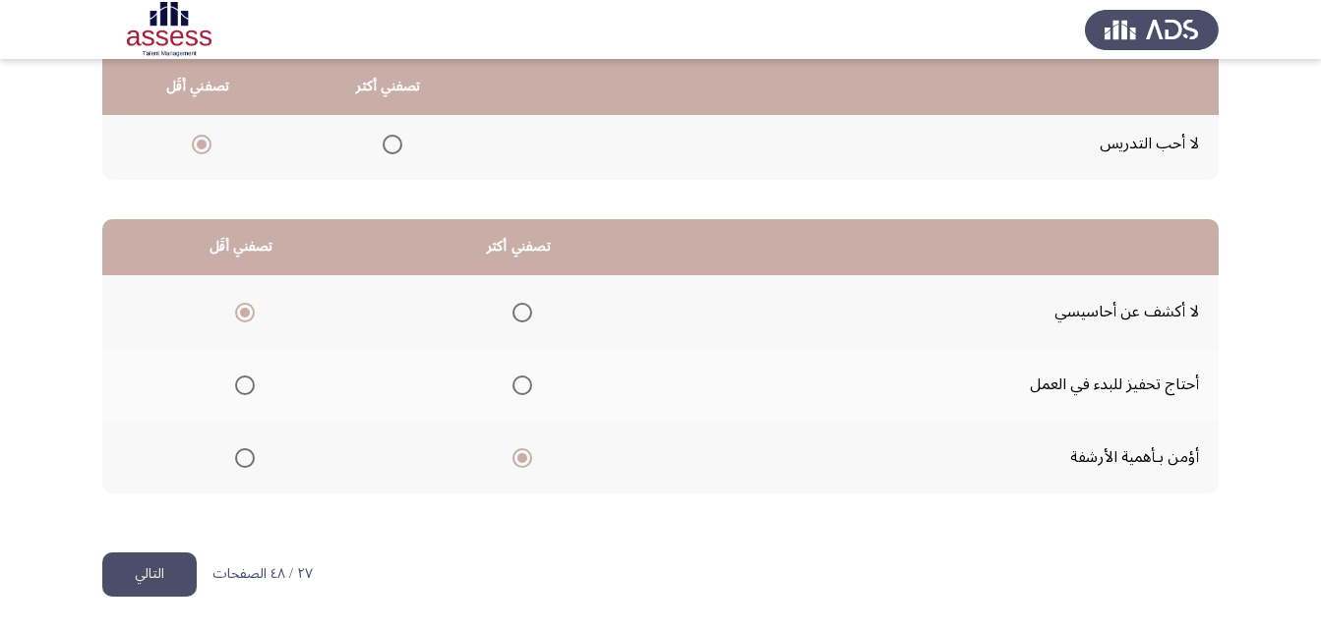
scroll to position [0, 0]
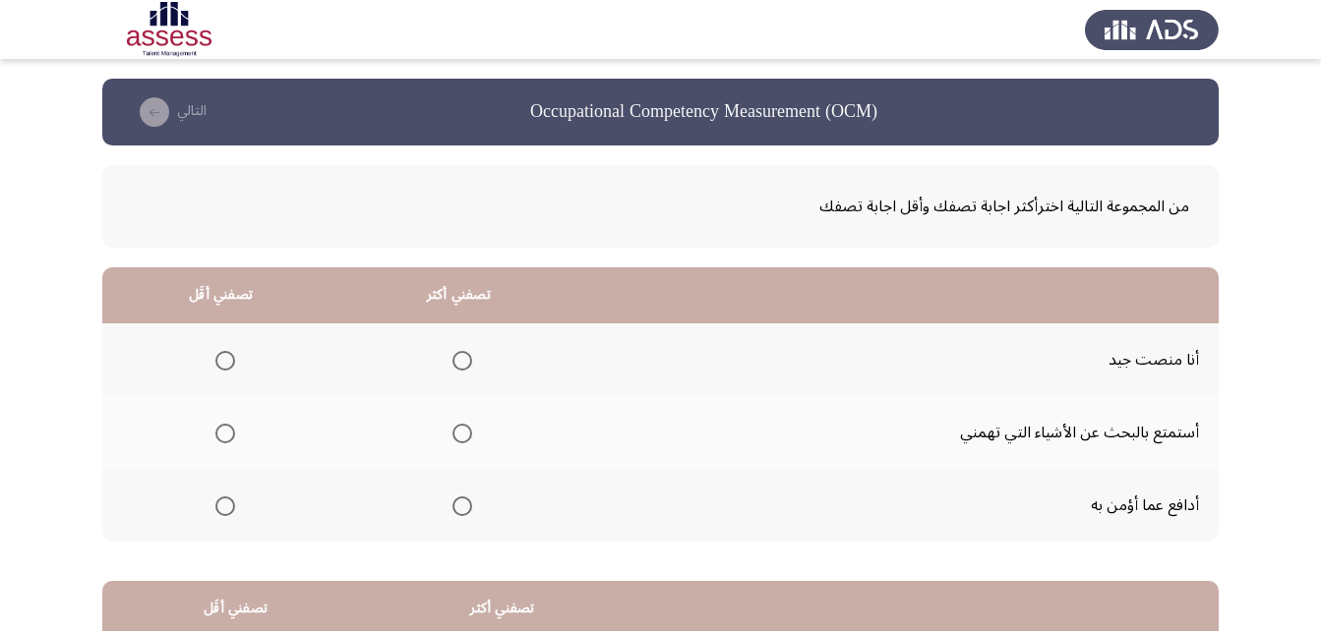
click at [464, 440] on span "Select an option" at bounding box center [462, 434] width 20 height 20
click at [464, 440] on input "Select an option" at bounding box center [462, 434] width 20 height 20
click at [459, 355] on span "Select an option" at bounding box center [462, 361] width 20 height 20
click at [459, 355] on input "Select an option" at bounding box center [462, 361] width 20 height 20
click at [212, 430] on label "Select an option" at bounding box center [221, 434] width 28 height 20
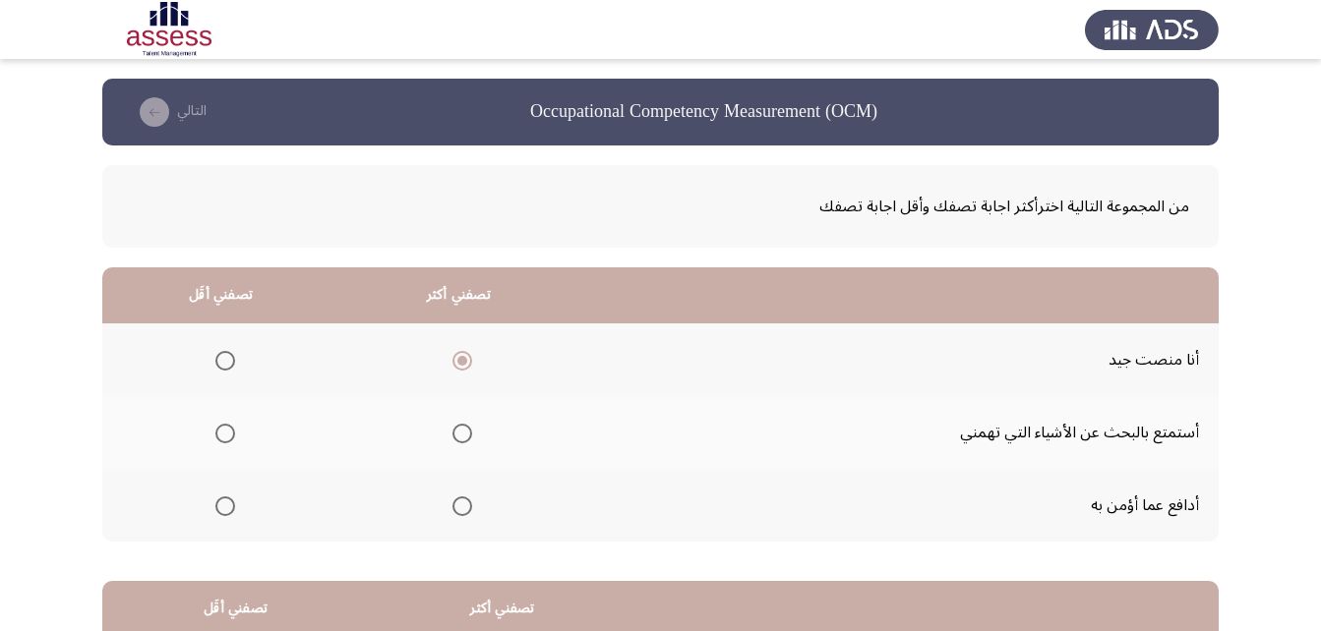
click at [215, 430] on input "Select an option" at bounding box center [225, 434] width 20 height 20
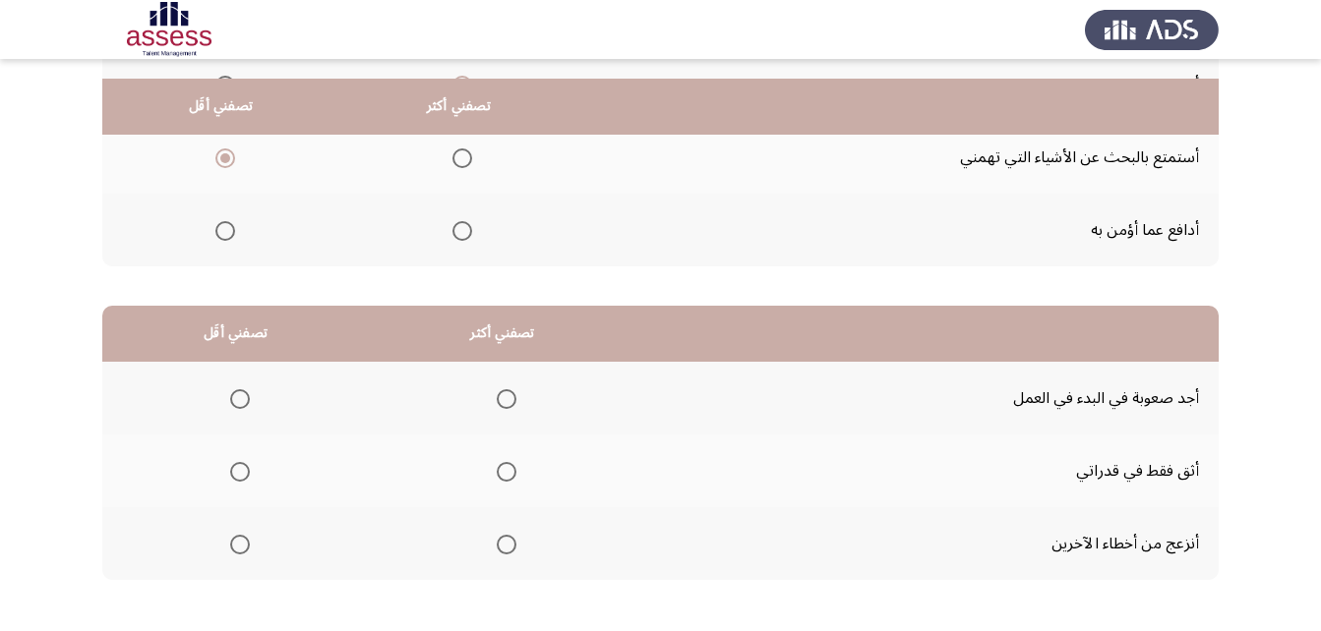
scroll to position [295, 0]
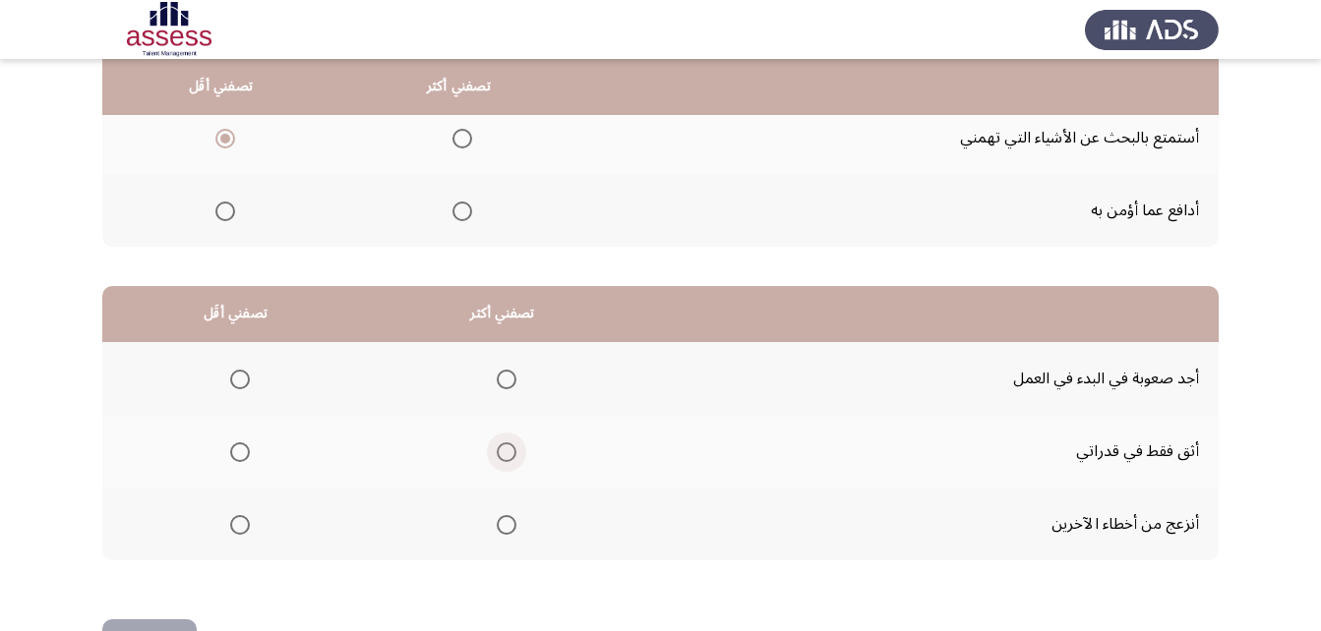
click at [498, 454] on span "Select an option" at bounding box center [507, 452] width 20 height 20
click at [498, 454] on input "Select an option" at bounding box center [507, 452] width 20 height 20
click at [240, 526] on span "Select an option" at bounding box center [240, 525] width 20 height 20
click at [240, 526] on input "Select an option" at bounding box center [240, 525] width 20 height 20
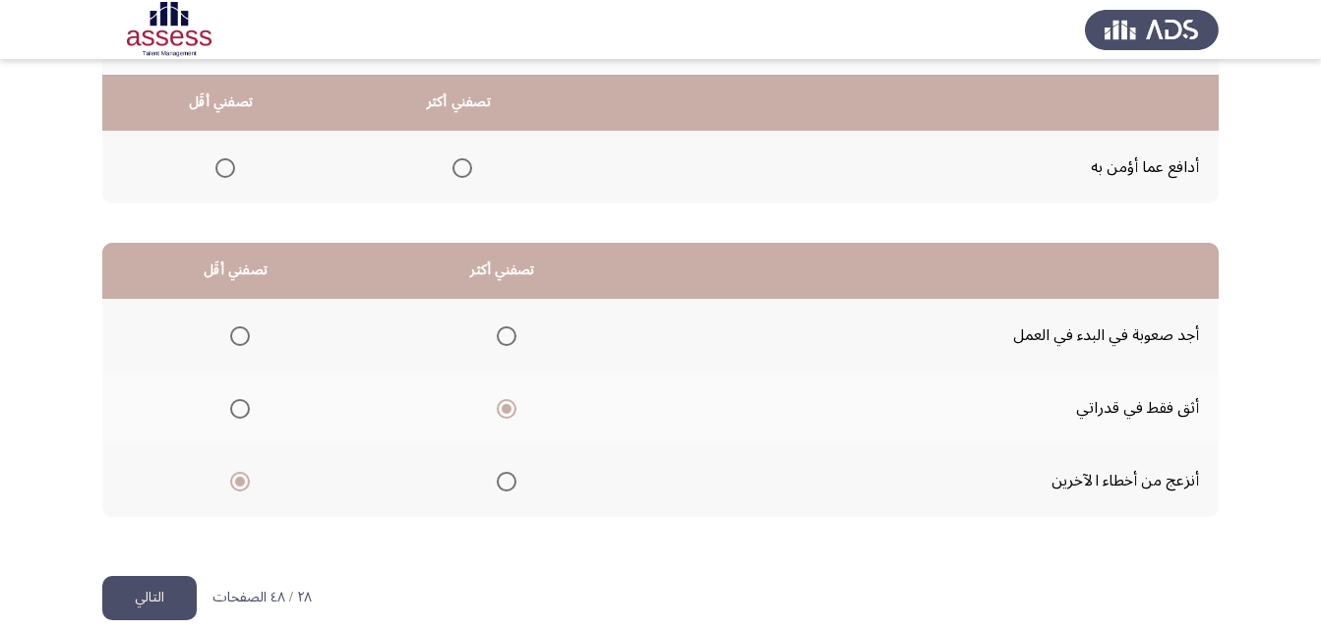
scroll to position [362, 0]
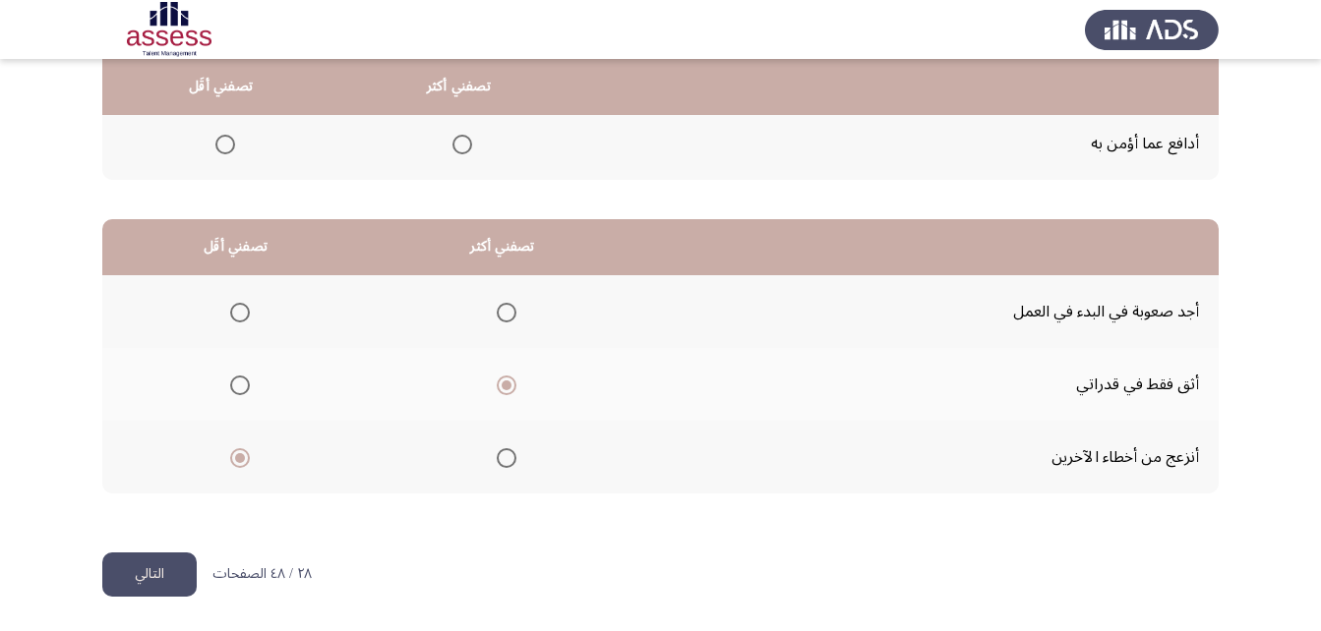
click at [178, 561] on button "التالي" at bounding box center [149, 575] width 94 height 44
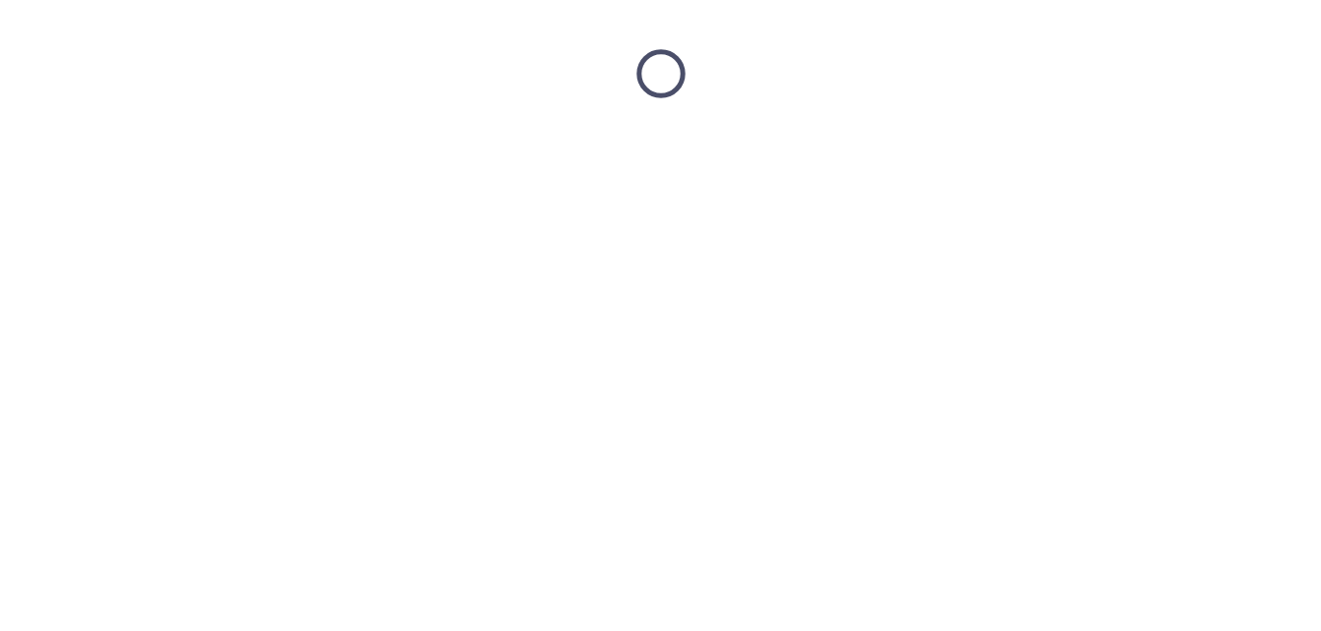
scroll to position [0, 0]
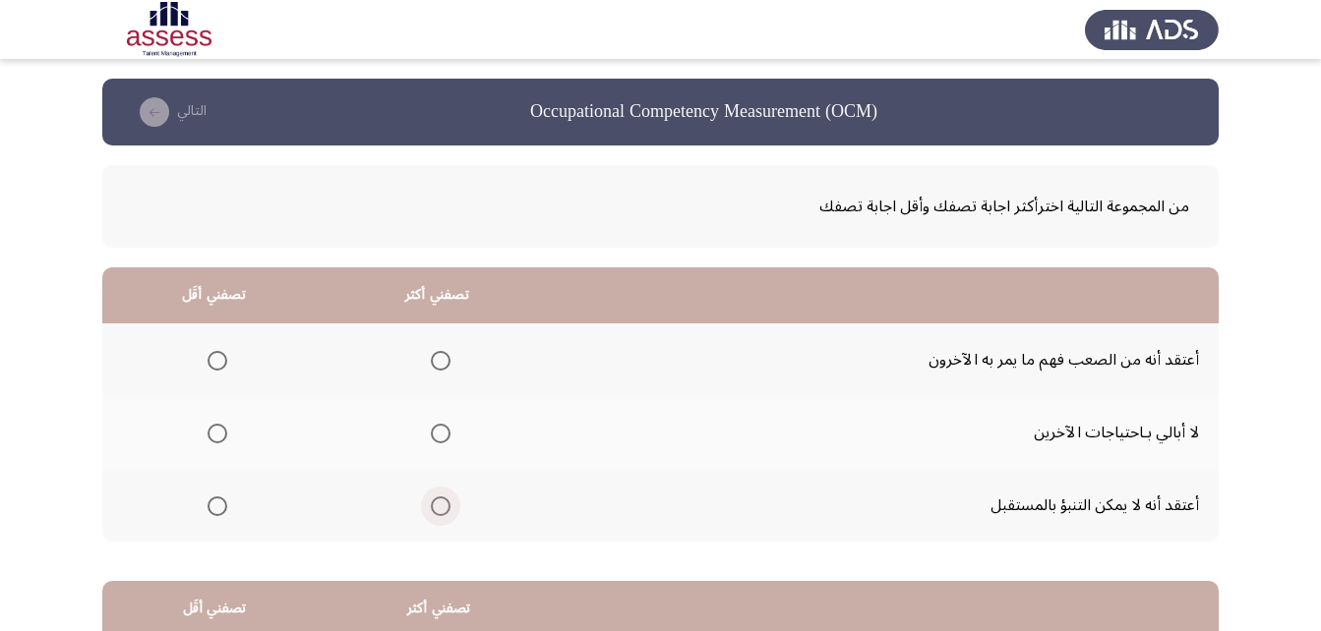
click at [448, 515] on span "Select an option" at bounding box center [441, 507] width 20 height 20
click at [448, 515] on input "Select an option" at bounding box center [441, 507] width 20 height 20
click at [217, 357] on span "Select an option" at bounding box center [217, 361] width 20 height 20
click at [217, 357] on input "Select an option" at bounding box center [217, 361] width 20 height 20
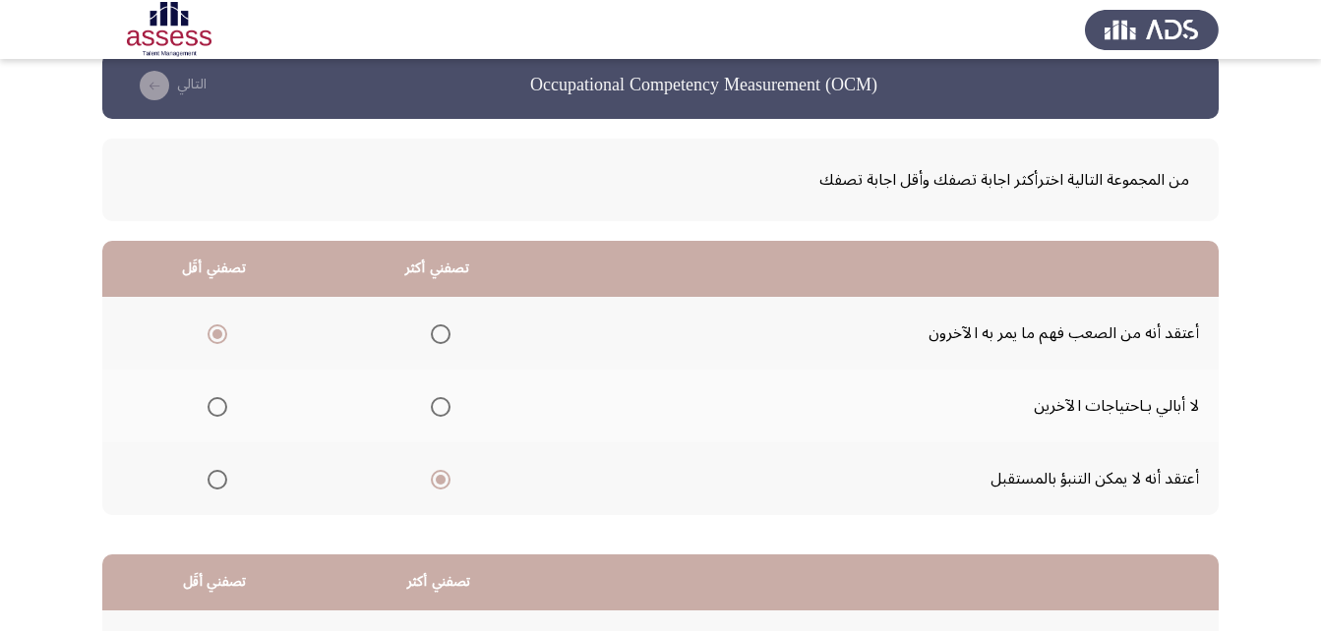
scroll to position [98, 0]
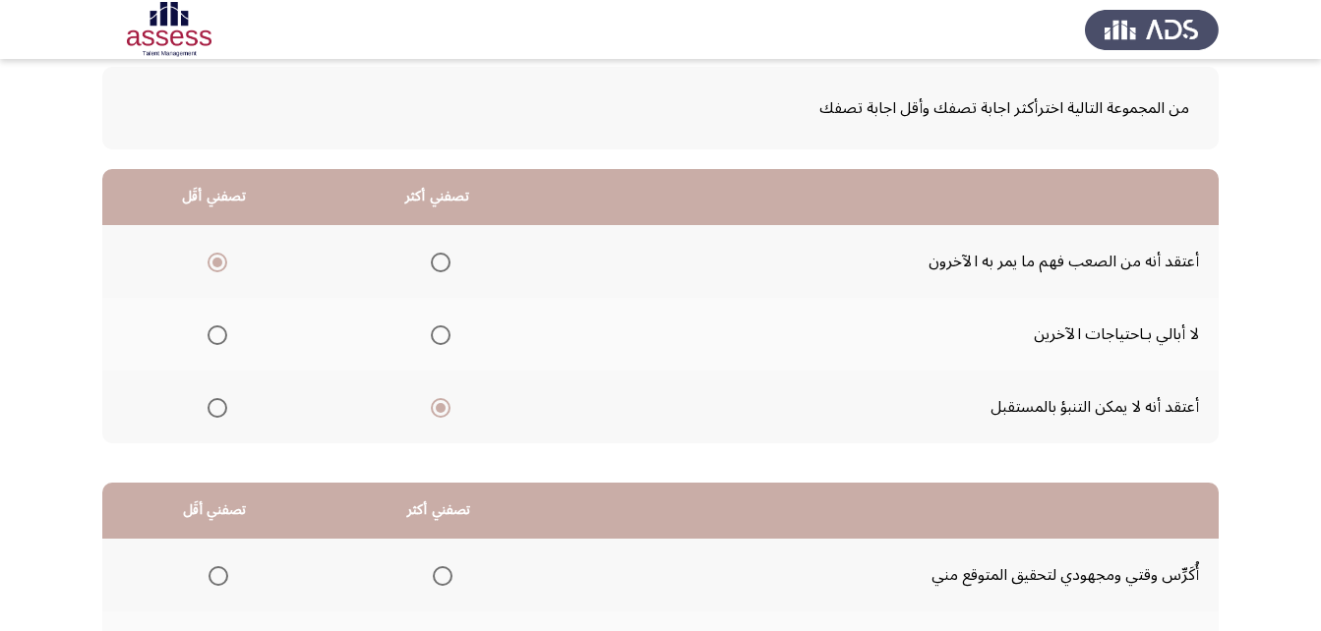
click at [215, 330] on span "Select an option" at bounding box center [217, 335] width 20 height 20
click at [215, 330] on input "Select an option" at bounding box center [217, 335] width 20 height 20
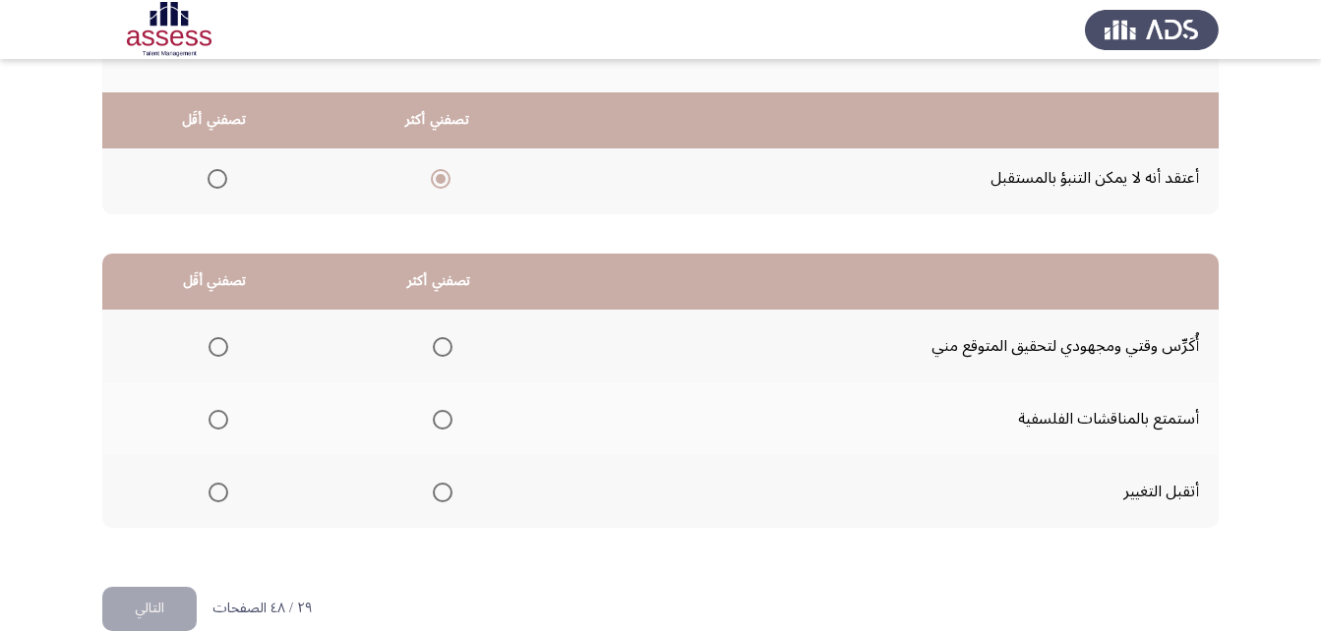
scroll to position [362, 0]
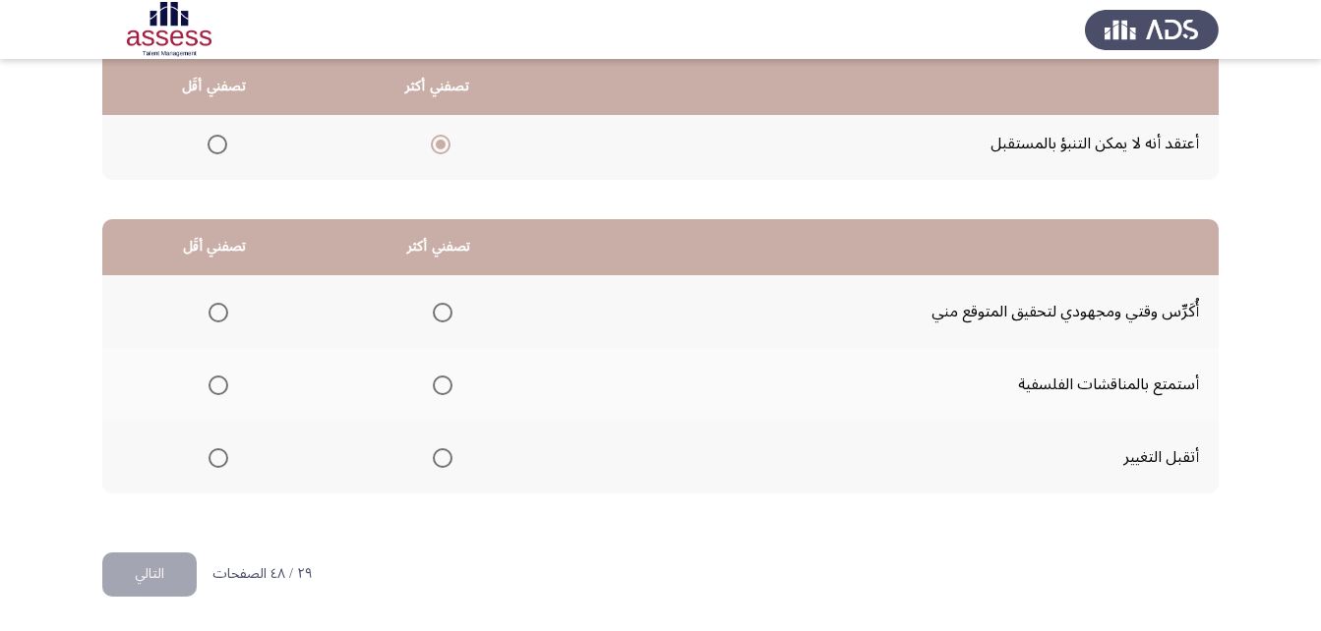
click at [447, 309] on span "Select an option" at bounding box center [443, 313] width 20 height 20
click at [447, 309] on input "Select an option" at bounding box center [443, 313] width 20 height 20
click at [212, 463] on span "Select an option" at bounding box center [218, 458] width 20 height 20
click at [212, 463] on input "Select an option" at bounding box center [218, 458] width 20 height 20
click at [155, 571] on button "التالي" at bounding box center [149, 575] width 94 height 44
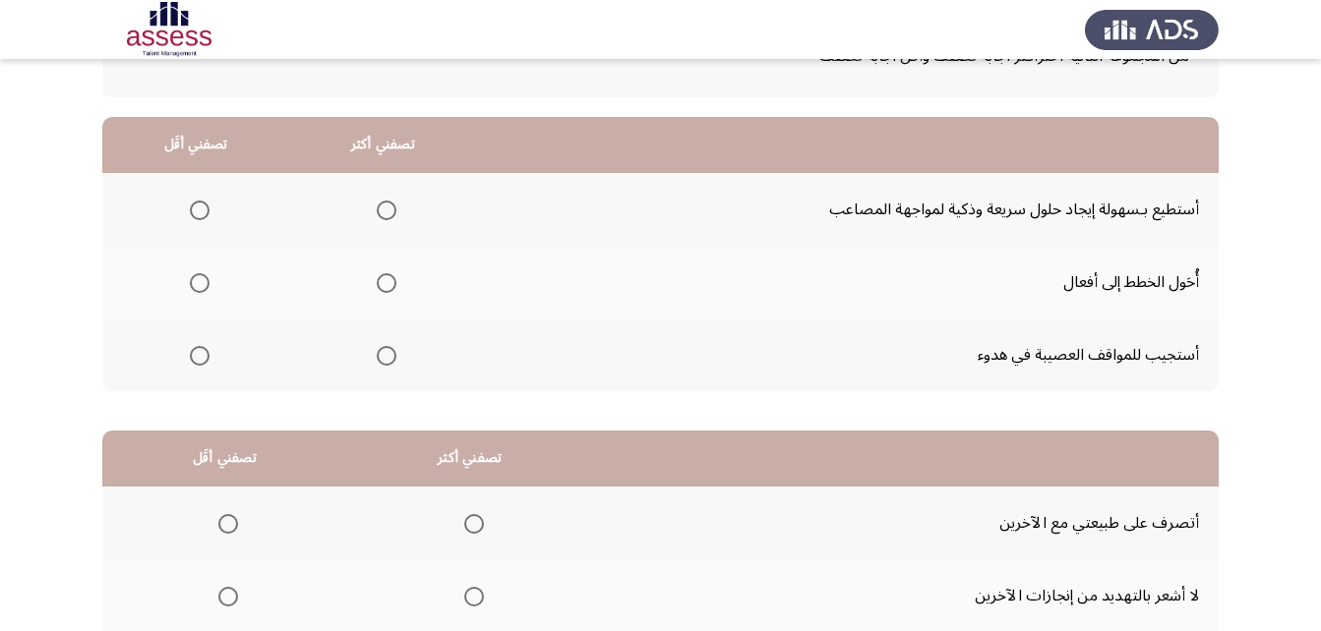
scroll to position [197, 0]
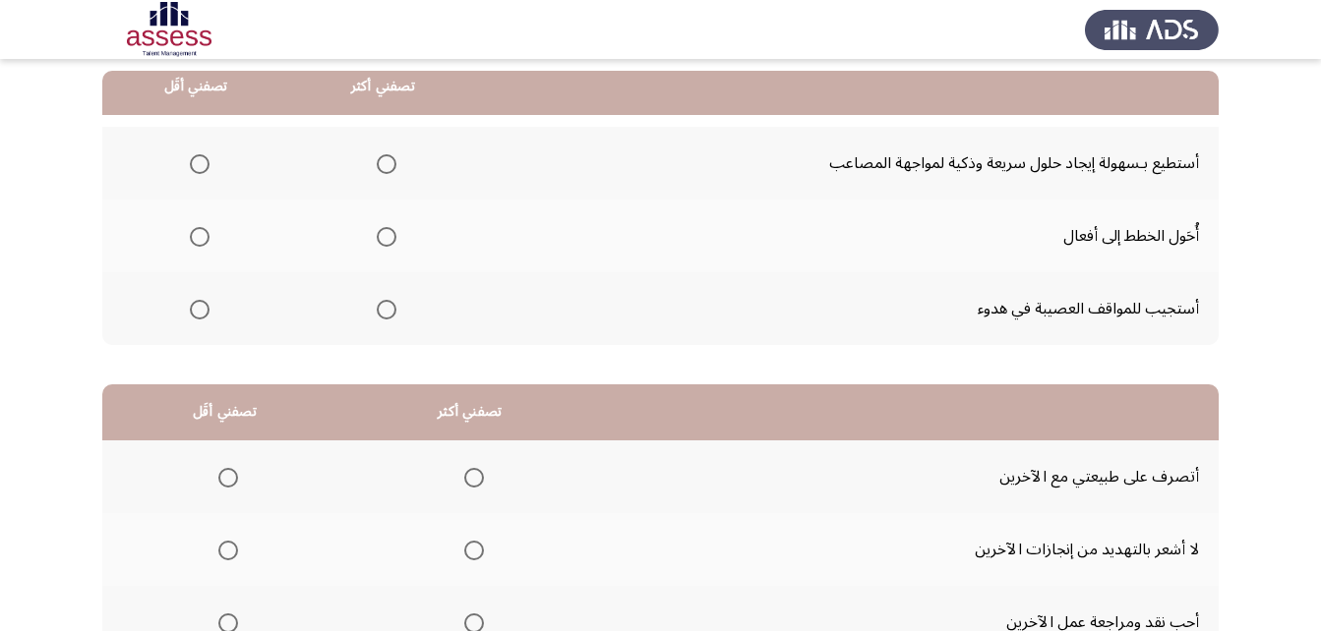
click at [380, 303] on span "Select an option" at bounding box center [387, 310] width 20 height 20
click at [380, 303] on input "Select an option" at bounding box center [387, 310] width 20 height 20
click at [187, 238] on label "Select an option" at bounding box center [196, 237] width 28 height 20
click at [190, 238] on input "Select an option" at bounding box center [200, 237] width 20 height 20
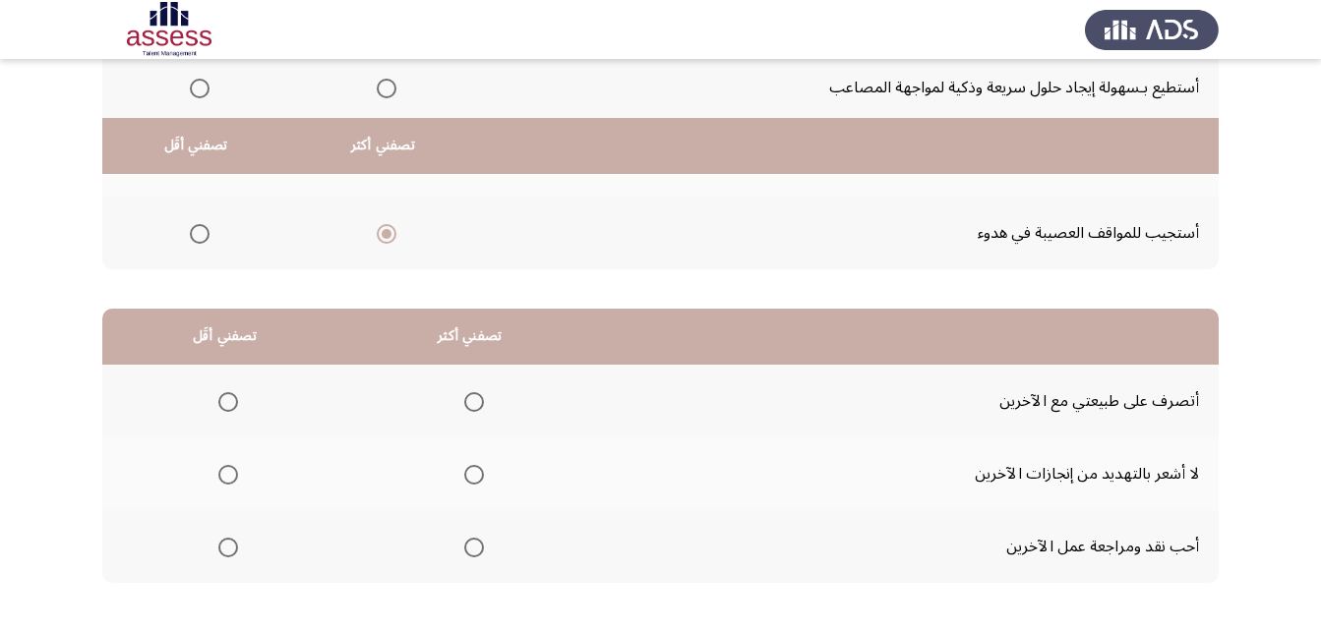
scroll to position [362, 0]
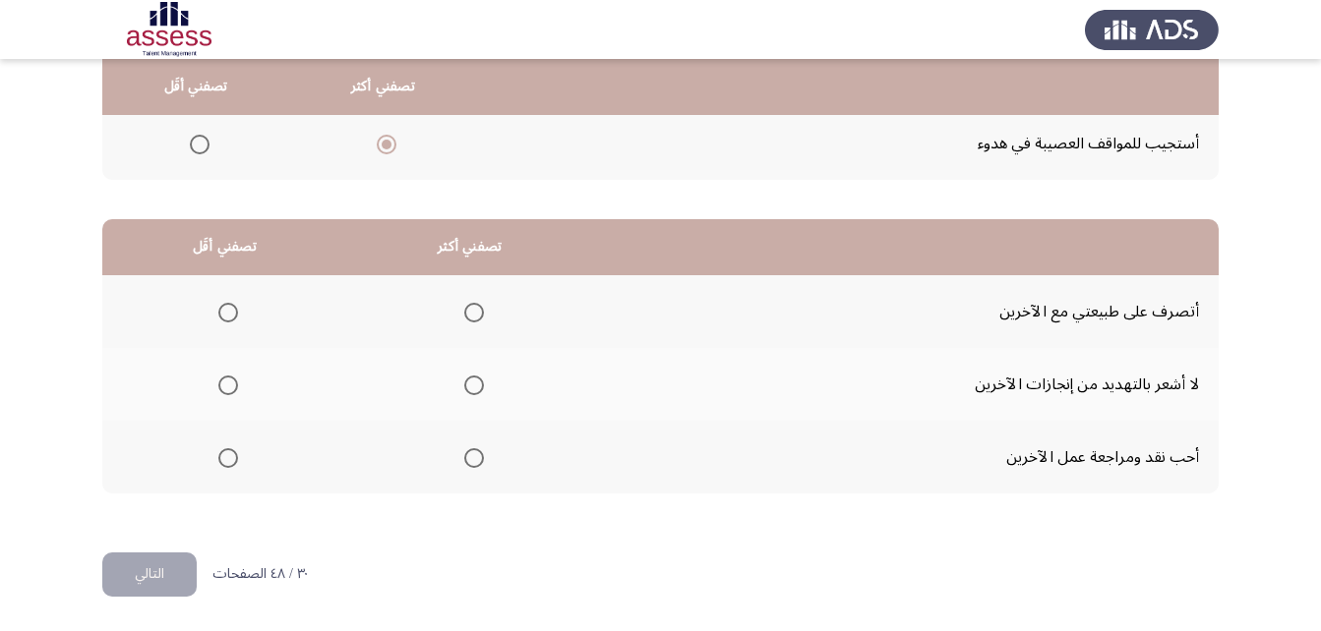
click at [475, 307] on span "Select an option" at bounding box center [474, 313] width 20 height 20
click at [475, 307] on input "Select an option" at bounding box center [474, 313] width 20 height 20
click at [222, 387] on span "Select an option" at bounding box center [228, 386] width 20 height 20
click at [222, 387] on input "Select an option" at bounding box center [228, 386] width 20 height 20
click at [161, 582] on button "التالي" at bounding box center [149, 575] width 94 height 44
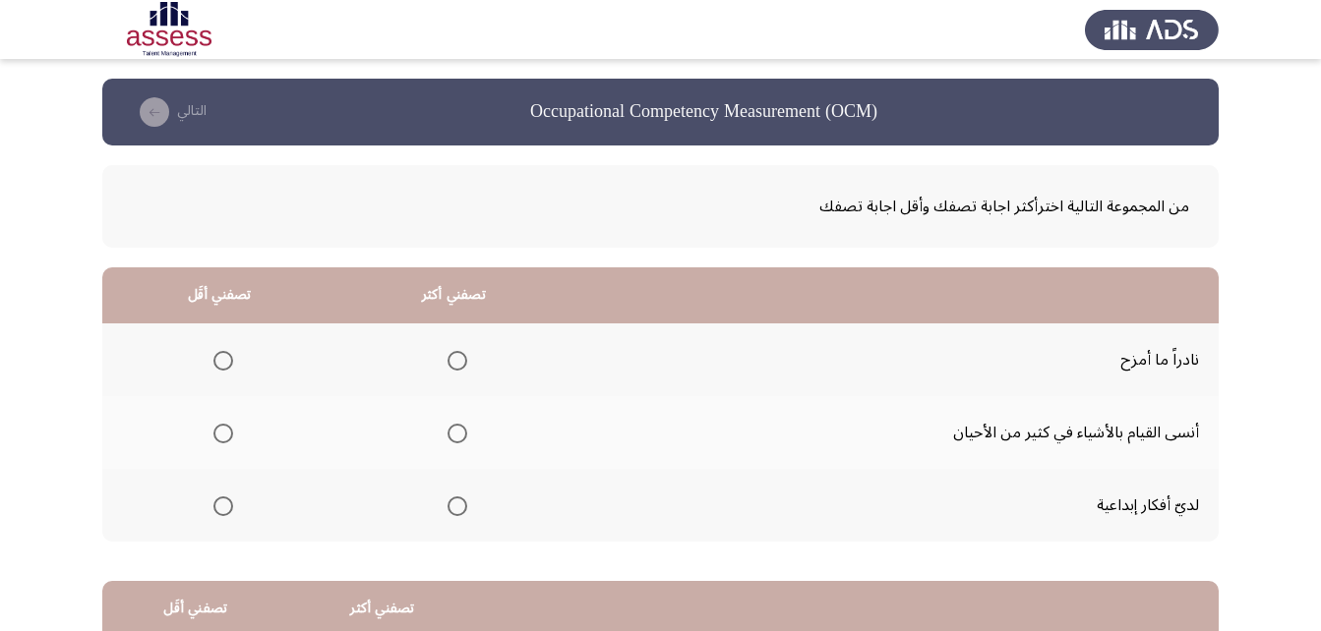
scroll to position [98, 0]
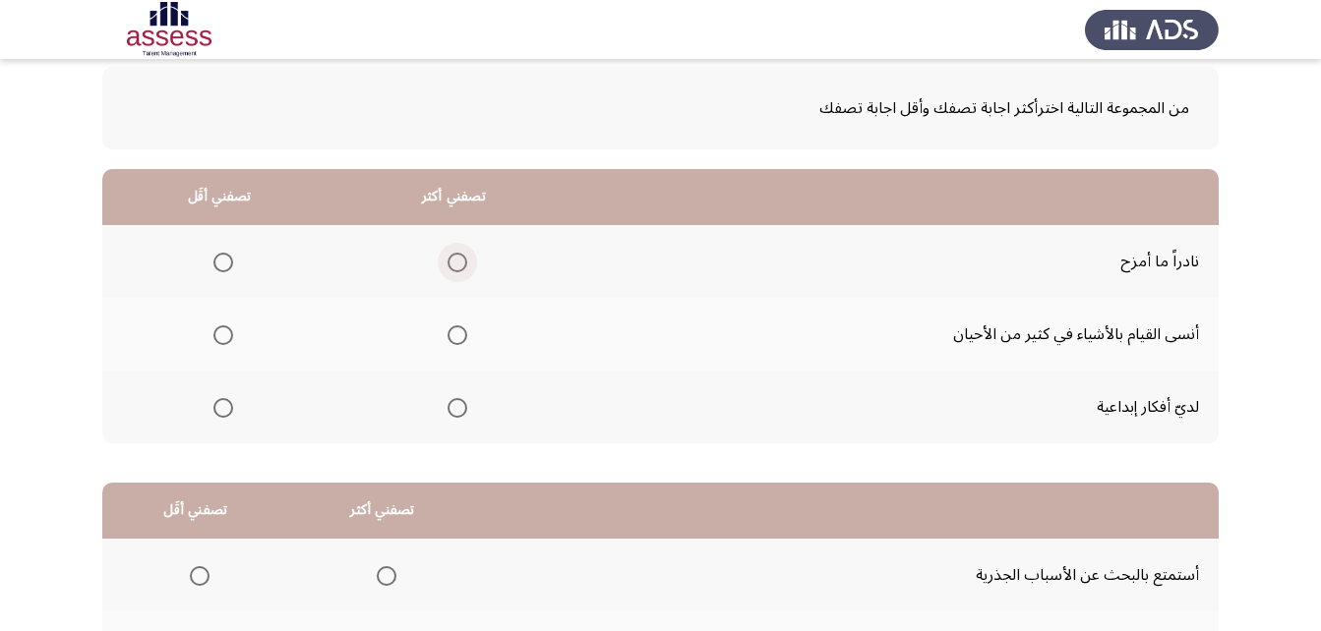
click at [449, 269] on span "Select an option" at bounding box center [457, 263] width 20 height 20
click at [449, 269] on input "Select an option" at bounding box center [457, 263] width 20 height 20
click at [217, 325] on span "Select an option" at bounding box center [223, 335] width 20 height 20
click at [217, 325] on input "Select an option" at bounding box center [223, 335] width 20 height 20
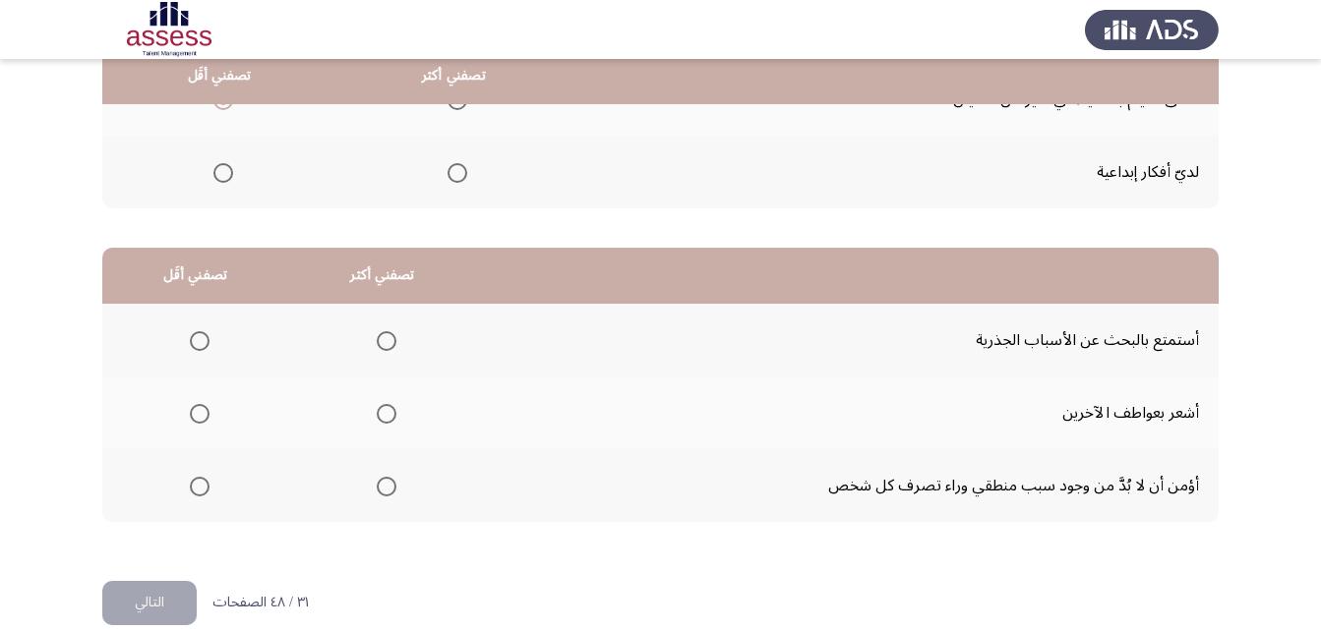
scroll to position [362, 0]
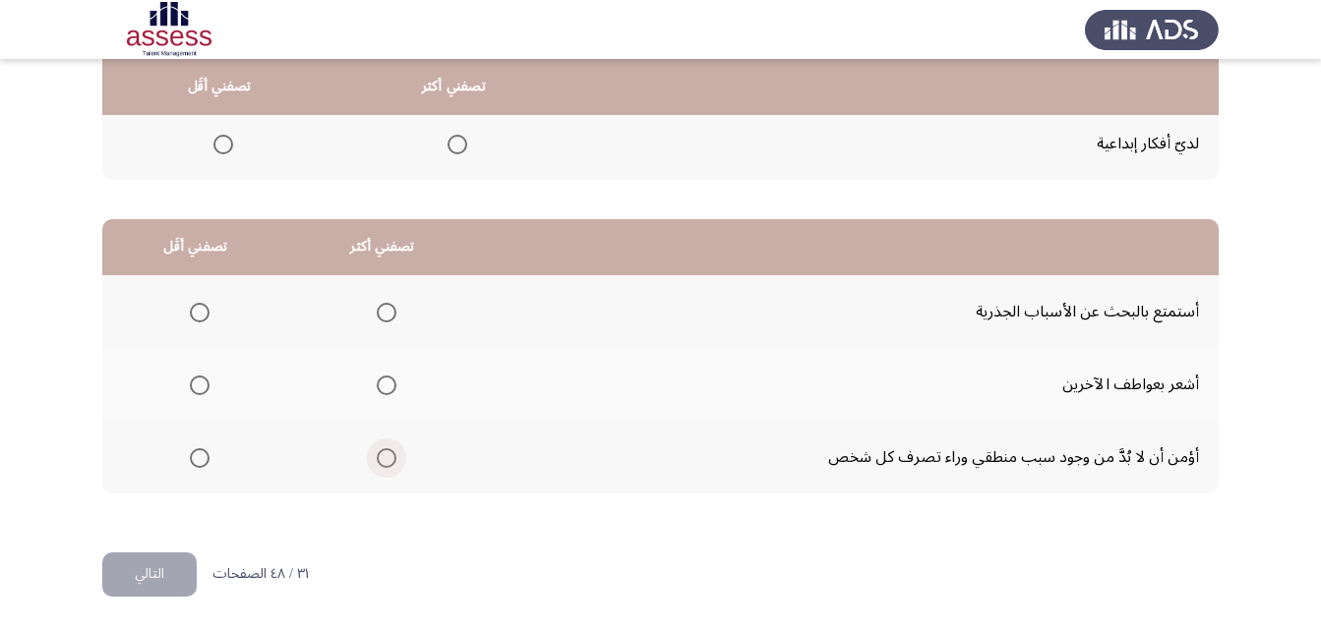
click at [390, 456] on span "Select an option" at bounding box center [387, 458] width 20 height 20
click at [390, 456] on input "Select an option" at bounding box center [387, 458] width 20 height 20
click at [197, 382] on span "Select an option" at bounding box center [200, 386] width 20 height 20
click at [197, 382] on input "Select an option" at bounding box center [200, 386] width 20 height 20
click at [166, 580] on button "التالي" at bounding box center [149, 575] width 94 height 44
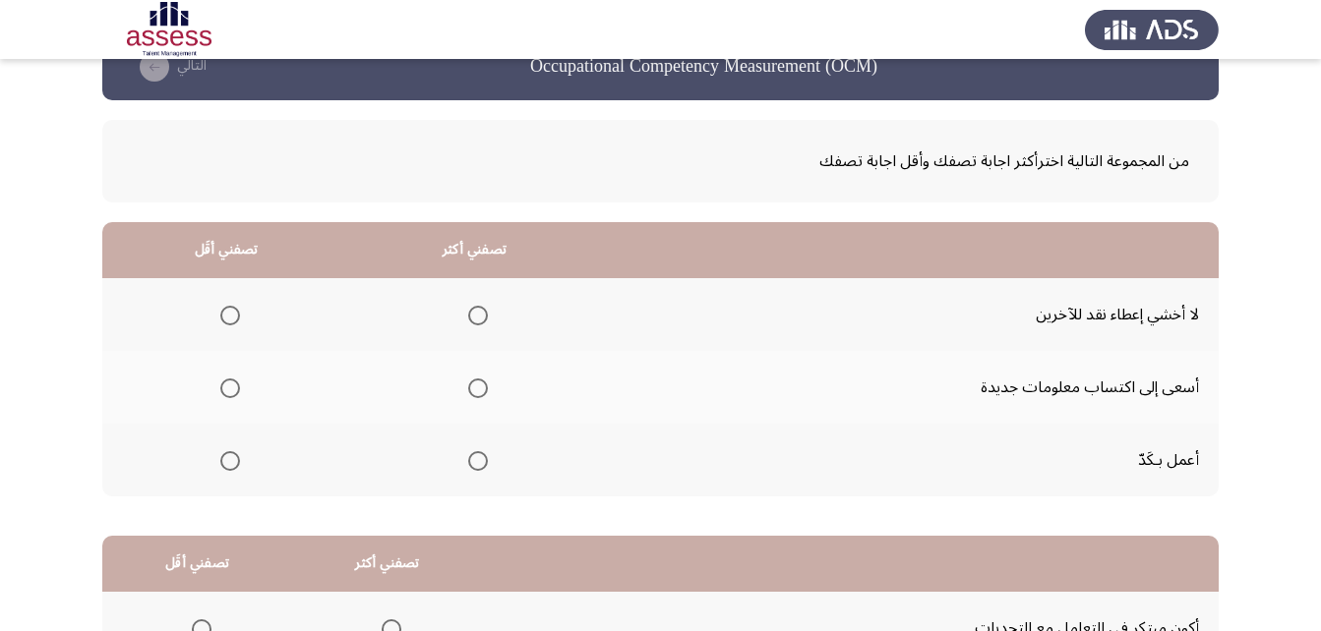
scroll to position [0, 0]
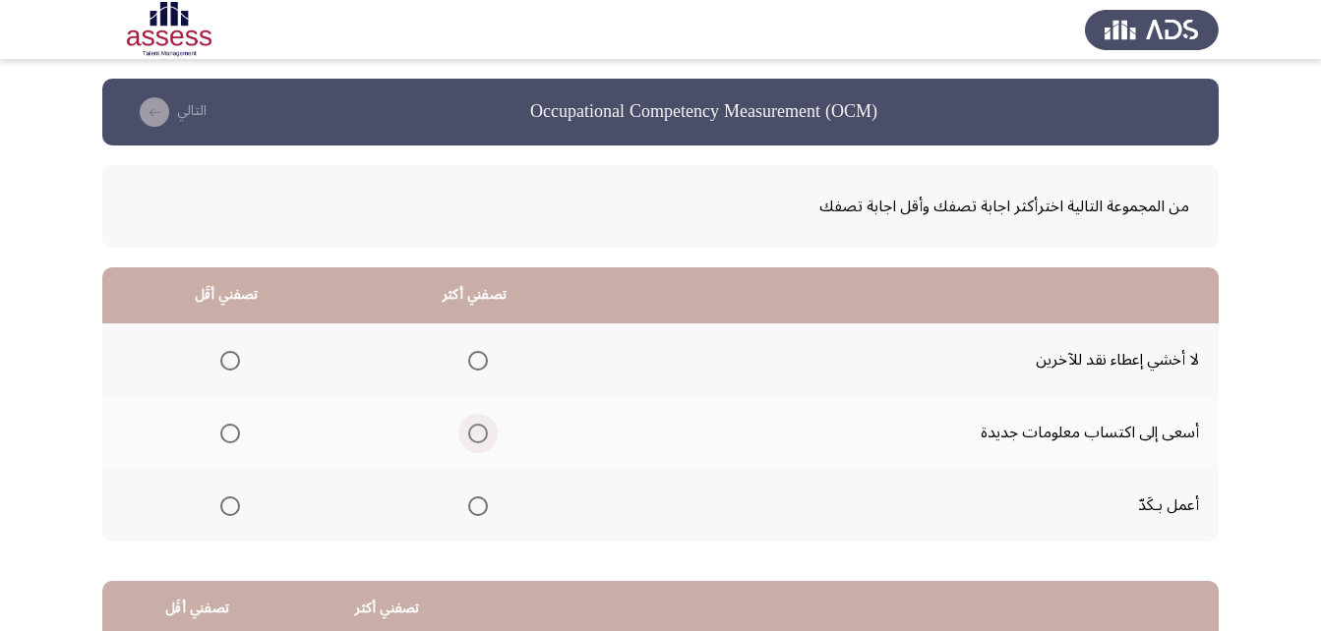
click at [479, 425] on span "Select an option" at bounding box center [478, 434] width 20 height 20
click at [479, 425] on input "Select an option" at bounding box center [478, 434] width 20 height 20
click at [473, 514] on span "Select an option" at bounding box center [478, 507] width 20 height 20
click at [473, 514] on input "Select an option" at bounding box center [478, 507] width 20 height 20
click at [215, 435] on label "Select an option" at bounding box center [226, 434] width 28 height 20
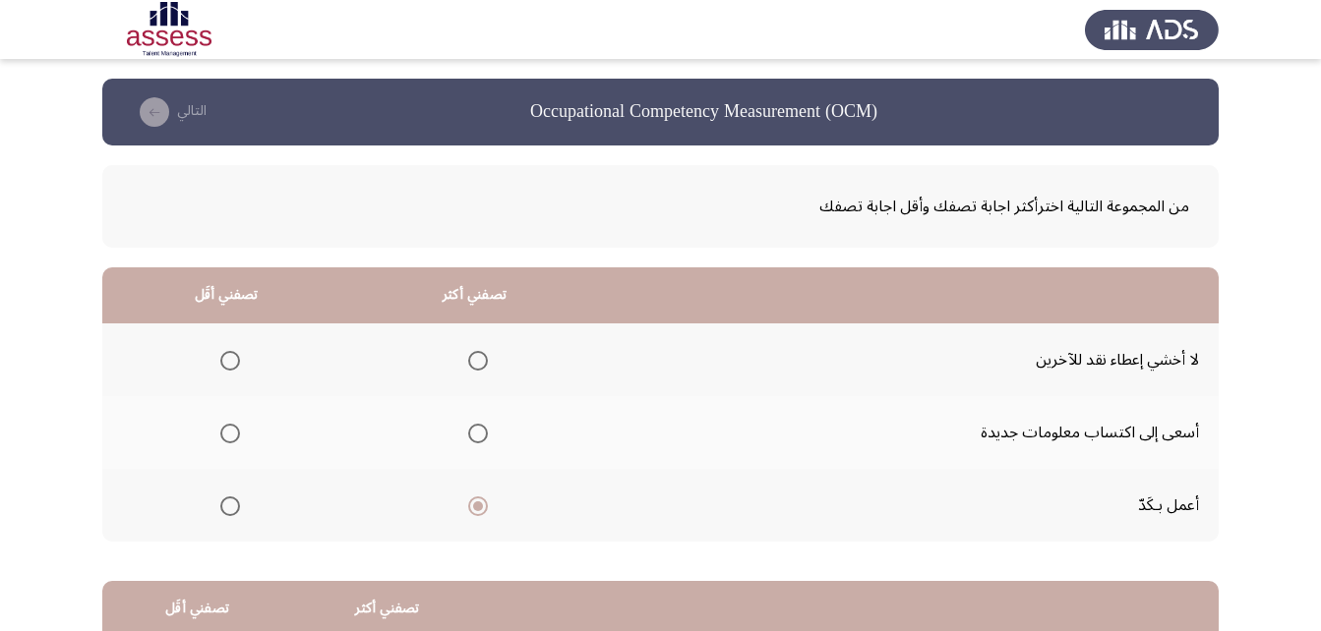
click at [220, 435] on input "Select an option" at bounding box center [230, 434] width 20 height 20
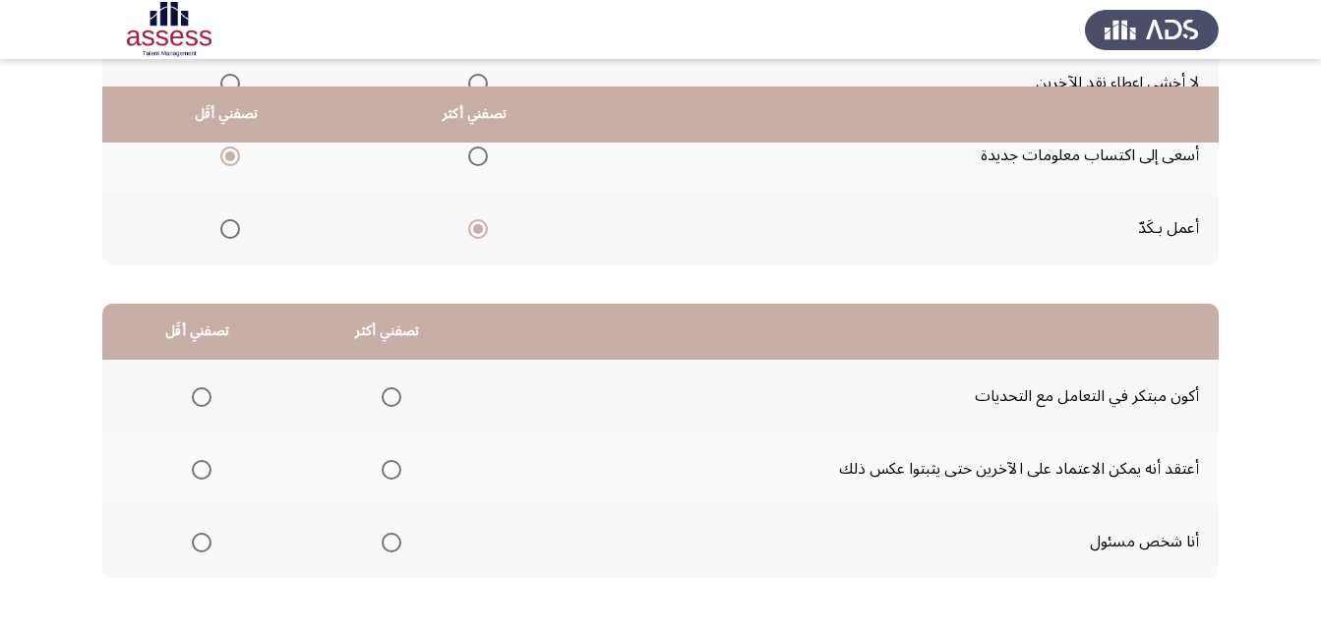
scroll to position [362, 0]
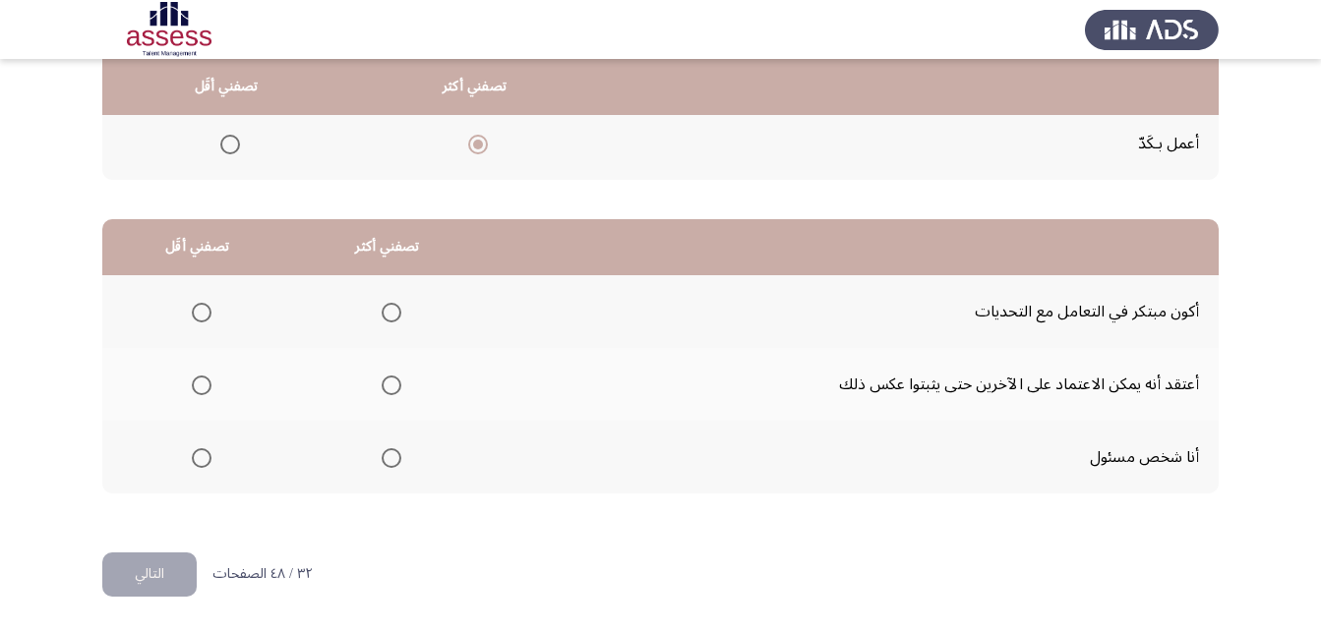
click at [389, 385] on span "Select an option" at bounding box center [392, 386] width 20 height 20
click at [389, 385] on input "Select an option" at bounding box center [392, 386] width 20 height 20
click at [192, 455] on span "Select an option" at bounding box center [202, 458] width 20 height 20
click at [192, 455] on input "Select an option" at bounding box center [202, 458] width 20 height 20
click at [186, 587] on button "التالي" at bounding box center [149, 575] width 94 height 44
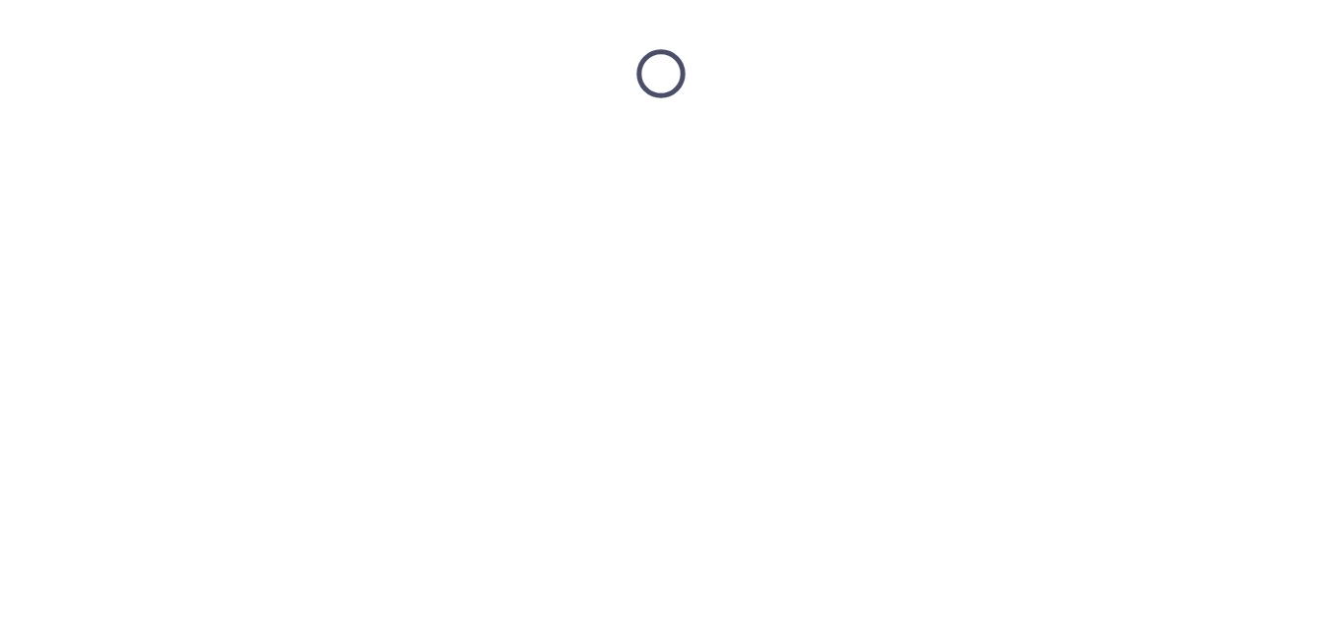
scroll to position [0, 0]
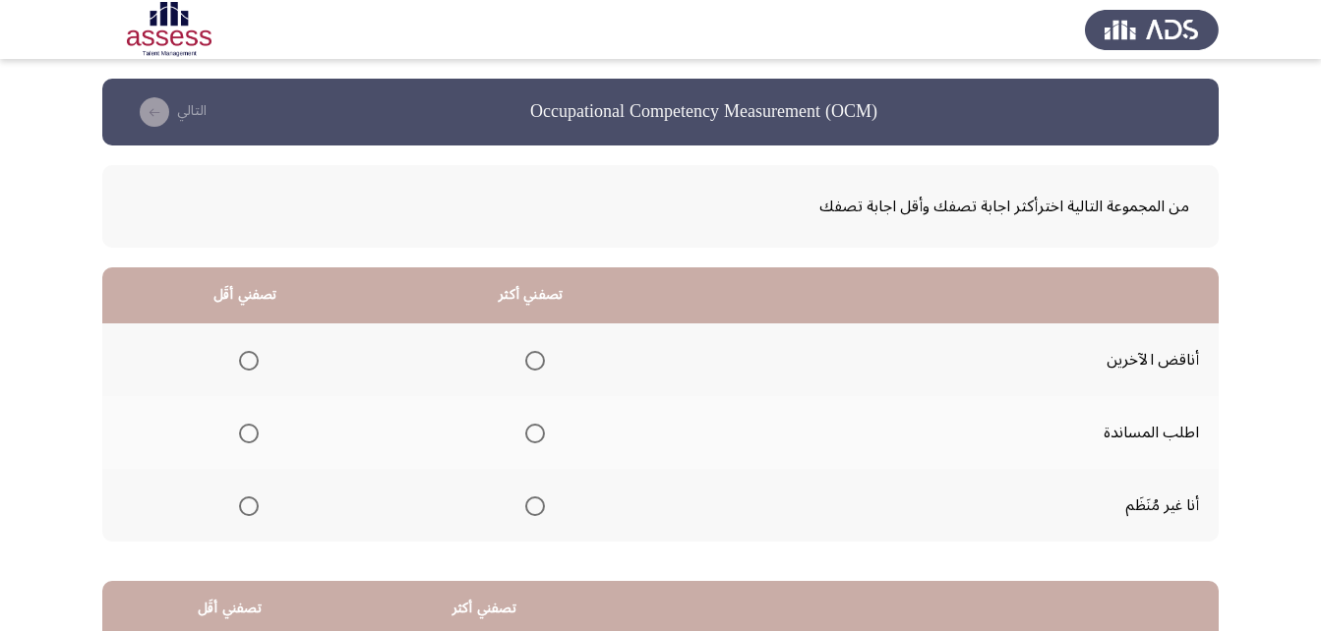
click at [525, 432] on span "Select an option" at bounding box center [535, 434] width 20 height 20
click at [525, 432] on input "Select an option" at bounding box center [535, 434] width 20 height 20
click at [239, 361] on span "Select an option" at bounding box center [249, 361] width 20 height 20
click at [239, 361] on input "Select an option" at bounding box center [249, 361] width 20 height 20
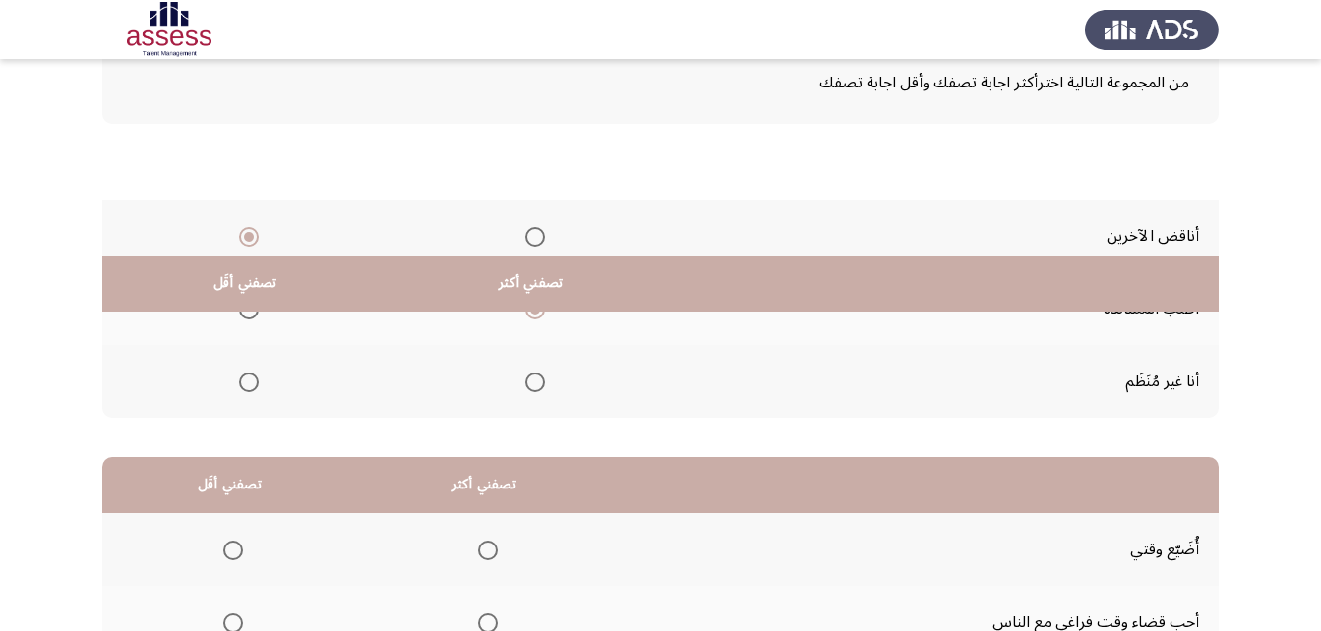
scroll to position [362, 0]
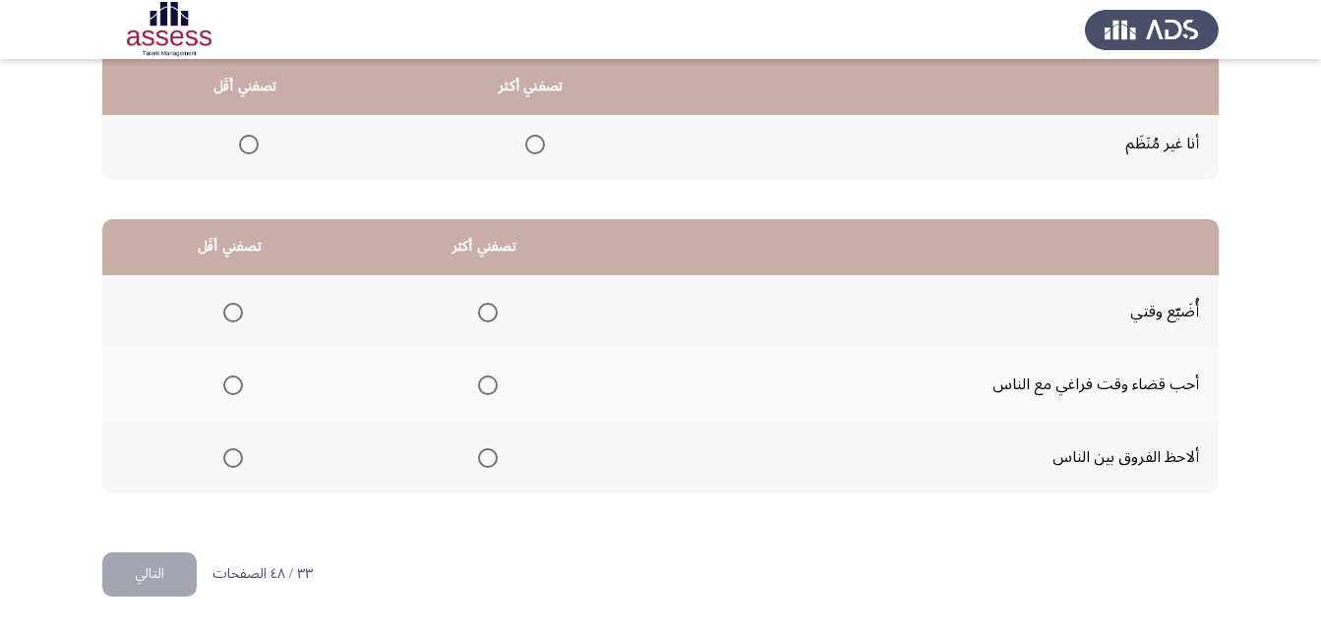
click at [483, 388] on span "Select an option" at bounding box center [488, 386] width 20 height 20
click at [483, 388] on input "Select an option" at bounding box center [488, 386] width 20 height 20
click at [230, 318] on span "Select an option" at bounding box center [233, 313] width 20 height 20
click at [230, 318] on input "Select an option" at bounding box center [233, 313] width 20 height 20
click at [161, 580] on button "التالي" at bounding box center [149, 575] width 94 height 44
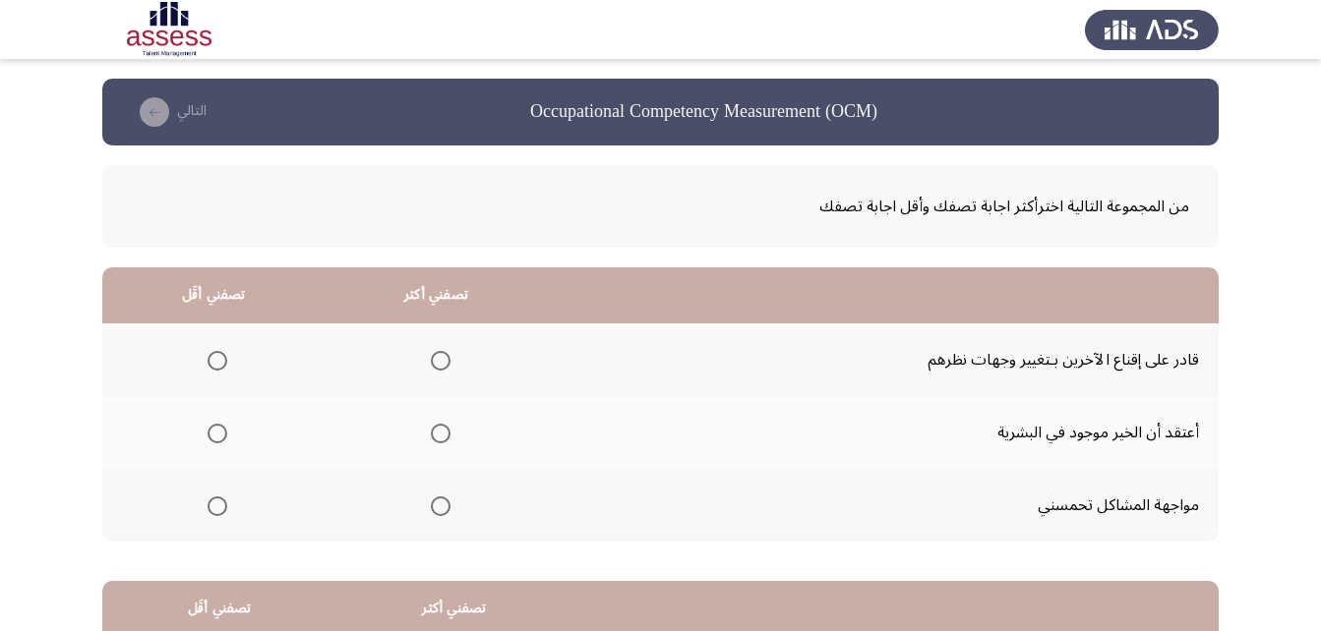
scroll to position [98, 0]
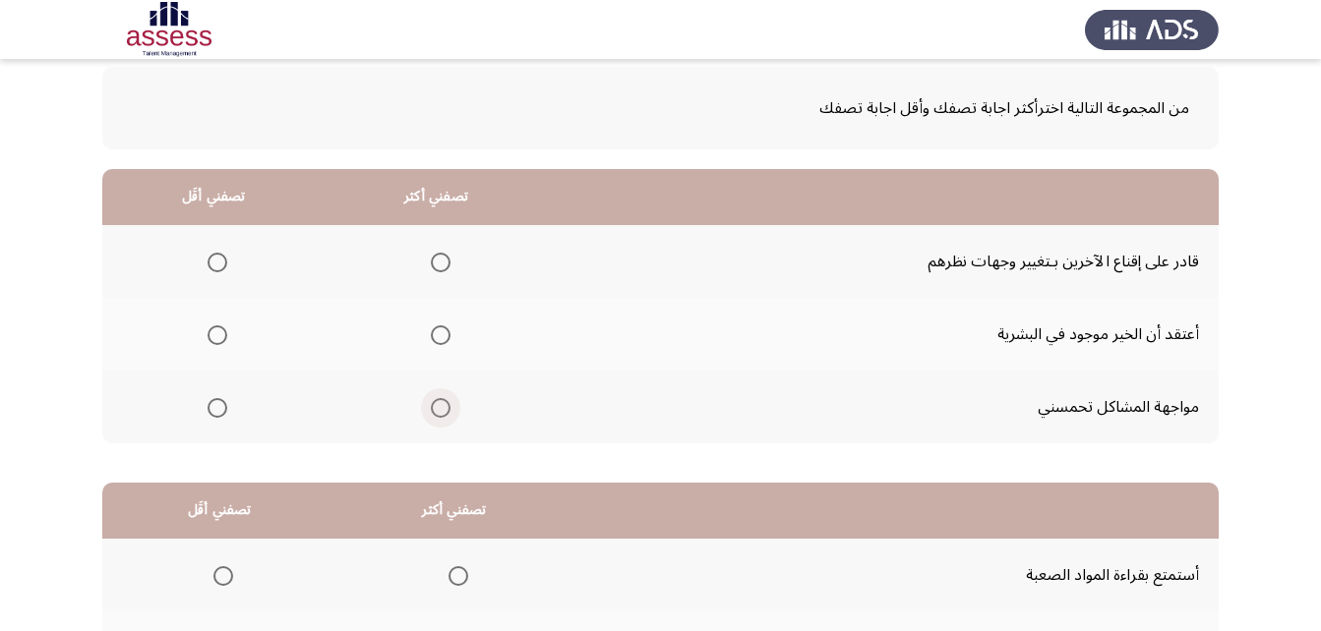
click at [431, 406] on span "Select an option" at bounding box center [441, 408] width 20 height 20
click at [431, 406] on input "Select an option" at bounding box center [441, 408] width 20 height 20
click at [184, 267] on th at bounding box center [213, 261] width 222 height 73
click at [222, 273] on mat-radio-group "Select an option" at bounding box center [214, 261] width 28 height 33
click at [221, 267] on span "Select an option" at bounding box center [217, 263] width 20 height 20
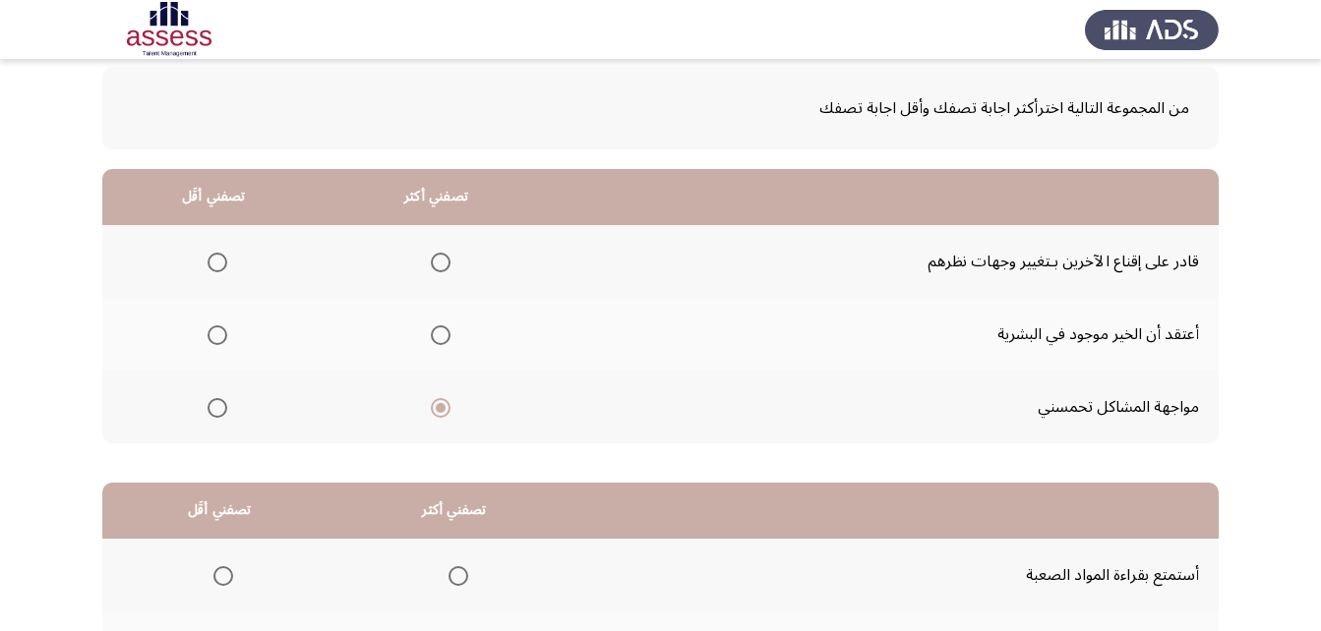
click at [221, 267] on input "Select an option" at bounding box center [217, 263] width 20 height 20
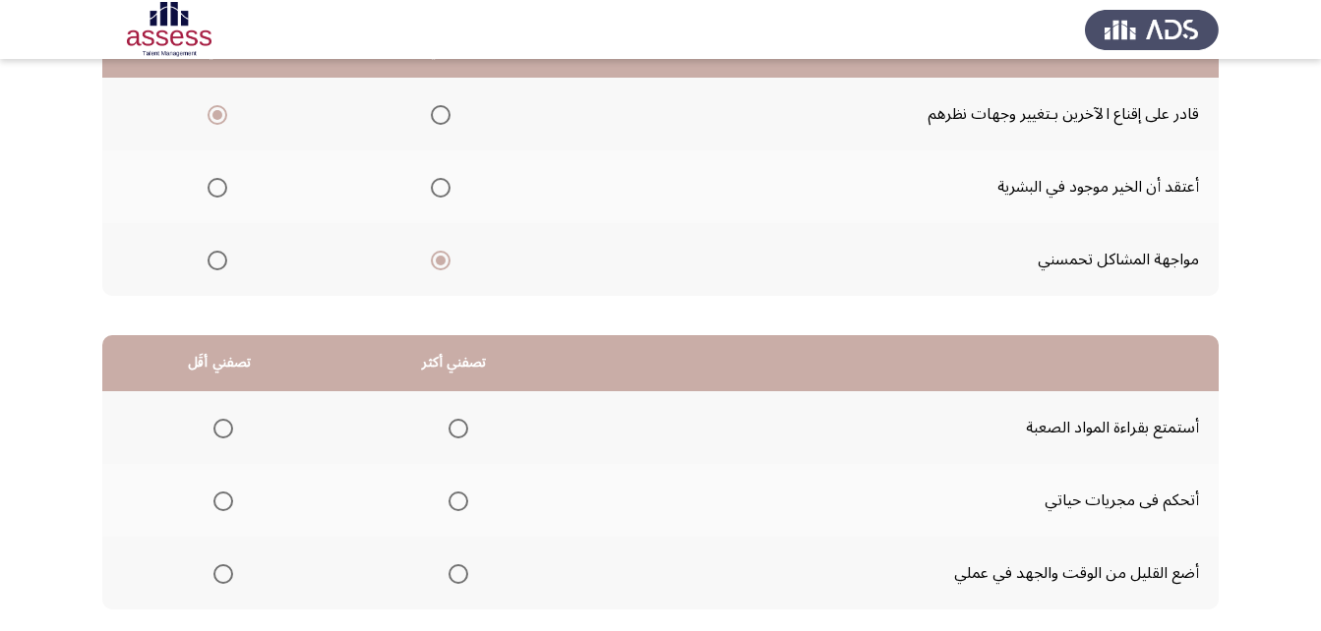
scroll to position [362, 0]
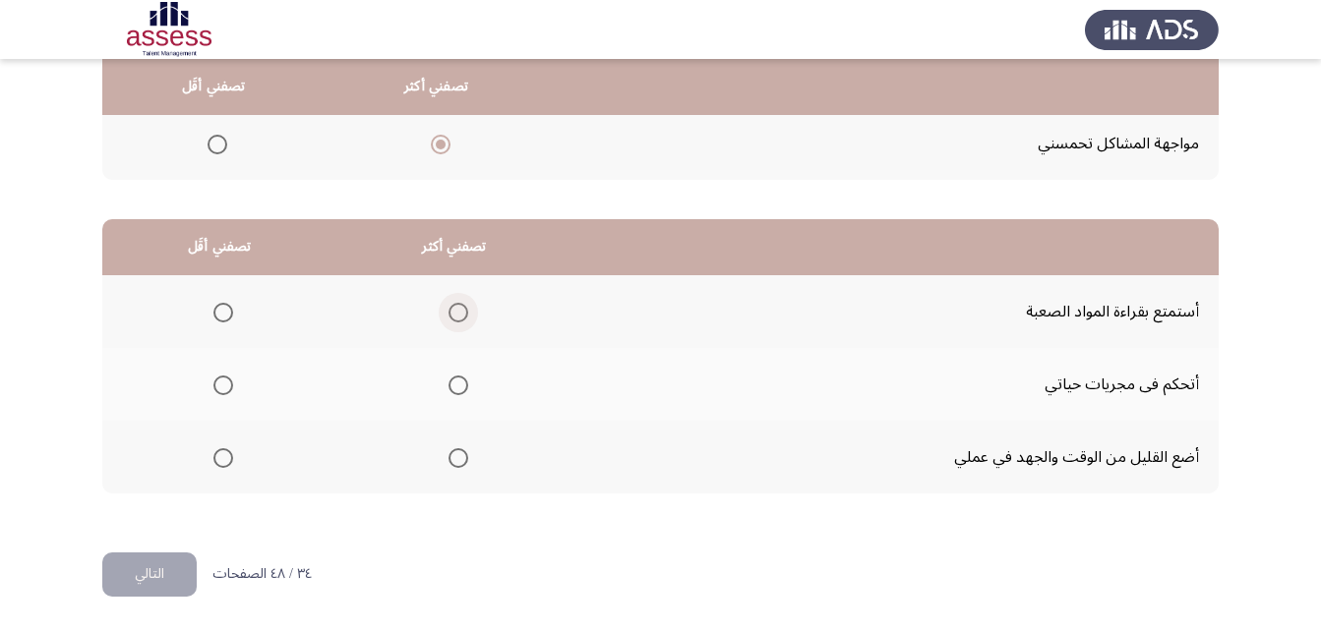
click at [455, 320] on span "Select an option" at bounding box center [458, 313] width 20 height 20
click at [455, 320] on input "Select an option" at bounding box center [458, 313] width 20 height 20
click at [226, 377] on span "Select an option" at bounding box center [223, 386] width 20 height 20
click at [226, 377] on input "Select an option" at bounding box center [223, 386] width 20 height 20
click at [128, 583] on button "التالي" at bounding box center [149, 575] width 94 height 44
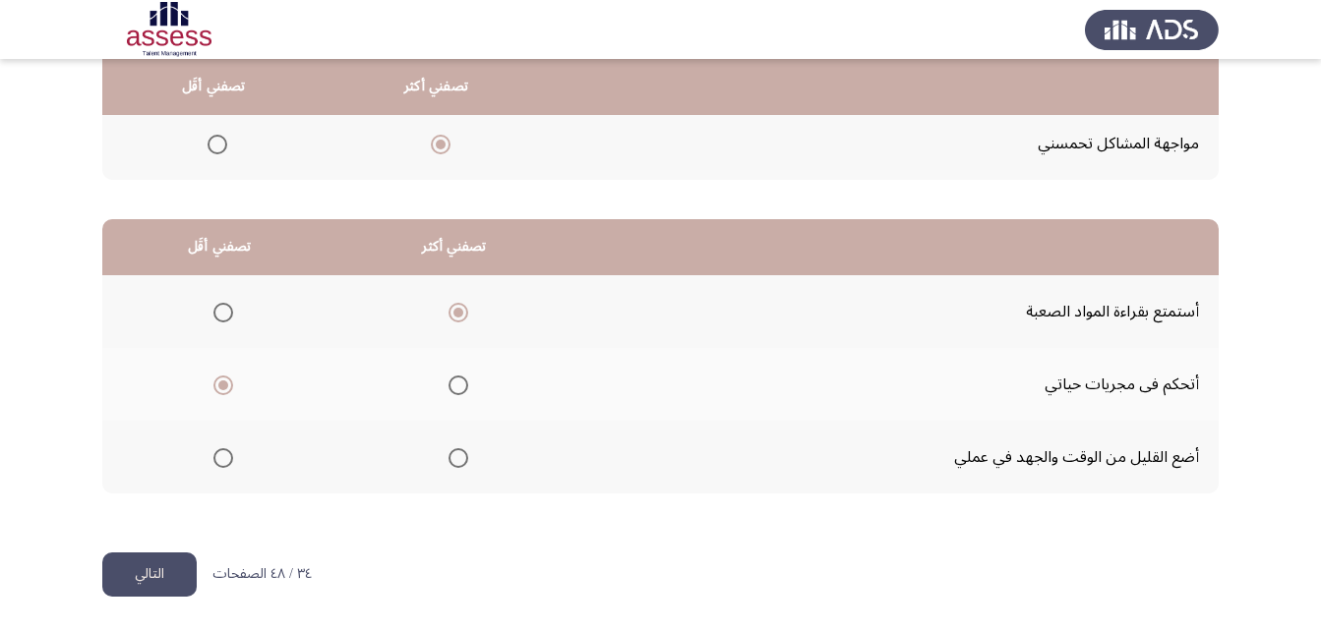
scroll to position [0, 0]
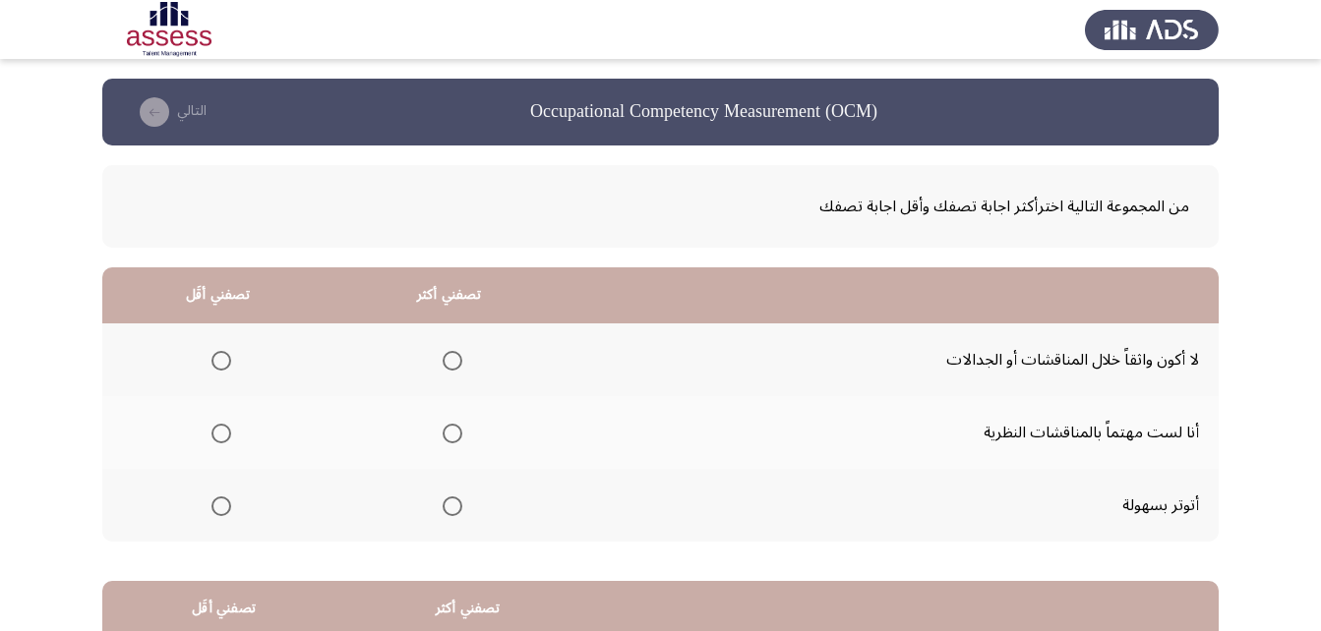
click at [454, 436] on span "Select an option" at bounding box center [452, 434] width 20 height 20
click at [454, 436] on input "Select an option" at bounding box center [452, 434] width 20 height 20
click at [230, 513] on span "Select an option" at bounding box center [221, 507] width 20 height 20
click at [230, 513] on input "Select an option" at bounding box center [221, 507] width 20 height 20
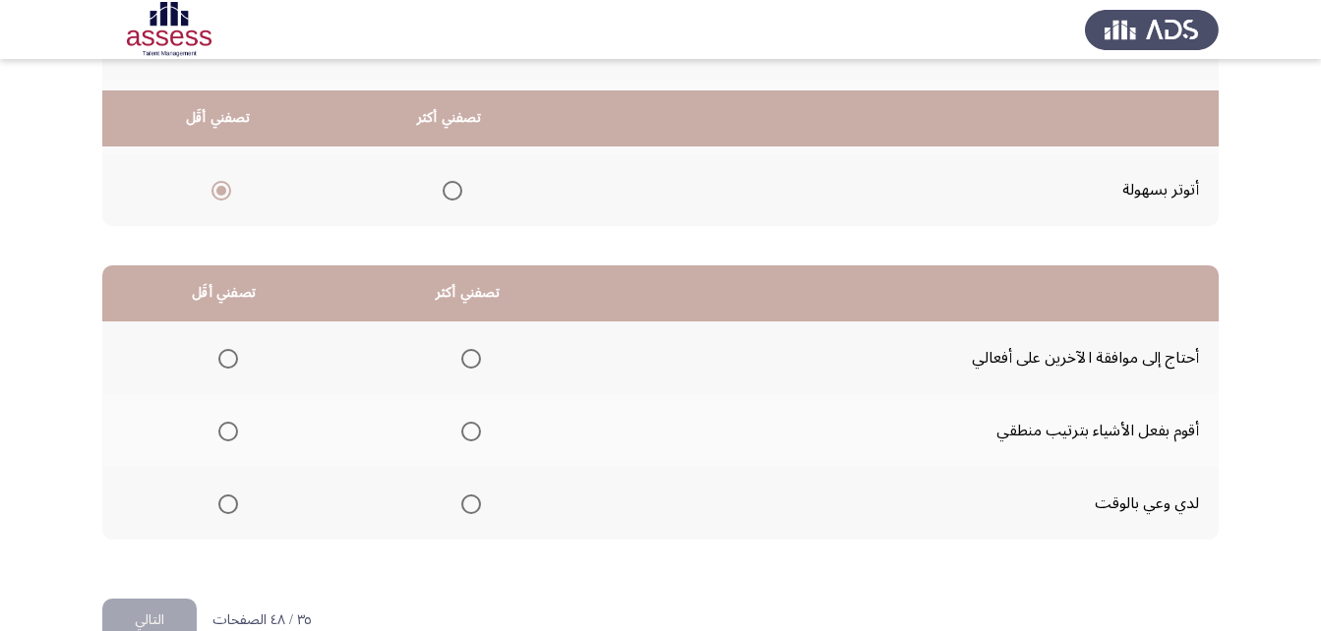
scroll to position [362, 0]
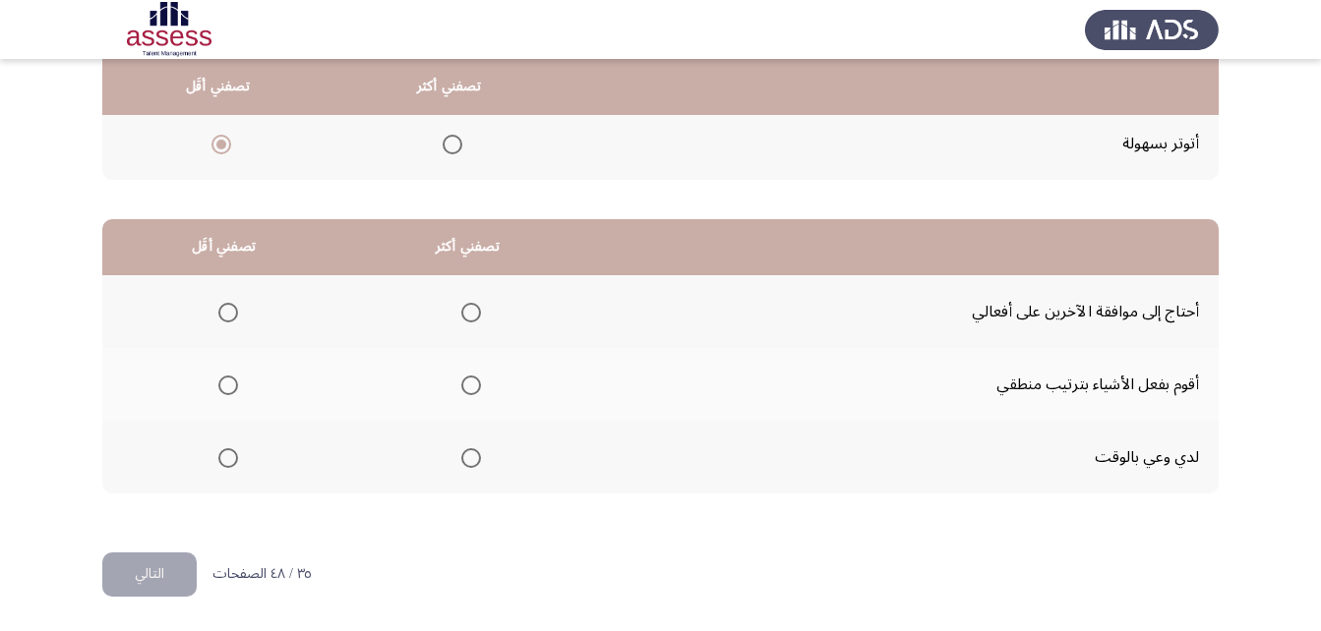
click at [470, 385] on span "Select an option" at bounding box center [471, 386] width 20 height 20
click at [470, 385] on input "Select an option" at bounding box center [471, 386] width 20 height 20
click at [214, 462] on label "Select an option" at bounding box center [224, 458] width 28 height 20
click at [218, 462] on input "Select an option" at bounding box center [228, 458] width 20 height 20
click at [225, 313] on span "Select an option" at bounding box center [228, 313] width 20 height 20
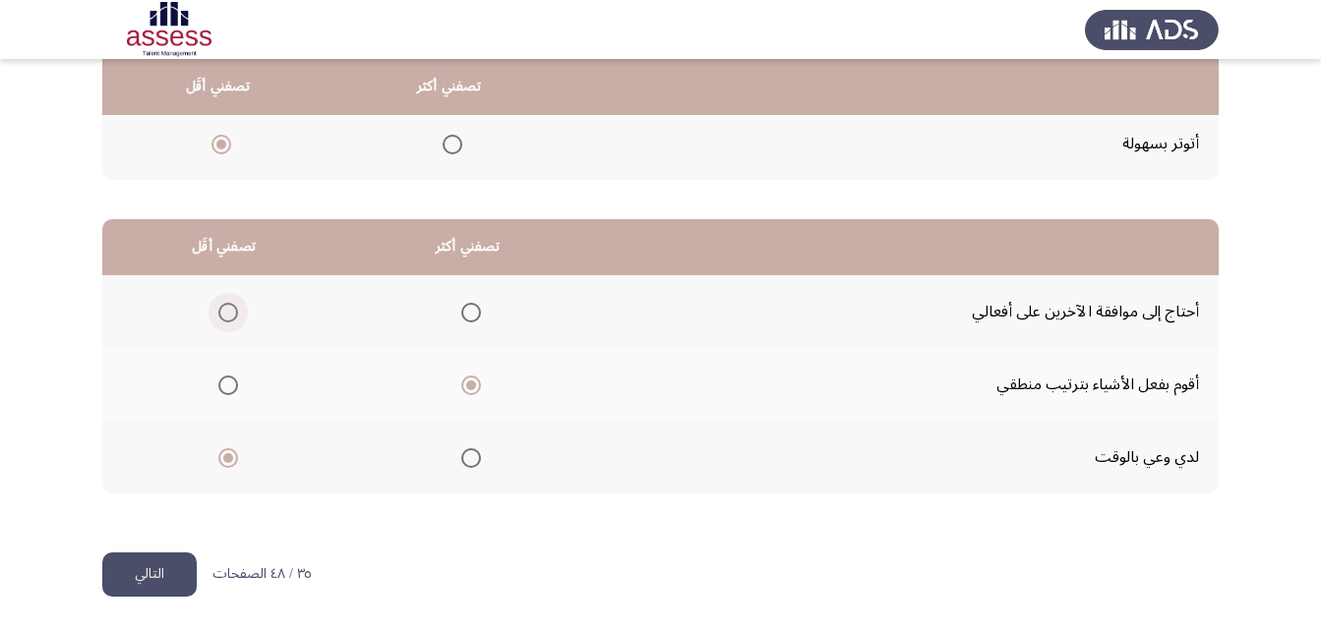
click at [225, 313] on input "Select an option" at bounding box center [228, 313] width 20 height 20
click at [176, 570] on button "التالي" at bounding box center [149, 575] width 94 height 44
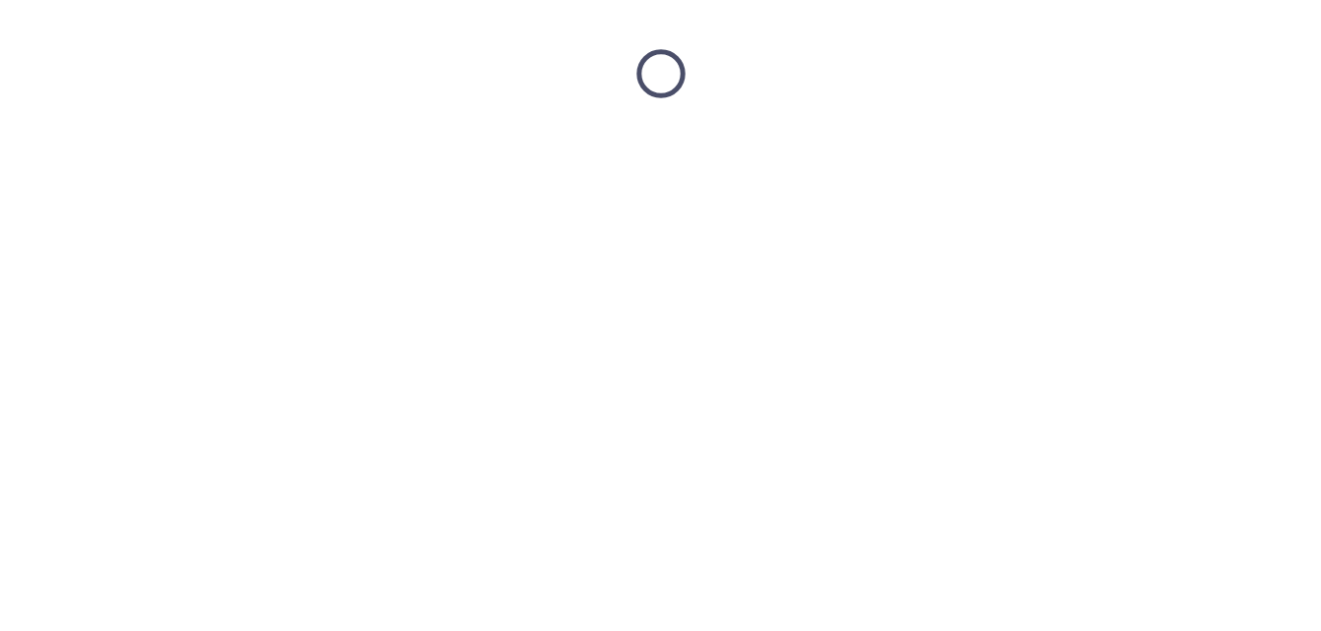
scroll to position [0, 0]
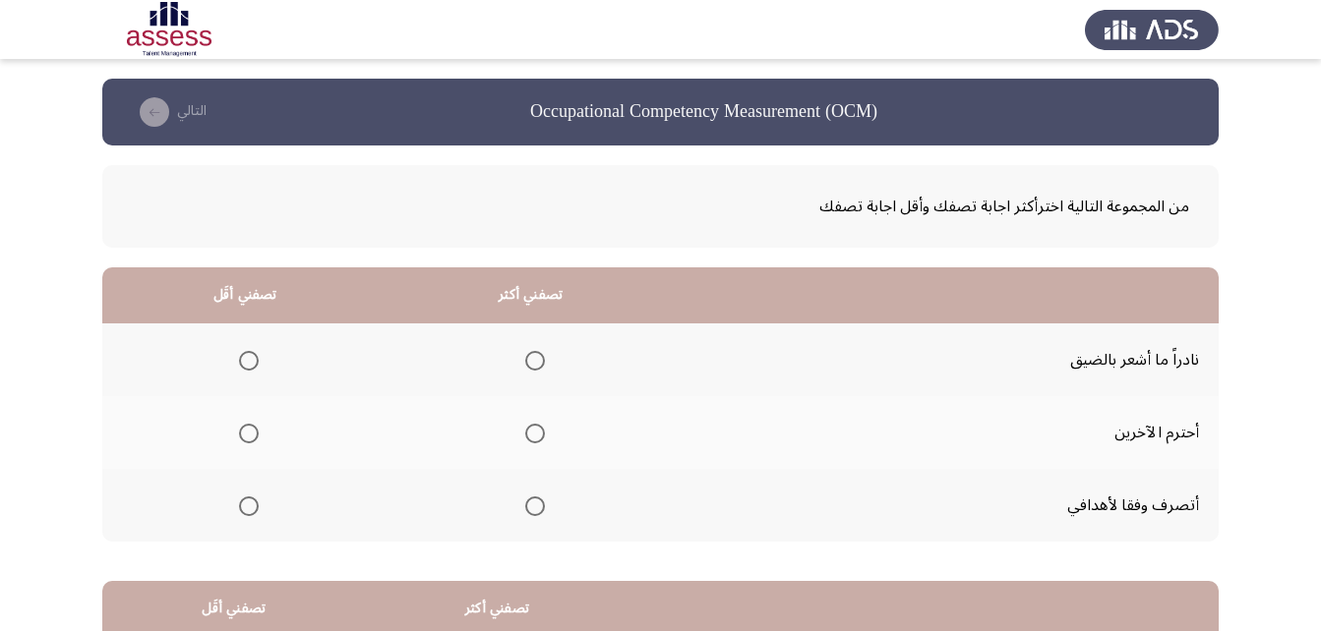
click at [534, 429] on span "Select an option" at bounding box center [535, 434] width 20 height 20
click at [534, 429] on input "Select an option" at bounding box center [535, 434] width 20 height 20
click at [247, 343] on mat-radio-group "Select an option" at bounding box center [245, 359] width 28 height 33
click at [248, 354] on span "Select an option" at bounding box center [249, 361] width 20 height 20
click at [248, 354] on input "Select an option" at bounding box center [249, 361] width 20 height 20
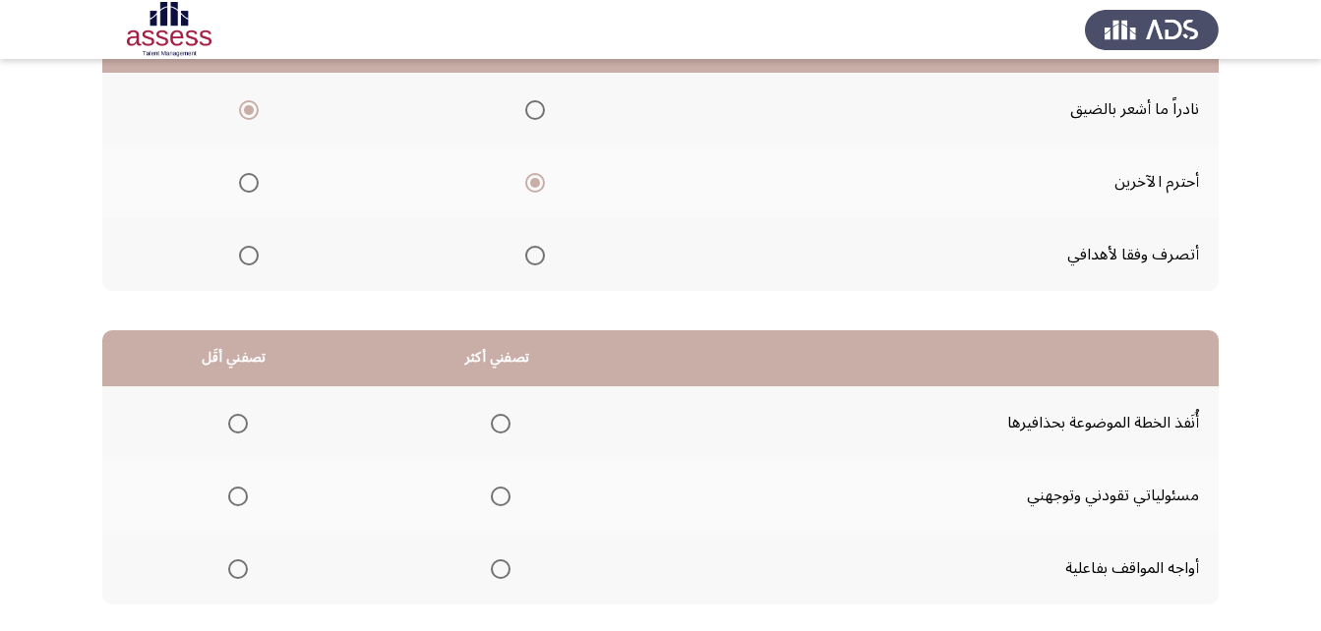
scroll to position [295, 0]
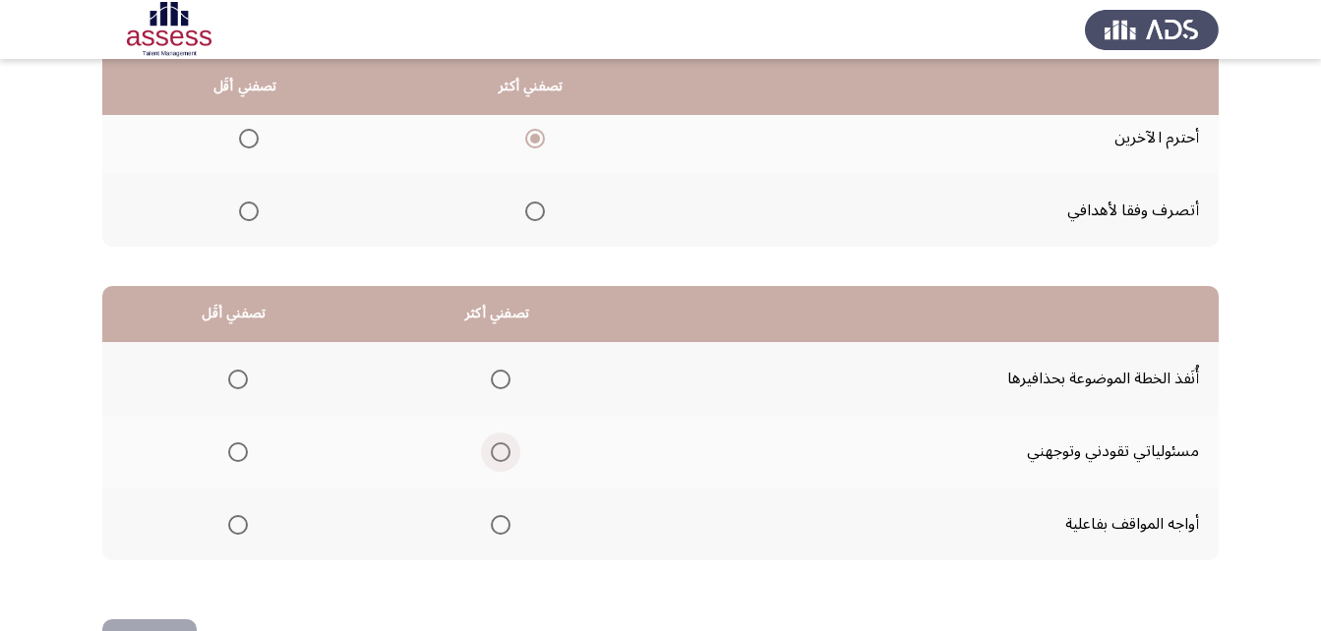
click at [491, 446] on span "Select an option" at bounding box center [501, 452] width 20 height 20
click at [491, 446] on input "Select an option" at bounding box center [501, 452] width 20 height 20
click at [228, 389] on mat-radio-group "Select an option" at bounding box center [234, 378] width 28 height 33
click at [236, 383] on span "Select an option" at bounding box center [238, 380] width 20 height 20
click at [236, 383] on input "Select an option" at bounding box center [238, 380] width 20 height 20
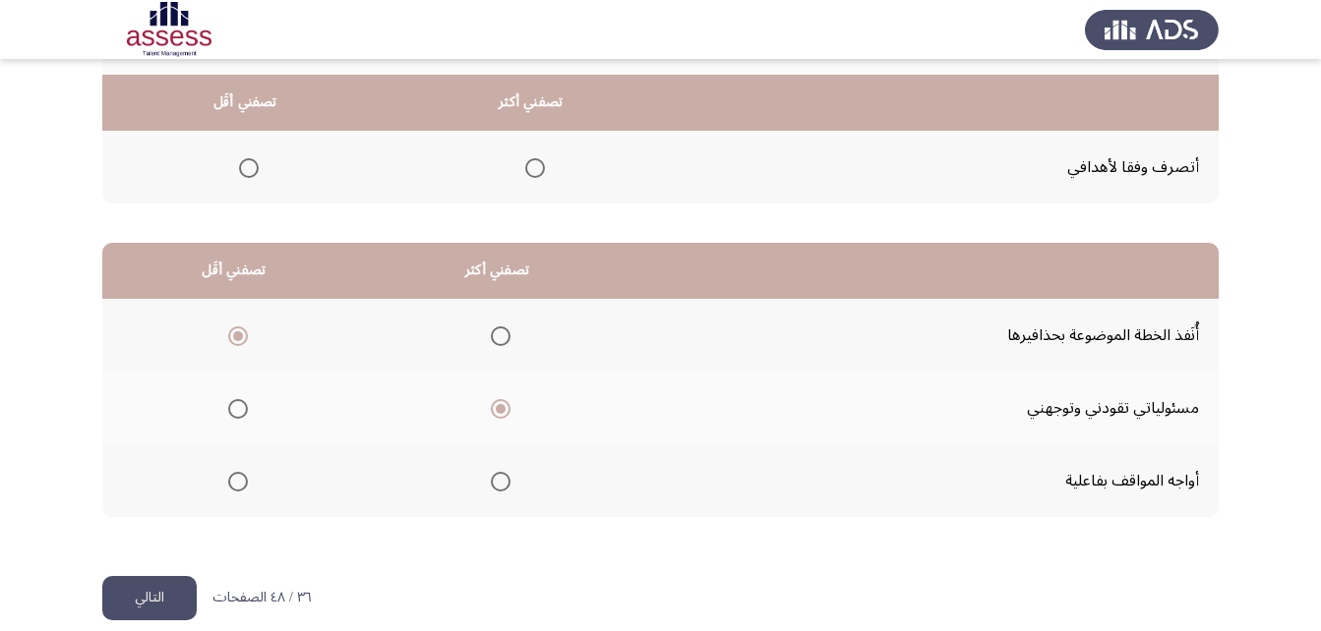
scroll to position [362, 0]
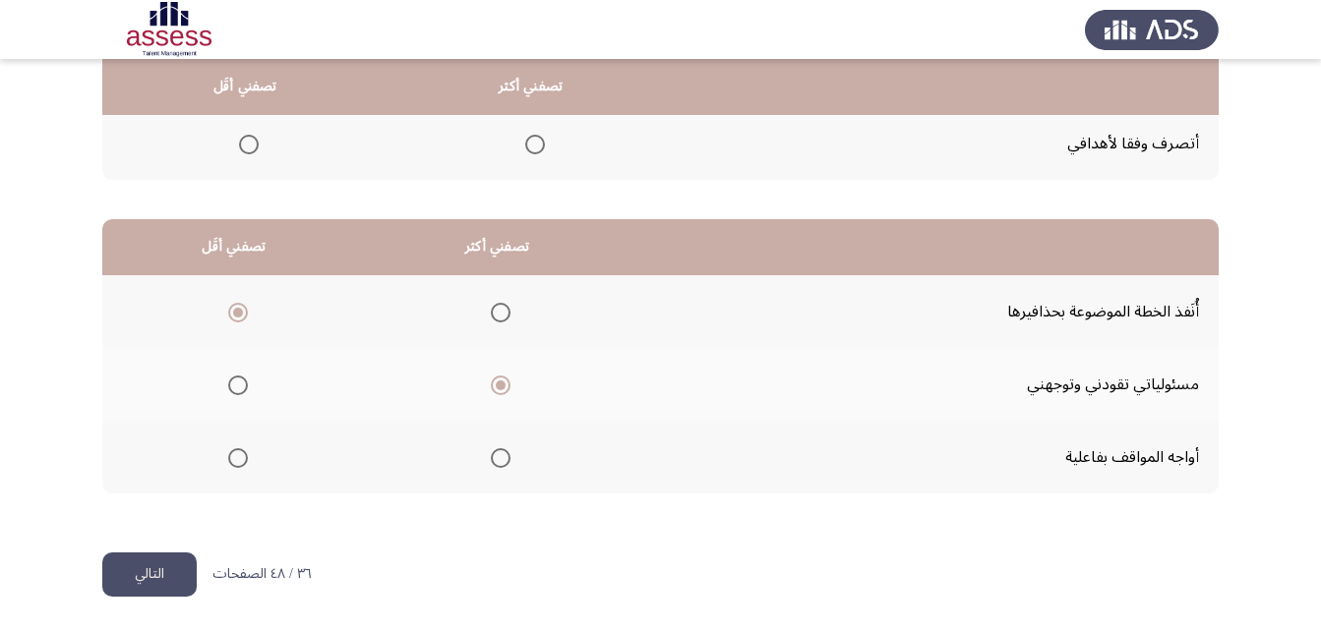
click at [159, 559] on button "التالي" at bounding box center [149, 575] width 94 height 44
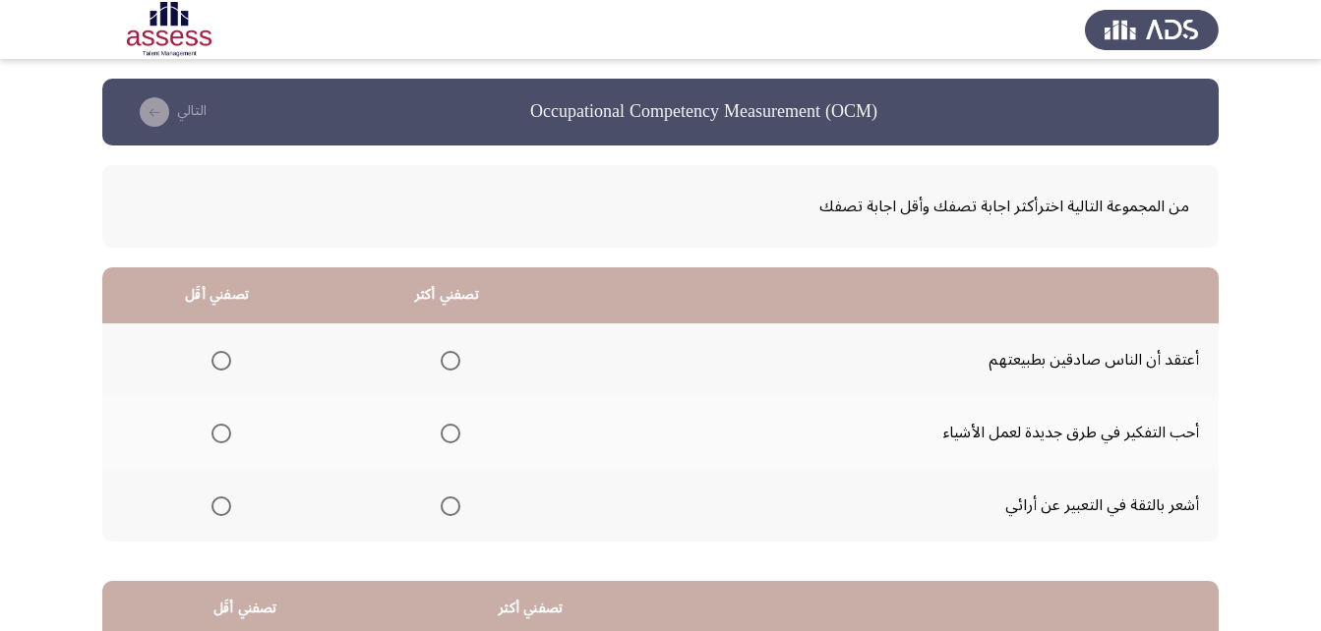
click at [457, 500] on th at bounding box center [446, 505] width 230 height 73
click at [451, 502] on span "Select an option" at bounding box center [451, 507] width 20 height 20
click at [451, 502] on input "Select an option" at bounding box center [451, 507] width 20 height 20
click at [204, 441] on label "Select an option" at bounding box center [218, 434] width 28 height 20
click at [211, 441] on input "Select an option" at bounding box center [221, 434] width 20 height 20
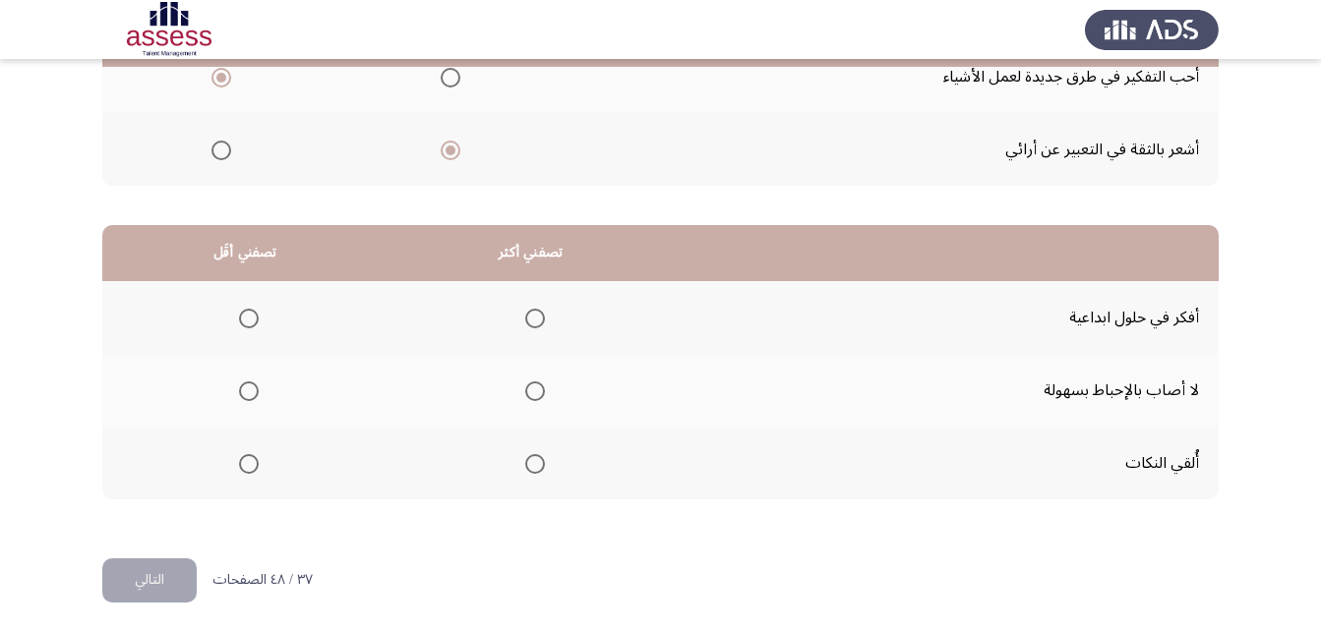
scroll to position [362, 0]
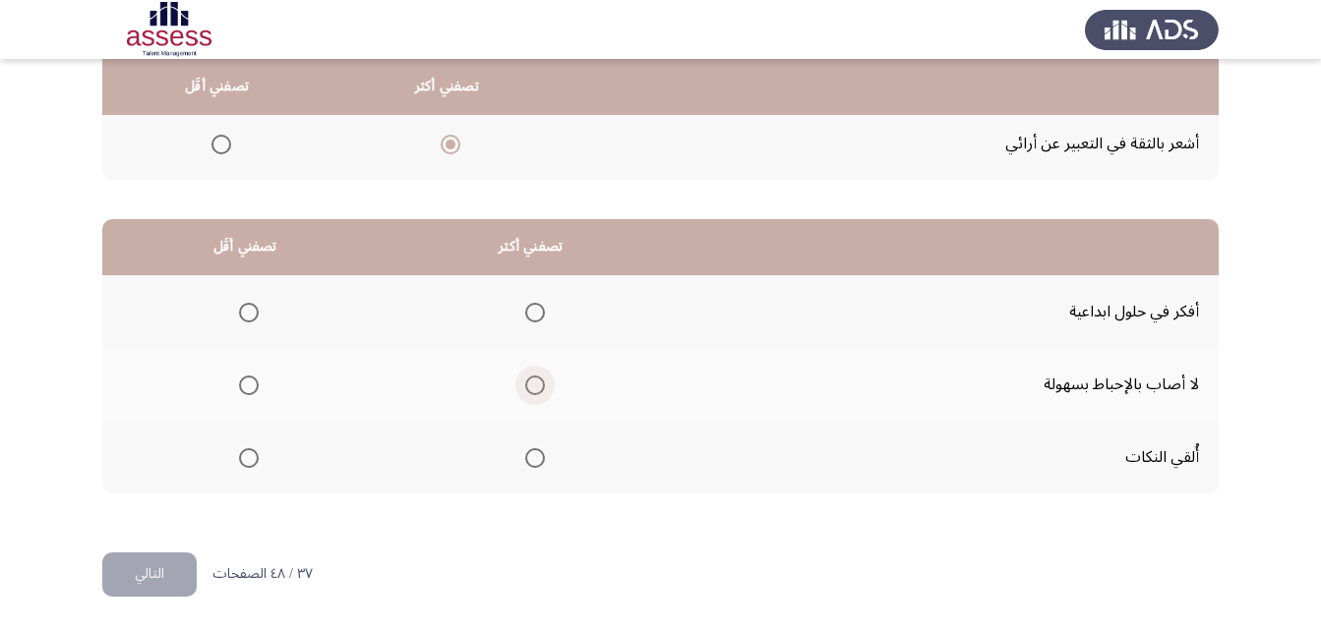
click at [528, 385] on span "Select an option" at bounding box center [535, 386] width 20 height 20
click at [528, 385] on input "Select an option" at bounding box center [535, 386] width 20 height 20
click at [239, 303] on span "Select an option" at bounding box center [249, 313] width 20 height 20
click at [239, 303] on input "Select an option" at bounding box center [249, 313] width 20 height 20
click at [146, 578] on button "التالي" at bounding box center [149, 575] width 94 height 44
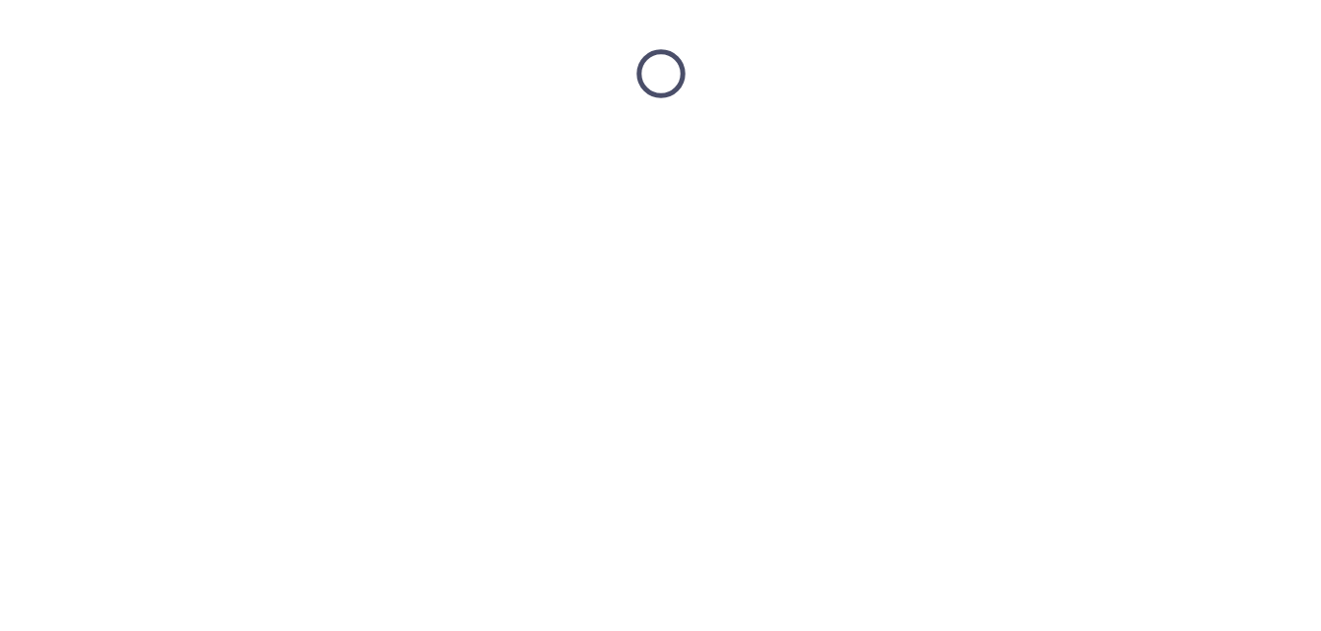
scroll to position [0, 0]
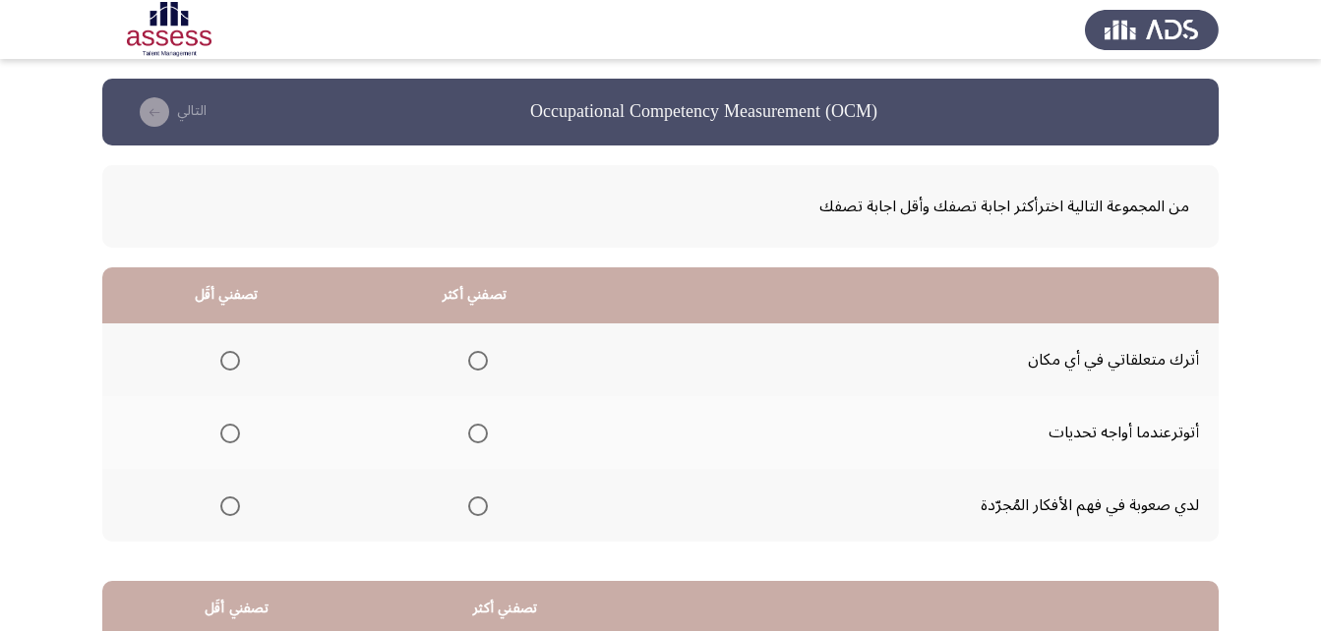
click at [481, 427] on span "Select an option" at bounding box center [478, 434] width 20 height 20
click at [481, 427] on input "Select an option" at bounding box center [478, 434] width 20 height 20
click at [237, 361] on span "Select an option" at bounding box center [230, 361] width 20 height 20
click at [237, 361] on input "Select an option" at bounding box center [230, 361] width 20 height 20
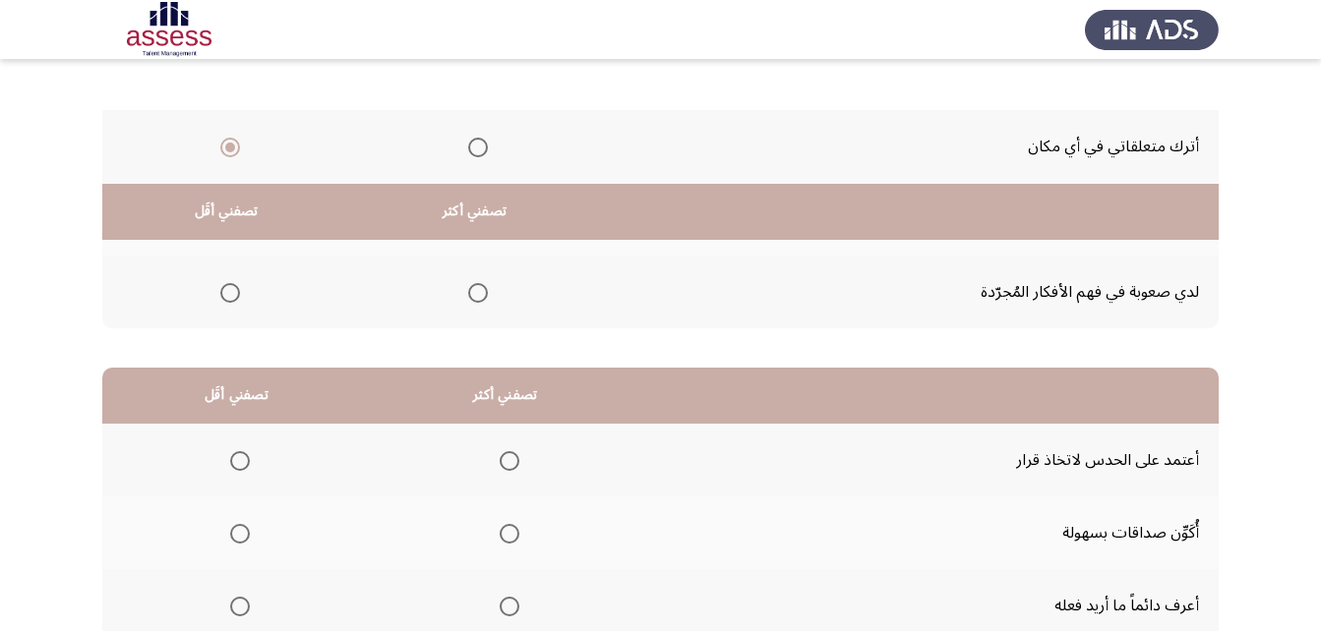
scroll to position [362, 0]
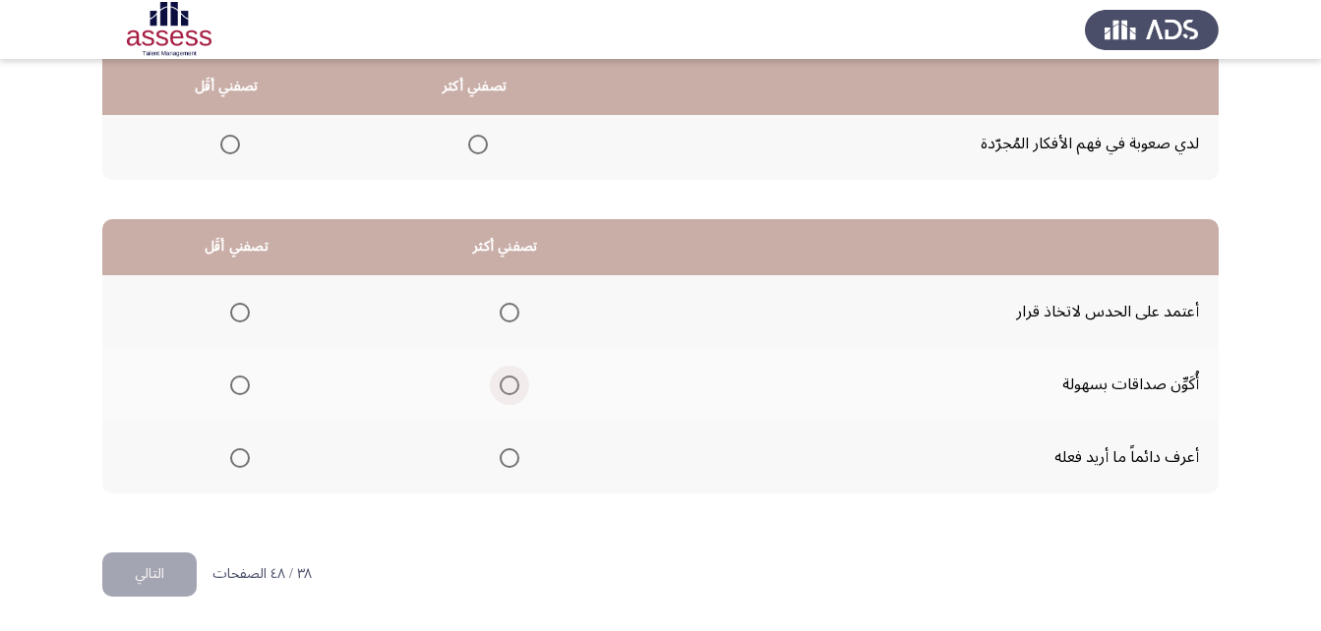
click at [507, 386] on span "Select an option" at bounding box center [510, 386] width 20 height 20
click at [507, 386] on input "Select an option" at bounding box center [510, 386] width 20 height 20
click at [248, 304] on span "Select an option" at bounding box center [240, 313] width 20 height 20
click at [248, 304] on input "Select an option" at bounding box center [240, 313] width 20 height 20
click at [155, 568] on button "التالي" at bounding box center [149, 575] width 94 height 44
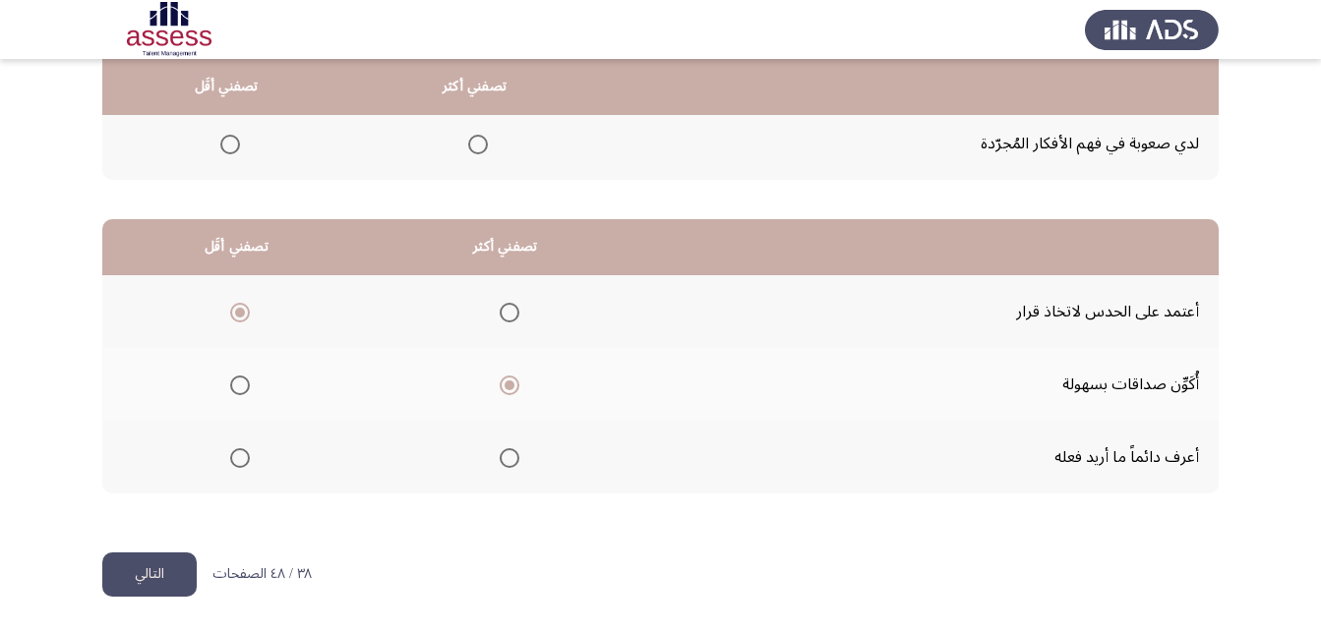
scroll to position [0, 0]
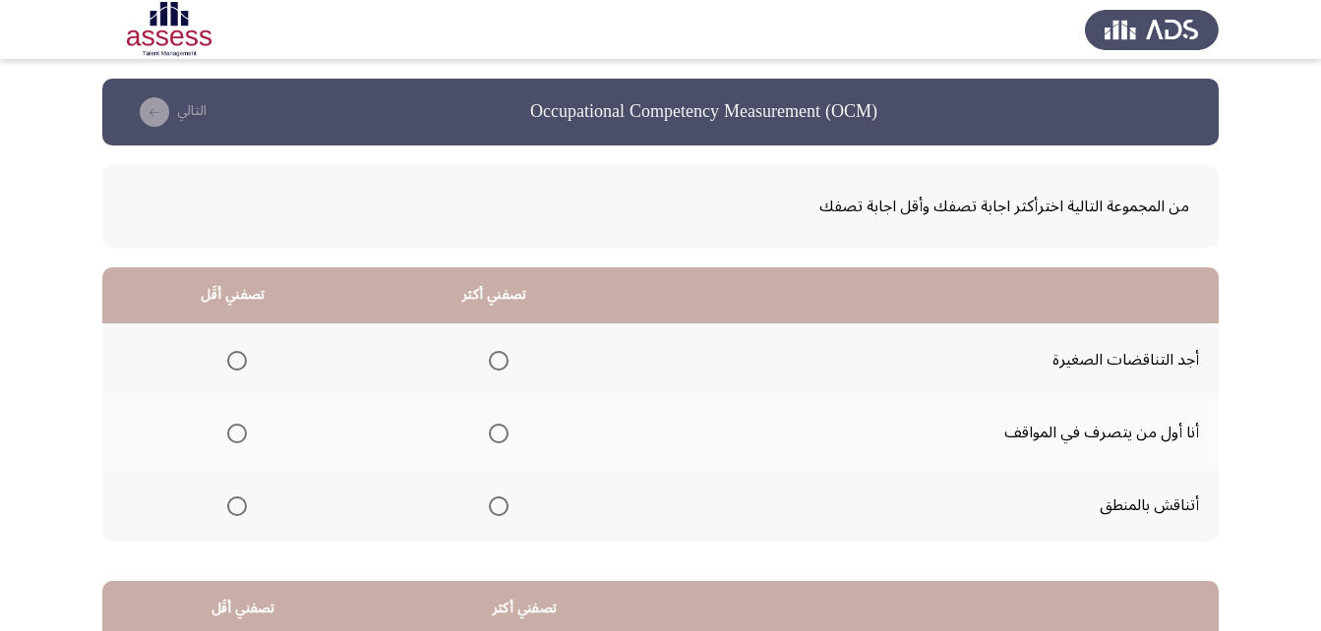
click at [510, 505] on th at bounding box center [495, 505] width 262 height 73
click at [501, 507] on span "Select an option" at bounding box center [499, 507] width 20 height 20
click at [501, 507] on input "Select an option" at bounding box center [499, 507] width 20 height 20
click at [494, 369] on span "Select an option" at bounding box center [499, 361] width 20 height 20
click at [494, 369] on input "Select an option" at bounding box center [499, 361] width 20 height 20
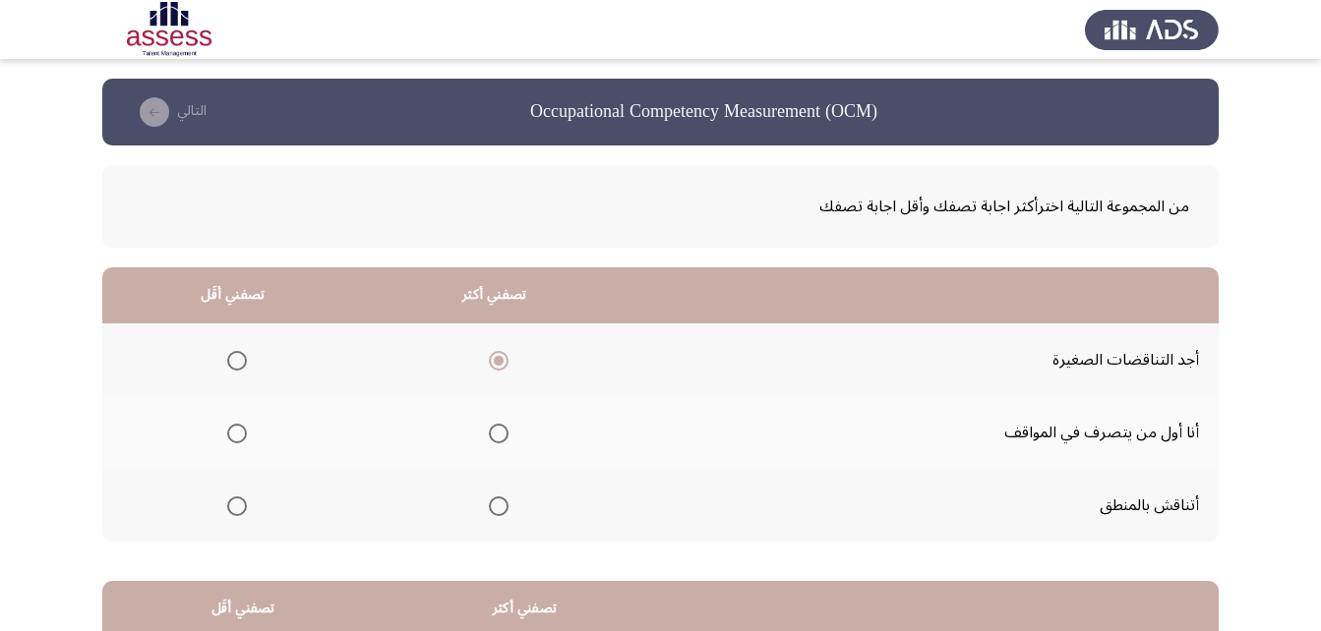
click at [489, 507] on span "Select an option" at bounding box center [499, 507] width 20 height 20
click at [489, 507] on input "Select an option" at bounding box center [499, 507] width 20 height 20
click at [497, 356] on span "Select an option" at bounding box center [499, 361] width 20 height 20
click at [497, 356] on input "Select an option" at bounding box center [499, 361] width 20 height 20
click at [245, 438] on span "Select an option" at bounding box center [237, 434] width 20 height 20
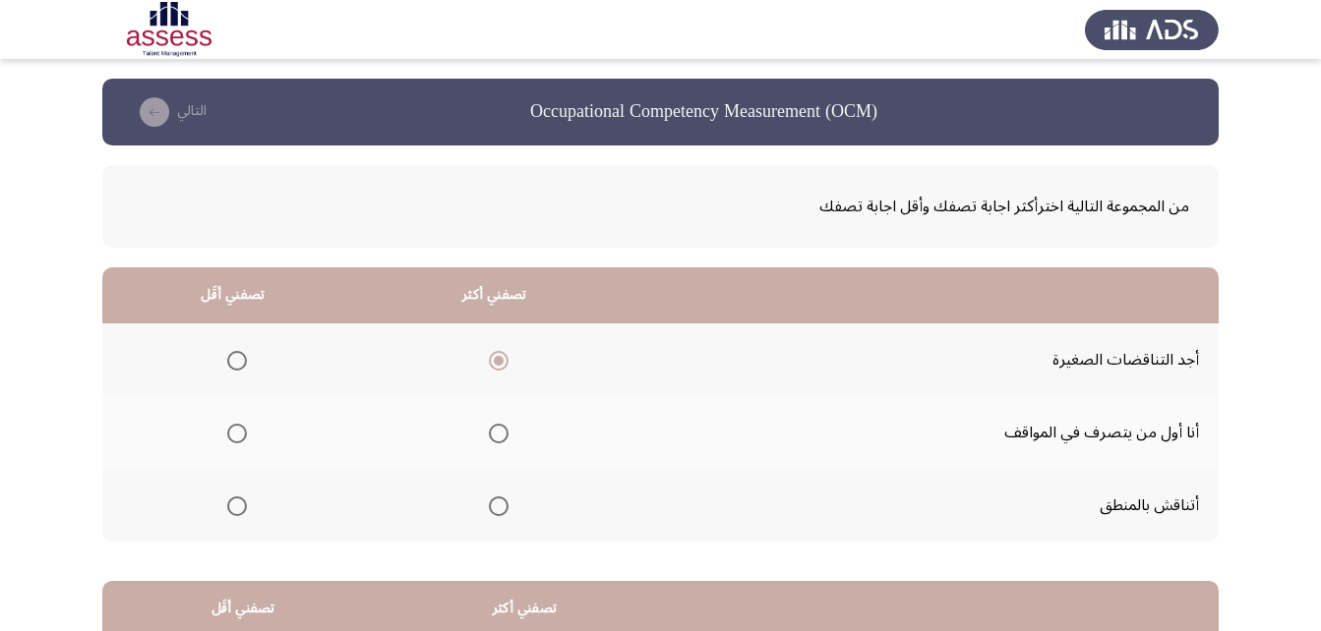
click at [245, 438] on input "Select an option" at bounding box center [237, 434] width 20 height 20
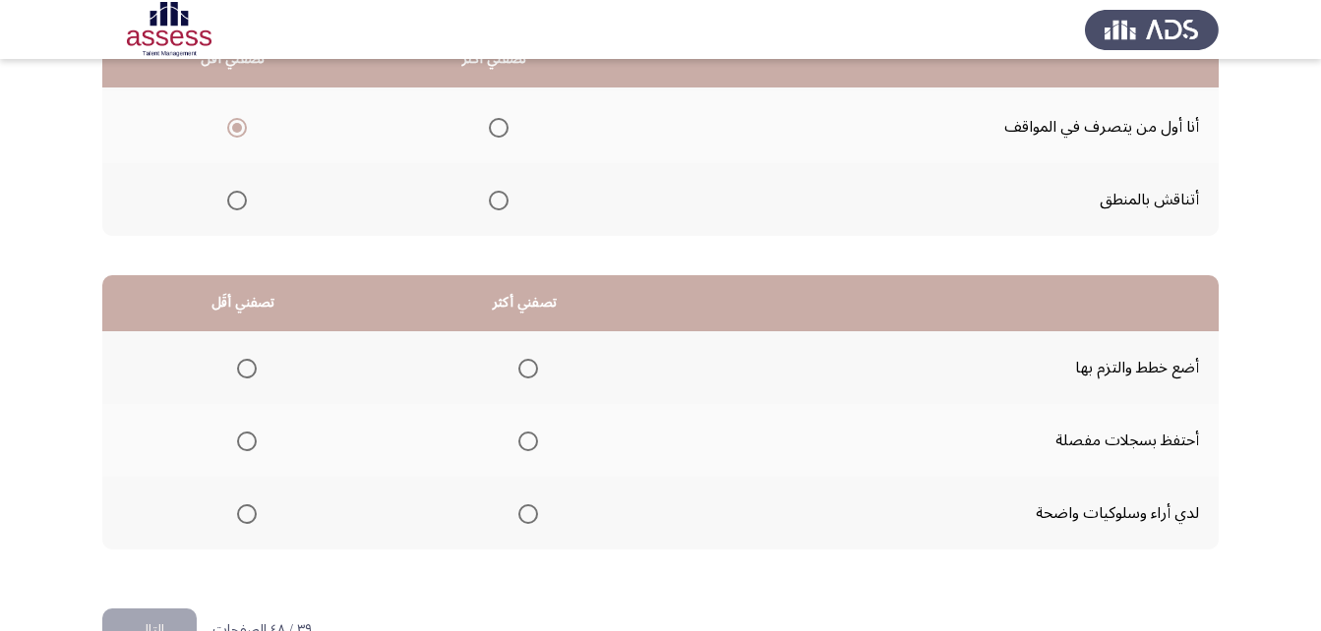
scroll to position [362, 0]
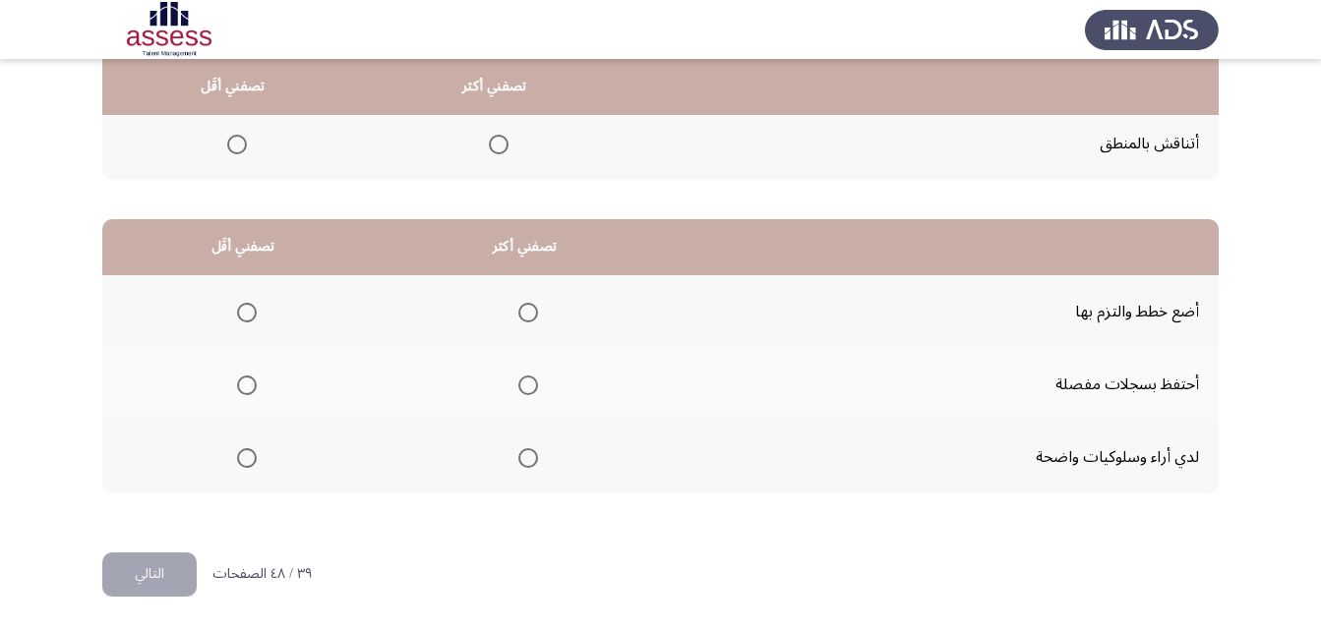
click at [510, 379] on label "Select an option" at bounding box center [524, 386] width 28 height 20
click at [518, 379] on input "Select an option" at bounding box center [528, 386] width 20 height 20
click at [237, 306] on span "Select an option" at bounding box center [247, 313] width 20 height 20
click at [237, 306] on input "Select an option" at bounding box center [247, 313] width 20 height 20
click at [168, 576] on button "التالي" at bounding box center [149, 575] width 94 height 44
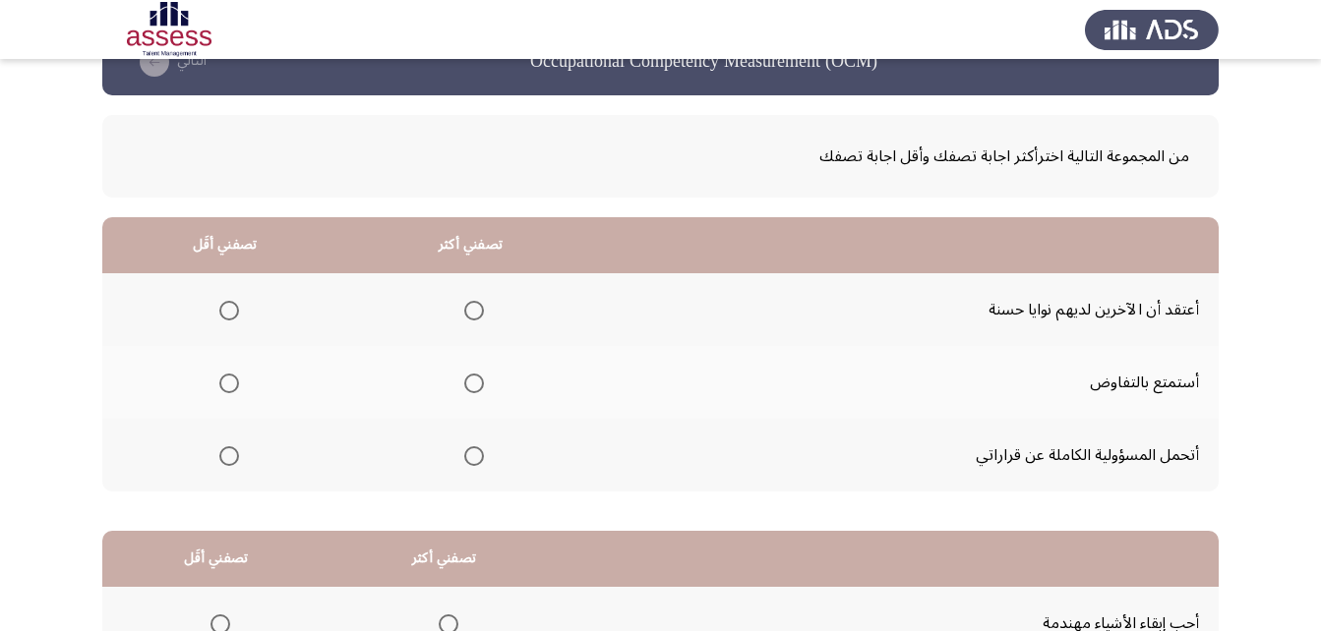
scroll to position [98, 0]
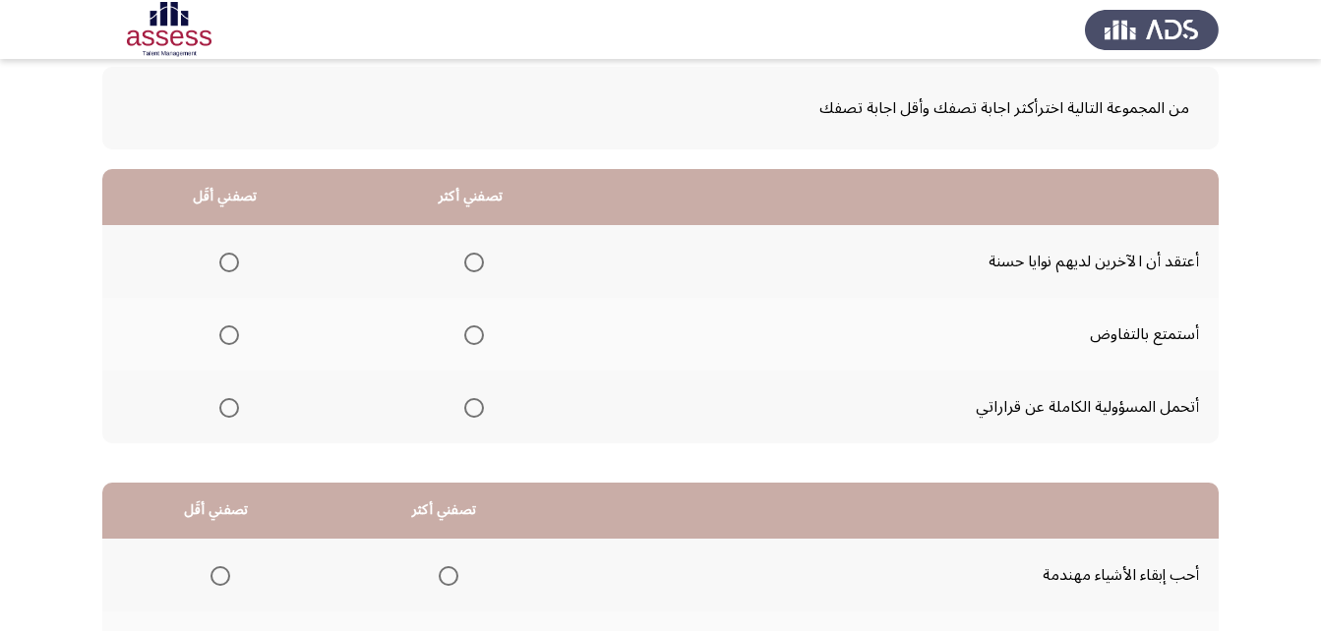
click at [472, 413] on span "Select an option" at bounding box center [474, 408] width 20 height 20
click at [472, 413] on input "Select an option" at bounding box center [474, 408] width 20 height 20
click at [222, 333] on span "Select an option" at bounding box center [229, 335] width 20 height 20
click at [222, 333] on input "Select an option" at bounding box center [229, 335] width 20 height 20
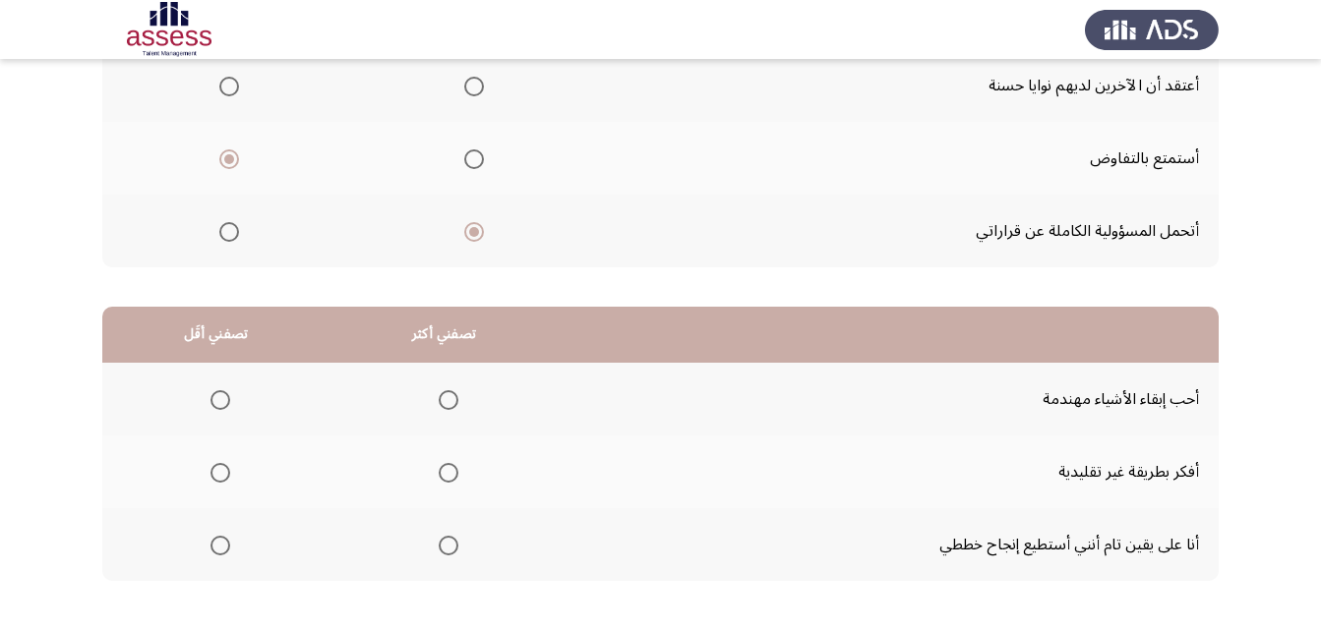
scroll to position [295, 0]
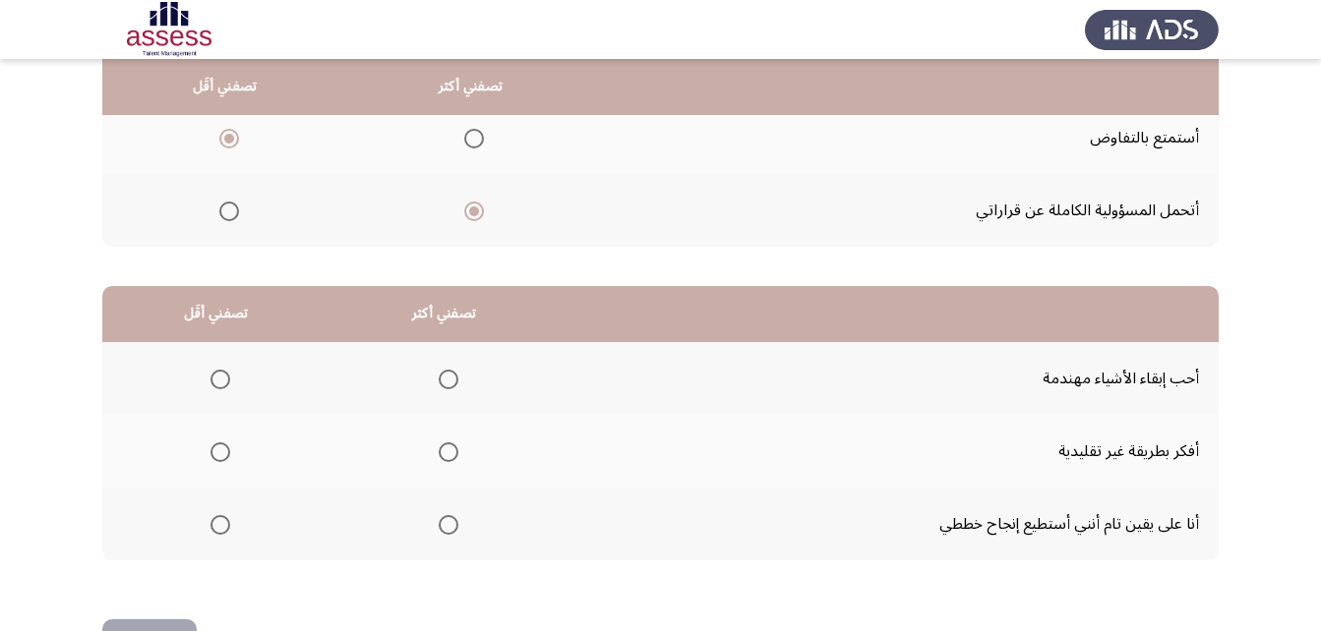
click at [446, 386] on span "Select an option" at bounding box center [449, 380] width 20 height 20
click at [446, 386] on input "Select an option" at bounding box center [449, 380] width 20 height 20
click at [223, 524] on span "Select an option" at bounding box center [220, 525] width 20 height 20
click at [223, 524] on input "Select an option" at bounding box center [220, 525] width 20 height 20
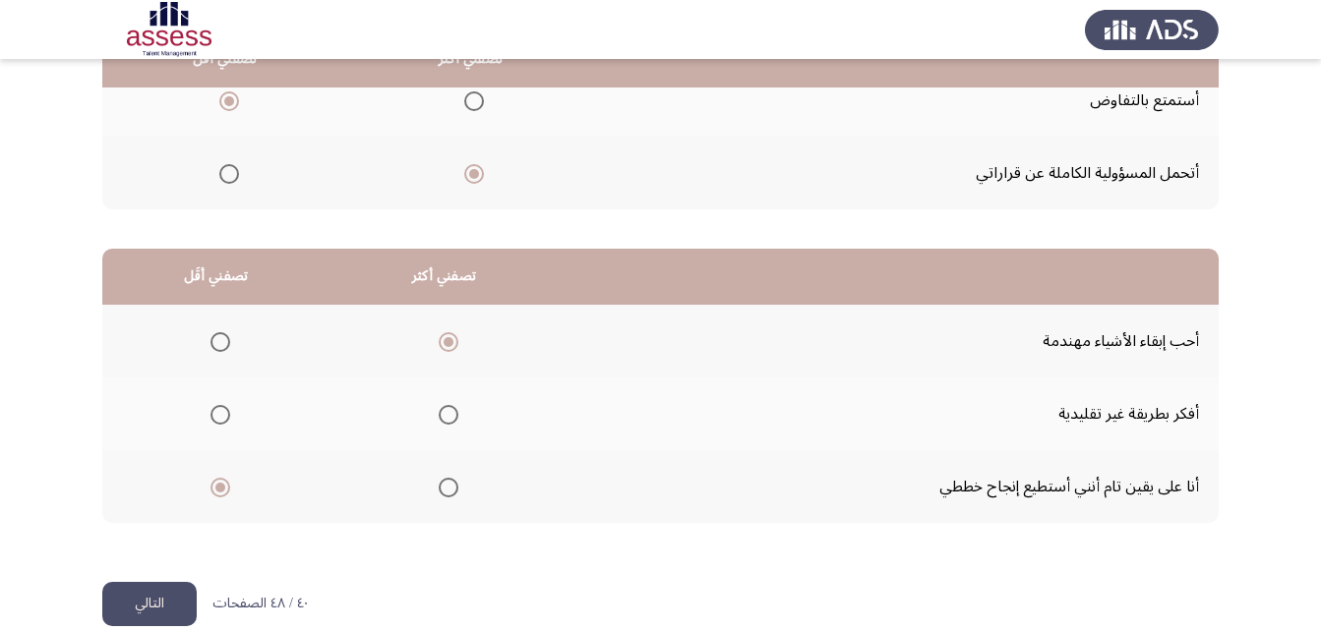
scroll to position [362, 0]
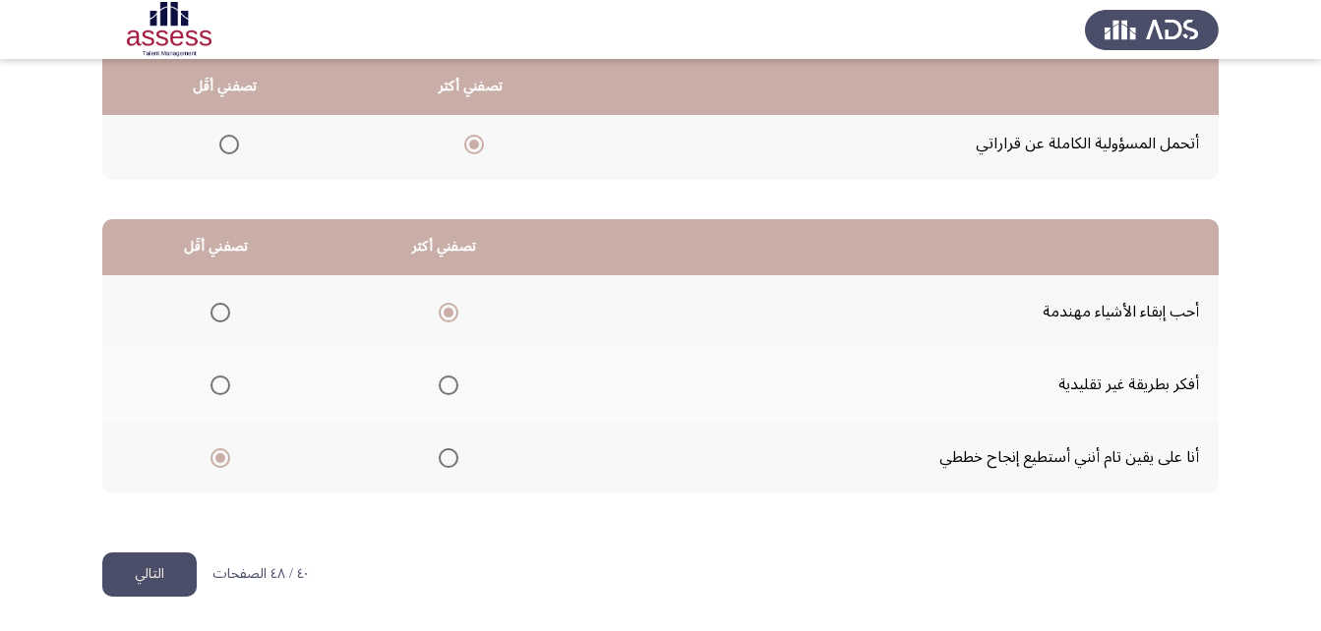
click at [182, 582] on button "التالي" at bounding box center [149, 575] width 94 height 44
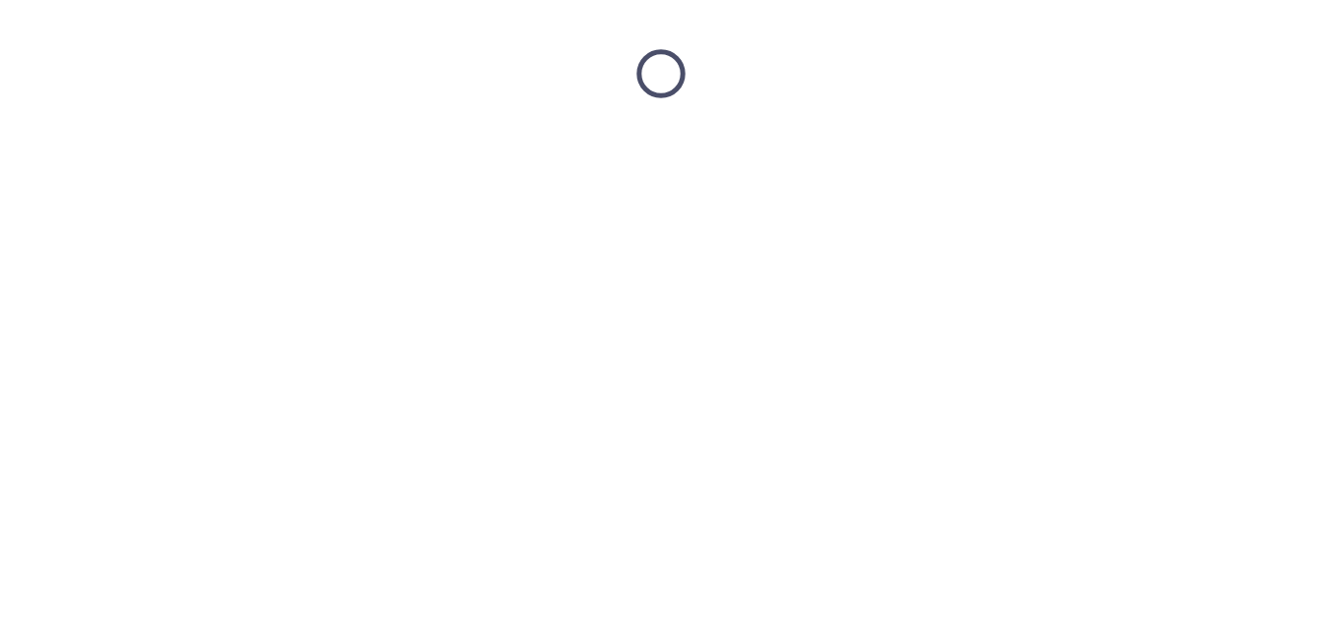
scroll to position [0, 0]
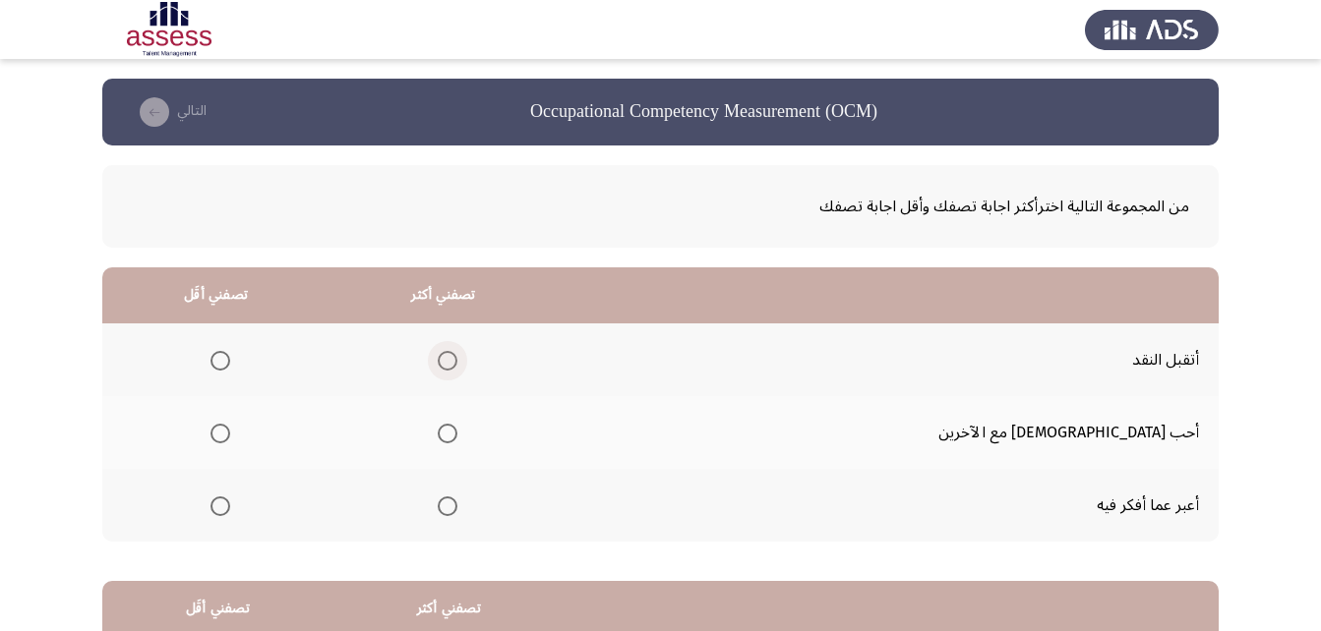
click at [457, 363] on span "Select an option" at bounding box center [448, 361] width 20 height 20
click at [457, 363] on input "Select an option" at bounding box center [448, 361] width 20 height 20
click at [230, 509] on span "Select an option" at bounding box center [220, 507] width 20 height 20
click at [230, 509] on input "Select an option" at bounding box center [220, 507] width 20 height 20
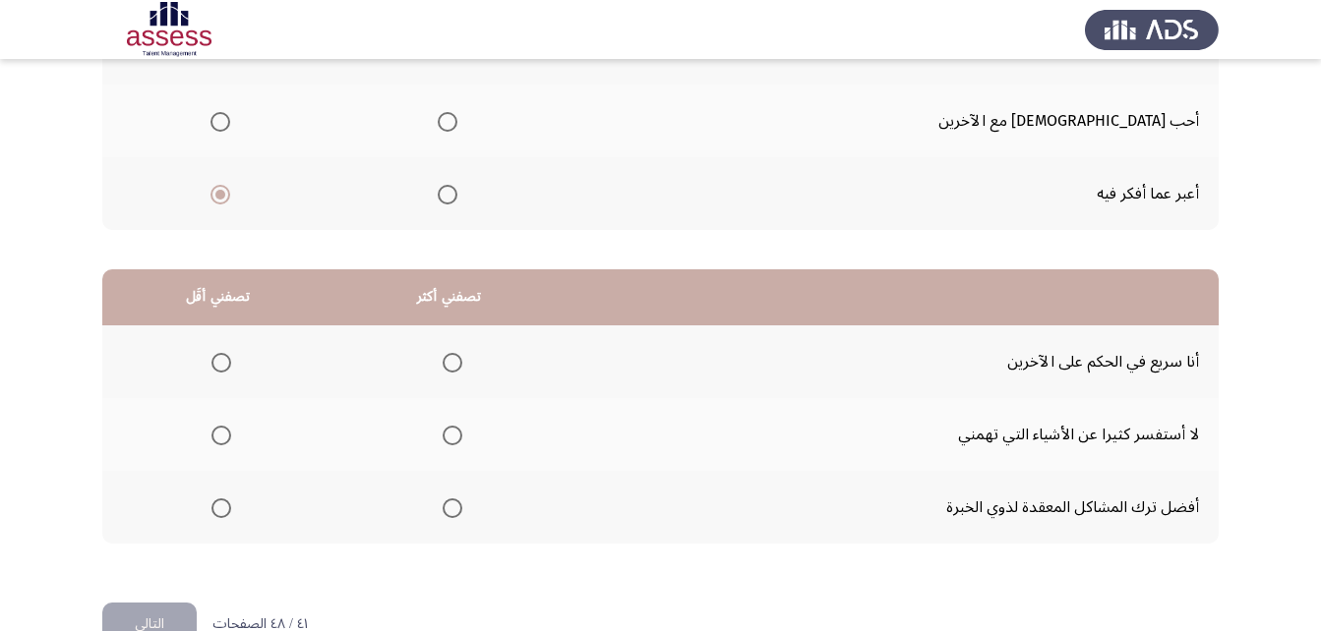
scroll to position [362, 0]
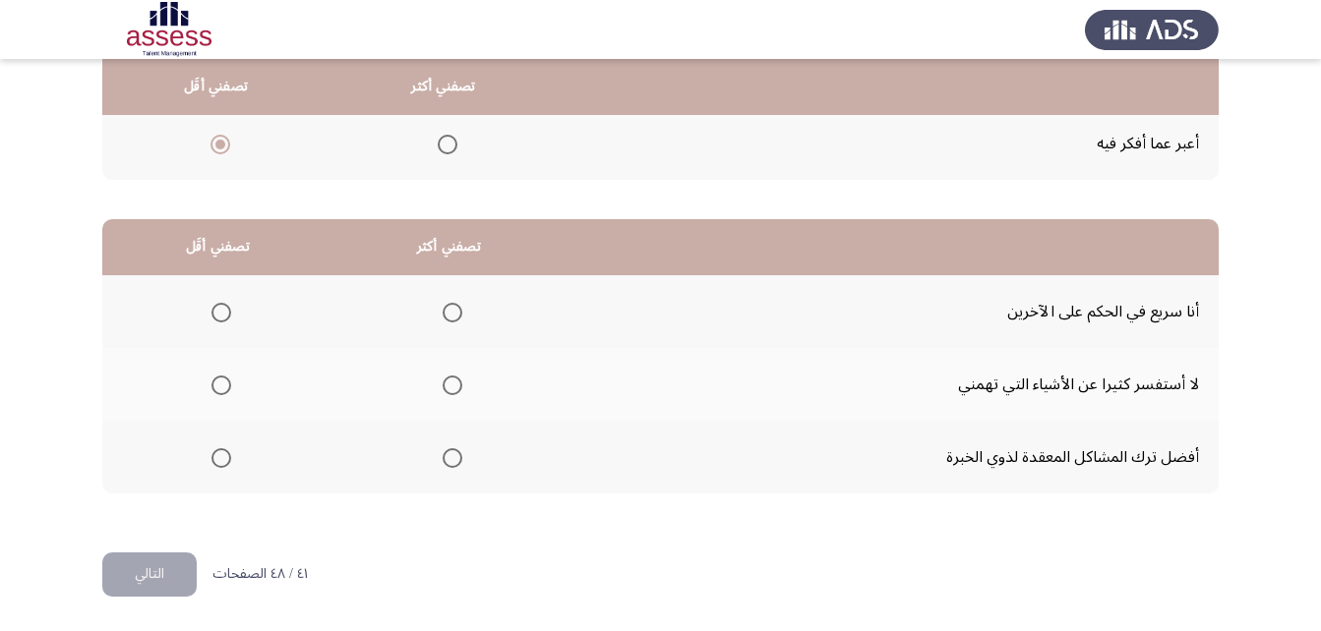
click at [458, 459] on span "Select an option" at bounding box center [452, 458] width 20 height 20
click at [458, 459] on input "Select an option" at bounding box center [452, 458] width 20 height 20
click at [213, 387] on span "Select an option" at bounding box center [221, 386] width 20 height 20
click at [213, 387] on input "Select an option" at bounding box center [221, 386] width 20 height 20
click at [180, 577] on button "التالي" at bounding box center [149, 575] width 94 height 44
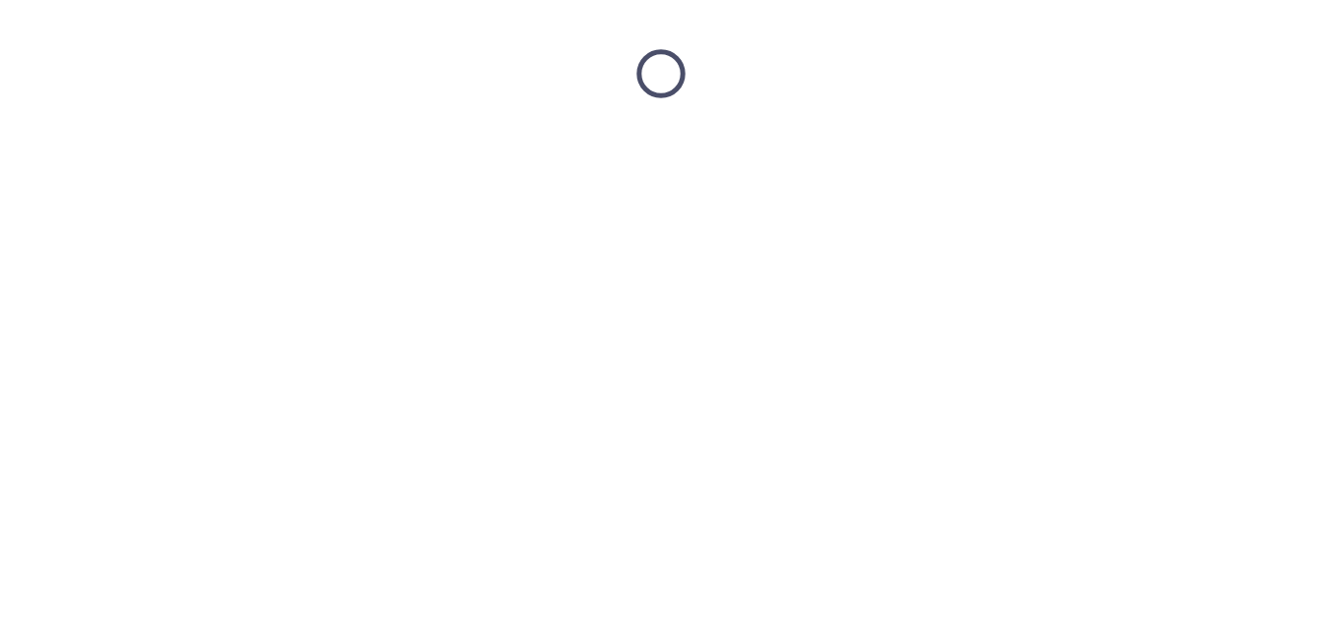
scroll to position [0, 0]
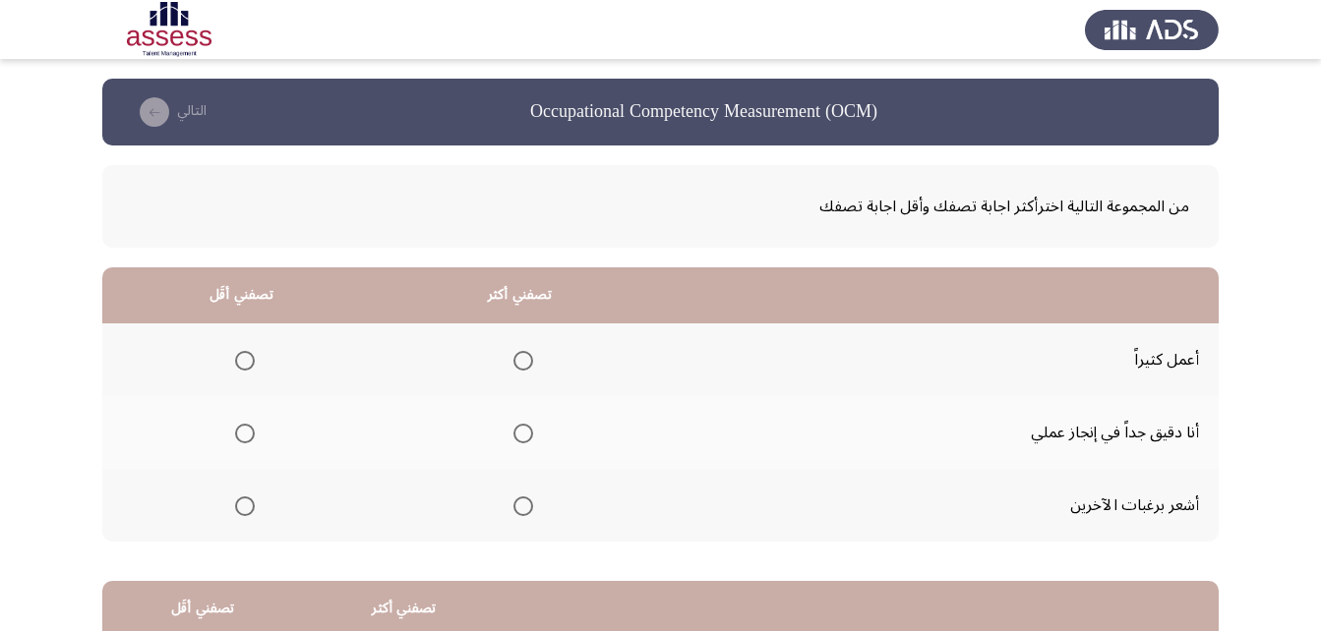
click at [516, 358] on span "Select an option" at bounding box center [523, 361] width 20 height 20
click at [516, 358] on input "Select an option" at bounding box center [523, 361] width 20 height 20
click at [247, 507] on span "Select an option" at bounding box center [245, 507] width 20 height 20
click at [247, 507] on input "Select an option" at bounding box center [245, 507] width 20 height 20
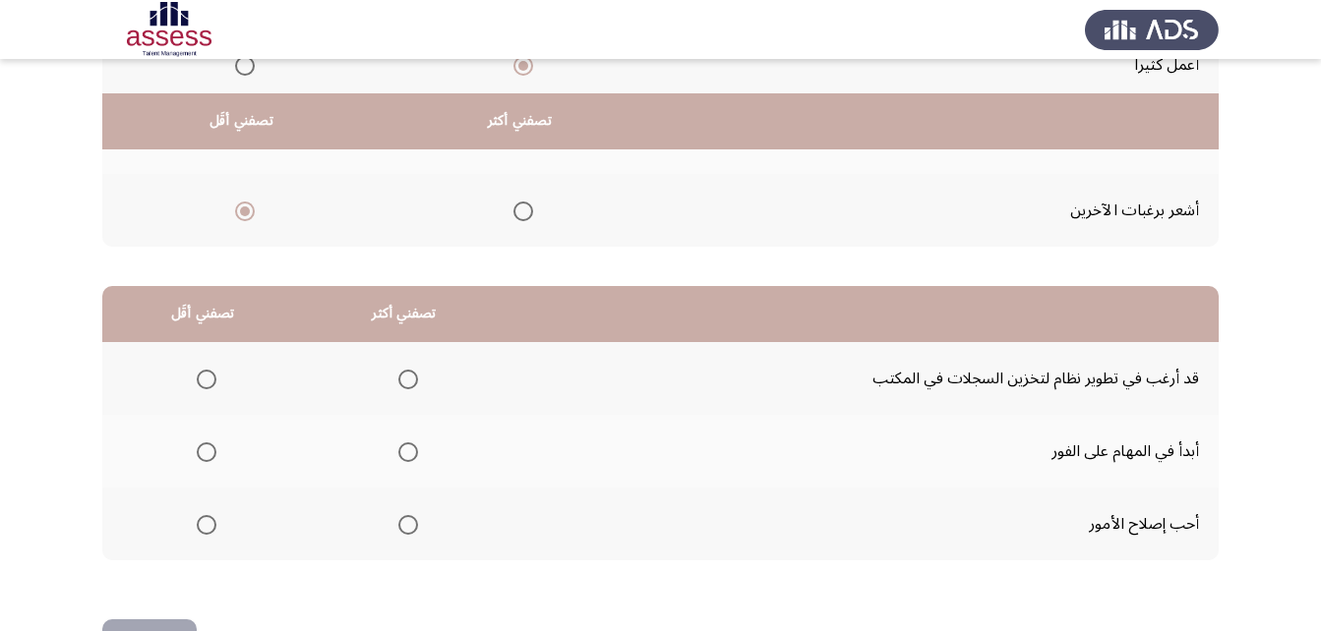
scroll to position [362, 0]
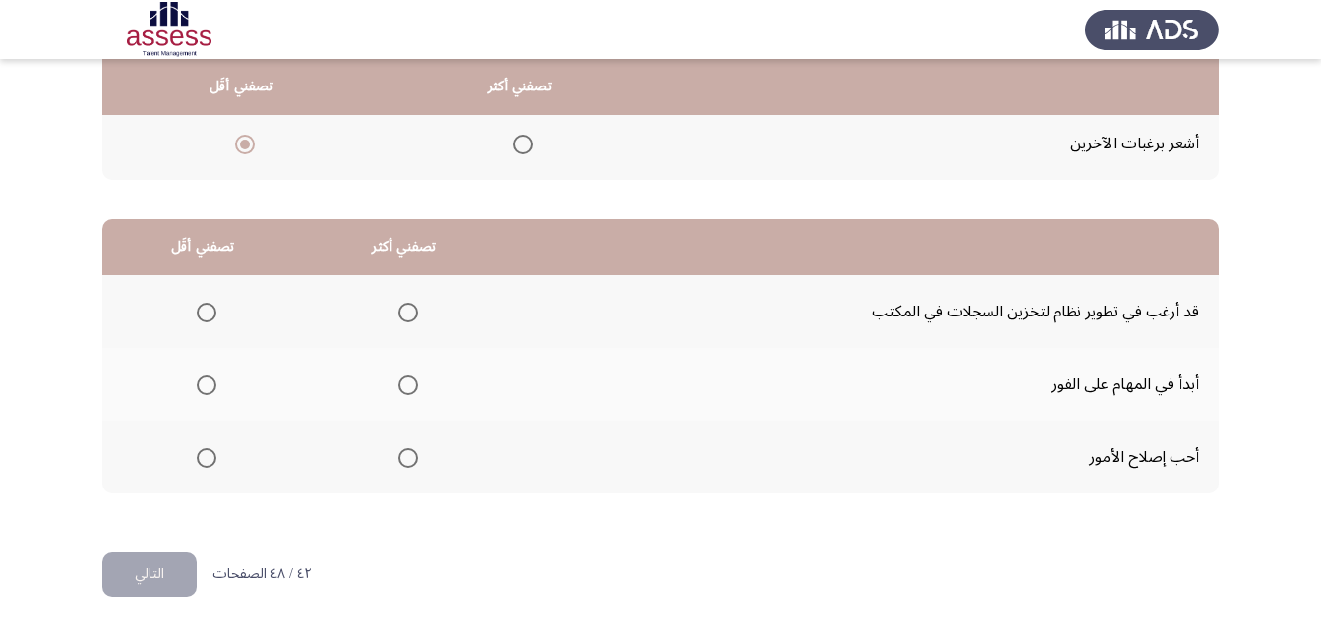
click at [401, 389] on span "Select an option" at bounding box center [408, 386] width 20 height 20
click at [401, 389] on input "Select an option" at bounding box center [408, 386] width 20 height 20
click at [409, 322] on span "Select an option" at bounding box center [408, 313] width 20 height 20
click at [409, 322] on input "Select an option" at bounding box center [408, 313] width 20 height 20
click at [398, 385] on span "Select an option" at bounding box center [408, 386] width 20 height 20
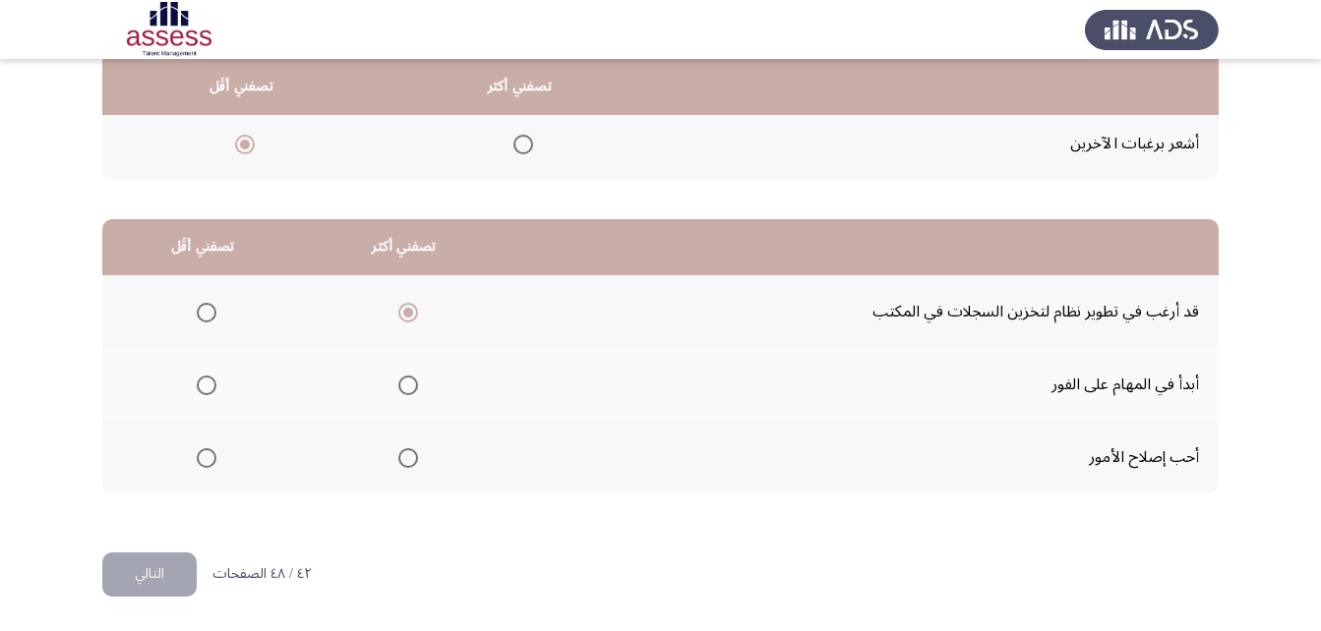
click at [398, 385] on input "Select an option" at bounding box center [408, 386] width 20 height 20
click at [189, 307] on label "Select an option" at bounding box center [203, 313] width 28 height 20
click at [197, 307] on input "Select an option" at bounding box center [207, 313] width 20 height 20
click at [207, 463] on span "Select an option" at bounding box center [207, 458] width 20 height 20
click at [207, 463] on input "Select an option" at bounding box center [207, 458] width 20 height 20
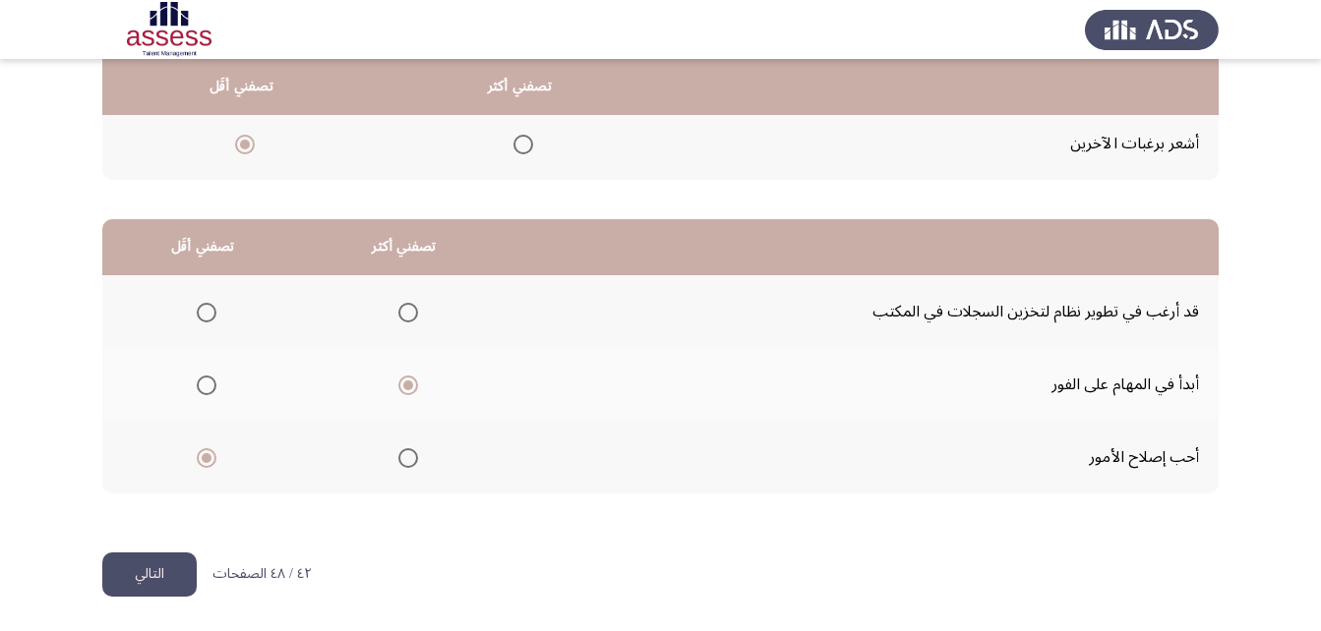
click at [169, 584] on button "التالي" at bounding box center [149, 575] width 94 height 44
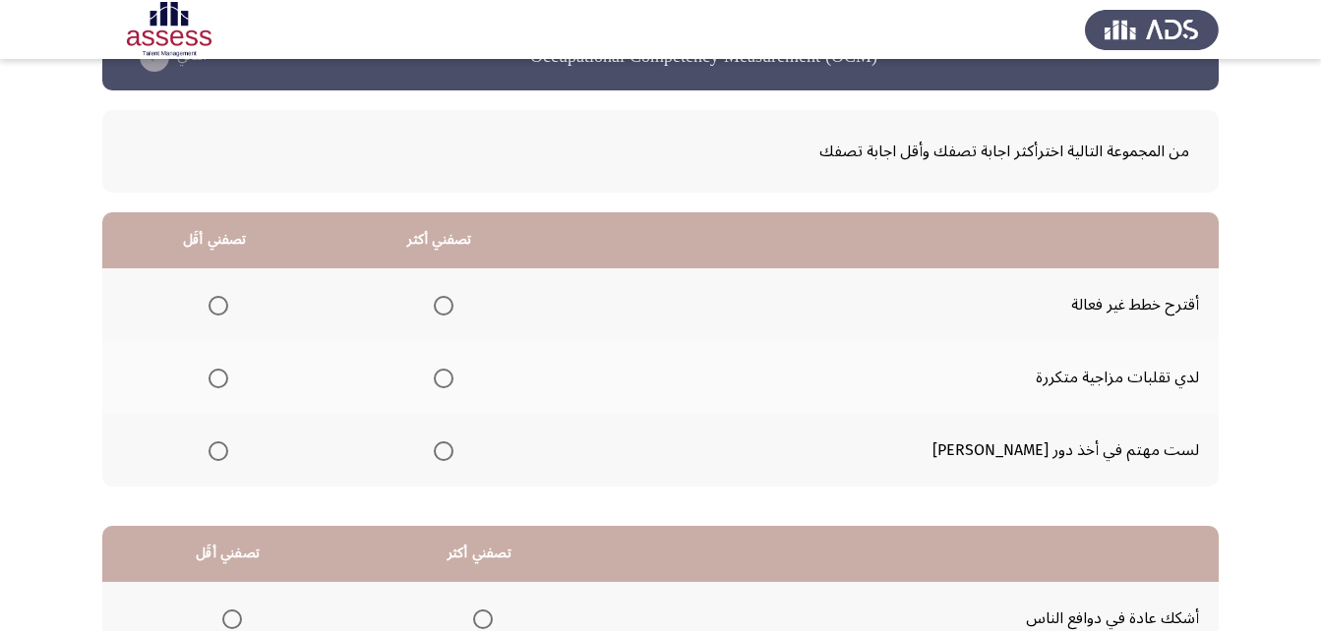
scroll to position [98, 0]
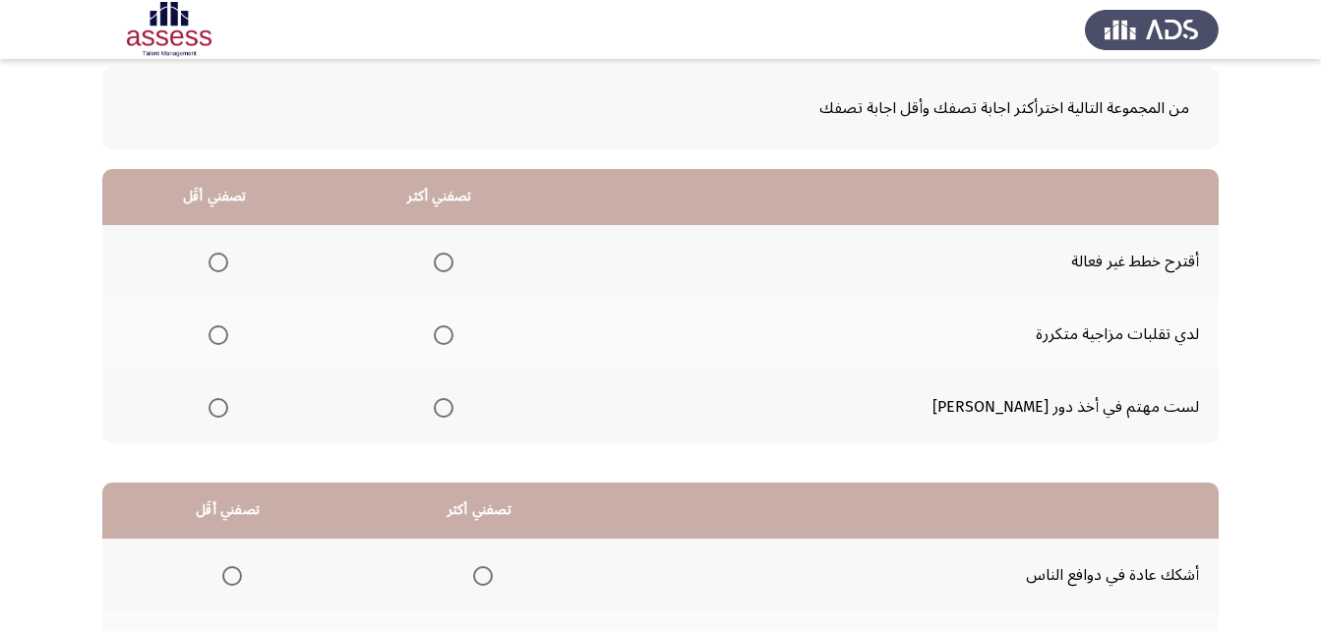
click at [453, 405] on span "Select an option" at bounding box center [444, 408] width 20 height 20
click at [453, 405] on input "Select an option" at bounding box center [444, 408] width 20 height 20
click at [228, 331] on span "Select an option" at bounding box center [218, 335] width 20 height 20
click at [228, 331] on input "Select an option" at bounding box center [218, 335] width 20 height 20
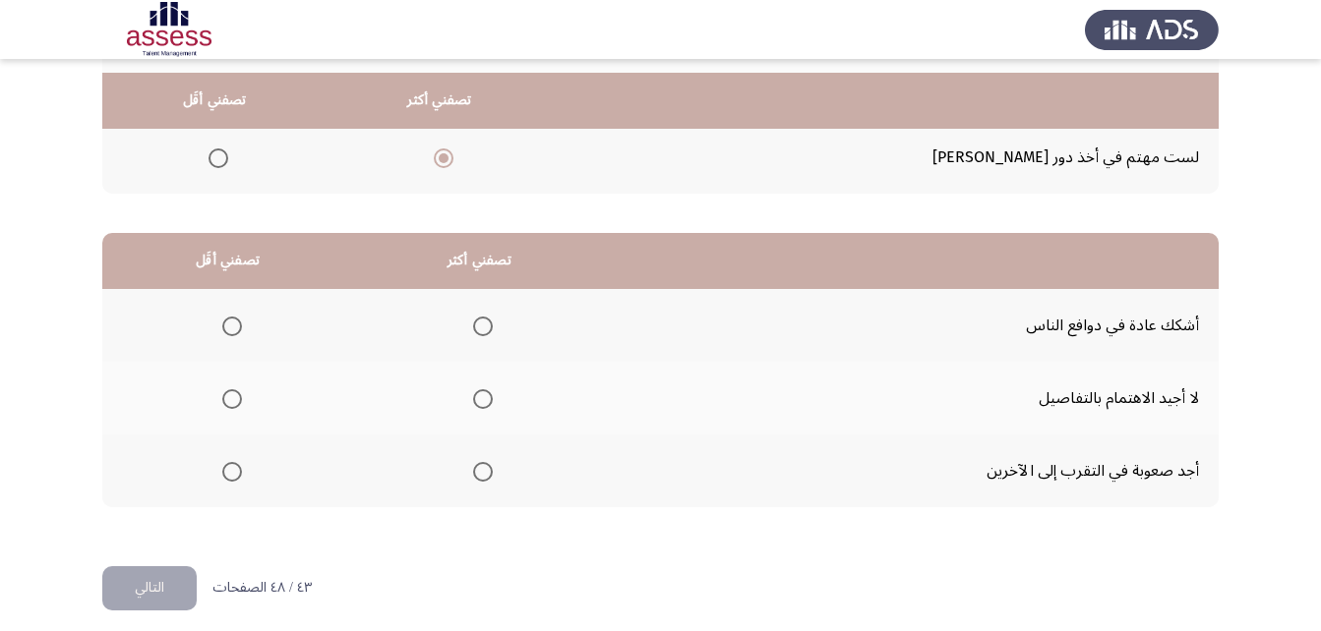
scroll to position [362, 0]
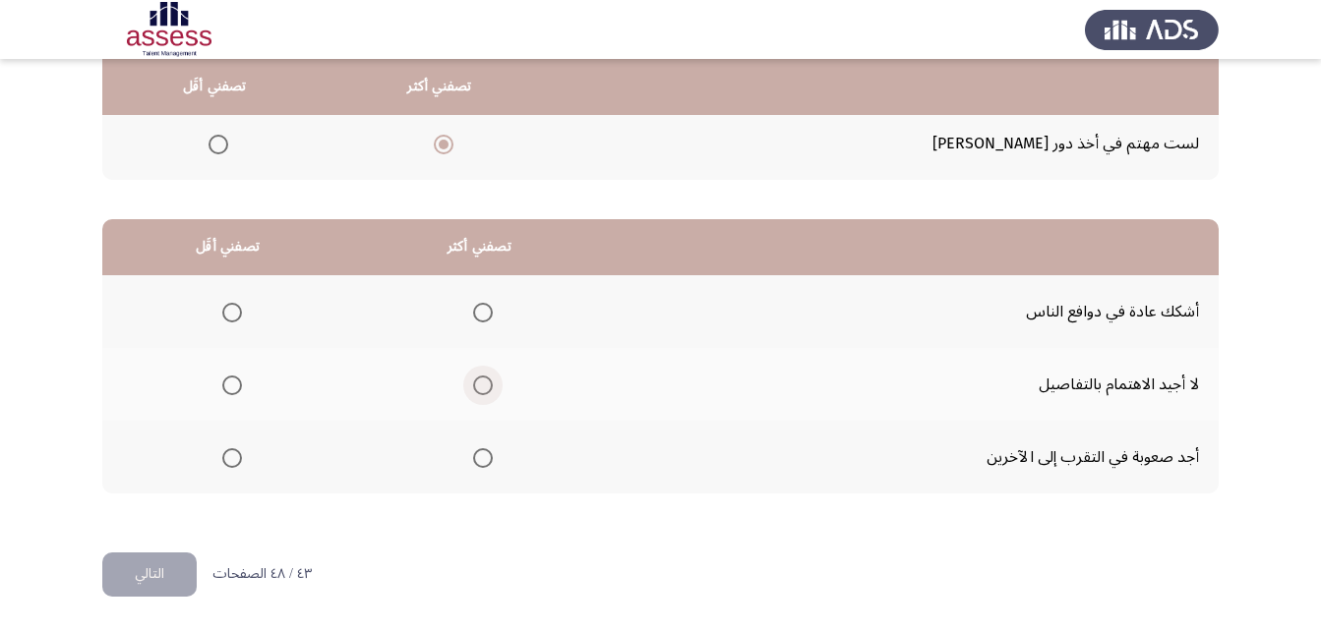
click at [486, 390] on span "Select an option" at bounding box center [483, 386] width 20 height 20
click at [486, 390] on input "Select an option" at bounding box center [483, 386] width 20 height 20
click at [230, 448] on span "Select an option" at bounding box center [232, 458] width 20 height 20
click at [230, 448] on input "Select an option" at bounding box center [232, 458] width 20 height 20
click at [162, 574] on button "التالي" at bounding box center [149, 575] width 94 height 44
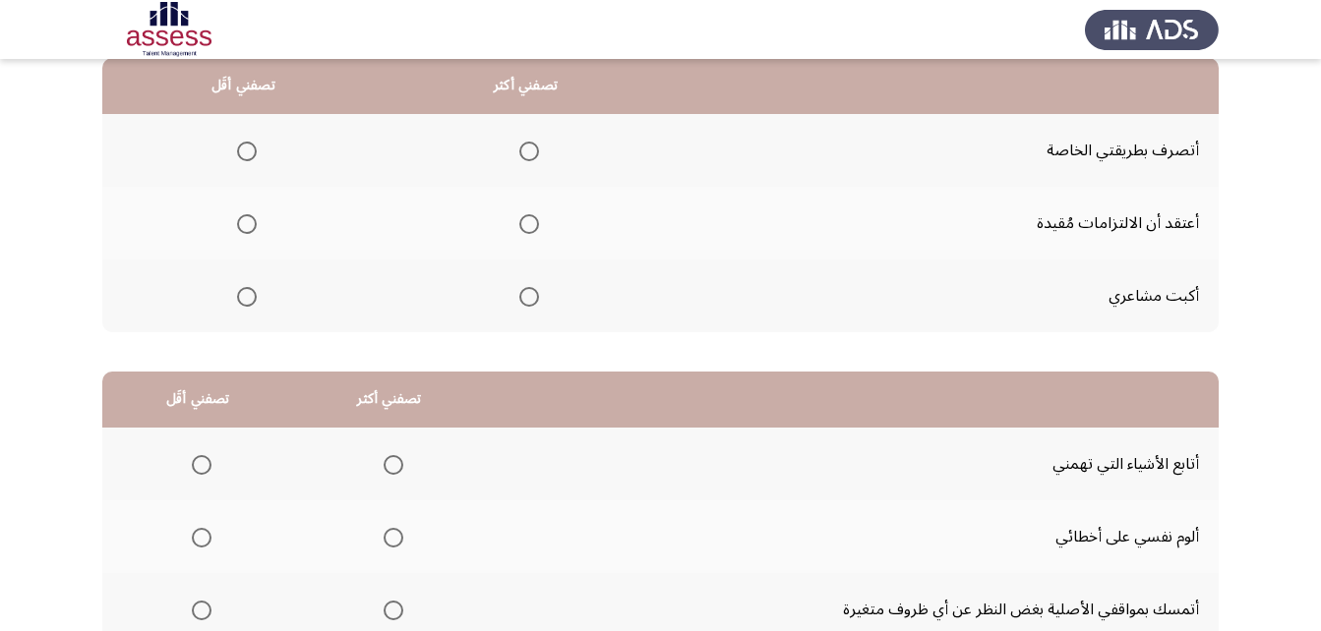
scroll to position [0, 0]
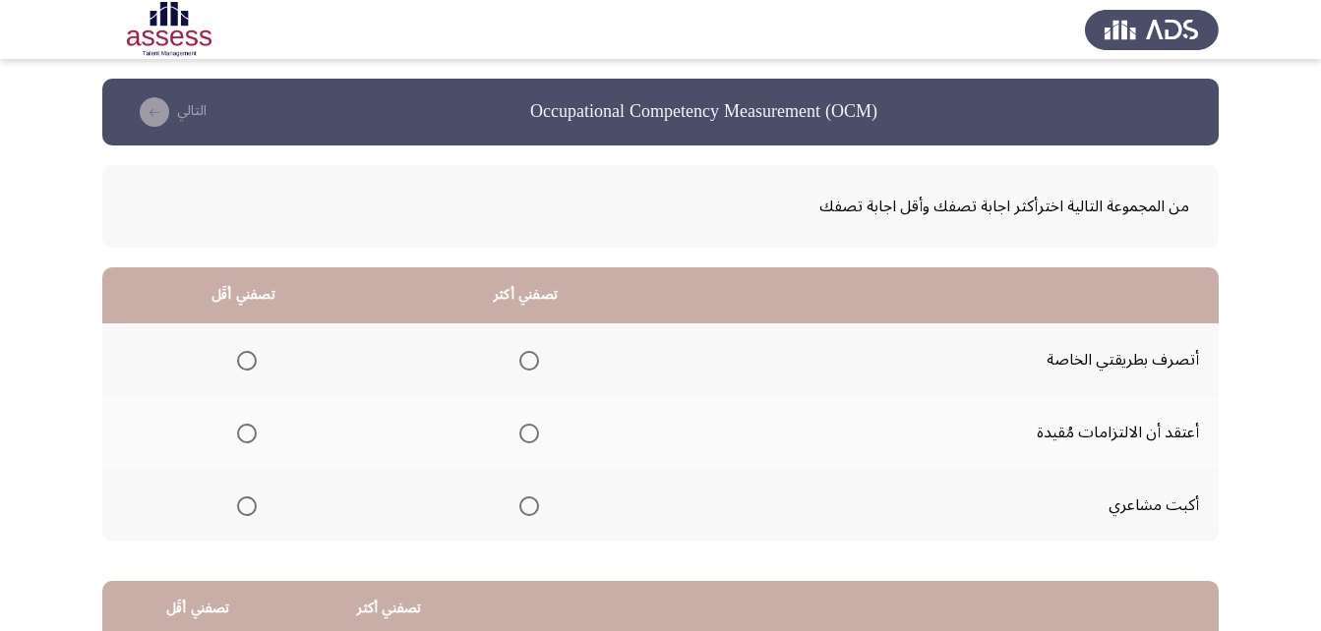
click at [535, 362] on span "Select an option" at bounding box center [529, 361] width 20 height 20
click at [535, 362] on input "Select an option" at bounding box center [529, 361] width 20 height 20
click at [240, 439] on span "Select an option" at bounding box center [247, 434] width 20 height 20
click at [240, 439] on input "Select an option" at bounding box center [247, 434] width 20 height 20
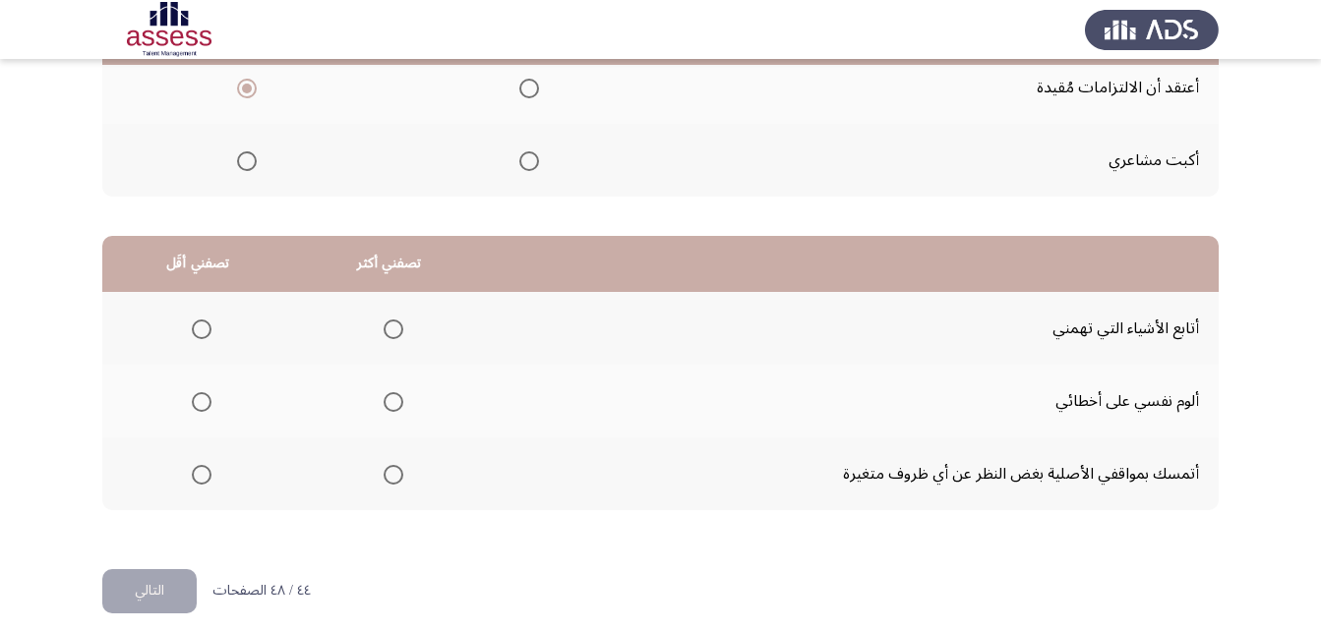
scroll to position [362, 0]
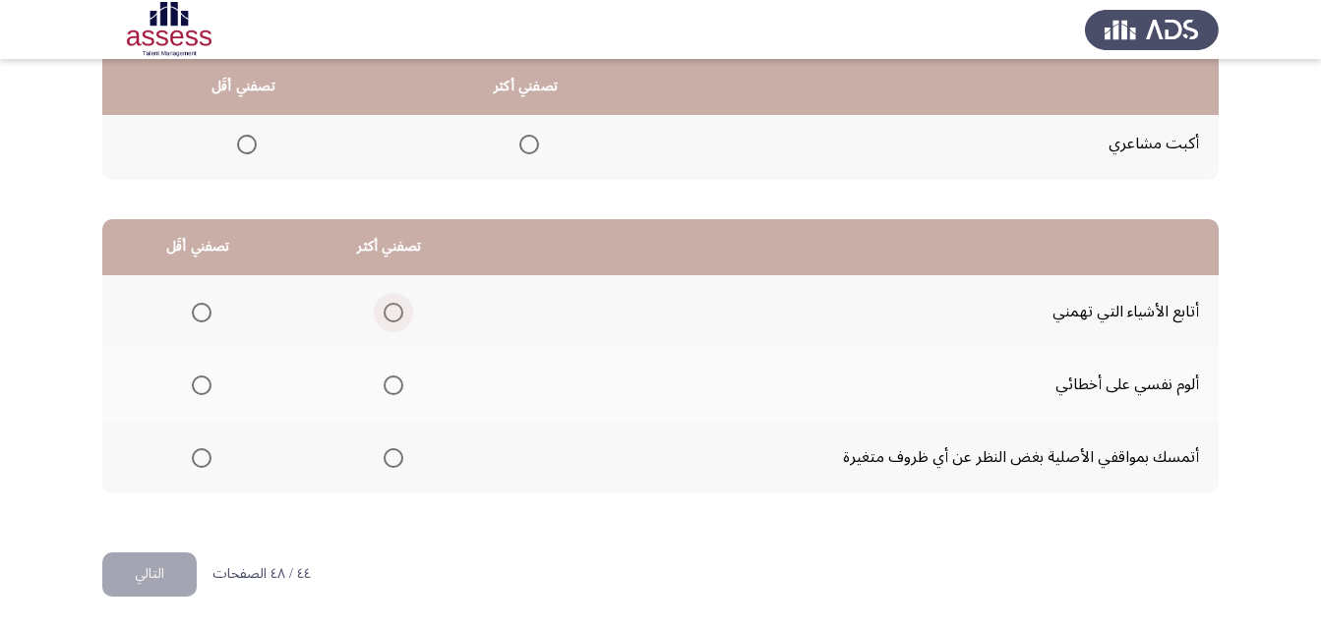
click at [388, 310] on span "Select an option" at bounding box center [393, 313] width 20 height 20
click at [388, 310] on input "Select an option" at bounding box center [393, 313] width 20 height 20
click at [194, 460] on span "Select an option" at bounding box center [202, 458] width 20 height 20
click at [194, 460] on input "Select an option" at bounding box center [202, 458] width 20 height 20
click at [166, 570] on button "التالي" at bounding box center [149, 575] width 94 height 44
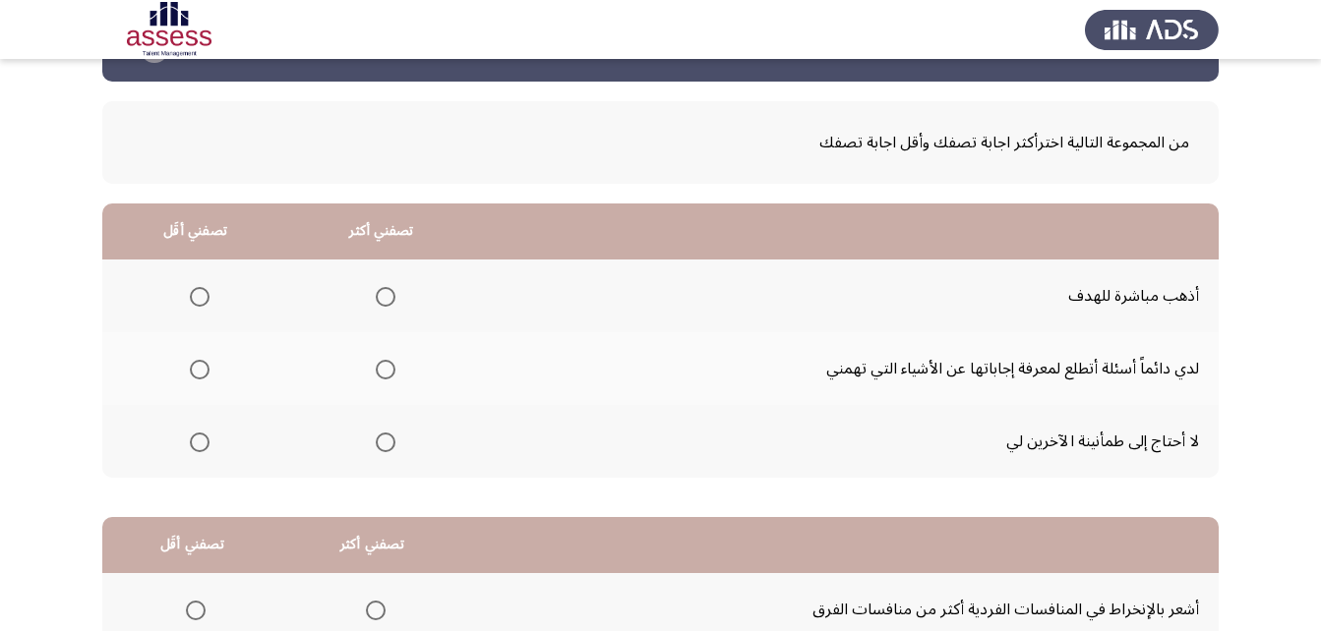
scroll to position [98, 0]
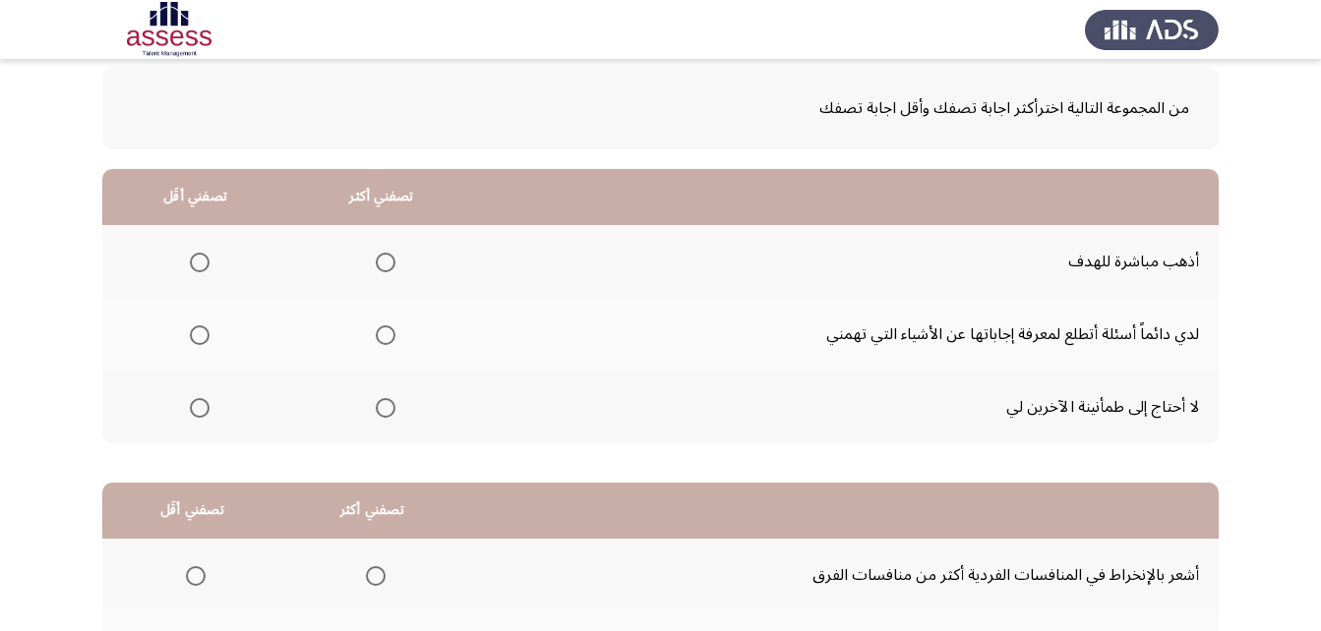
click at [380, 331] on span "Select an option" at bounding box center [386, 335] width 20 height 20
click at [380, 331] on input "Select an option" at bounding box center [386, 335] width 20 height 20
click at [203, 257] on span "Select an option" at bounding box center [200, 263] width 20 height 20
click at [203, 257] on input "Select an option" at bounding box center [200, 263] width 20 height 20
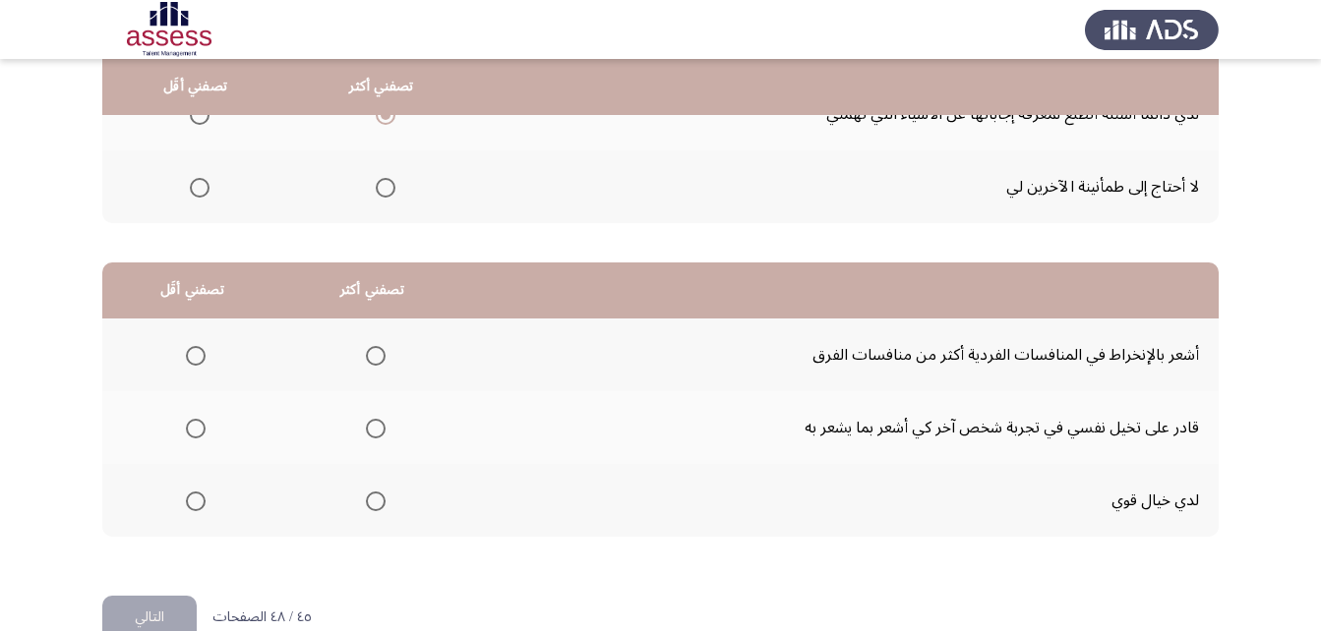
scroll to position [362, 0]
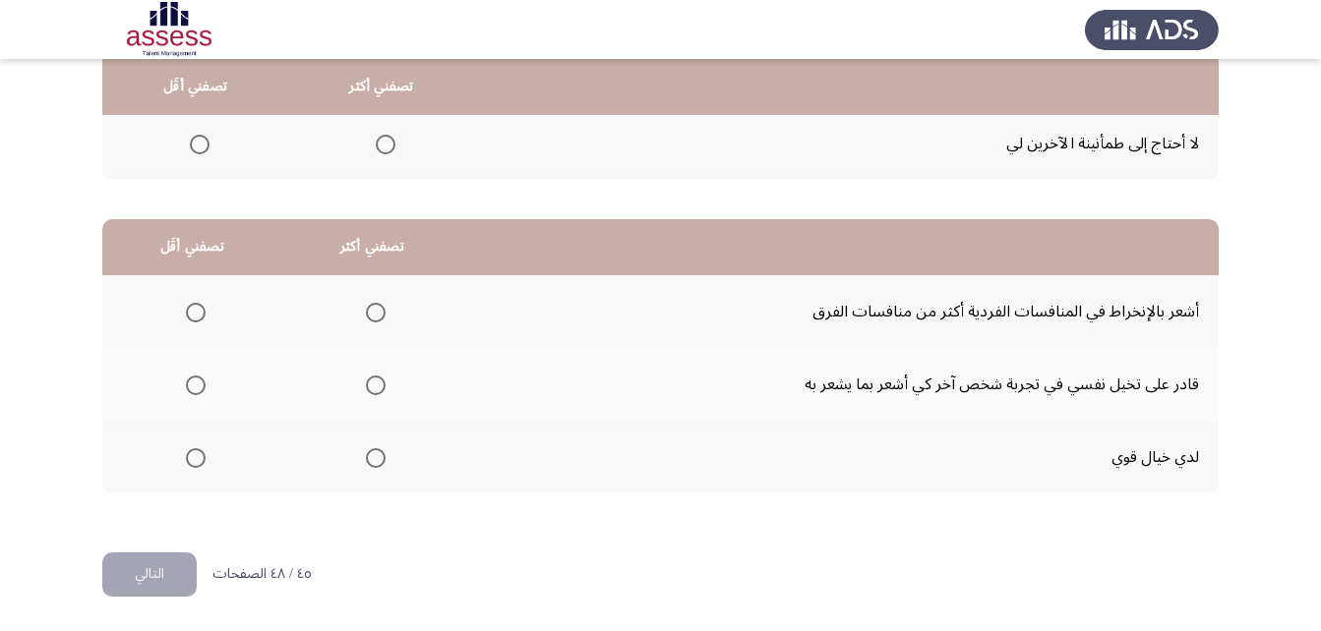
click at [372, 386] on span "Select an option" at bounding box center [376, 386] width 20 height 20
click at [372, 386] on input "Select an option" at bounding box center [376, 386] width 20 height 20
click at [199, 313] on span "Select an option" at bounding box center [196, 313] width 20 height 20
click at [199, 313] on input "Select an option" at bounding box center [196, 313] width 20 height 20
click at [177, 573] on button "التالي" at bounding box center [149, 575] width 94 height 44
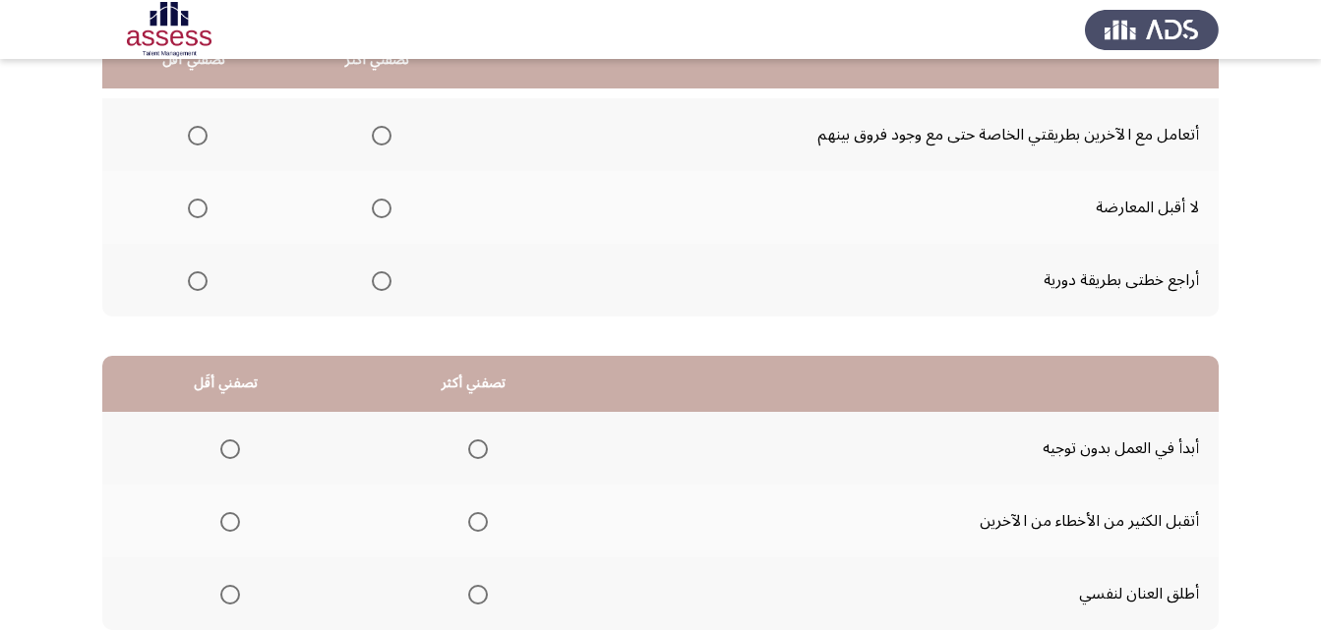
scroll to position [197, 0]
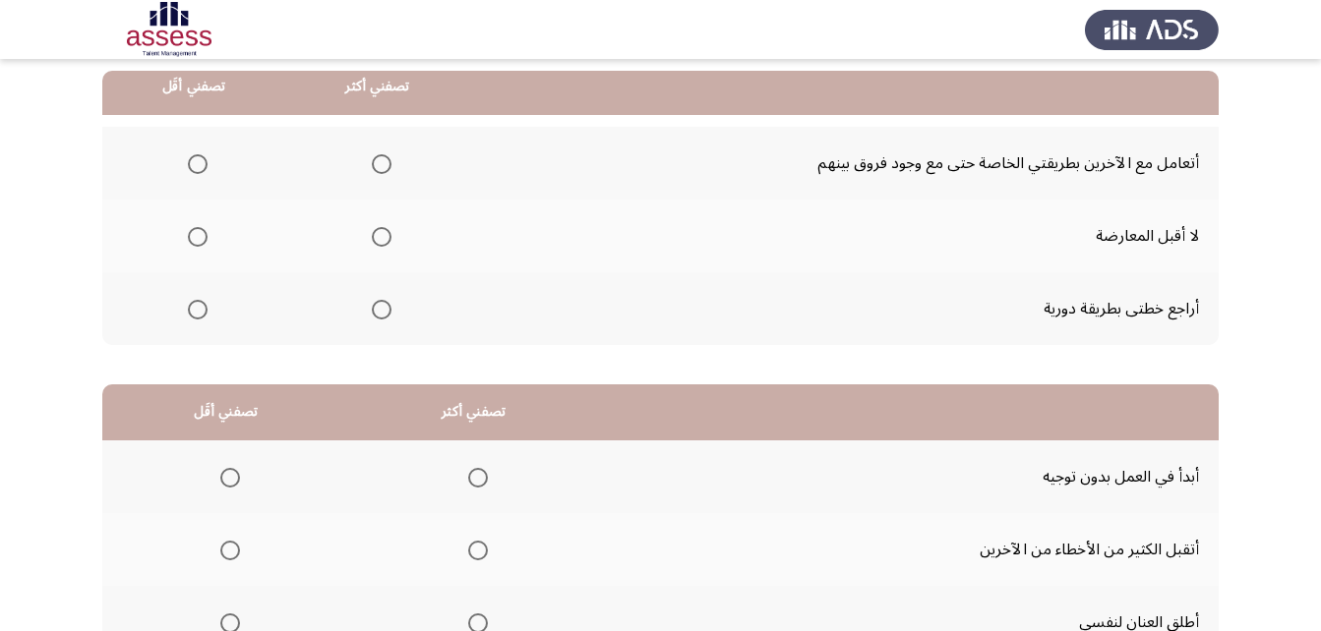
click at [382, 310] on span "Select an option" at bounding box center [382, 310] width 0 height 0
click at [381, 310] on input "Select an option" at bounding box center [382, 310] width 20 height 20
click at [178, 152] on th at bounding box center [194, 163] width 184 height 73
click at [199, 157] on span "Select an option" at bounding box center [198, 164] width 20 height 20
click at [199, 157] on input "Select an option" at bounding box center [198, 164] width 20 height 20
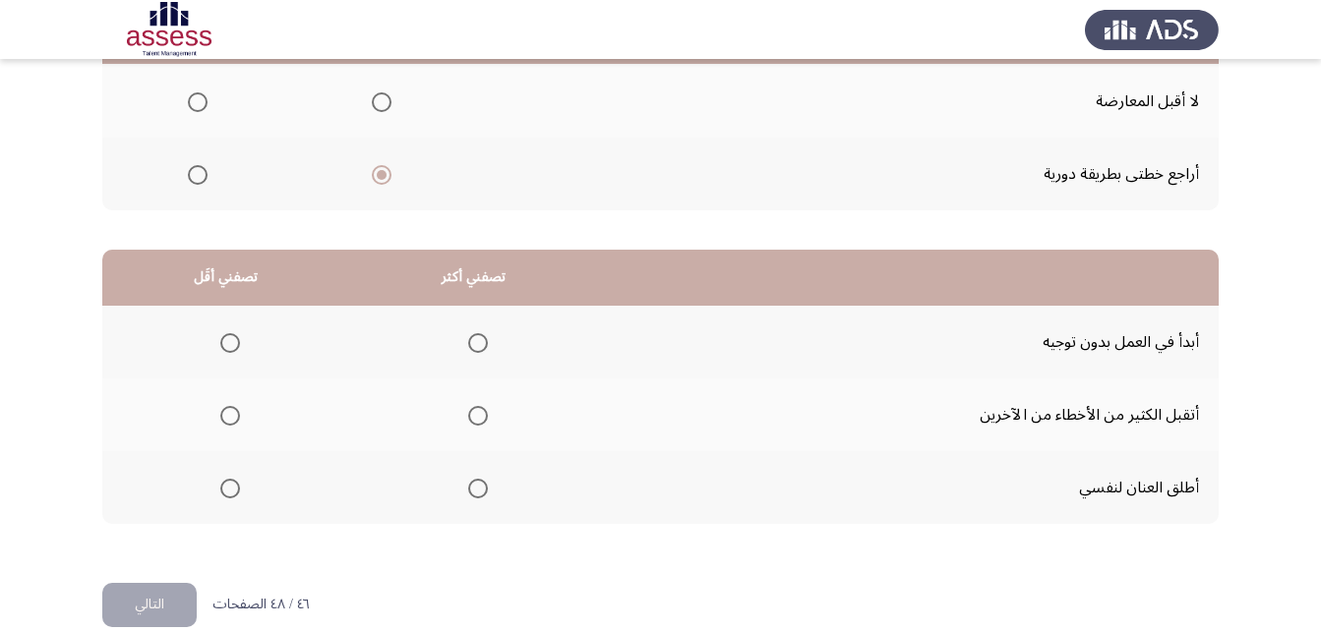
scroll to position [362, 0]
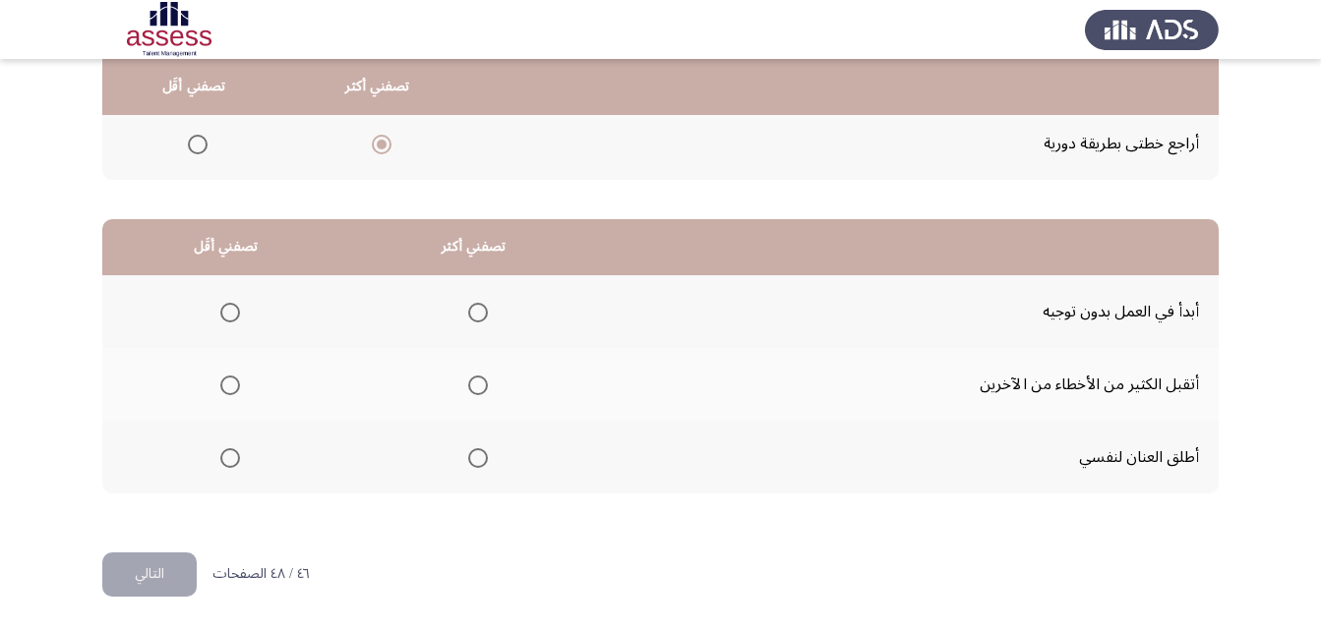
click at [483, 381] on span "Select an option" at bounding box center [478, 386] width 20 height 20
click at [483, 381] on input "Select an option" at bounding box center [478, 386] width 20 height 20
click at [221, 303] on span "Select an option" at bounding box center [230, 313] width 20 height 20
click at [221, 303] on input "Select an option" at bounding box center [230, 313] width 20 height 20
click at [167, 575] on button "التالي" at bounding box center [149, 575] width 94 height 44
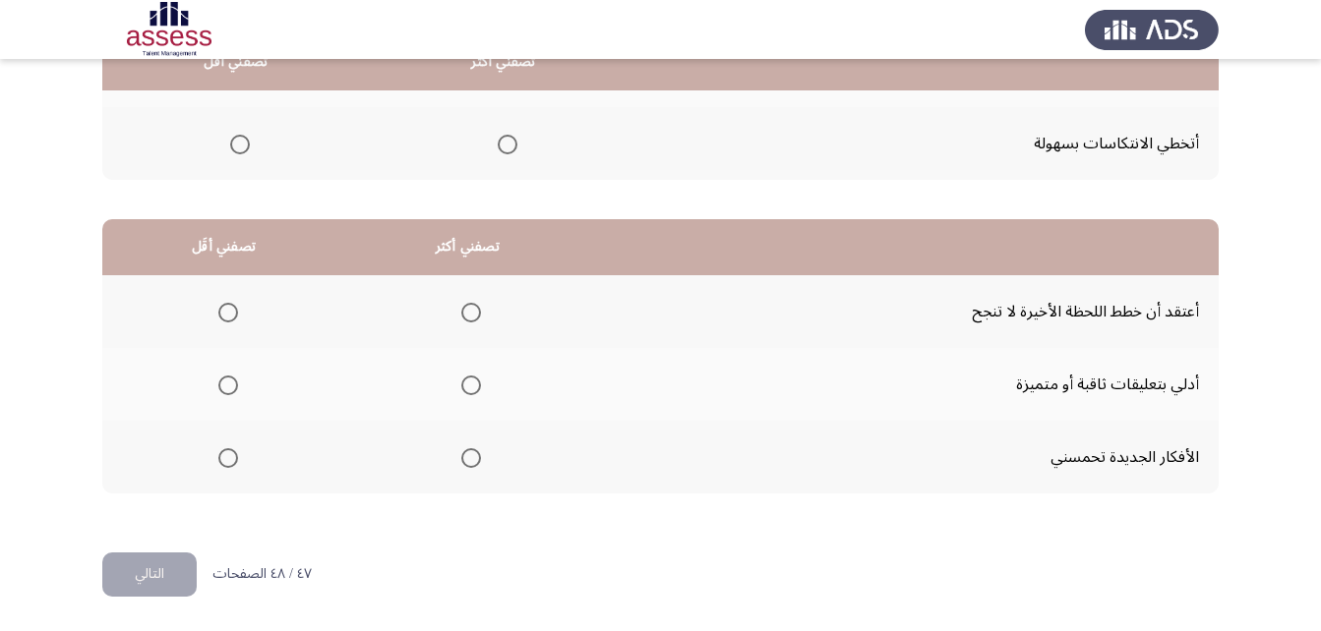
scroll to position [0, 0]
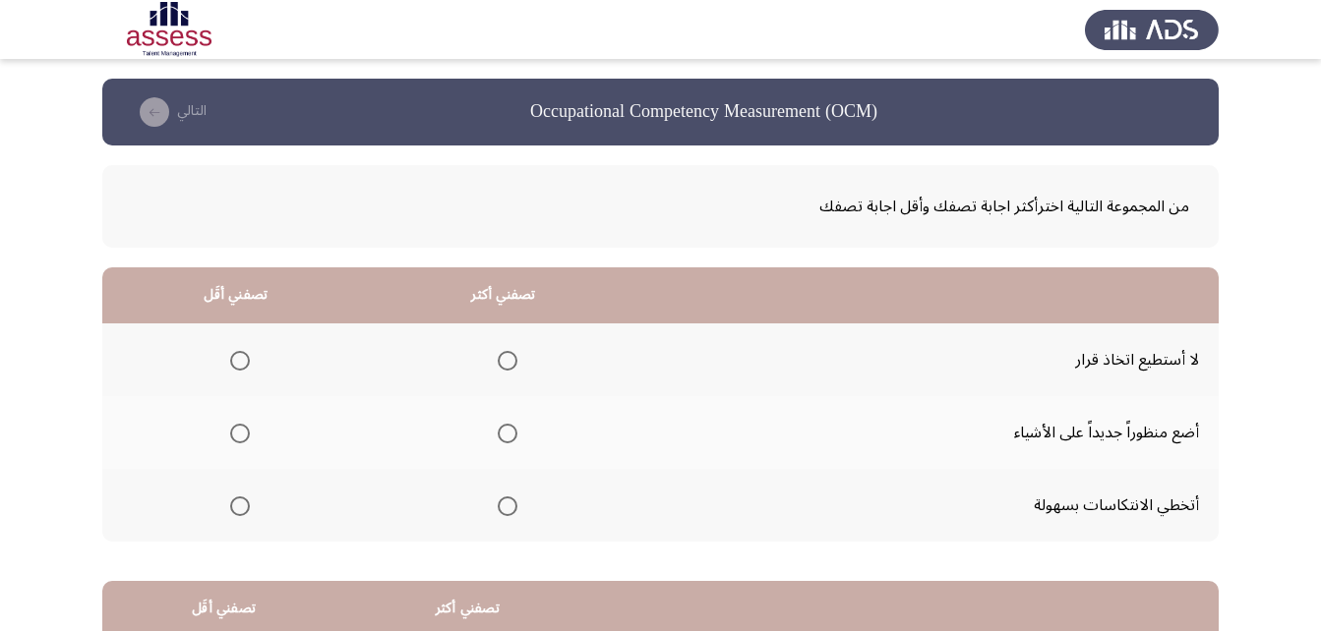
click at [501, 437] on span "Select an option" at bounding box center [508, 434] width 20 height 20
click at [501, 437] on input "Select an option" at bounding box center [508, 434] width 20 height 20
click at [237, 357] on span "Select an option" at bounding box center [240, 361] width 20 height 20
click at [237, 357] on input "Select an option" at bounding box center [240, 361] width 20 height 20
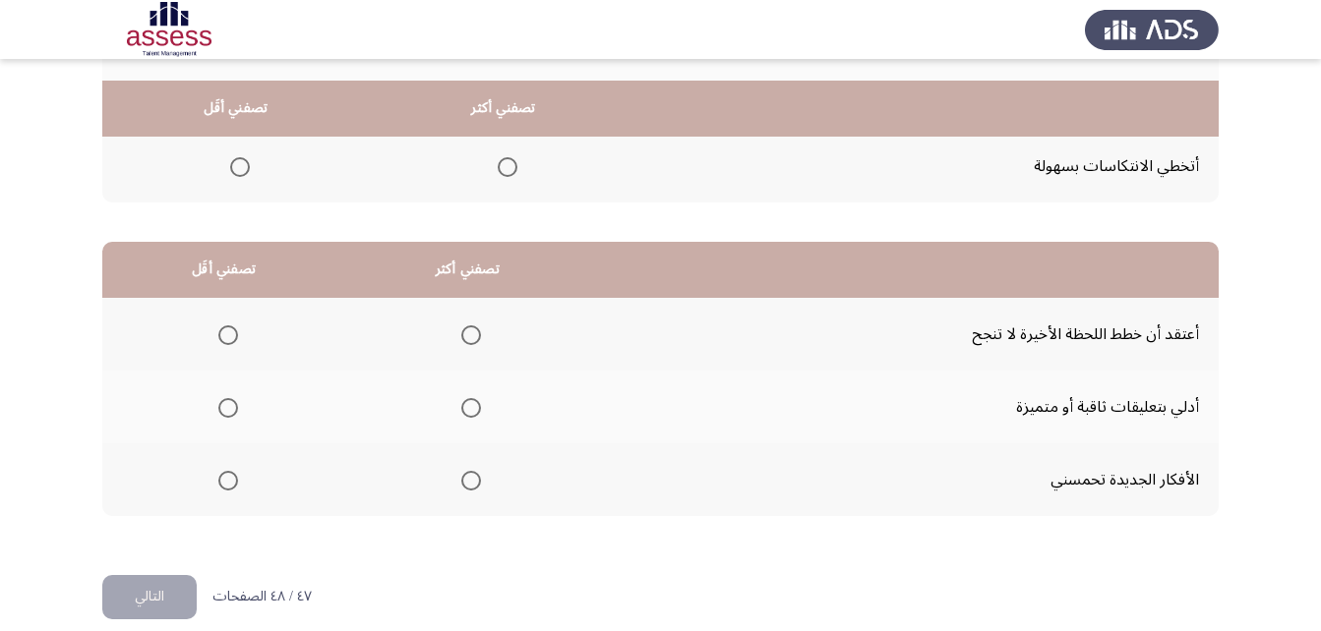
scroll to position [362, 0]
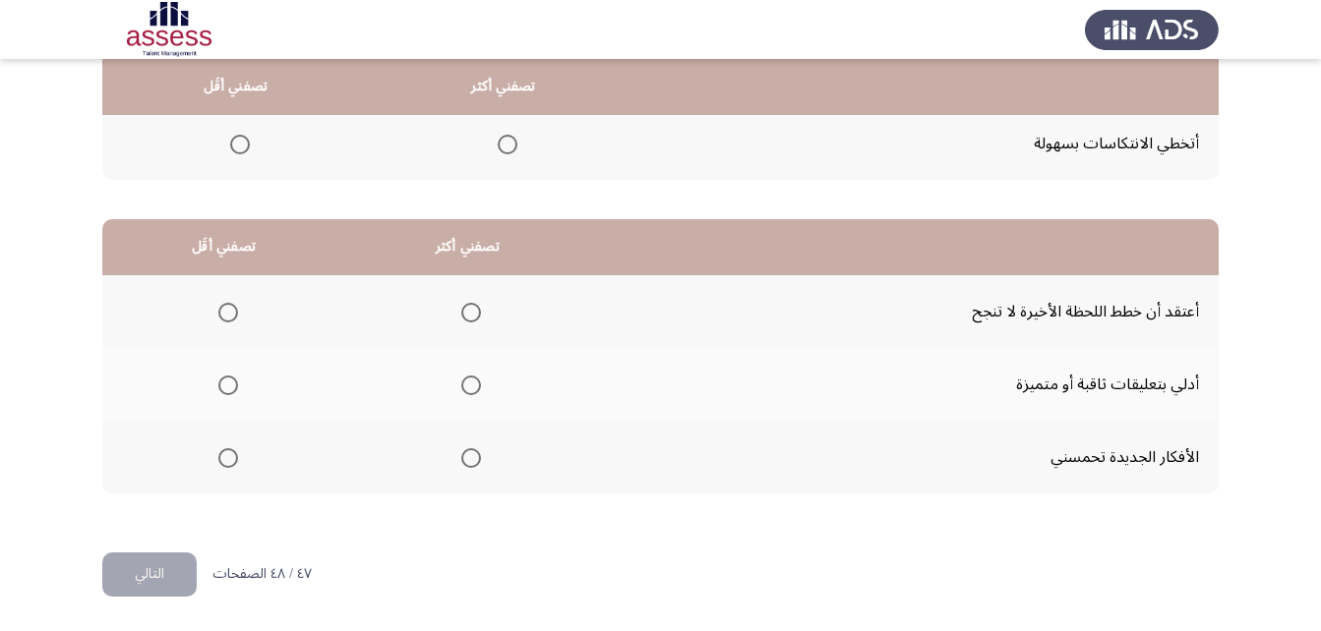
click at [471, 310] on span "Select an option" at bounding box center [471, 313] width 20 height 20
click at [471, 310] on input "Select an option" at bounding box center [471, 313] width 20 height 20
click at [228, 457] on span "Select an option" at bounding box center [228, 458] width 20 height 20
click at [228, 457] on input "Select an option" at bounding box center [228, 458] width 20 height 20
click at [169, 577] on button "التالي" at bounding box center [149, 575] width 94 height 44
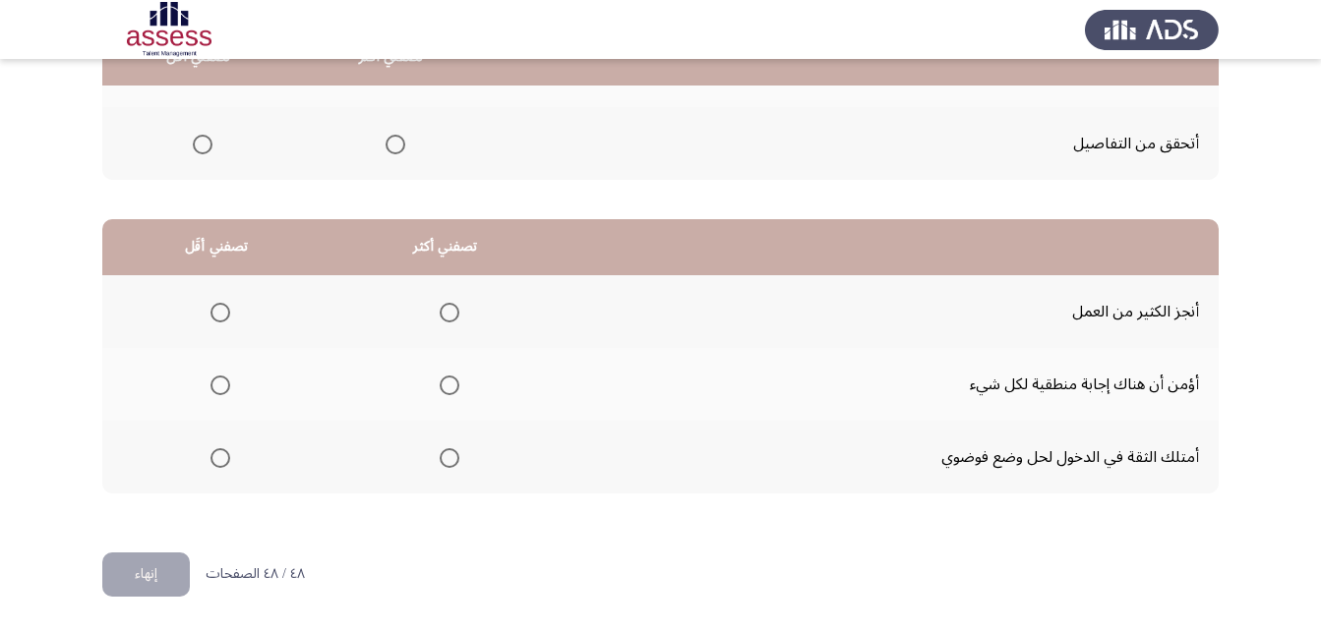
scroll to position [0, 0]
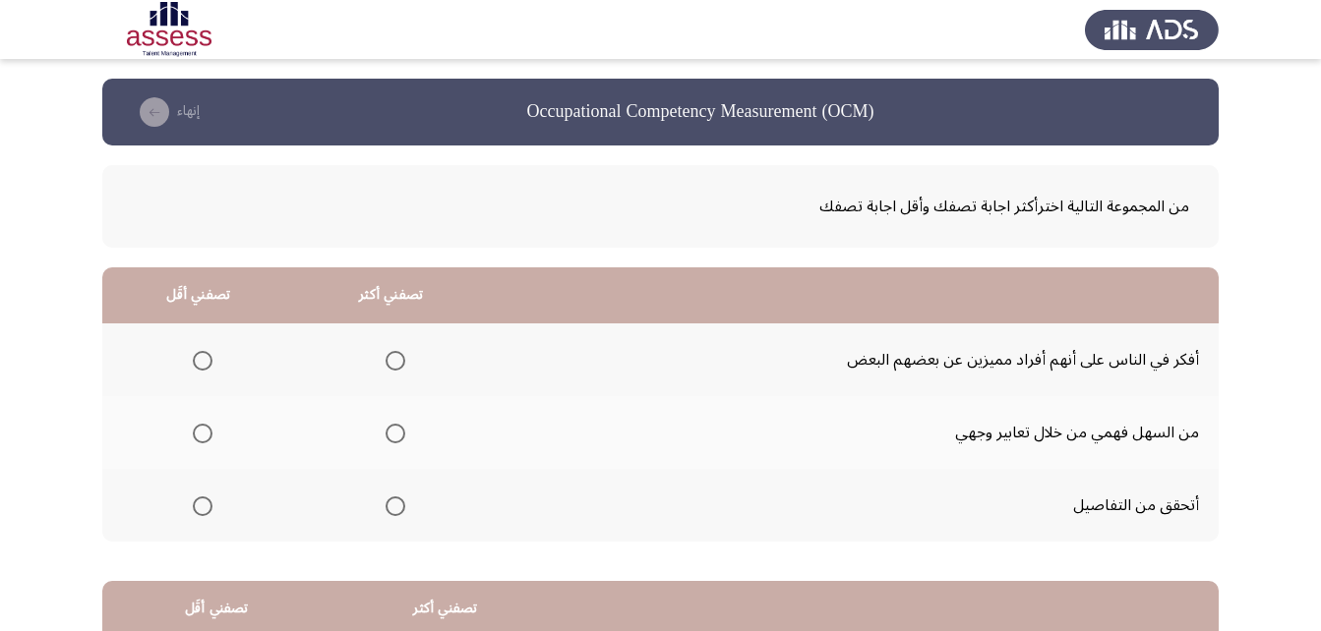
click at [397, 362] on span "Select an option" at bounding box center [395, 361] width 20 height 20
click at [397, 362] on input "Select an option" at bounding box center [395, 361] width 20 height 20
click at [202, 440] on span "Select an option" at bounding box center [203, 434] width 20 height 20
click at [202, 440] on input "Select an option" at bounding box center [203, 434] width 20 height 20
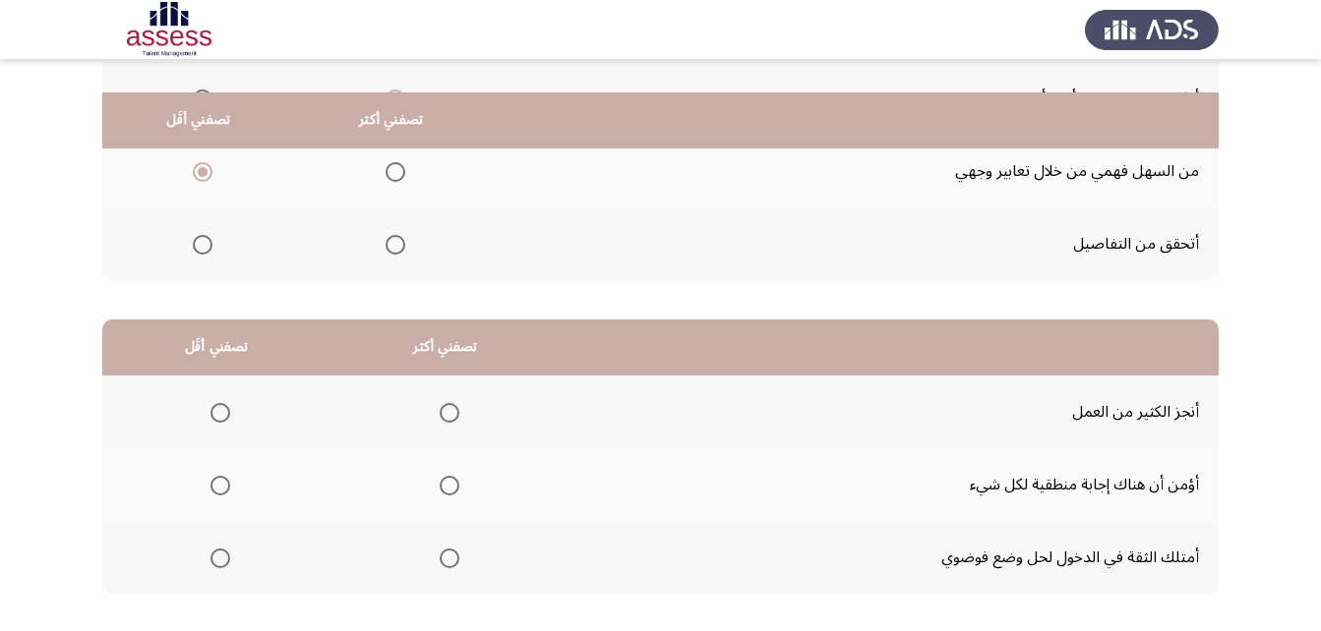
scroll to position [295, 0]
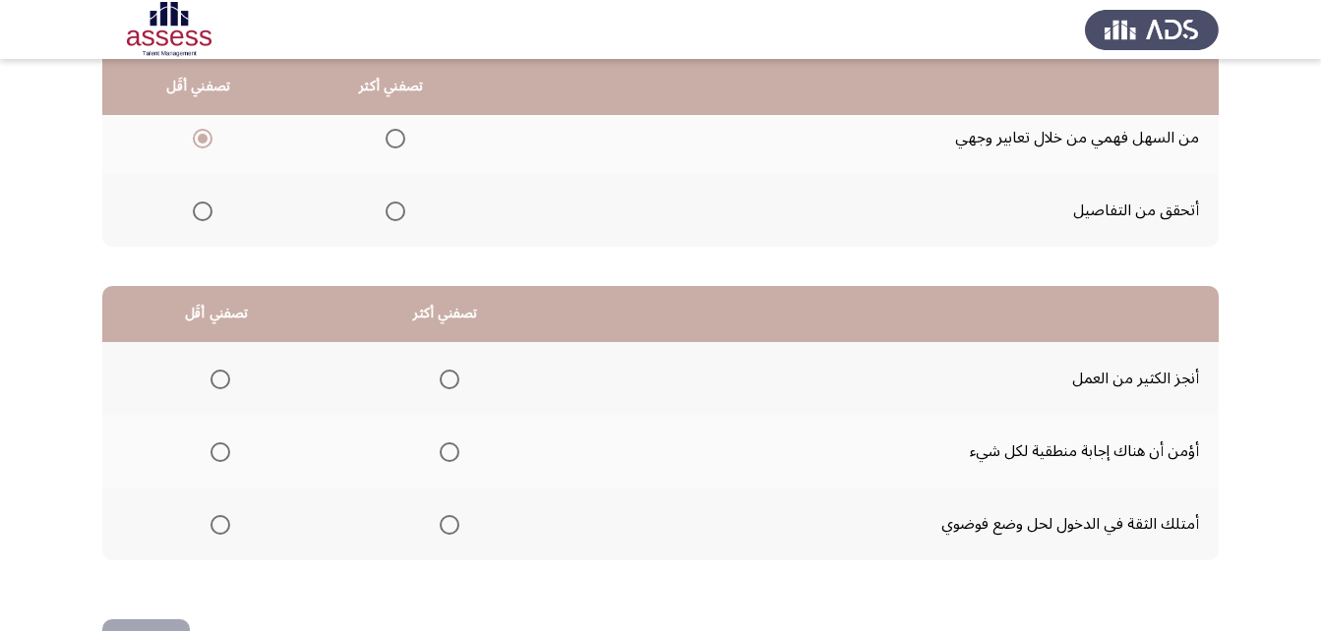
click at [457, 376] on th at bounding box center [444, 378] width 229 height 73
click at [454, 376] on span "Select an option" at bounding box center [450, 380] width 20 height 20
click at [454, 376] on input "Select an option" at bounding box center [450, 380] width 20 height 20
click at [221, 445] on span "Select an option" at bounding box center [220, 452] width 20 height 20
click at [221, 445] on input "Select an option" at bounding box center [220, 452] width 20 height 20
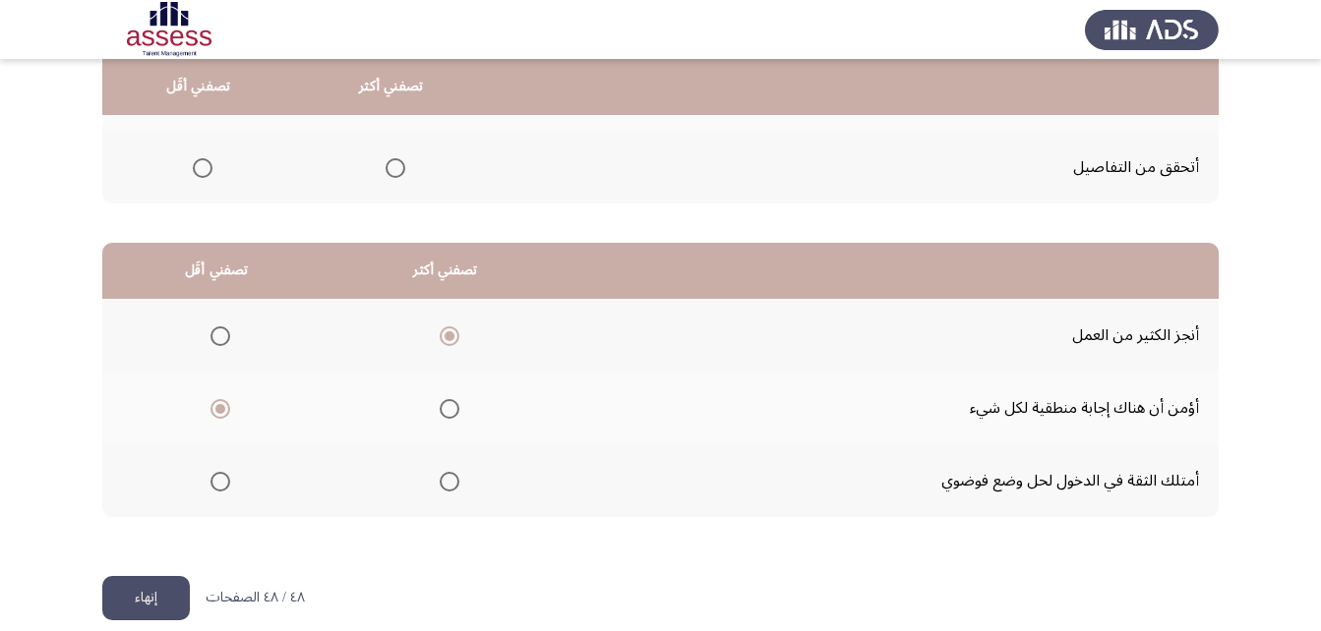
scroll to position [362, 0]
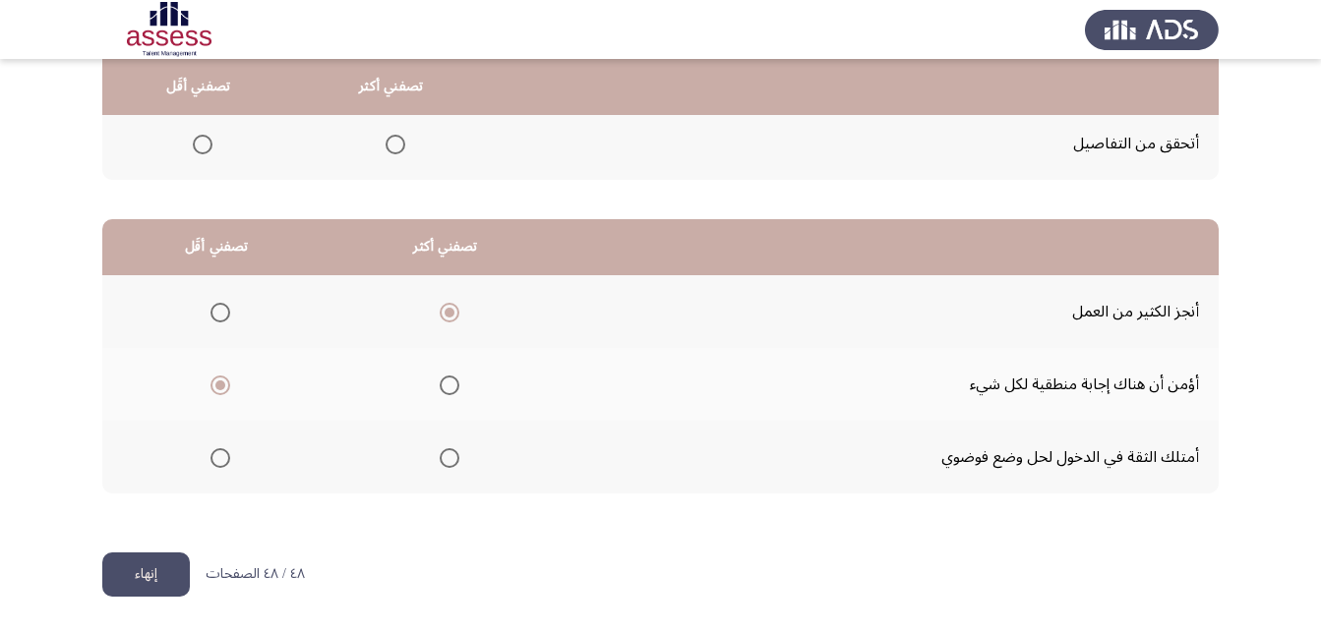
click at [163, 572] on button "إنهاء" at bounding box center [146, 575] width 88 height 44
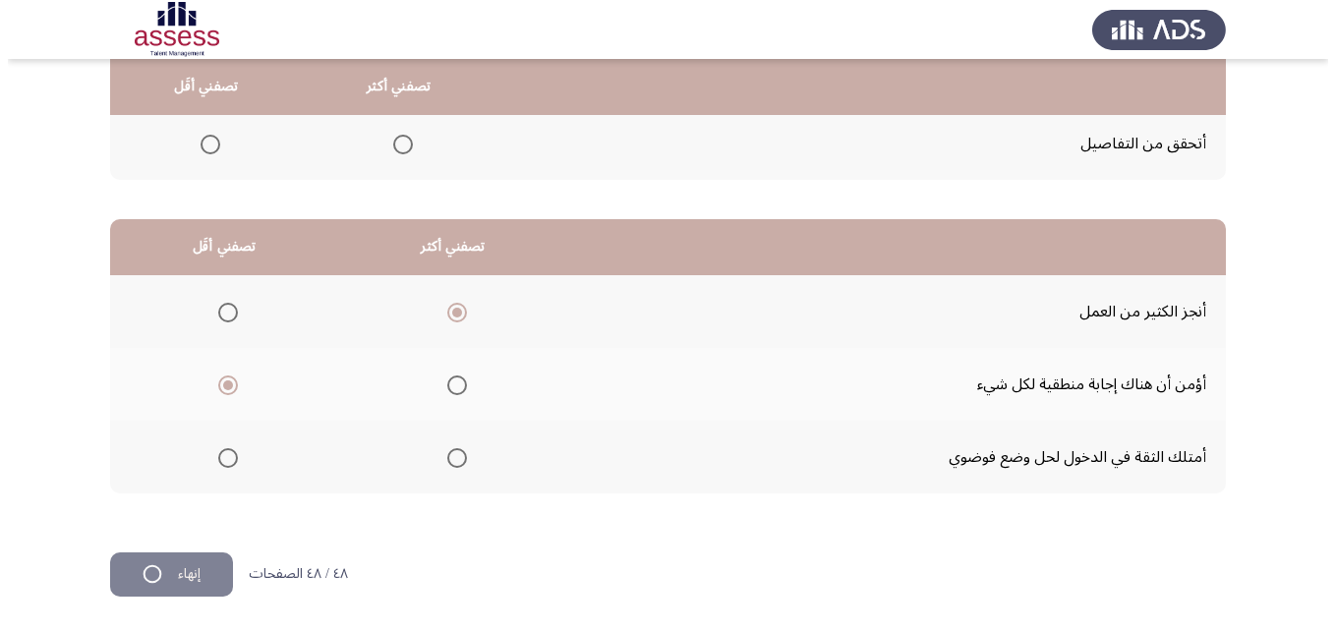
scroll to position [0, 0]
